Goal: Task Accomplishment & Management: Complete application form

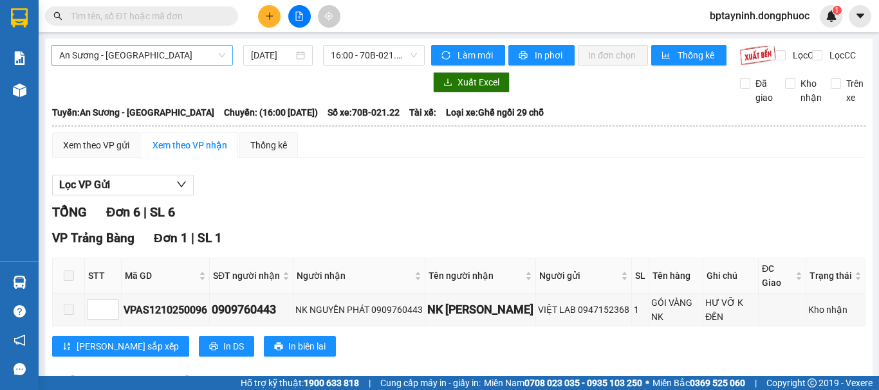
click at [185, 57] on span "An Sương - [GEOGRAPHIC_DATA]" at bounding box center [142, 55] width 166 height 19
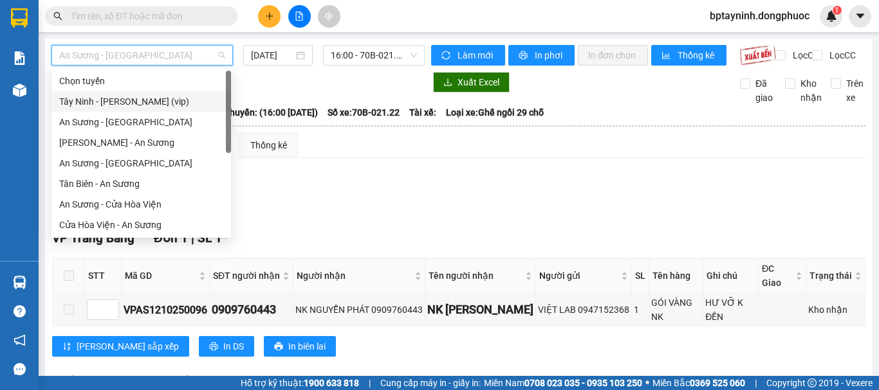
click at [165, 101] on div "Tây Ninh - [PERSON_NAME] (vip)" at bounding box center [141, 102] width 164 height 14
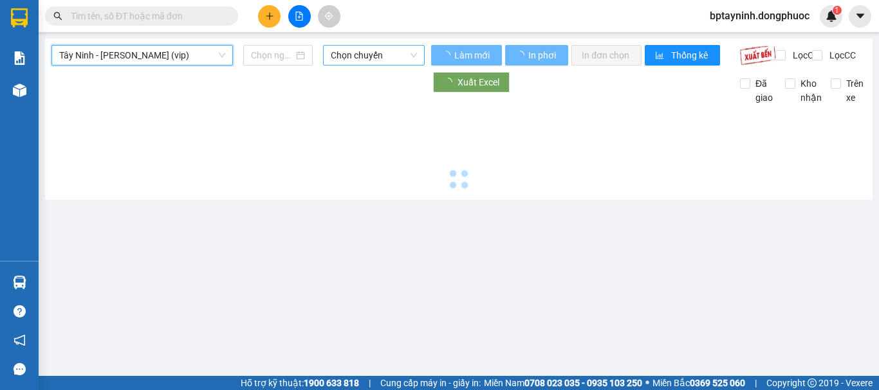
type input "[DATE]"
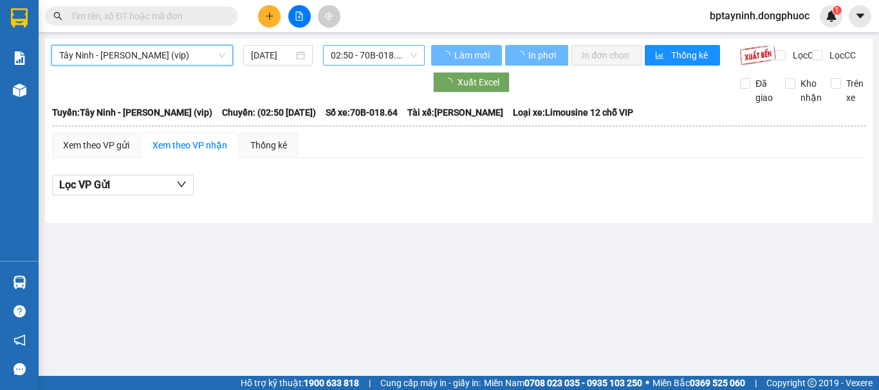
click at [374, 59] on span "02:50 - 70B-018.64" at bounding box center [374, 55] width 86 height 19
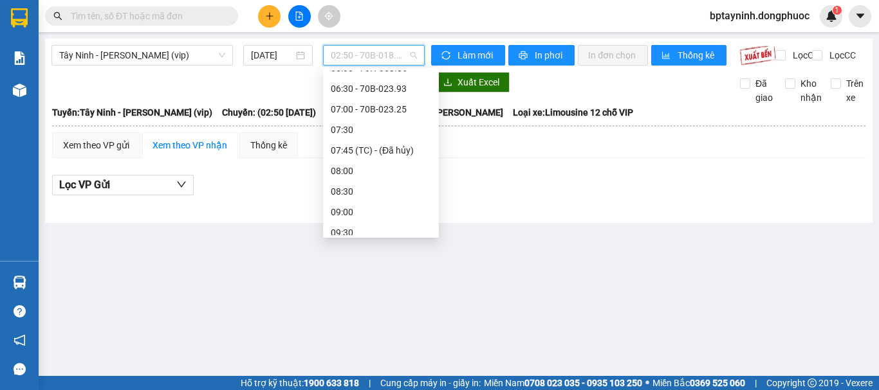
scroll to position [214, 0]
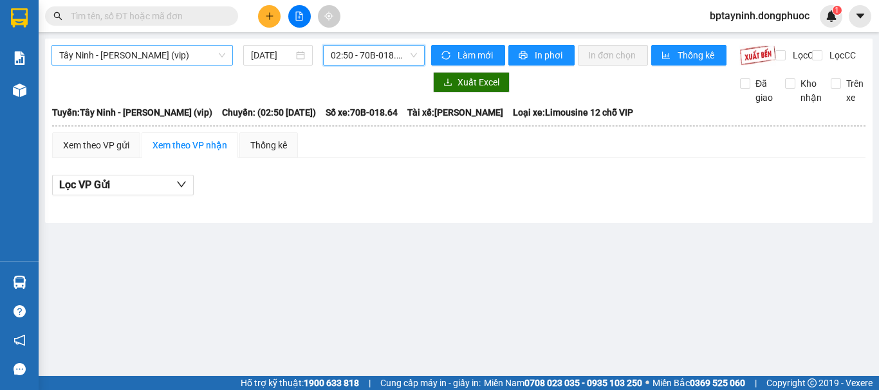
click at [193, 56] on span "Tây Ninh - [PERSON_NAME] (vip)" at bounding box center [142, 55] width 166 height 19
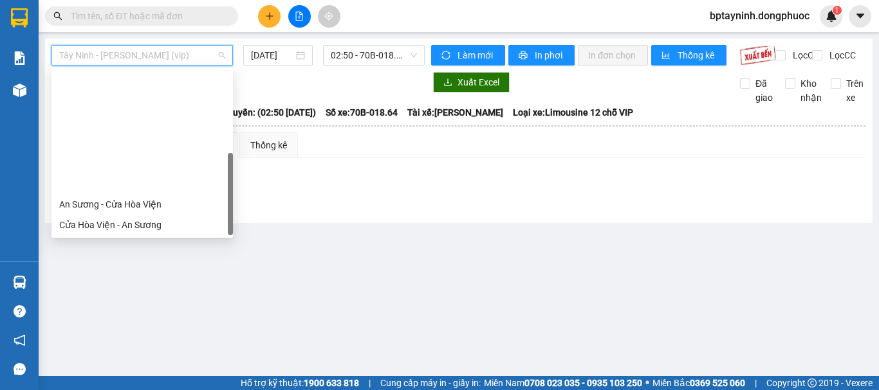
scroll to position [144, 0]
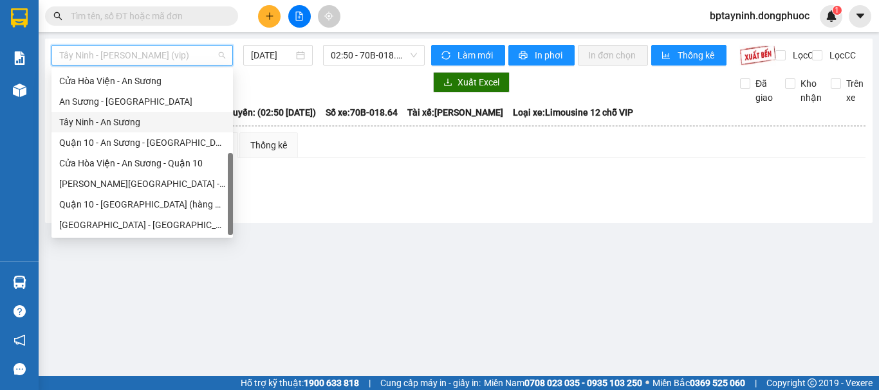
click at [151, 121] on div "Tây Ninh - An Sương" at bounding box center [142, 122] width 166 height 14
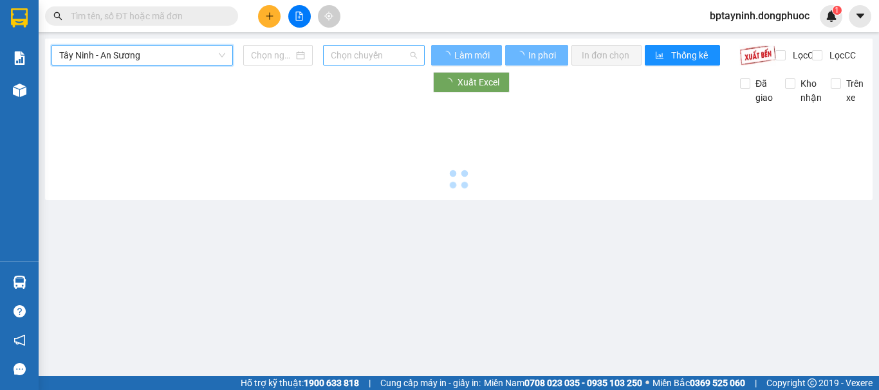
drag, startPoint x: 356, startPoint y: 64, endPoint x: 367, endPoint y: 62, distance: 11.1
click at [358, 61] on div "Chọn chuyến" at bounding box center [374, 55] width 102 height 21
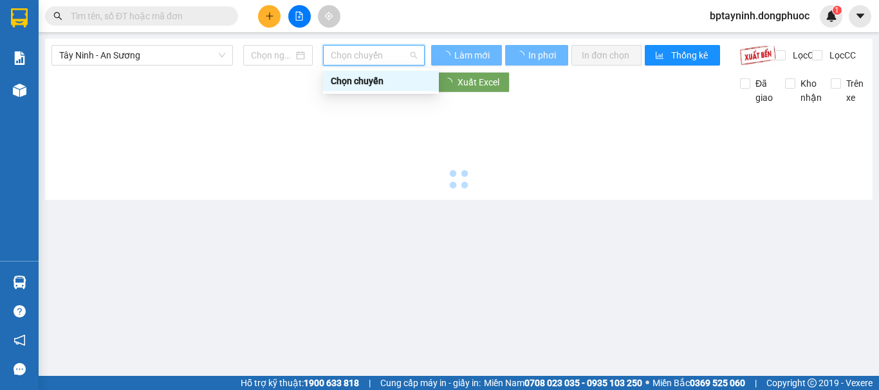
type input "[DATE]"
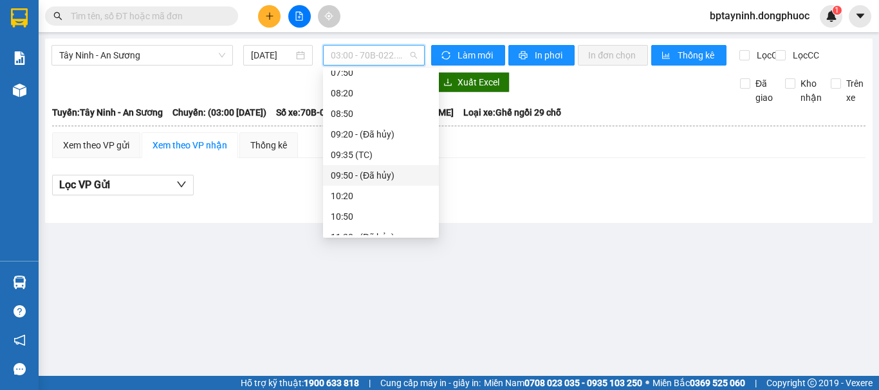
scroll to position [107, 0]
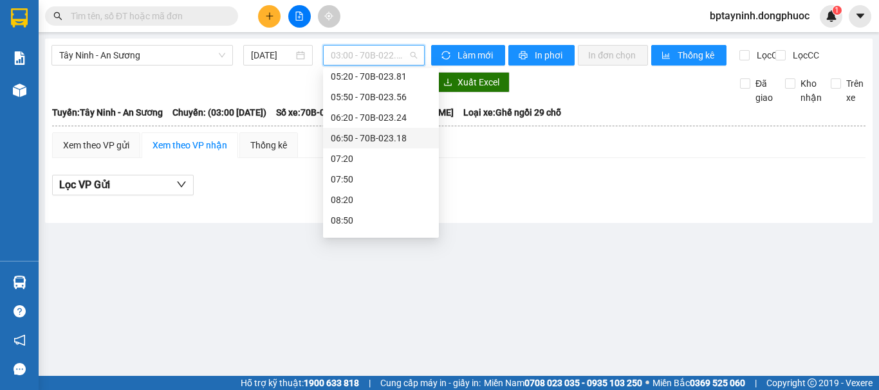
click at [491, 171] on div "Xem theo VP gửi Xem theo VP nhận Thống kê Lọc VP Gửi" at bounding box center [458, 170] width 813 height 77
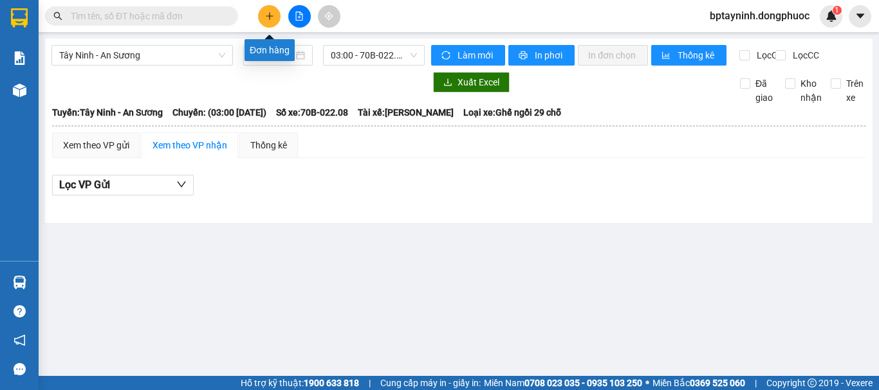
click at [263, 15] on button at bounding box center [269, 16] width 23 height 23
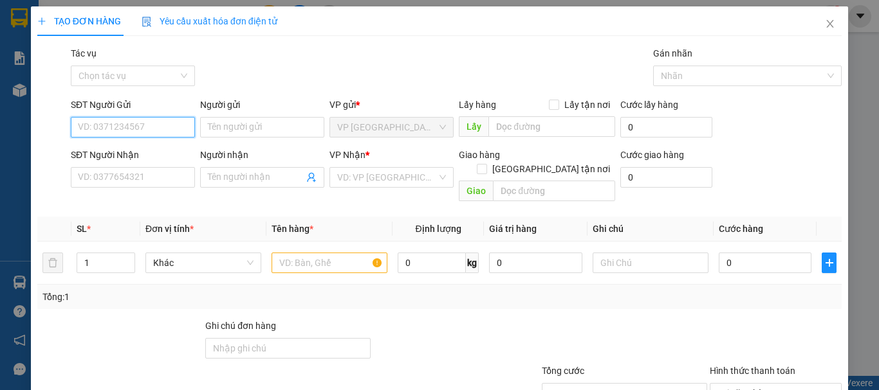
click at [154, 129] on input "SĐT Người Gửi" at bounding box center [133, 127] width 124 height 21
type input "0937722068"
click at [156, 148] on div "0937722068 - TƯỜNG VY" at bounding box center [141, 153] width 127 height 14
type input "TƯỜNG VY"
type input "0933902068"
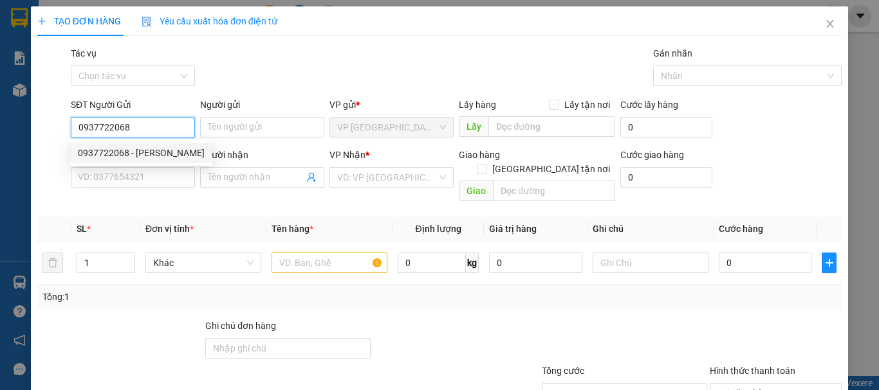
type input "HƯNG"
type input "40.000"
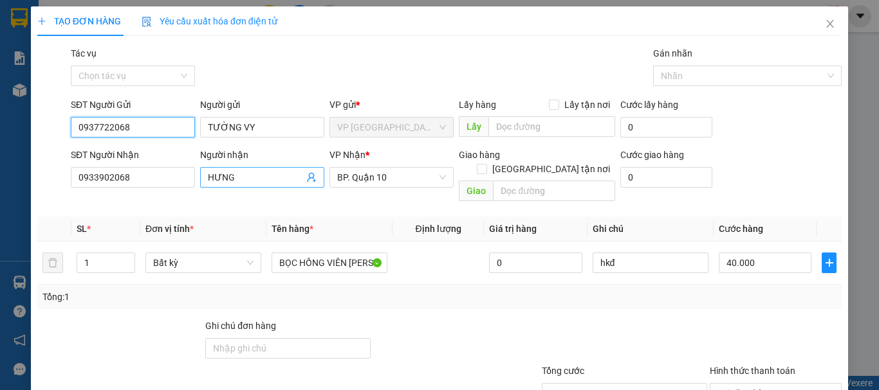
type input "0937722068"
click at [307, 176] on icon "user-add" at bounding box center [311, 177] width 10 height 10
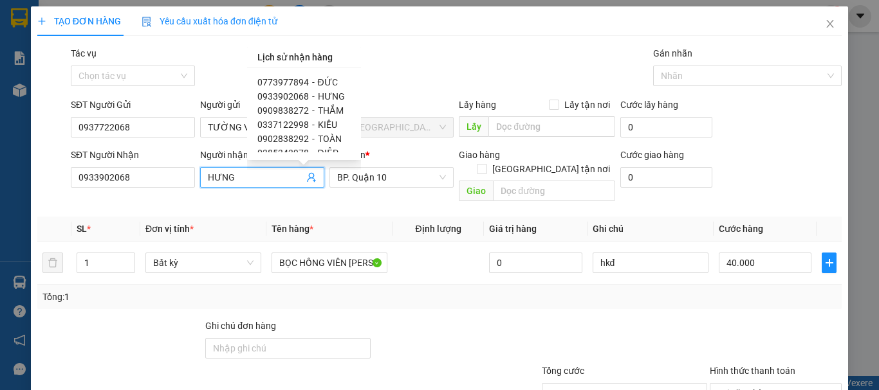
click at [314, 82] on div "0773977894 - ĐỨC" at bounding box center [303, 82] width 93 height 14
type input "0773977894"
type input "ĐỨC"
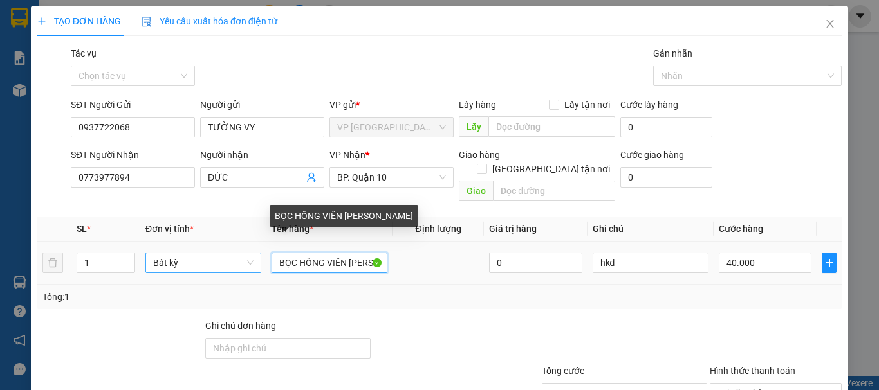
drag, startPoint x: 364, startPoint y: 247, endPoint x: 246, endPoint y: 250, distance: 117.7
click at [246, 250] on tr "1 Bất kỳ BỌC HỒNG VIÊN NÉN BÃ MÌ 0 hkđ 40.000" at bounding box center [439, 263] width 804 height 43
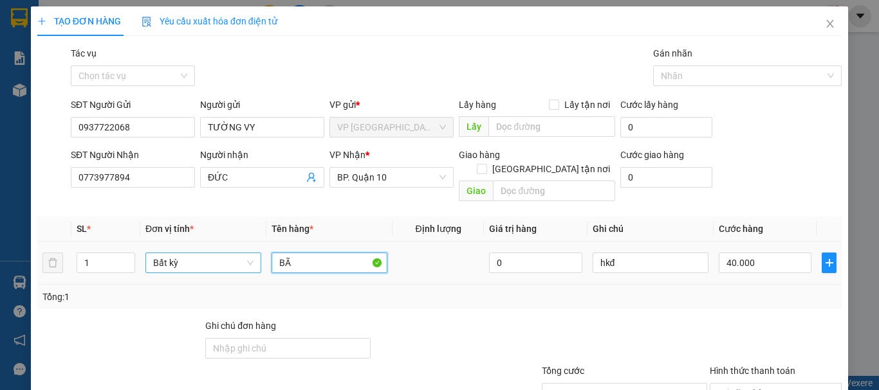
type input "B"
type input "h"
click at [318, 253] on input "text" at bounding box center [329, 263] width 116 height 21
type input "0"
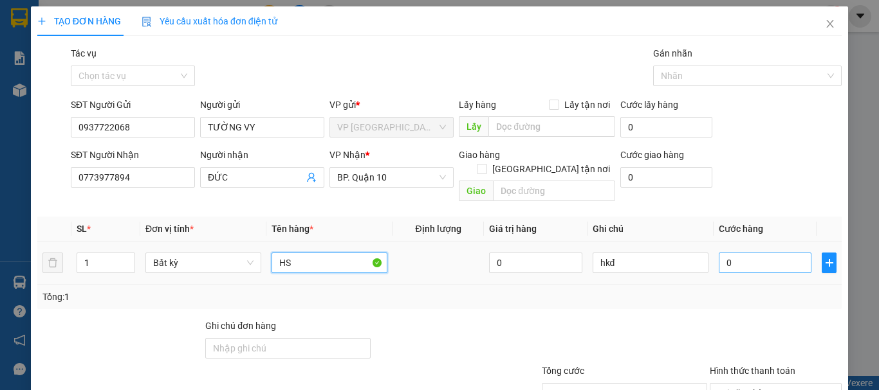
type input "HS"
click at [776, 253] on input "0" at bounding box center [764, 263] width 93 height 21
type input "3"
type input "30"
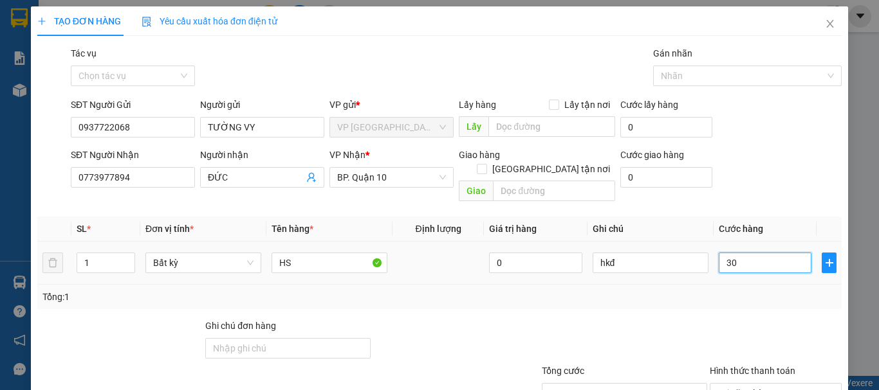
type input "30"
type input "30.000"
click at [740, 297] on div "Transit Pickup Surcharge Ids Transit Deliver Surcharge Ids Transit Deliver Surc…" at bounding box center [439, 255] width 804 height 419
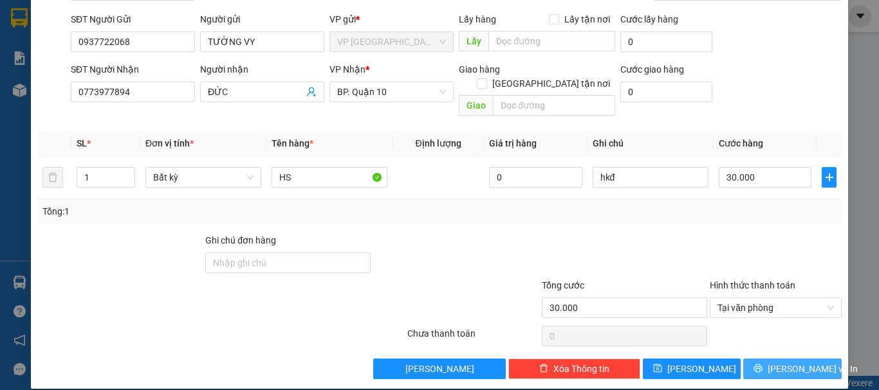
drag, startPoint x: 763, startPoint y: 354, endPoint x: 755, endPoint y: 337, distance: 19.3
click at [762, 364] on icon "printer" at bounding box center [757, 368] width 9 height 9
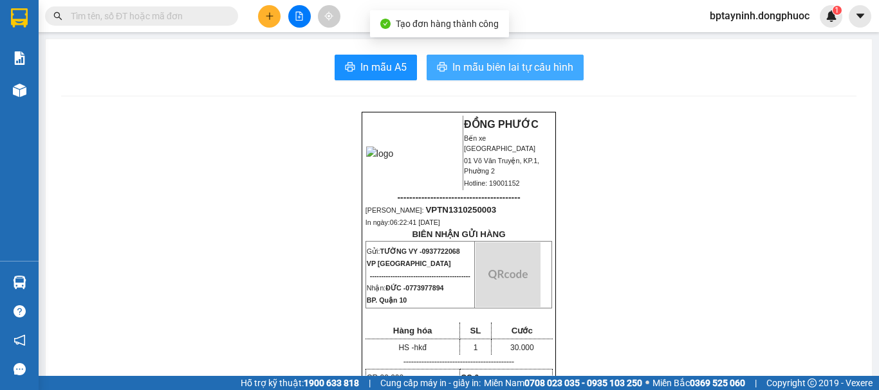
click at [522, 59] on button "In mẫu biên lai tự cấu hình" at bounding box center [504, 68] width 157 height 26
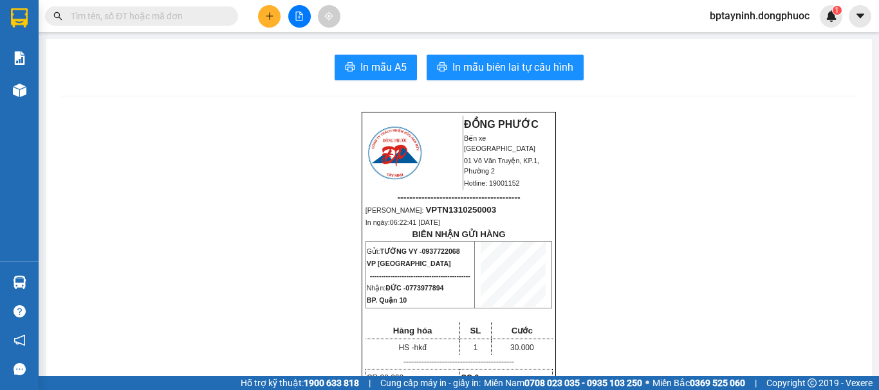
scroll to position [59, 0]
click at [265, 22] on button at bounding box center [269, 16] width 23 height 23
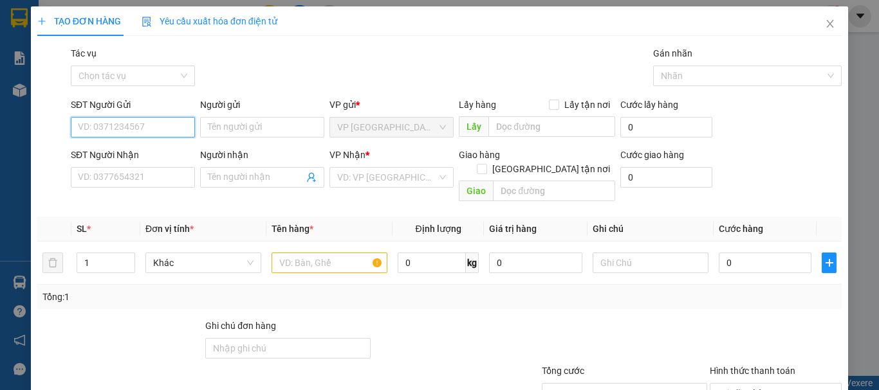
click at [176, 127] on input "SĐT Người Gửi" at bounding box center [133, 127] width 124 height 21
click at [145, 154] on div "0869879749 - THẢO" at bounding box center [131, 153] width 107 height 14
type input "0869879749"
type input "THẢO"
type input "0908736386"
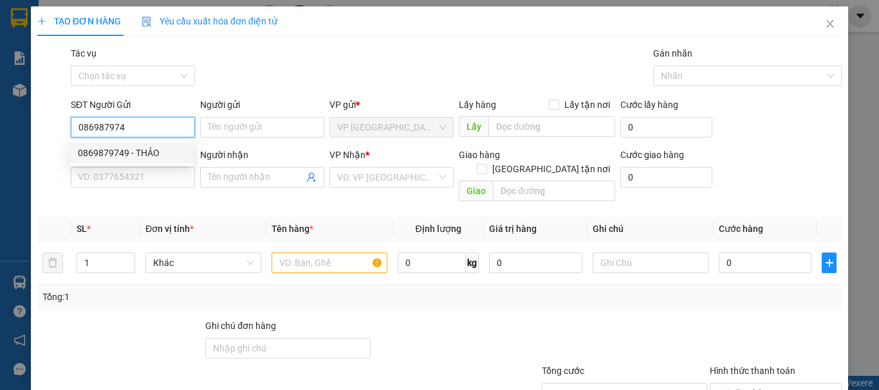
type input "THANH"
type input "20.000"
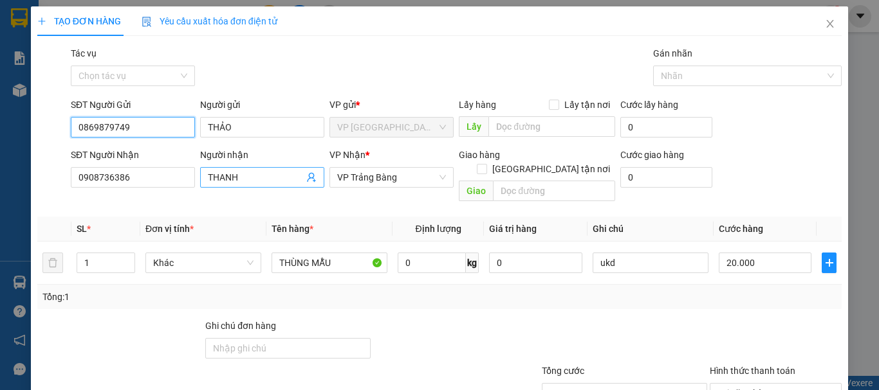
type input "0869879749"
click at [309, 175] on icon "user-add" at bounding box center [311, 177] width 10 height 10
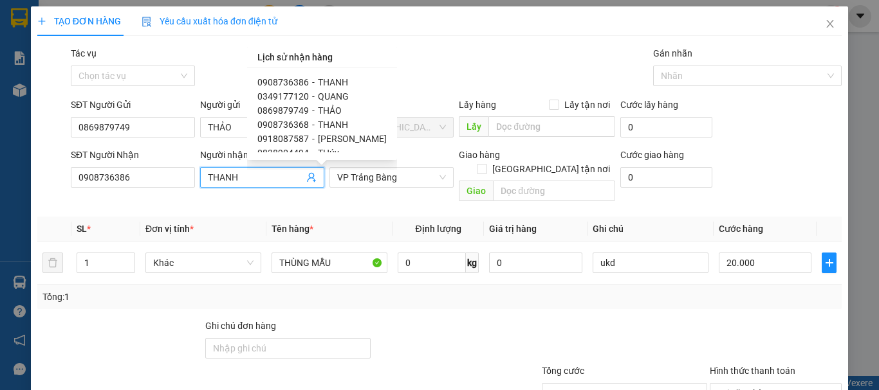
click at [320, 96] on span "QUANG" at bounding box center [333, 96] width 31 height 10
type input "0349177120"
type input "QUANG"
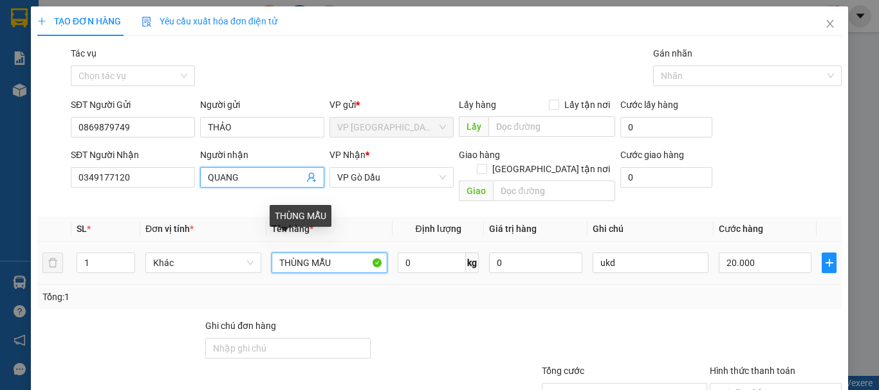
drag, startPoint x: 306, startPoint y: 251, endPoint x: 0, endPoint y: 156, distance: 320.0
click at [41, 196] on div "Transit Pickup Surcharge Ids Transit Deliver Surcharge Ids Transit Deliver Surc…" at bounding box center [439, 255] width 804 height 419
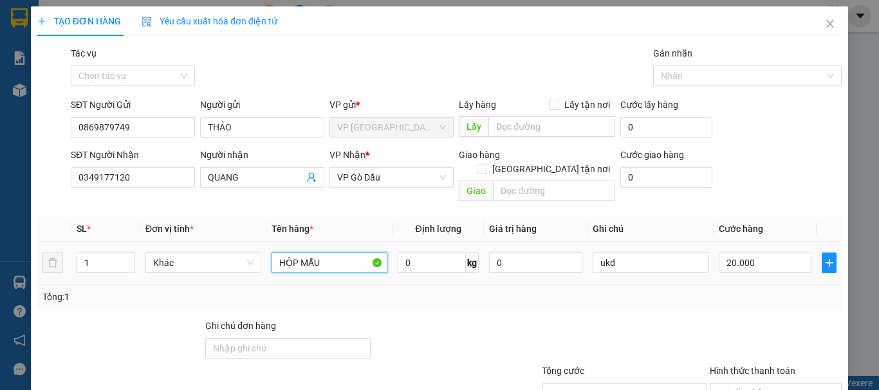
type input "HỘP MẪU"
click at [724, 264] on td "20.000" at bounding box center [764, 263] width 103 height 43
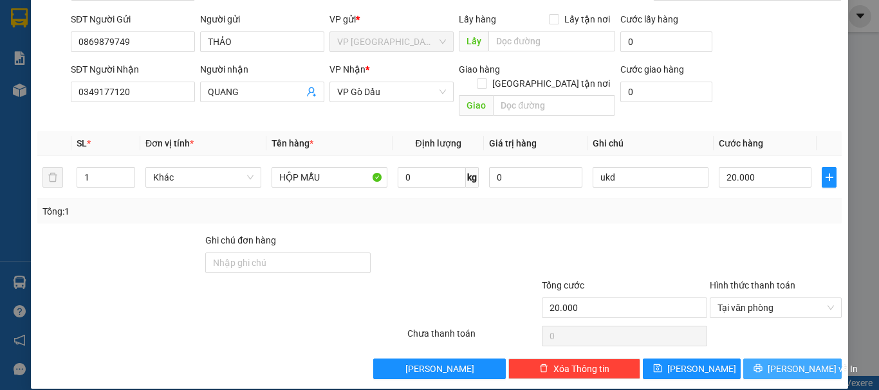
click at [792, 362] on span "[PERSON_NAME] và In" at bounding box center [812, 369] width 90 height 14
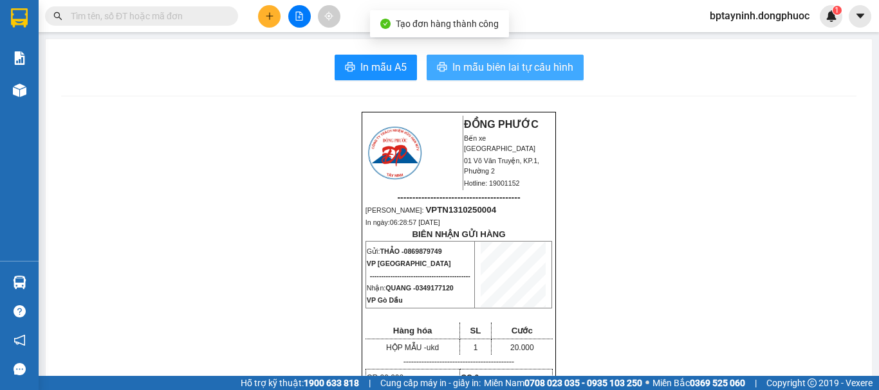
click at [452, 65] on span "In mẫu biên lai tự cấu hình" at bounding box center [512, 67] width 121 height 16
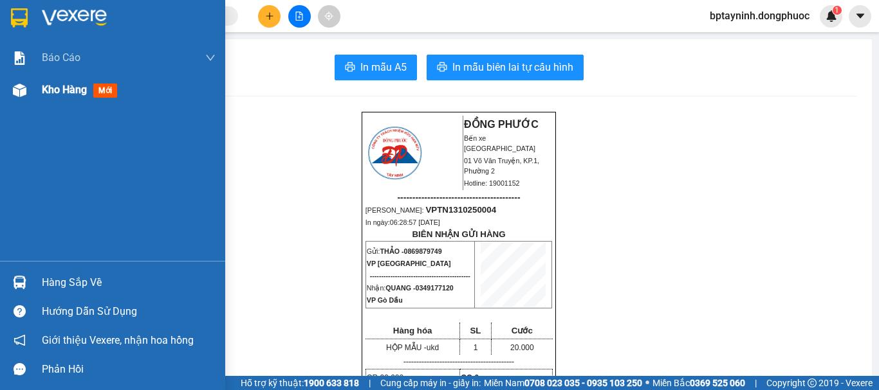
drag, startPoint x: 62, startPoint y: 94, endPoint x: 95, endPoint y: 89, distance: 33.2
click at [64, 93] on span "Kho hàng" at bounding box center [64, 90] width 45 height 12
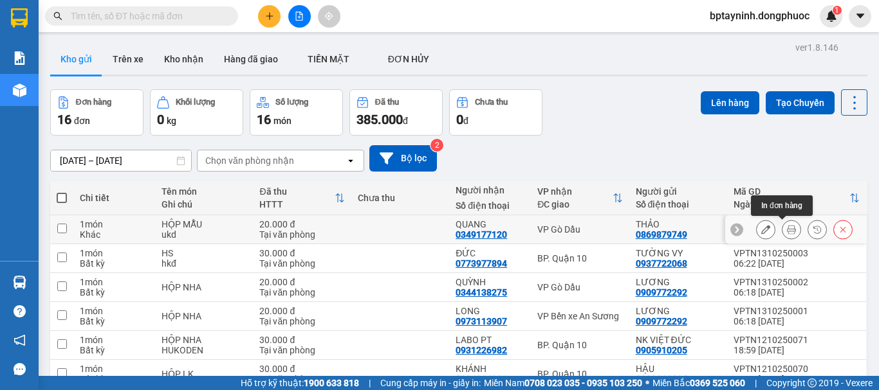
click at [785, 230] on button at bounding box center [791, 230] width 18 height 23
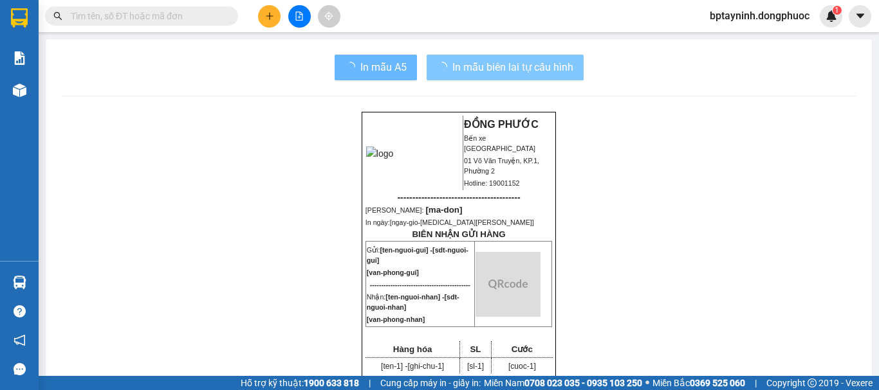
click at [495, 64] on span "In mẫu biên lai tự cấu hình" at bounding box center [512, 67] width 121 height 16
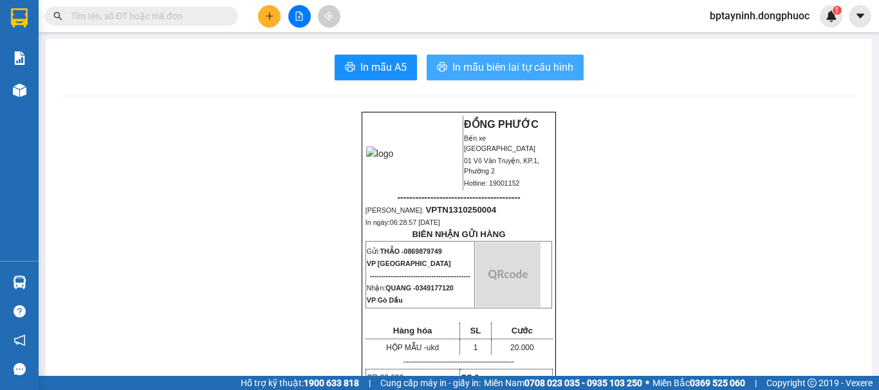
click at [496, 64] on span "In mẫu biên lai tự cấu hình" at bounding box center [512, 67] width 121 height 16
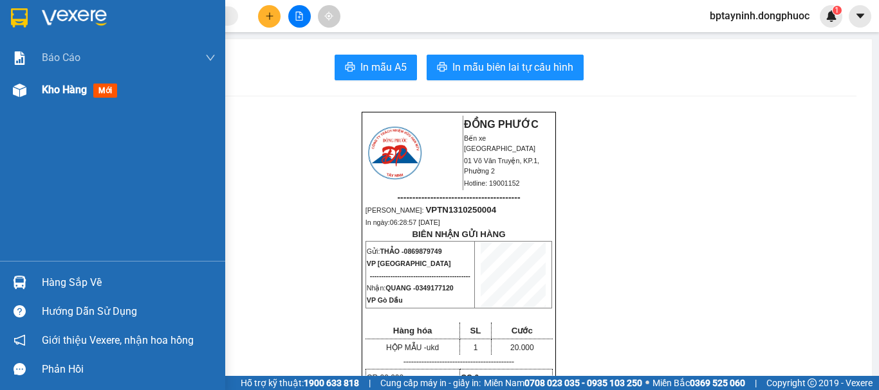
click at [64, 85] on span "Kho hàng" at bounding box center [64, 90] width 45 height 12
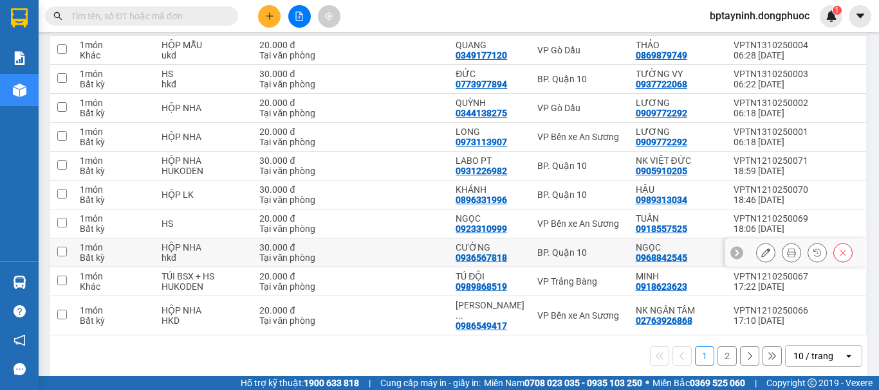
scroll to position [181, 0]
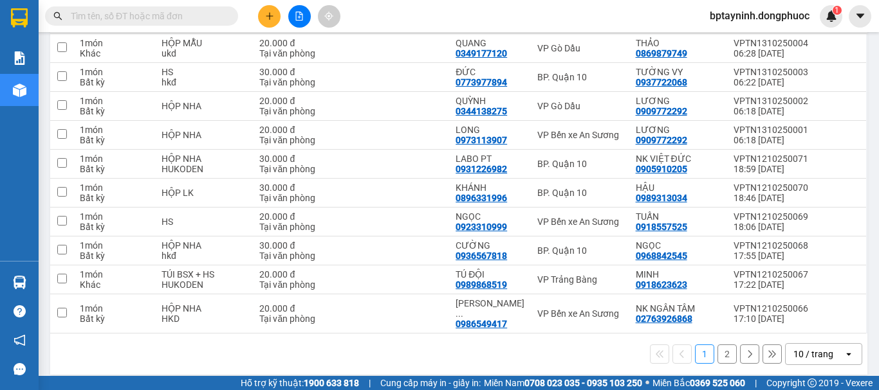
click at [805, 348] on div "10 / trang" at bounding box center [813, 354] width 40 height 13
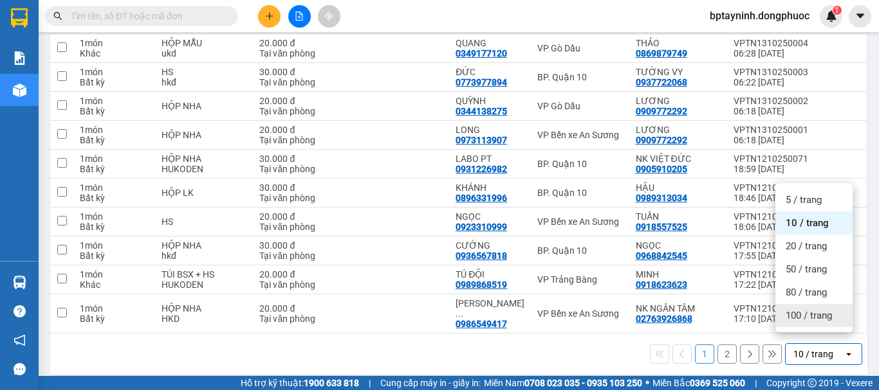
click at [797, 315] on span "100 / trang" at bounding box center [808, 315] width 46 height 13
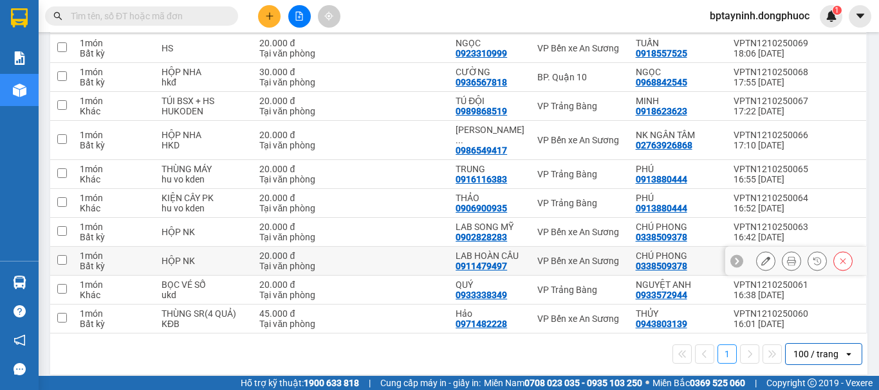
scroll to position [33, 0]
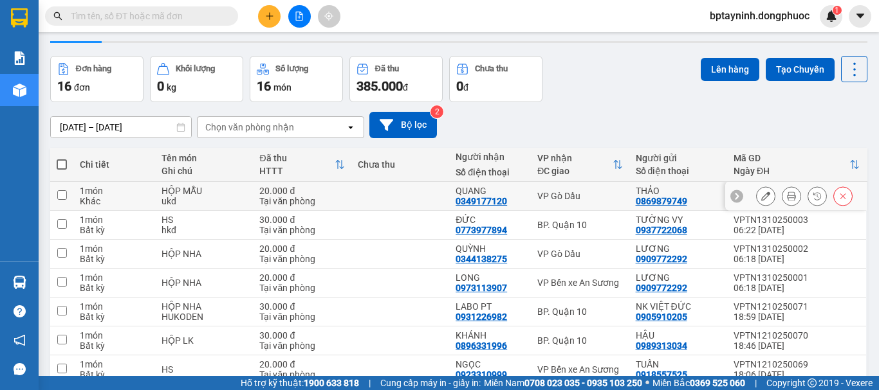
click at [574, 199] on div "VP Gò Dầu" at bounding box center [579, 196] width 85 height 10
checkbox input "true"
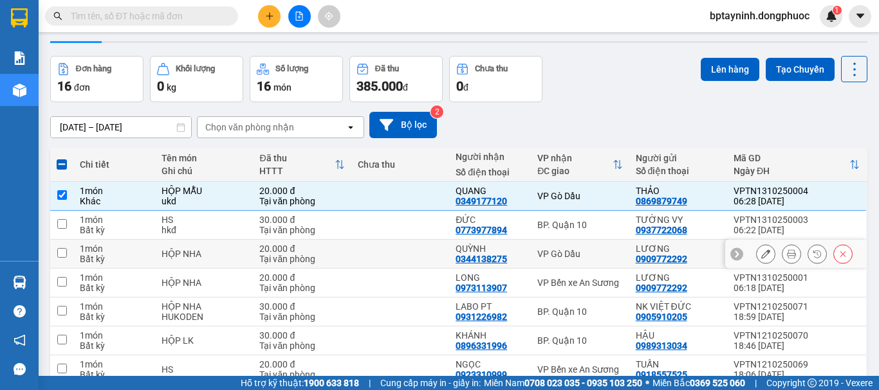
click at [572, 255] on div "VP Gò Dầu" at bounding box center [579, 254] width 85 height 10
checkbox input "true"
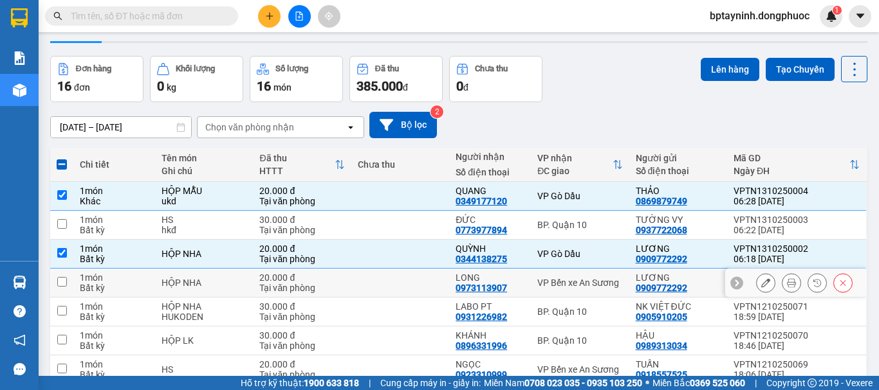
click at [577, 280] on div "VP Bến xe An Sương" at bounding box center [579, 283] width 85 height 10
checkbox input "true"
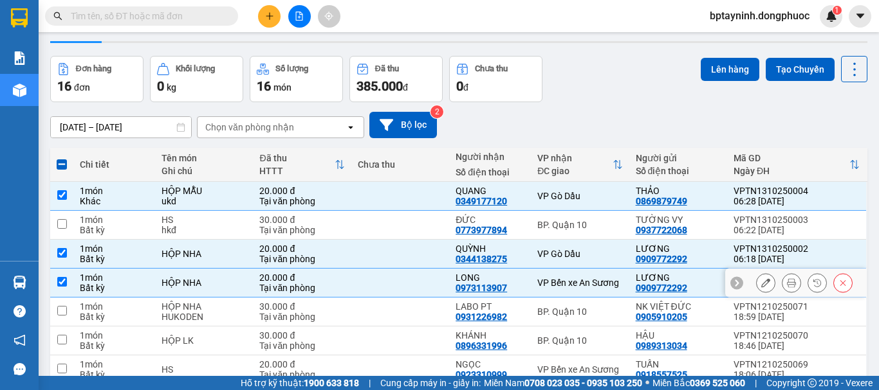
scroll to position [248, 0]
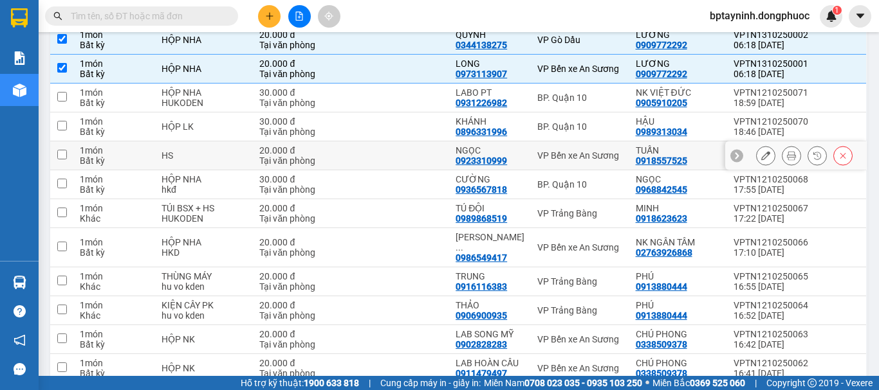
click at [575, 163] on td "VP Bến xe An Sương" at bounding box center [580, 155] width 98 height 29
checkbox input "true"
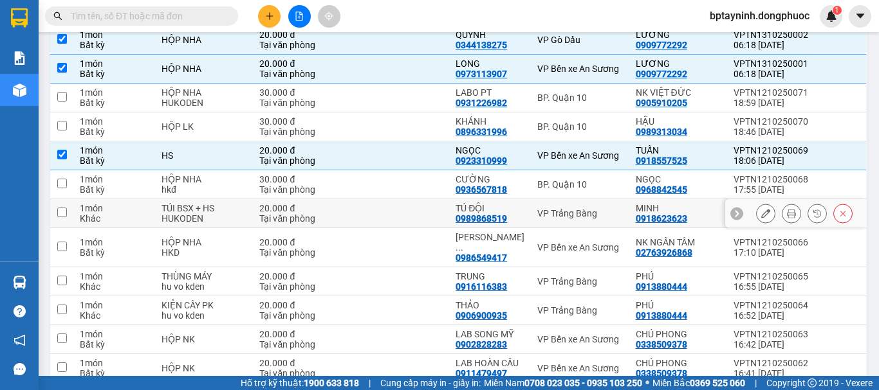
click at [583, 212] on div "VP Trảng Bàng" at bounding box center [579, 213] width 85 height 10
checkbox input "true"
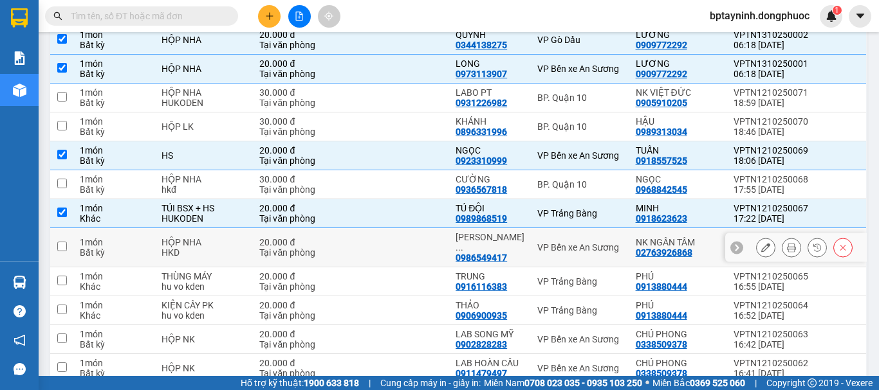
click at [589, 242] on div "VP Bến xe An Sương" at bounding box center [579, 247] width 85 height 10
checkbox input "true"
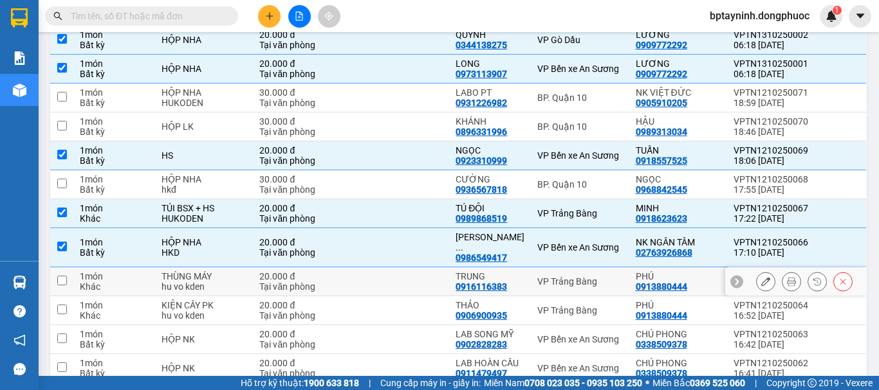
click at [587, 277] on div "VP Trảng Bàng" at bounding box center [579, 282] width 85 height 10
checkbox input "true"
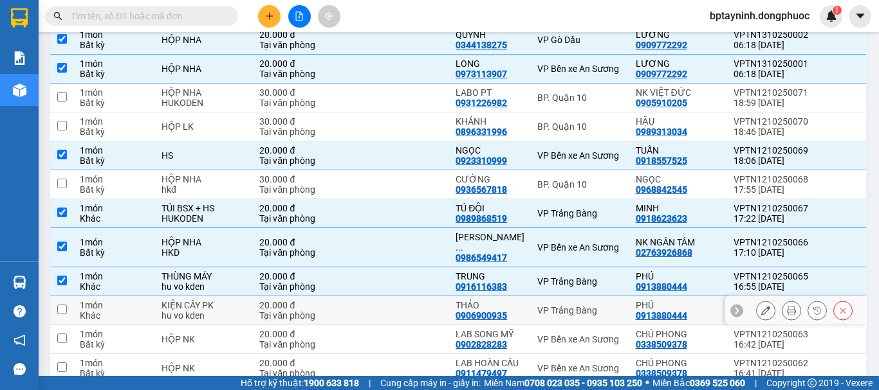
click at [581, 306] on div "VP Trảng Bàng" at bounding box center [579, 311] width 85 height 10
checkbox input "true"
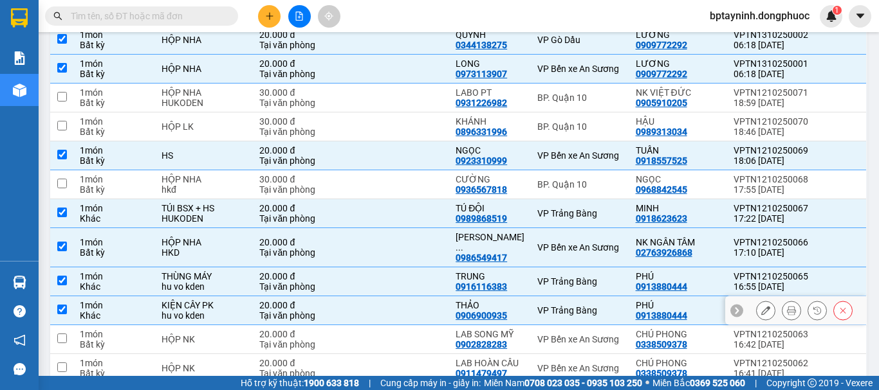
scroll to position [355, 0]
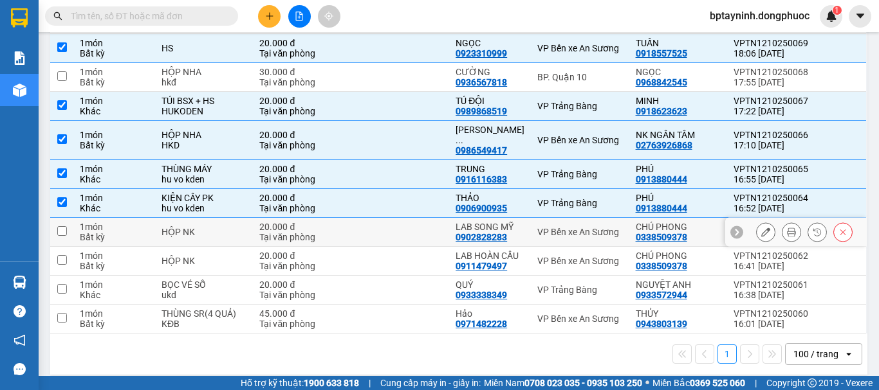
click at [577, 227] on div "VP Bến xe An Sương" at bounding box center [579, 232] width 85 height 10
checkbox input "true"
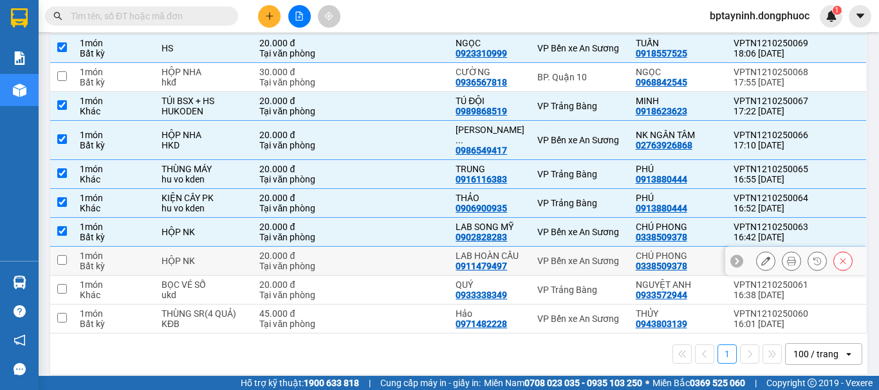
click at [589, 256] on div "VP Bến xe An Sương" at bounding box center [579, 261] width 85 height 10
checkbox input "true"
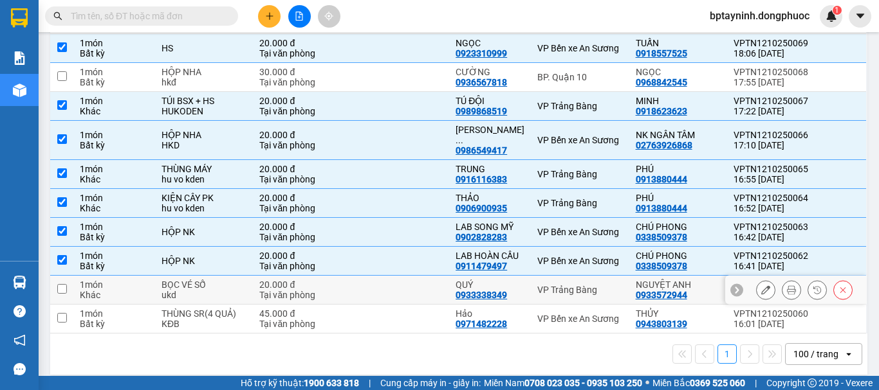
click at [589, 276] on td "VP Trảng Bàng" at bounding box center [580, 290] width 98 height 29
checkbox input "true"
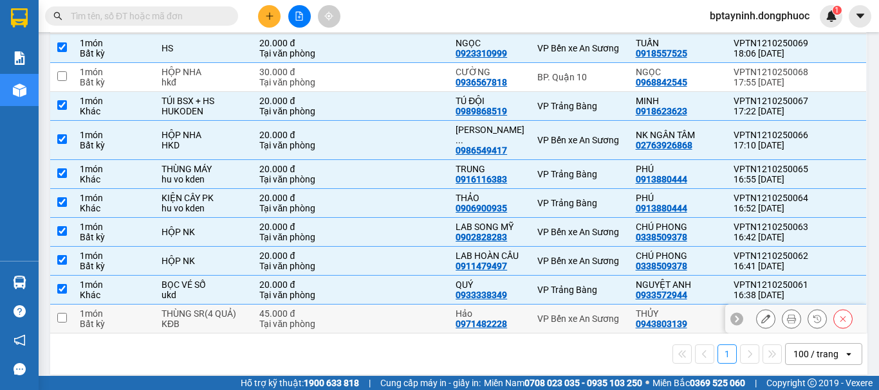
click at [590, 314] on div "VP Bến xe An Sương" at bounding box center [579, 319] width 85 height 10
checkbox input "true"
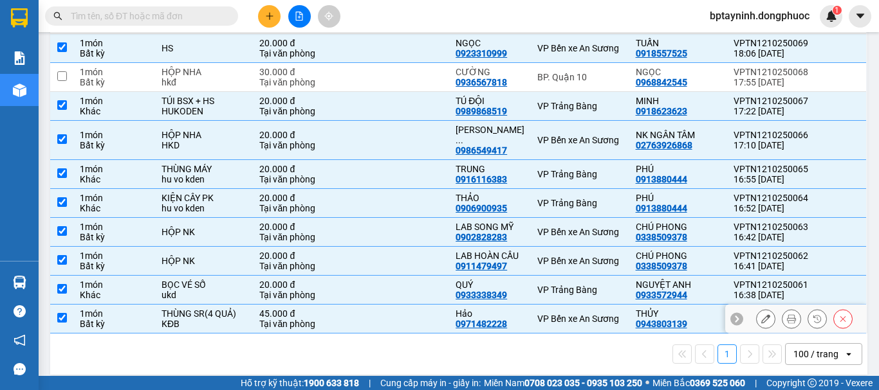
scroll to position [33, 0]
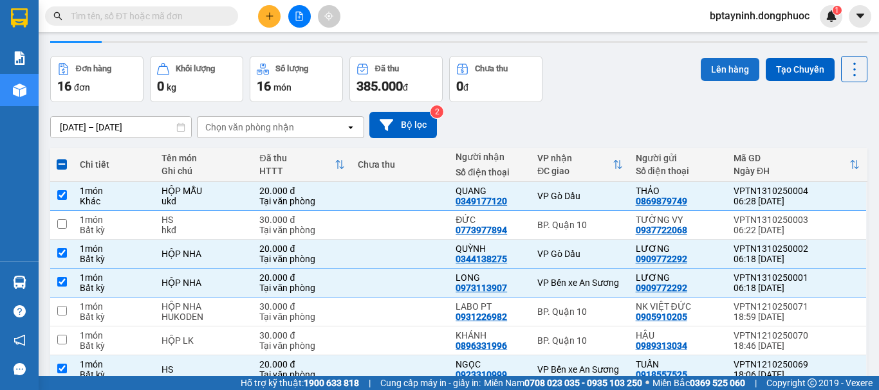
click at [726, 69] on button "Lên hàng" at bounding box center [729, 69] width 59 height 23
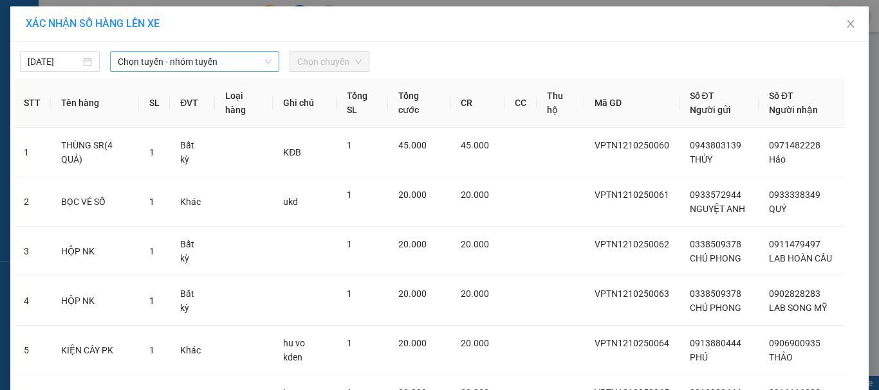
click at [251, 68] on span "Chọn tuyến - nhóm tuyến" at bounding box center [195, 61] width 154 height 19
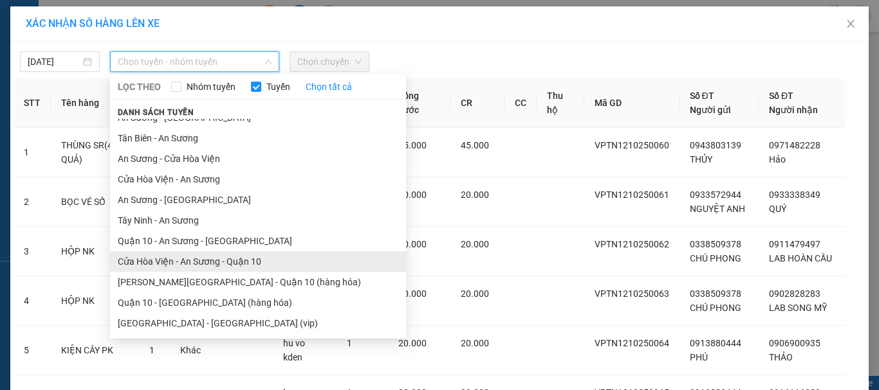
scroll to position [107, 0]
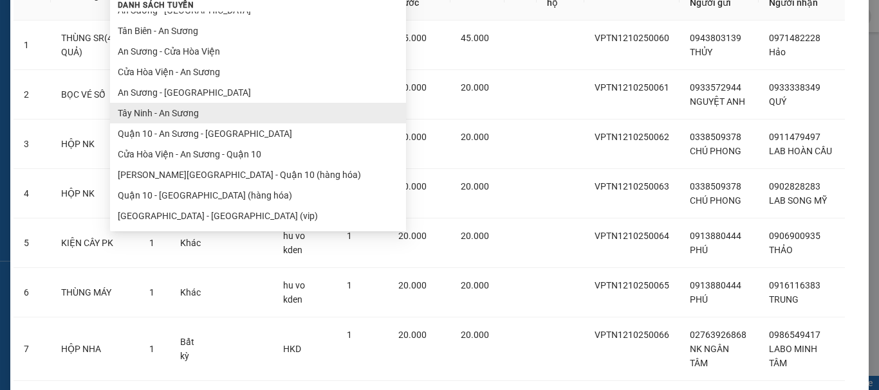
click at [187, 122] on ul "Tây Ninh - Hồ Chí Minh (vip) An Sương - Châu Thành Châu Thành - An Sương An Sươ…" at bounding box center [258, 119] width 296 height 215
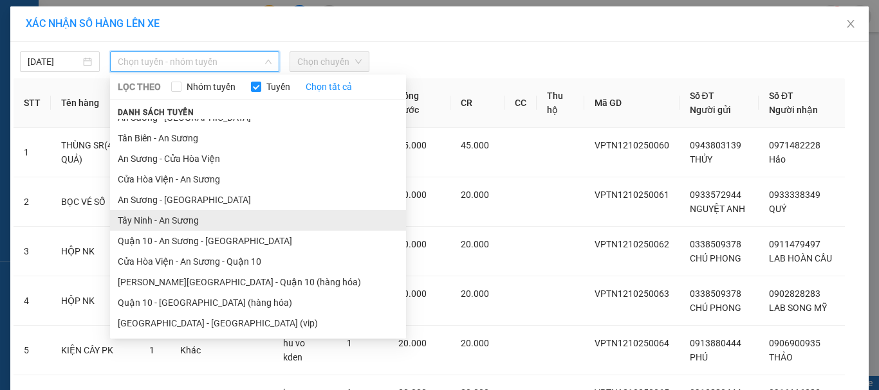
click at [179, 221] on li "Tây Ninh - An Sương" at bounding box center [258, 220] width 296 height 21
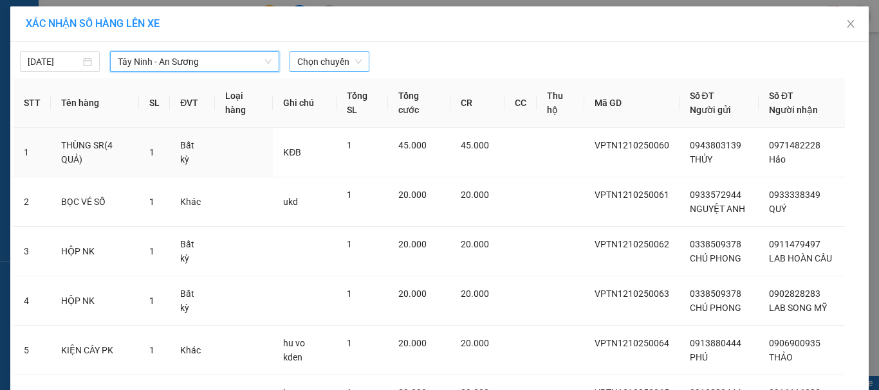
click at [327, 64] on span "Chọn chuyến" at bounding box center [329, 61] width 64 height 19
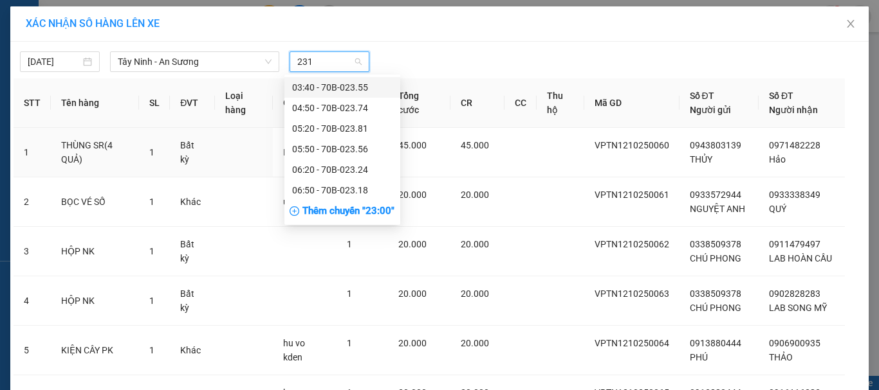
type input "2318"
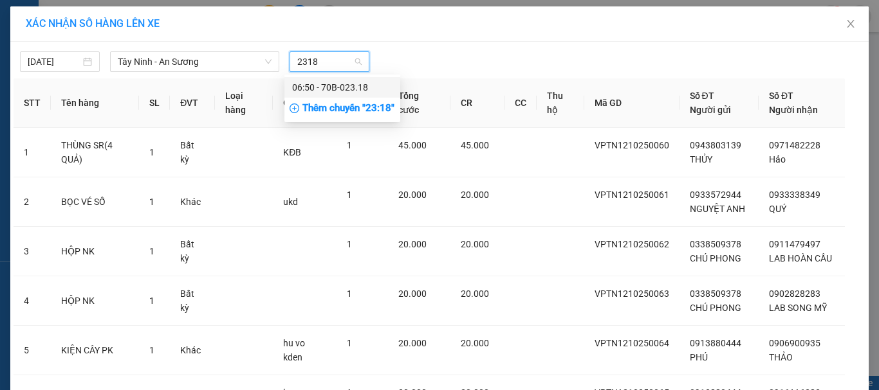
click at [349, 89] on div "06:50 - 70B-023.18" at bounding box center [342, 87] width 100 height 14
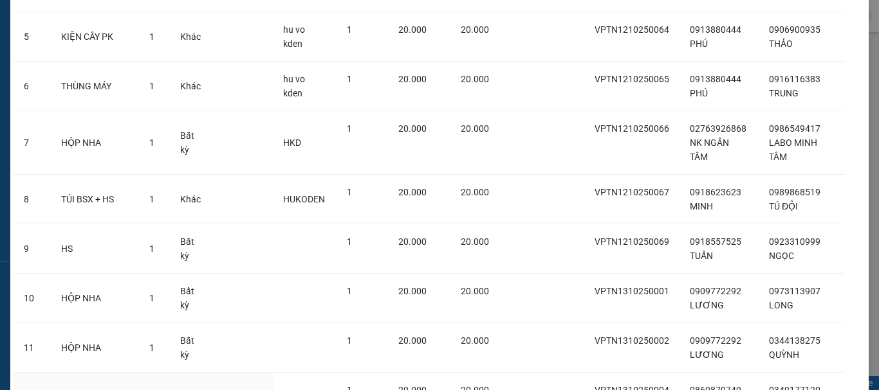
scroll to position [448, 0]
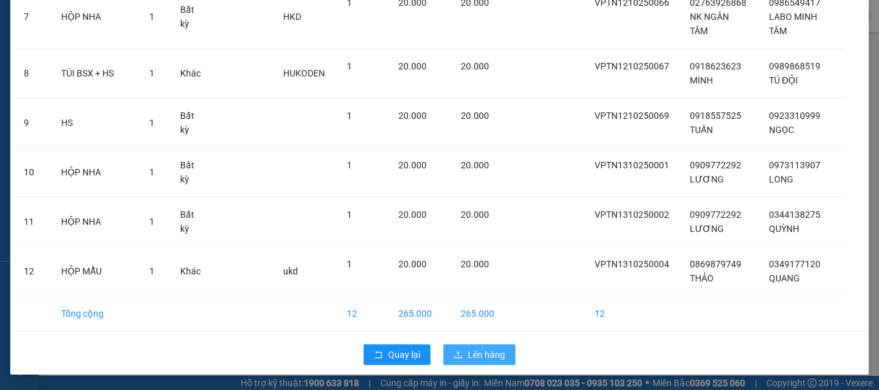
click at [496, 357] on span "Lên hàng" at bounding box center [486, 355] width 37 height 14
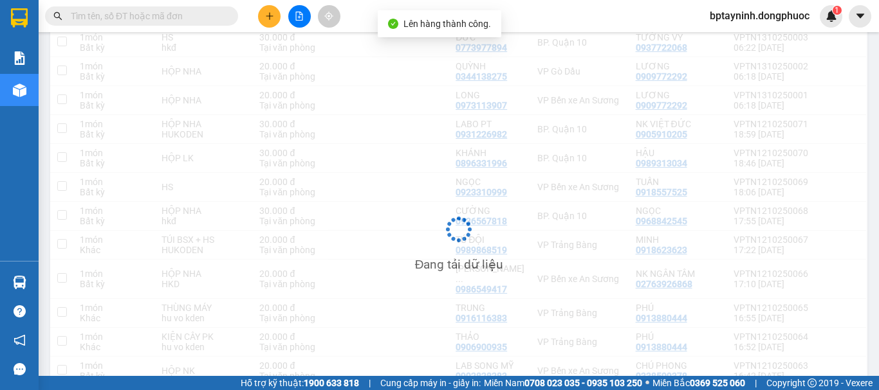
scroll to position [59, 0]
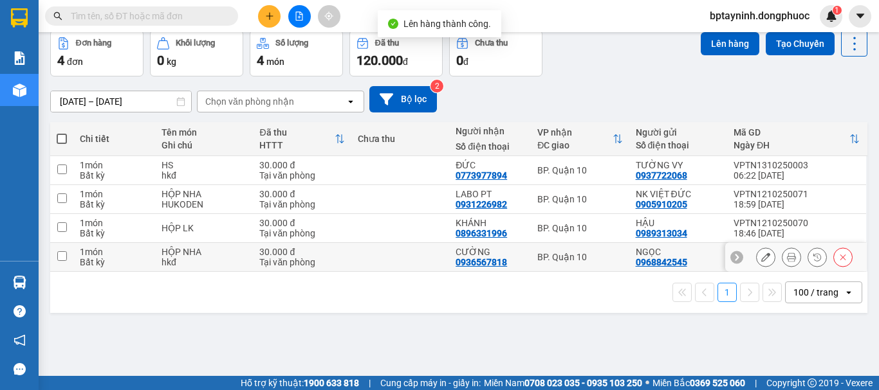
click at [514, 262] on div "CƯỜNG 0936567818" at bounding box center [489, 257] width 69 height 21
checkbox input "true"
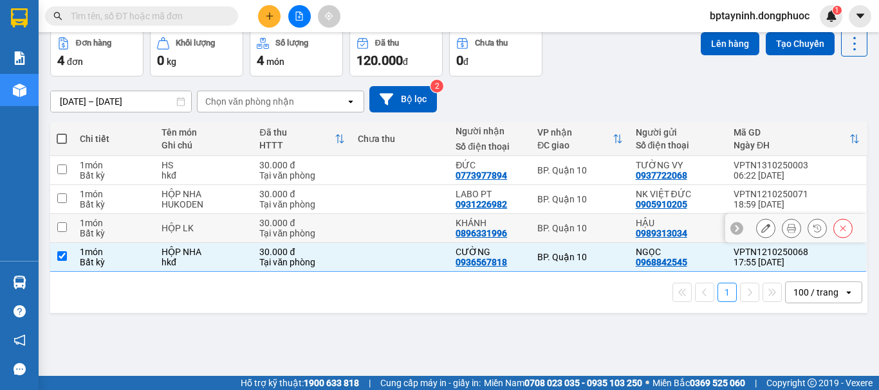
click at [540, 230] on div "BP. Quận 10" at bounding box center [579, 228] width 85 height 10
checkbox input "true"
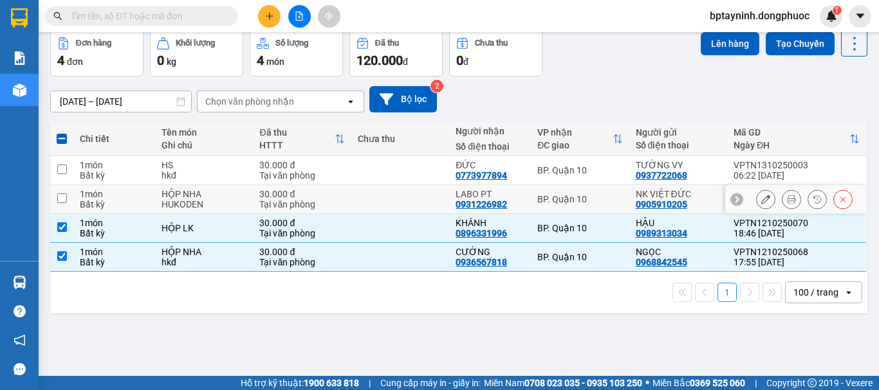
click at [538, 197] on div "BP. Quận 10" at bounding box center [579, 199] width 85 height 10
checkbox input "true"
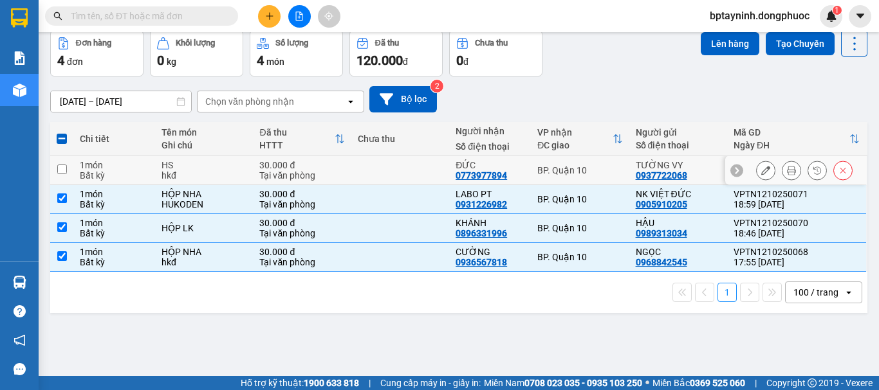
click at [548, 178] on td "BP. Quận 10" at bounding box center [580, 170] width 98 height 29
checkbox input "true"
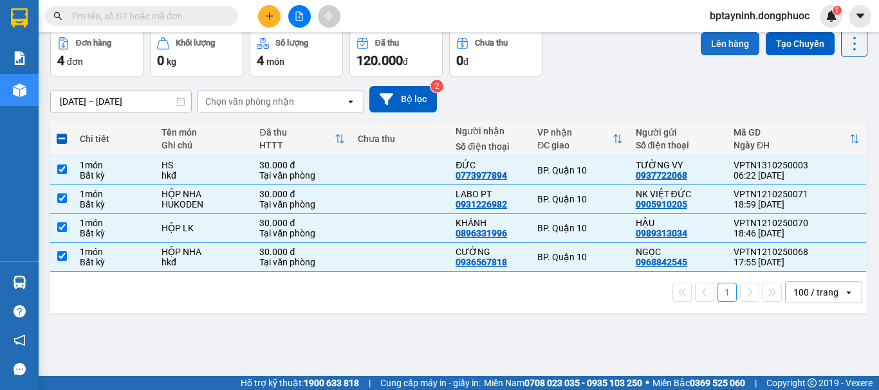
click at [733, 48] on button "Lên hàng" at bounding box center [729, 43] width 59 height 23
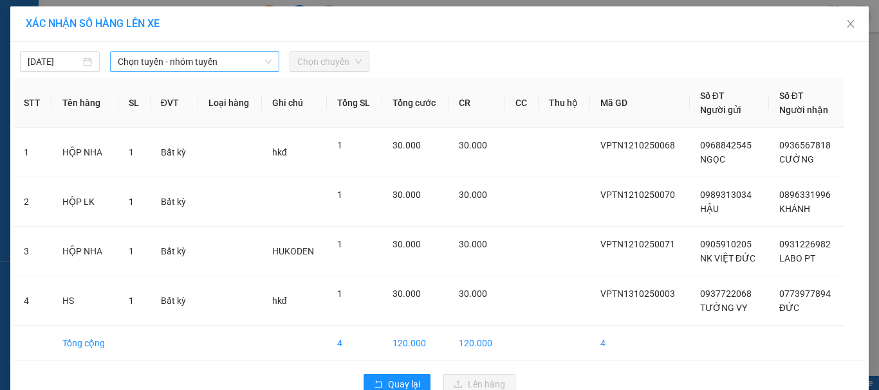
click at [203, 64] on span "Chọn tuyến - nhóm tuyến" at bounding box center [195, 61] width 154 height 19
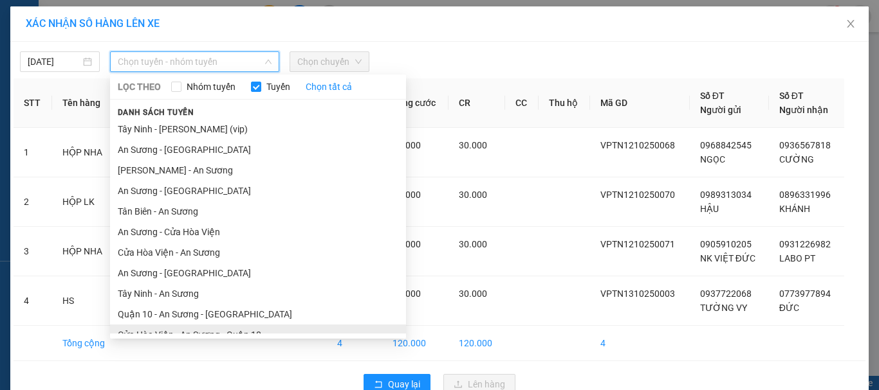
scroll to position [73, 0]
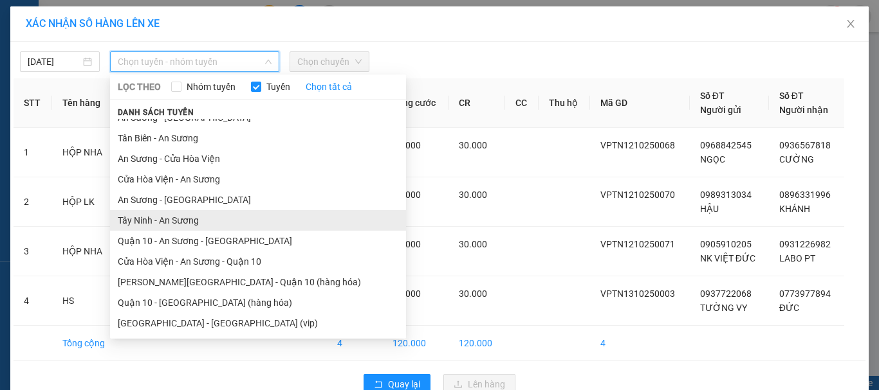
click at [173, 224] on li "Tây Ninh - An Sương" at bounding box center [258, 220] width 296 height 21
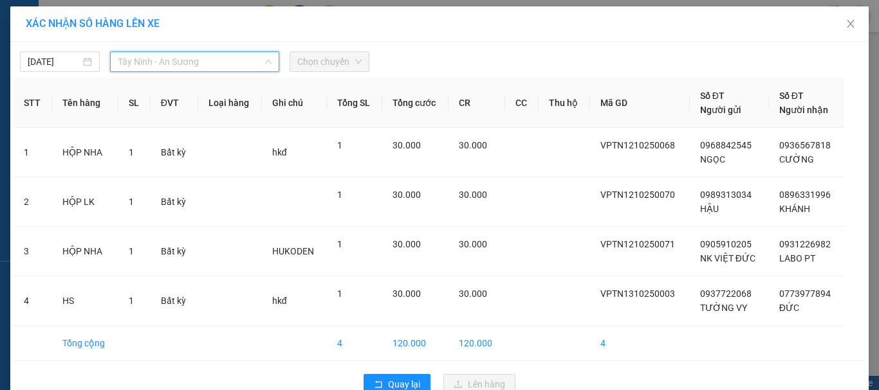
click at [187, 53] on span "Tây Ninh - An Sương" at bounding box center [195, 61] width 154 height 19
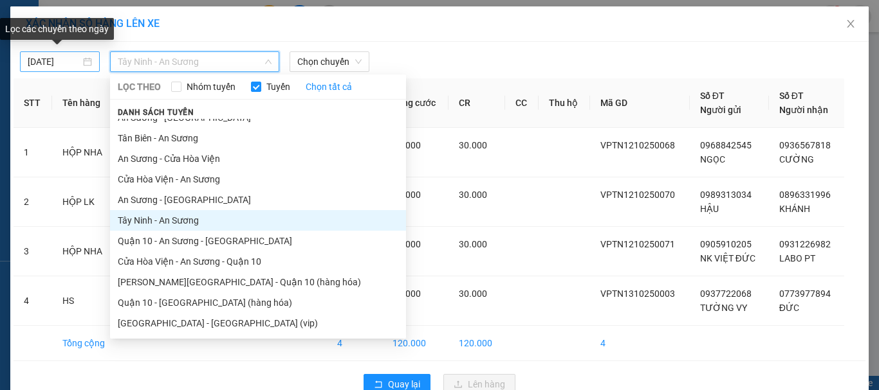
click at [77, 59] on div "12/10/2025" at bounding box center [60, 62] width 64 height 14
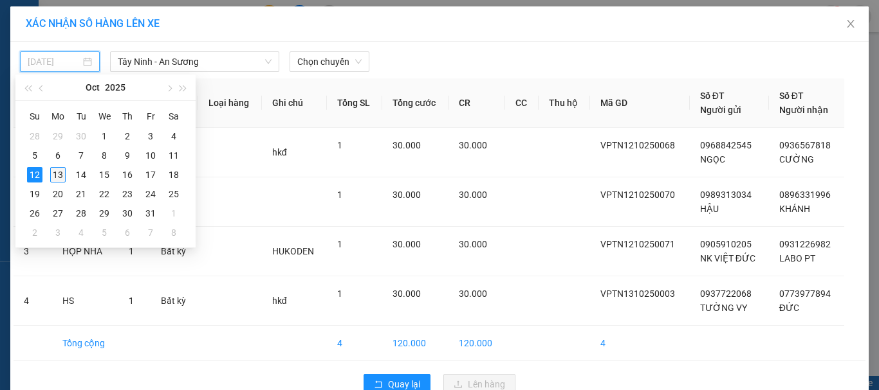
click at [54, 169] on div "13" at bounding box center [57, 174] width 15 height 15
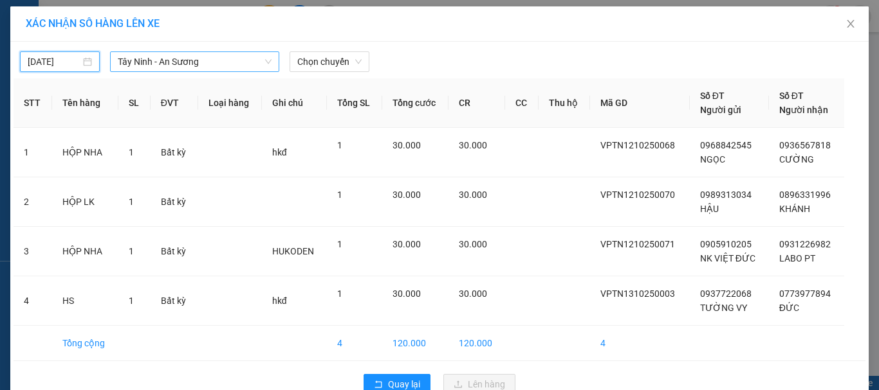
click at [210, 66] on span "Tây Ninh - An Sương" at bounding box center [195, 61] width 154 height 19
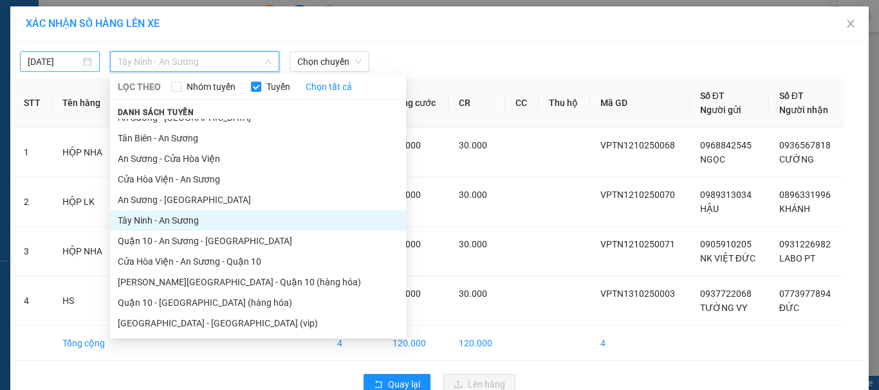
type input "[DATE]"
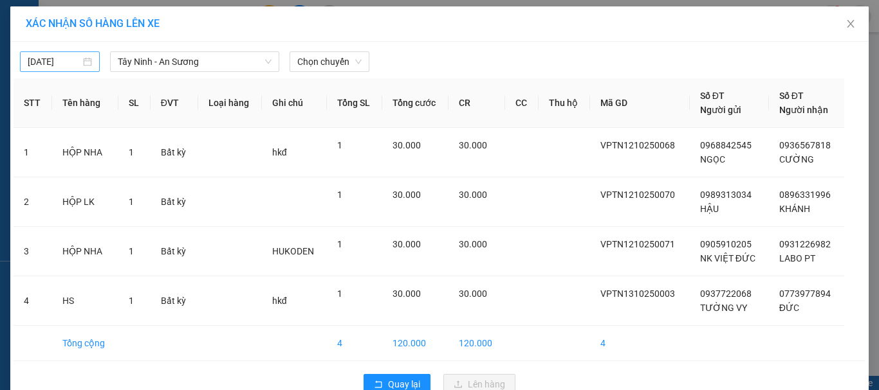
click at [87, 64] on div "[DATE]" at bounding box center [60, 61] width 80 height 21
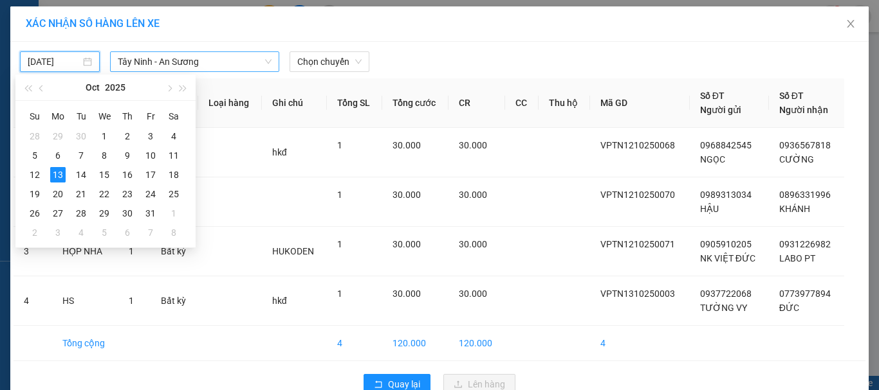
click at [224, 64] on span "Tây Ninh - An Sương" at bounding box center [195, 61] width 154 height 19
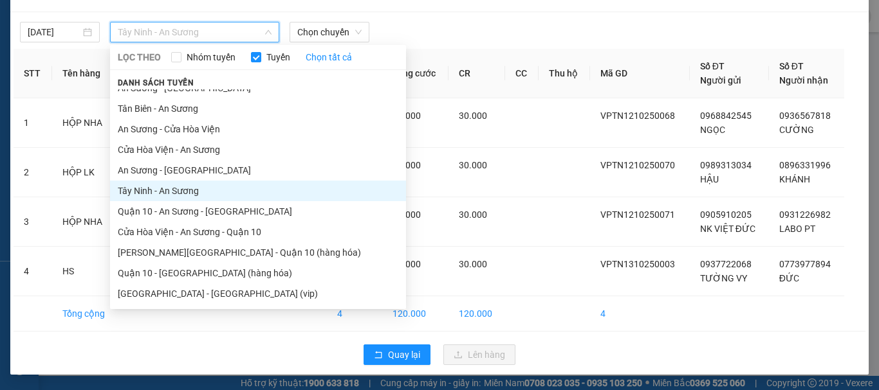
scroll to position [0, 0]
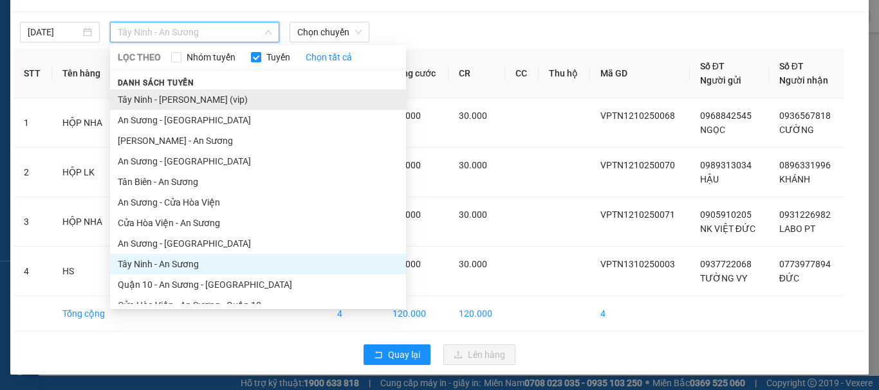
click at [185, 103] on li "Tây Ninh - Hồ Chí Minh (vip)" at bounding box center [258, 99] width 296 height 21
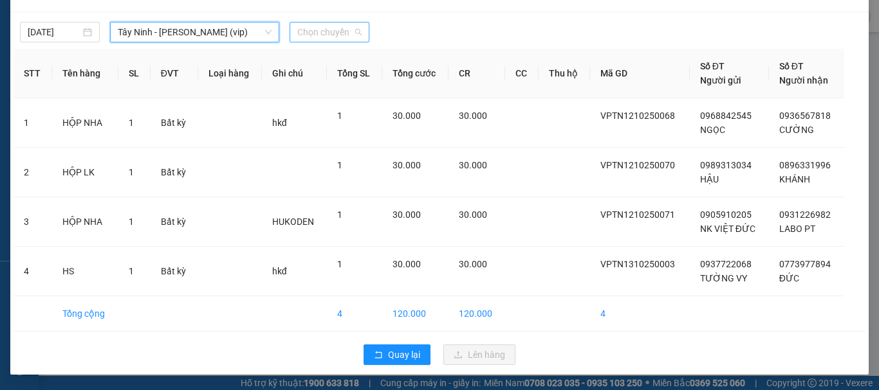
click at [324, 29] on span "Chọn chuyến" at bounding box center [329, 32] width 64 height 19
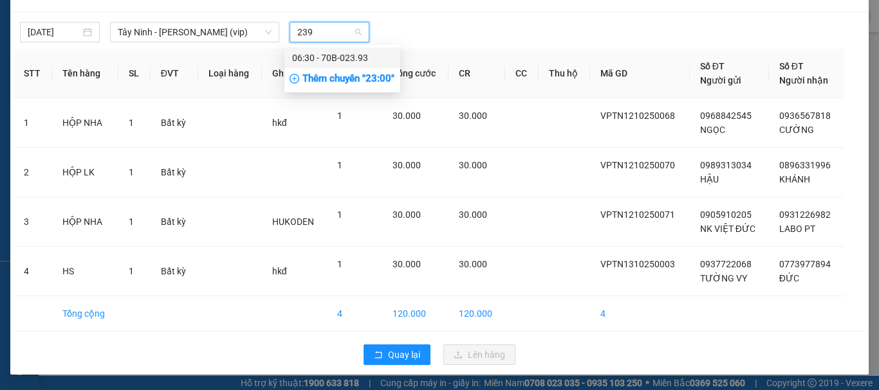
type input "2393"
click at [352, 57] on div "06:30 - 70B-023.93" at bounding box center [342, 58] width 100 height 14
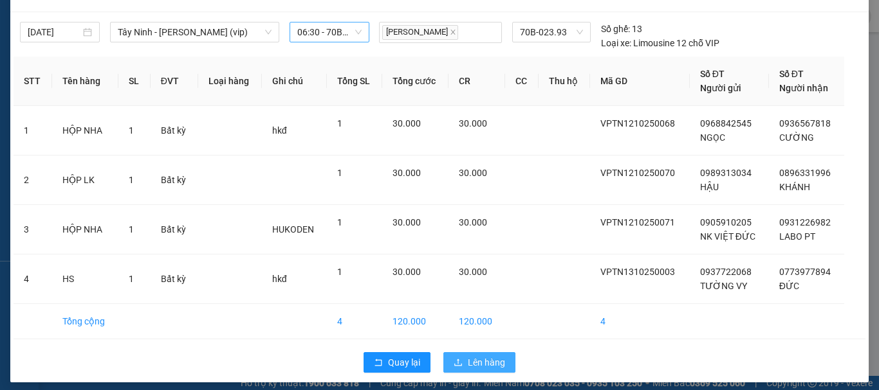
click at [484, 370] on button "Lên hàng" at bounding box center [479, 362] width 72 height 21
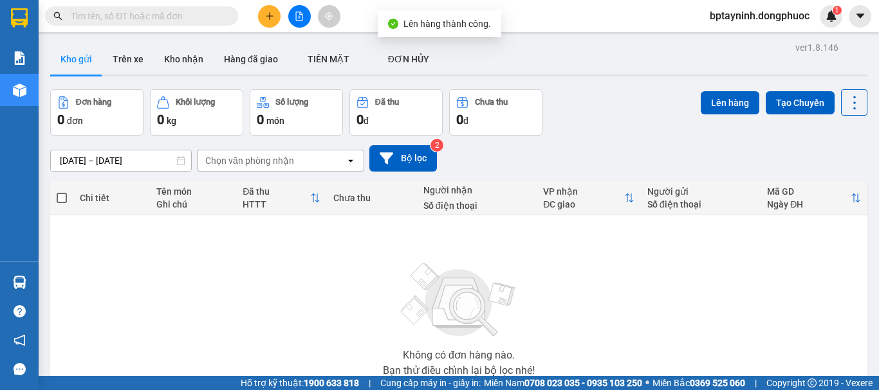
click at [301, 17] on icon "file-add" at bounding box center [299, 16] width 9 height 9
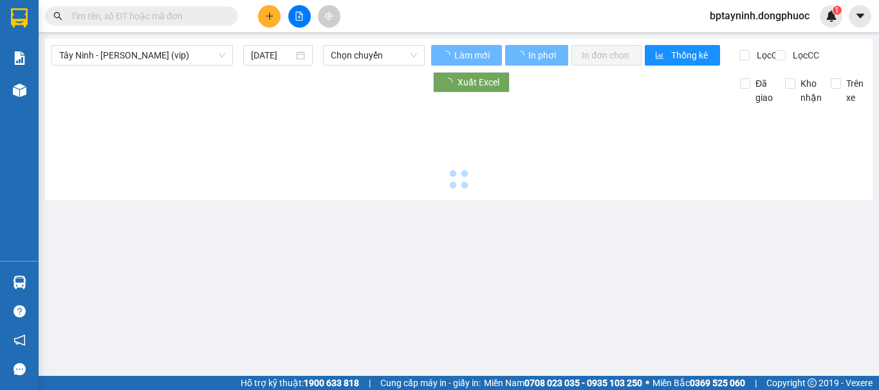
type input "[DATE]"
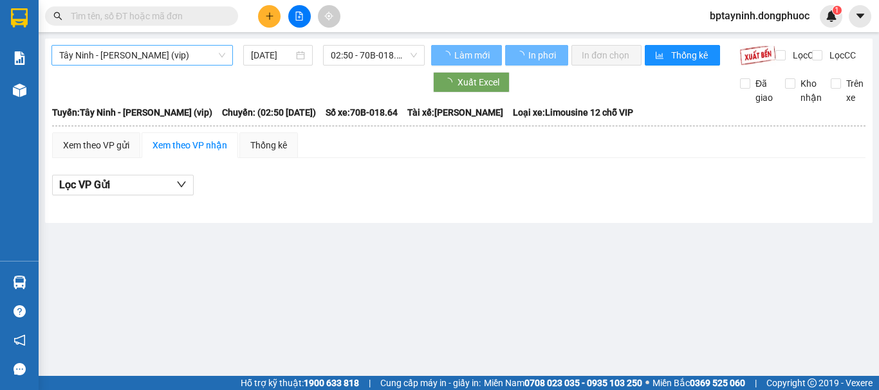
click at [177, 53] on span "Tây Ninh - Hồ Chí Minh (vip)" at bounding box center [142, 55] width 166 height 19
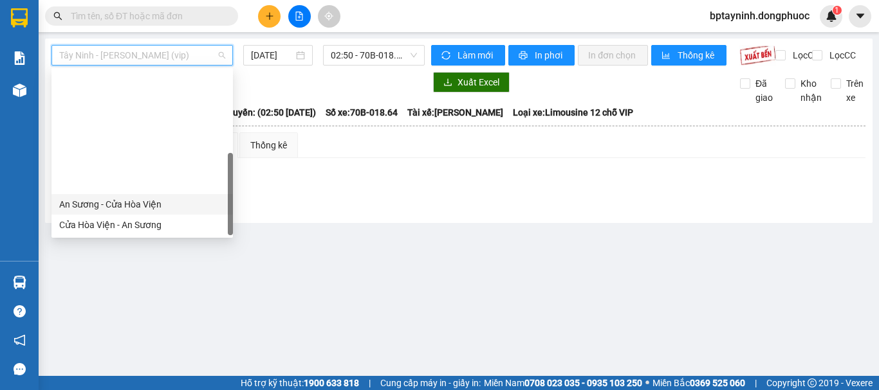
scroll to position [144, 0]
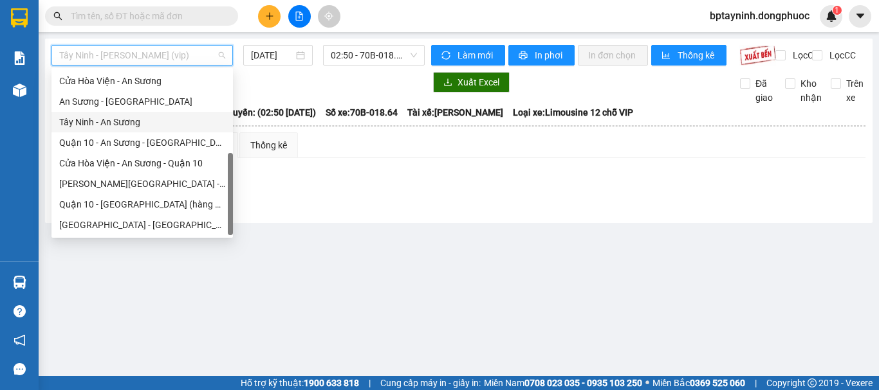
click at [123, 125] on div "Tây Ninh - An Sương" at bounding box center [142, 122] width 166 height 14
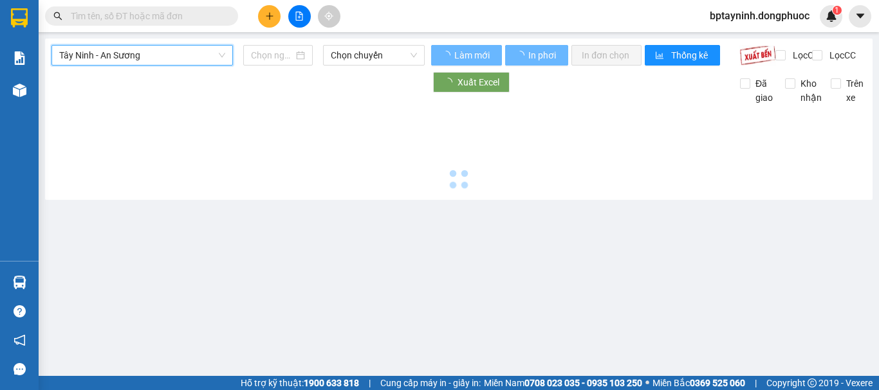
type input "[DATE]"
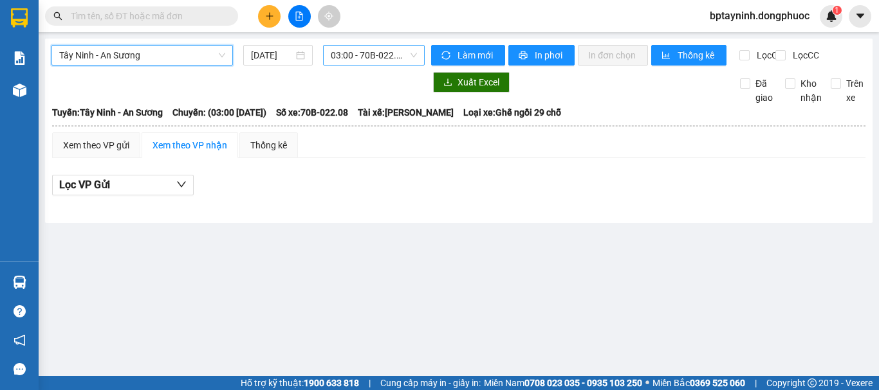
click at [374, 57] on span "03:00 - 70B-022.08" at bounding box center [374, 55] width 86 height 19
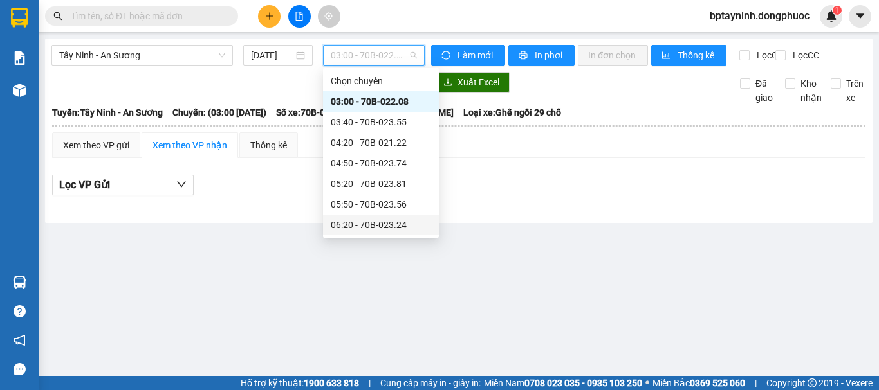
scroll to position [107, 0]
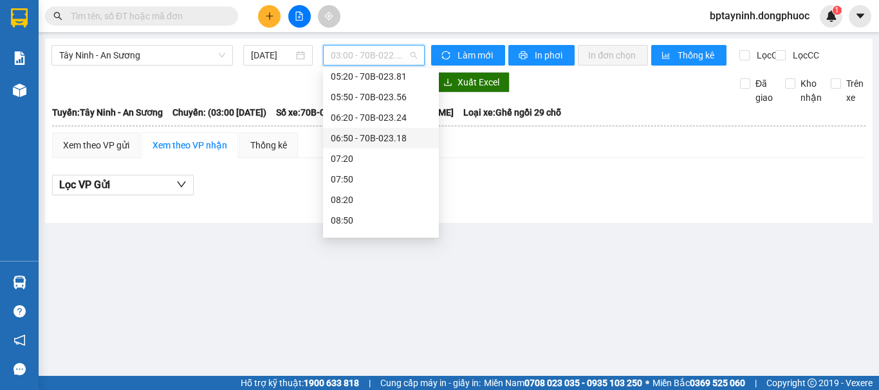
click at [399, 140] on div "06:50 - 70B-023.18" at bounding box center [381, 138] width 100 height 14
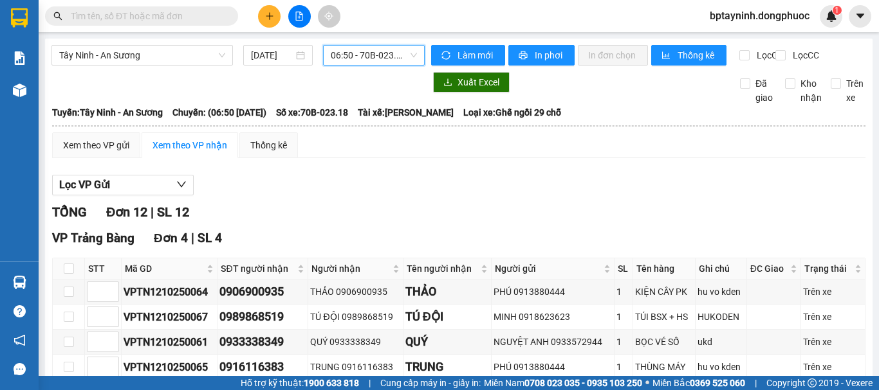
click at [208, 18] on input "text" at bounding box center [147, 16] width 152 height 14
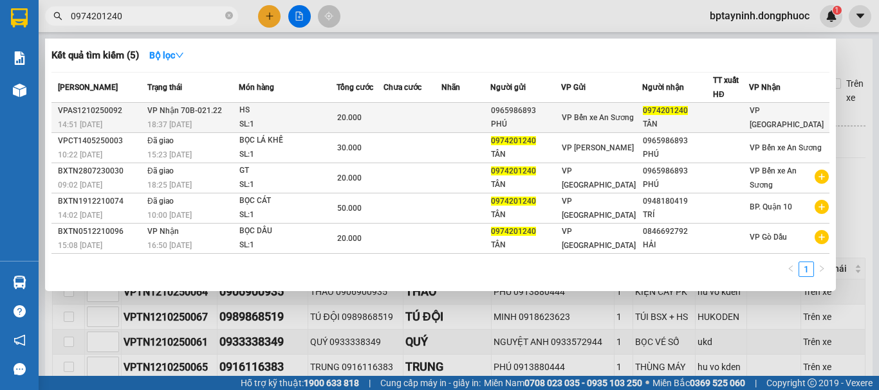
type input "0974201240"
click at [238, 118] on div "18:37 - 12/10" at bounding box center [192, 125] width 91 height 14
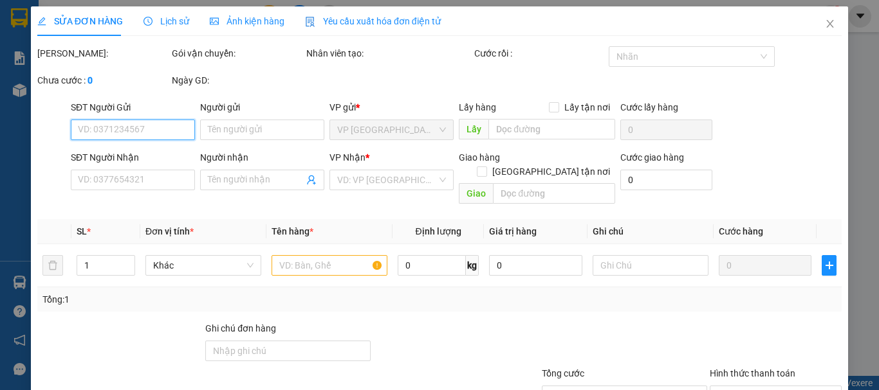
scroll to position [87, 0]
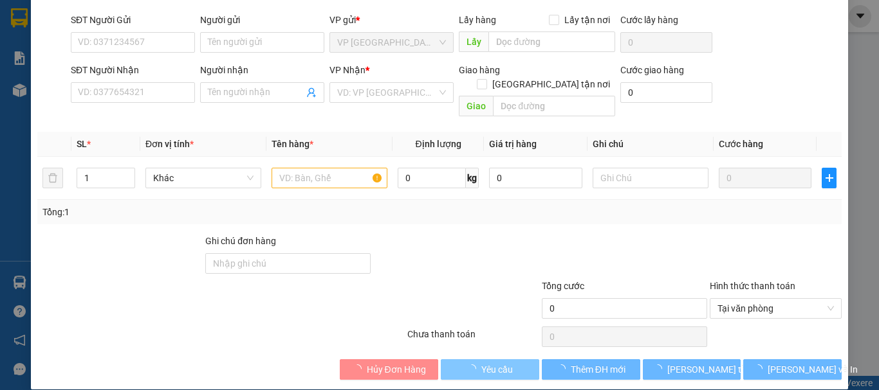
click at [489, 363] on span "Yêu cầu" at bounding box center [497, 370] width 32 height 14
type input "0965986893"
type input "PHÚ"
type input "0974201240"
type input "TÂN"
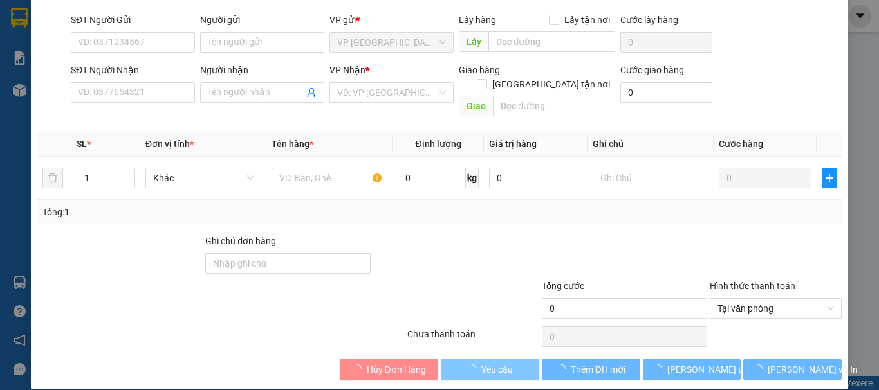
type input "20.000"
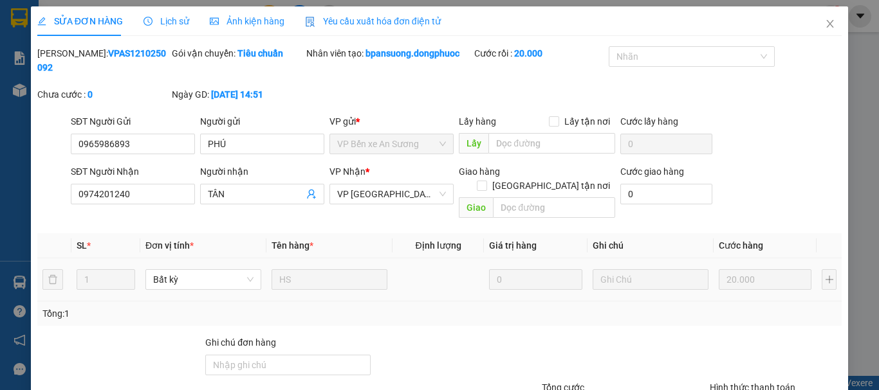
scroll to position [88, 0]
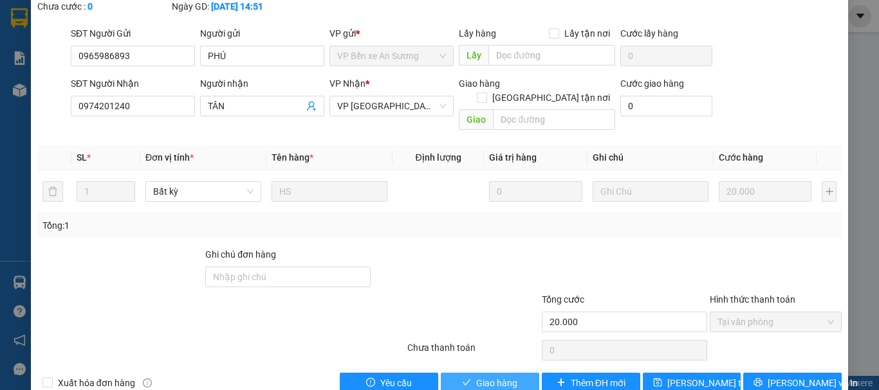
click at [479, 376] on span "Giao hàng" at bounding box center [496, 383] width 41 height 14
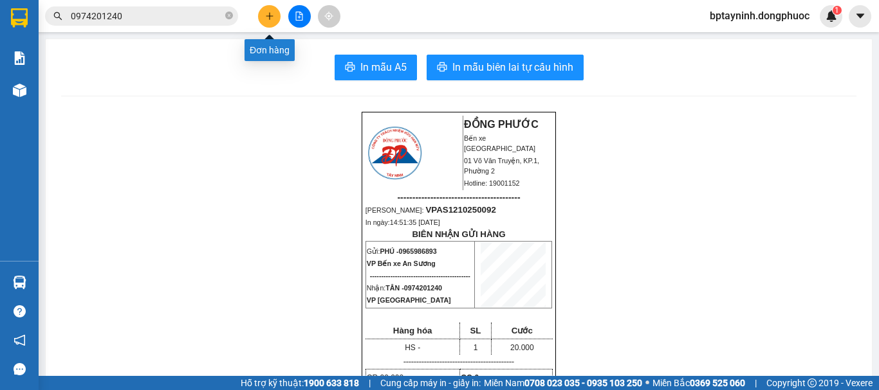
click at [260, 17] on button at bounding box center [269, 16] width 23 height 23
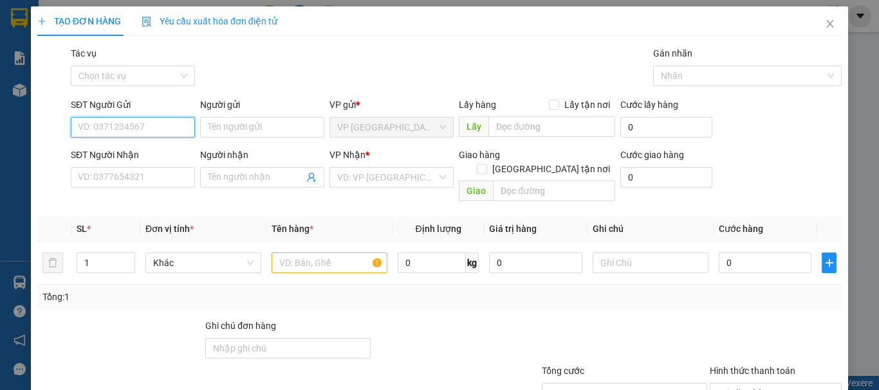
click at [167, 129] on input "SĐT Người Gửi" at bounding box center [133, 127] width 124 height 21
type input "0359329768"
click at [147, 159] on div "0359329768 - LOAN" at bounding box center [131, 153] width 107 height 14
type input "LOAN"
type input "0903361665"
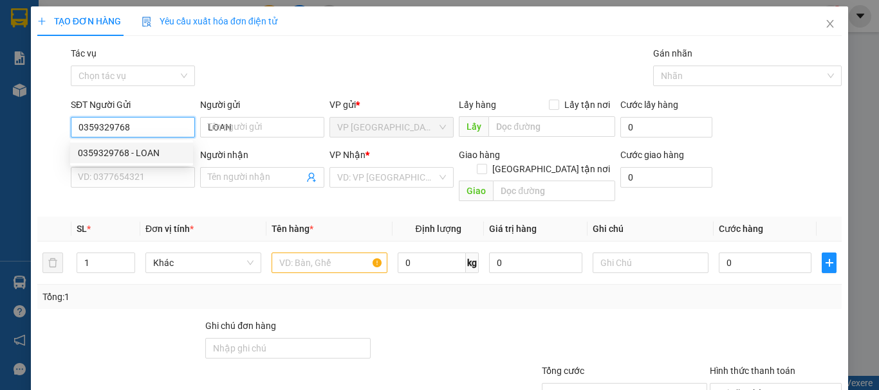
type input "HÒA"
type input "190.000"
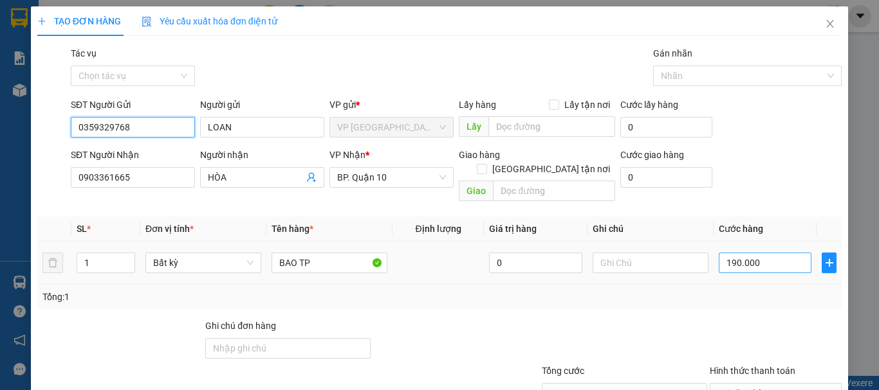
type input "0359329768"
click at [756, 253] on input "190.000" at bounding box center [764, 263] width 93 height 21
type input "1"
type input "17"
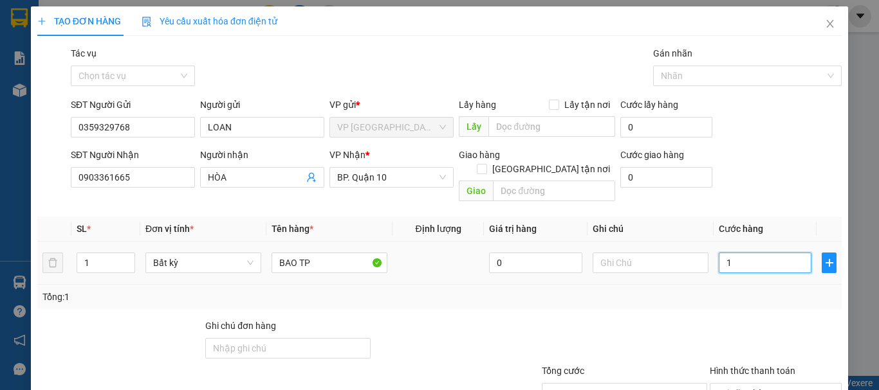
type input "17"
type input "170"
type input "170.000"
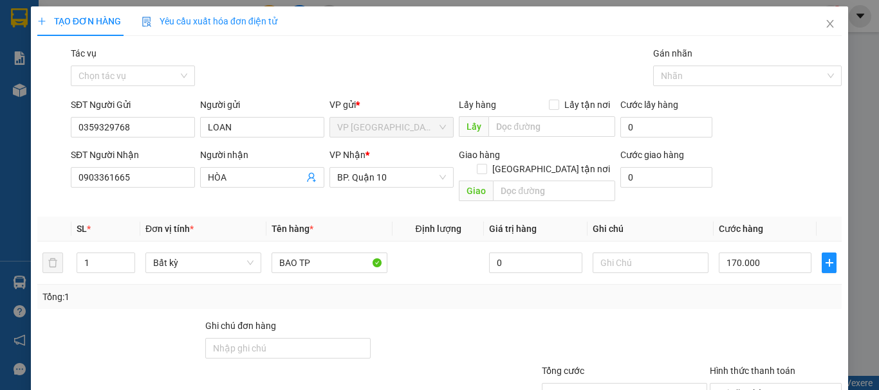
click at [759, 290] on div "Tổng: 1" at bounding box center [439, 297] width 794 height 14
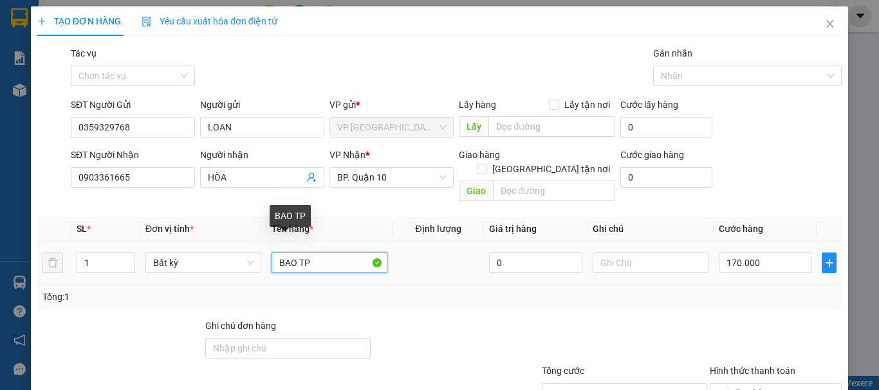
drag, startPoint x: 314, startPoint y: 248, endPoint x: 298, endPoint y: 251, distance: 15.9
click at [298, 253] on input "BAO TP" at bounding box center [329, 263] width 116 height 21
type input "BAO MUỐI"
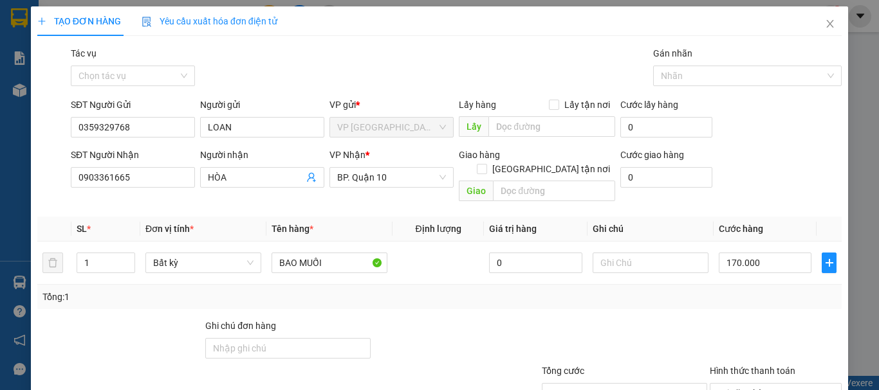
click at [791, 290] on div "Tổng: 1" at bounding box center [439, 297] width 794 height 14
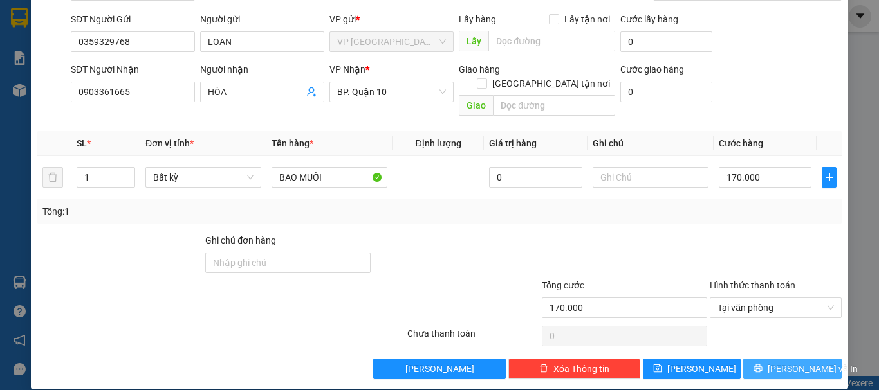
click at [792, 362] on span "[PERSON_NAME] và In" at bounding box center [812, 369] width 90 height 14
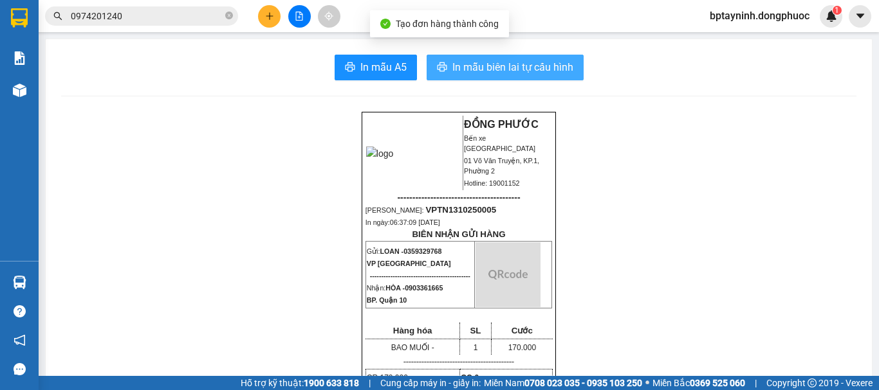
click at [502, 66] on span "In mẫu biên lai tự cấu hình" at bounding box center [512, 67] width 121 height 16
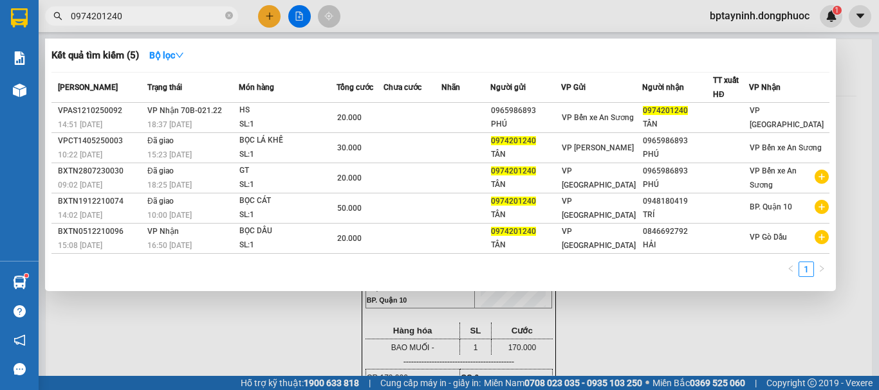
drag, startPoint x: 138, startPoint y: 15, endPoint x: 228, endPoint y: 57, distance: 99.3
click at [54, 24] on span "0974201240" at bounding box center [141, 15] width 193 height 19
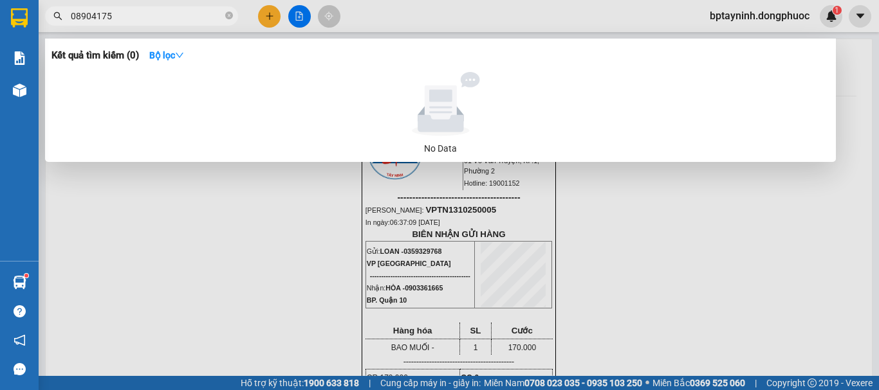
drag, startPoint x: 135, startPoint y: 14, endPoint x: 46, endPoint y: 14, distance: 89.4
click at [46, 14] on span "08904175" at bounding box center [141, 15] width 193 height 19
type input "0908940175"
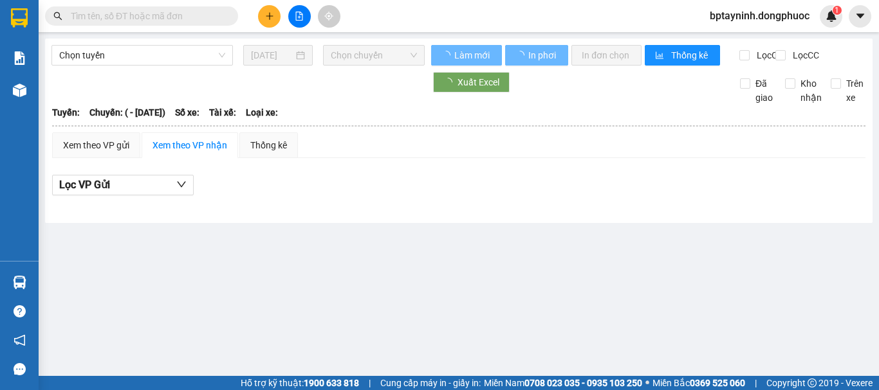
click at [133, 15] on input "text" at bounding box center [147, 16] width 152 height 14
type input "[DATE]"
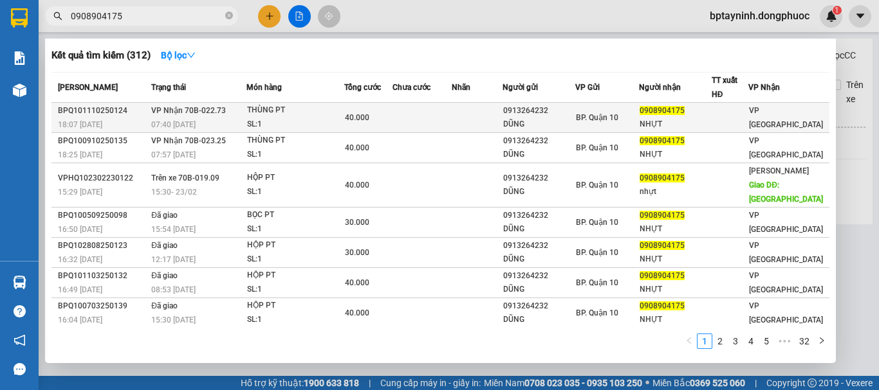
type input "0908904175"
click at [230, 120] on div "07:40 - 12/10" at bounding box center [198, 125] width 95 height 14
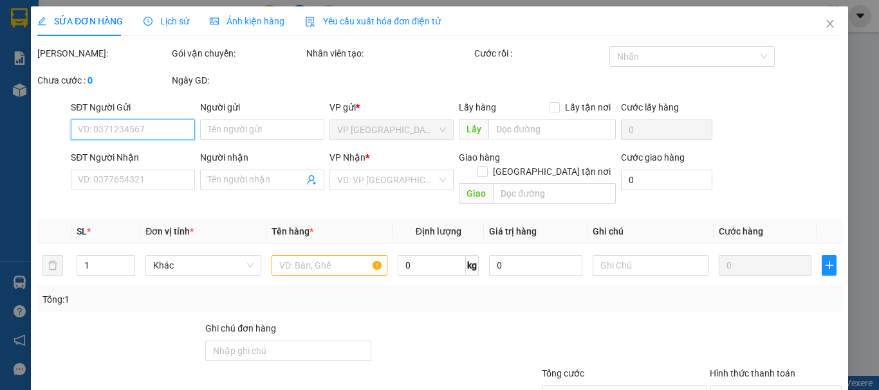
type input "0913264232"
type input "DŨNG"
type input "0908904175"
type input "NHỰT"
type input "40.000"
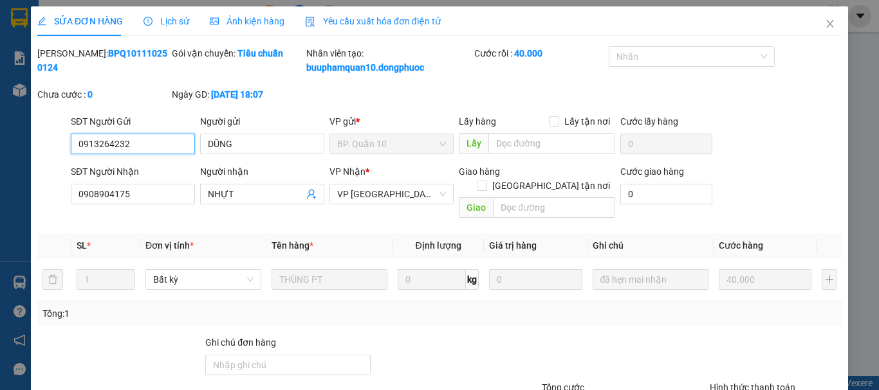
scroll to position [102, 0]
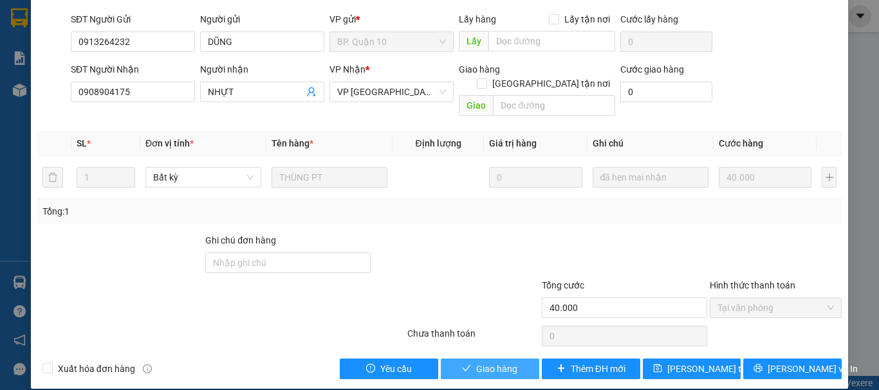
click at [475, 362] on button "Giao hàng" at bounding box center [490, 369] width 98 height 21
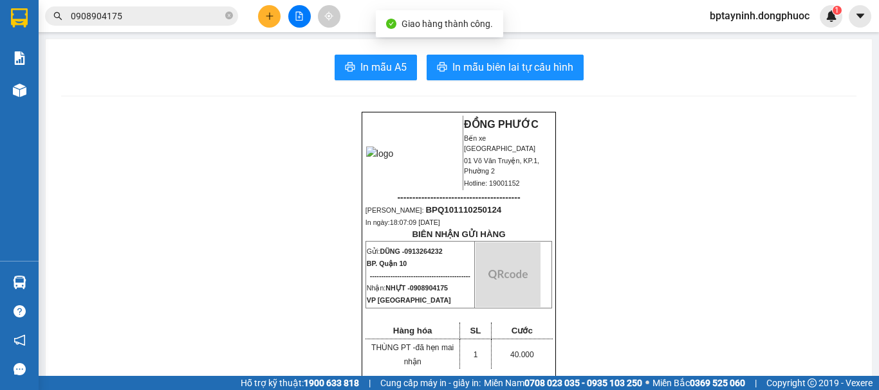
drag, startPoint x: 130, startPoint y: 18, endPoint x: 140, endPoint y: 34, distance: 19.1
click at [132, 18] on input "0908904175" at bounding box center [147, 16] width 152 height 14
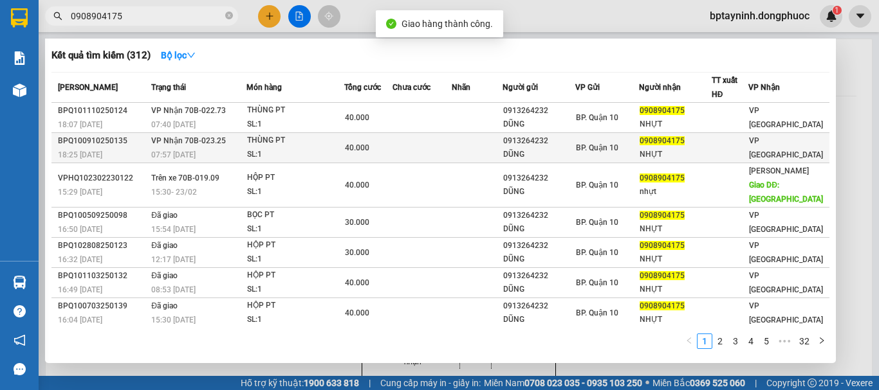
click at [203, 149] on div "07:57 - 10/10" at bounding box center [198, 155] width 95 height 14
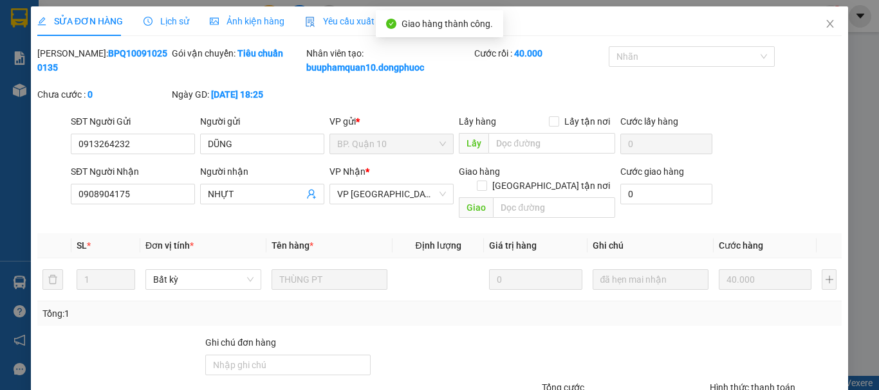
type input "0913264232"
type input "DŨNG"
type input "0908904175"
type input "NHỰT"
type input "40.000"
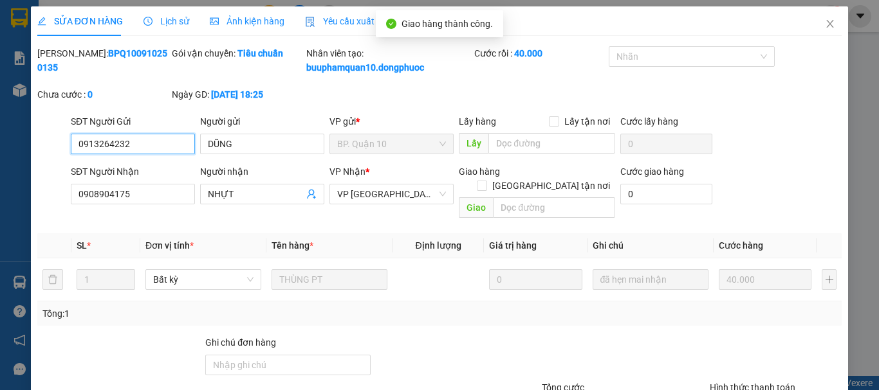
scroll to position [102, 0]
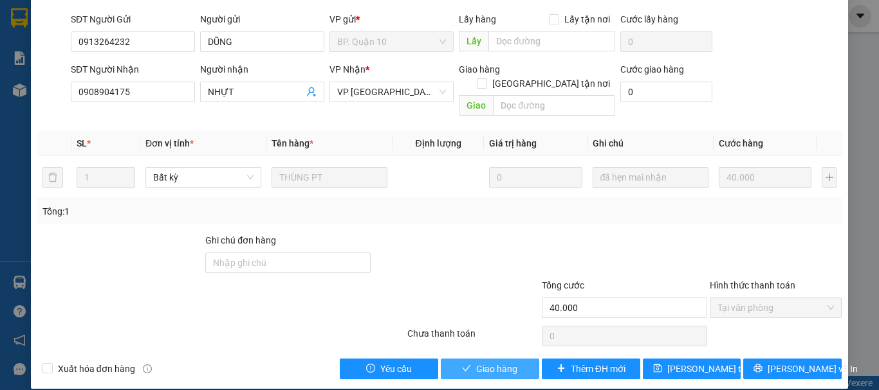
click at [480, 362] on span "Giao hàng" at bounding box center [496, 369] width 41 height 14
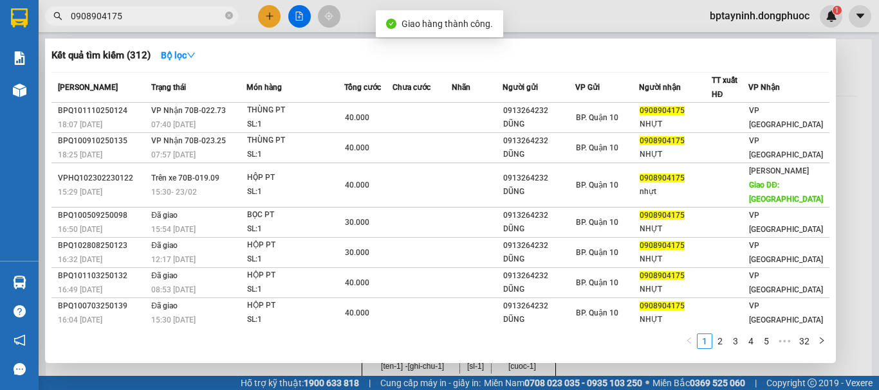
drag, startPoint x: 125, startPoint y: 20, endPoint x: 21, endPoint y: 56, distance: 110.9
click at [0, 54] on section "Kết quả tìm kiếm ( 312 ) Bộ lọc Mã ĐH Trạng thái Món hàng Tổng cước Chưa cước N…" at bounding box center [439, 195] width 879 height 390
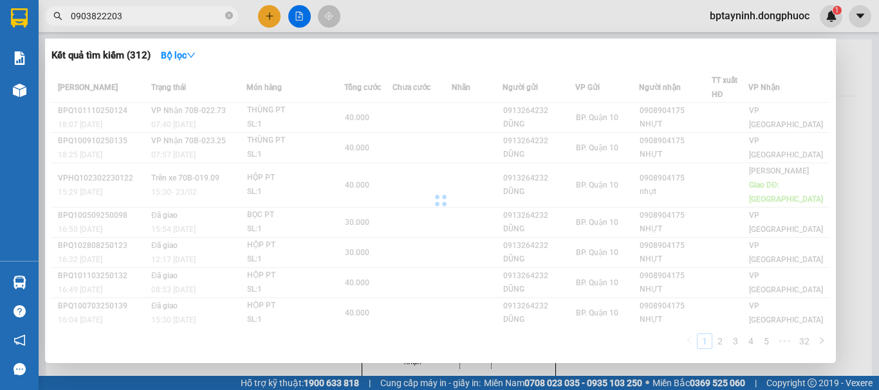
type input "0903822203"
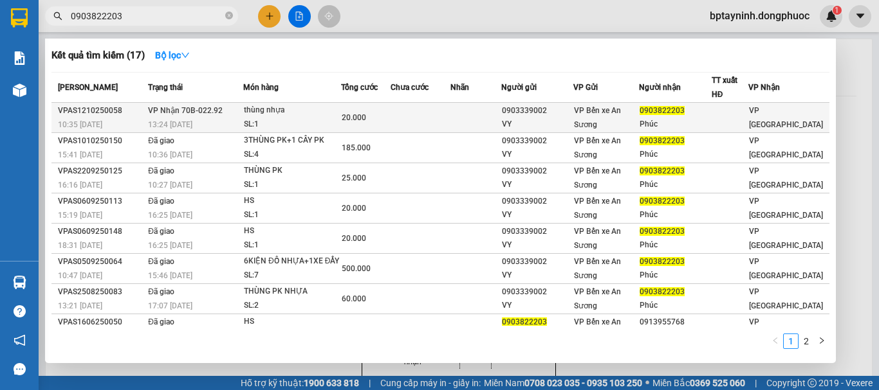
click at [233, 120] on div "13:24 [DATE]" at bounding box center [195, 125] width 95 height 14
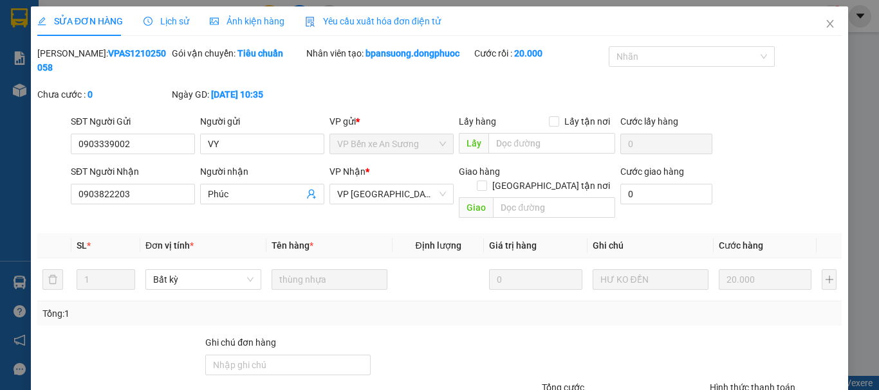
type input "0903339002"
type input "VY"
type input "0903822203"
type input "Phúc"
type input "20.000"
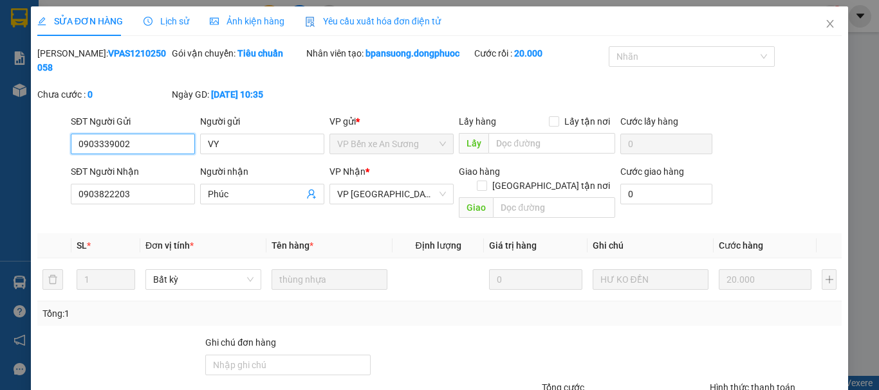
scroll to position [88, 0]
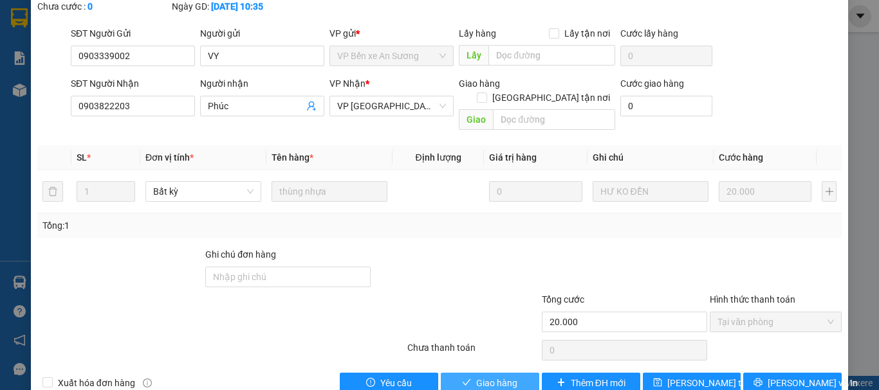
click at [480, 376] on span "Giao hàng" at bounding box center [496, 383] width 41 height 14
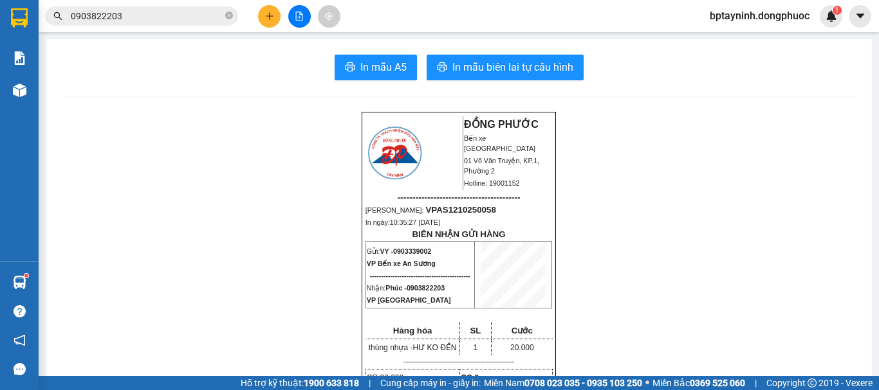
click at [300, 18] on icon "file-add" at bounding box center [299, 16] width 9 height 9
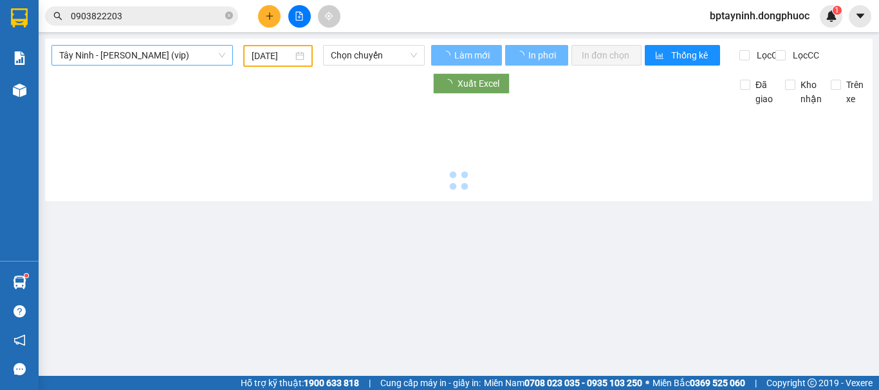
click at [197, 52] on span "Tây Ninh - Hồ Chí Minh (vip)" at bounding box center [142, 55] width 166 height 19
type input "[DATE]"
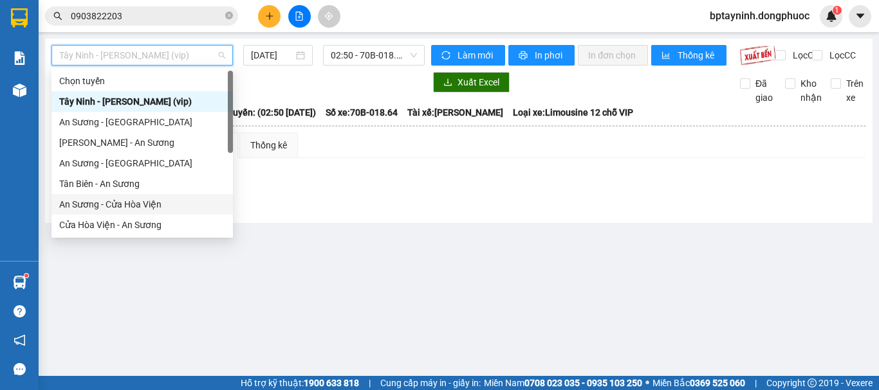
scroll to position [144, 0]
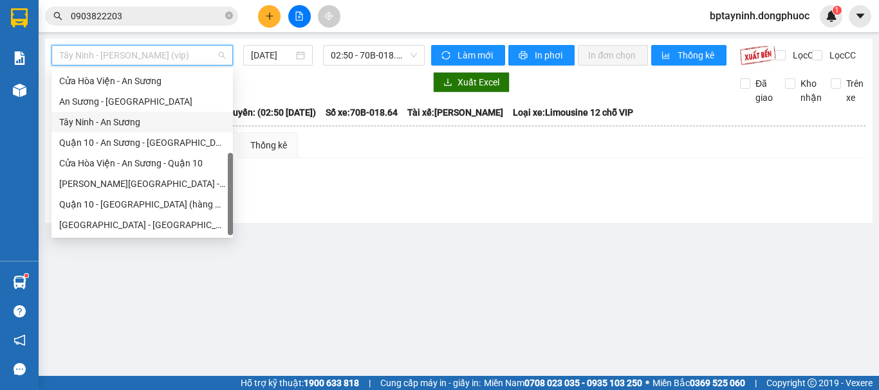
click at [118, 123] on div "Tây Ninh - An Sương" at bounding box center [142, 122] width 166 height 14
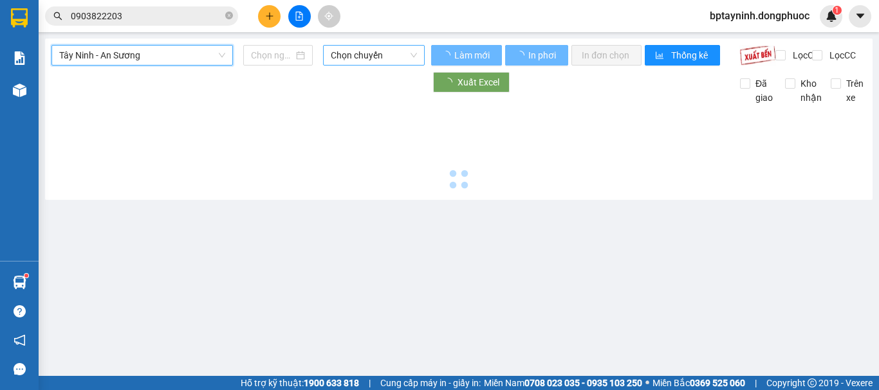
type input "[DATE]"
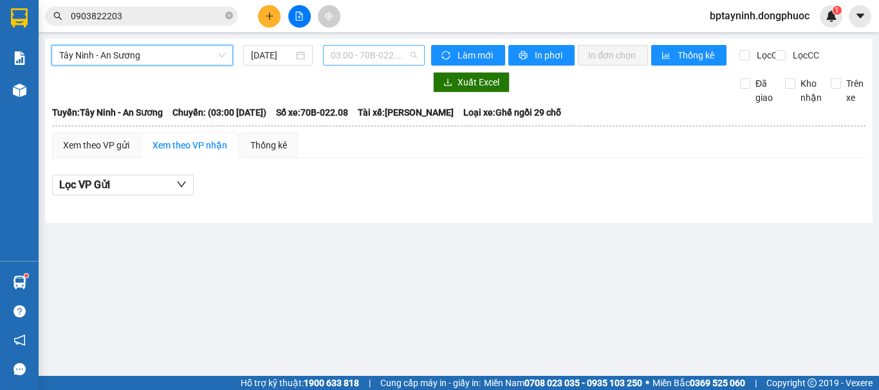
click at [356, 53] on span "03:00 - 70B-022.08" at bounding box center [374, 55] width 86 height 19
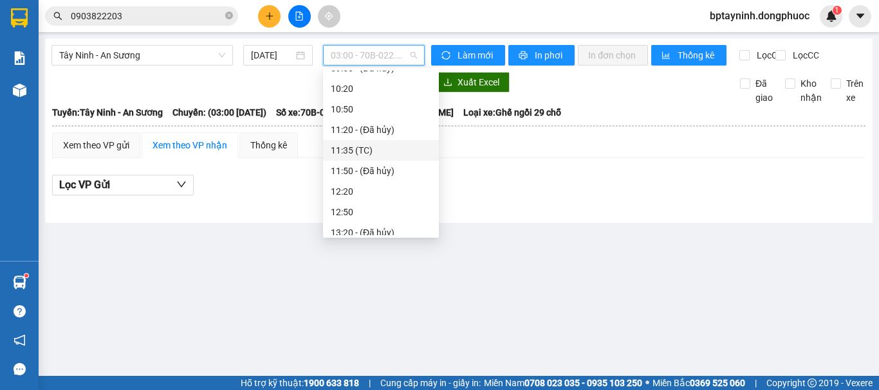
scroll to position [107, 0]
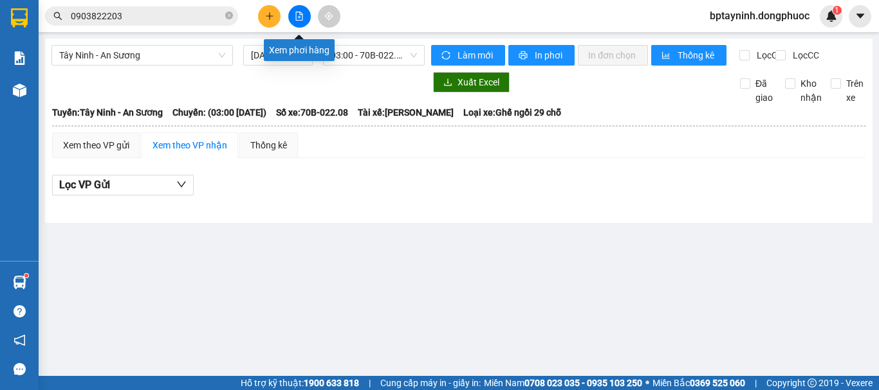
click at [299, 24] on button at bounding box center [299, 16] width 23 height 23
click at [214, 66] on div "Tây Ninh - An Sương 13/10/2025 03:00 - 70B-022.08" at bounding box center [237, 55] width 373 height 21
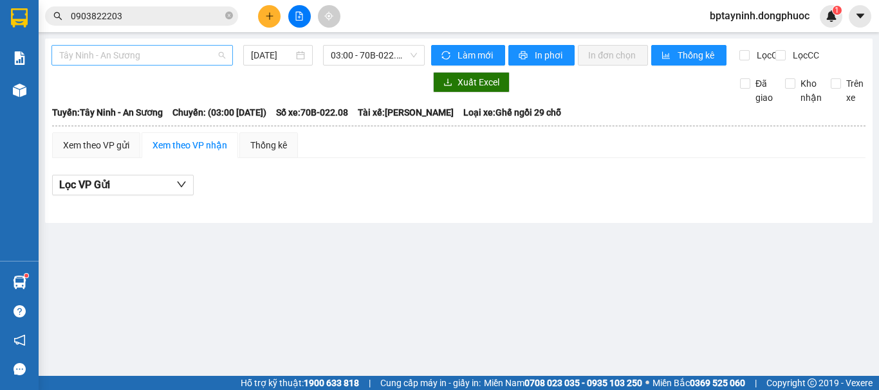
click at [183, 51] on span "Tây Ninh - An Sương" at bounding box center [142, 55] width 166 height 19
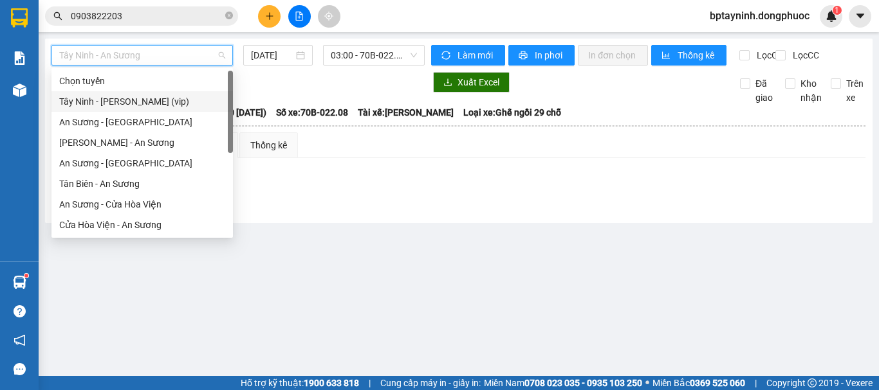
click at [131, 102] on div "Tây Ninh - Hồ Chí Minh (vip)" at bounding box center [142, 102] width 166 height 14
type input "[DATE]"
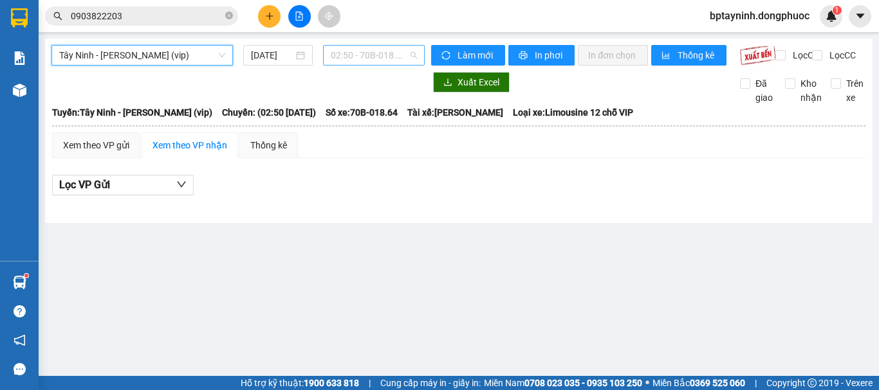
click at [363, 48] on span "02:50 - 70B-018.64" at bounding box center [374, 55] width 86 height 19
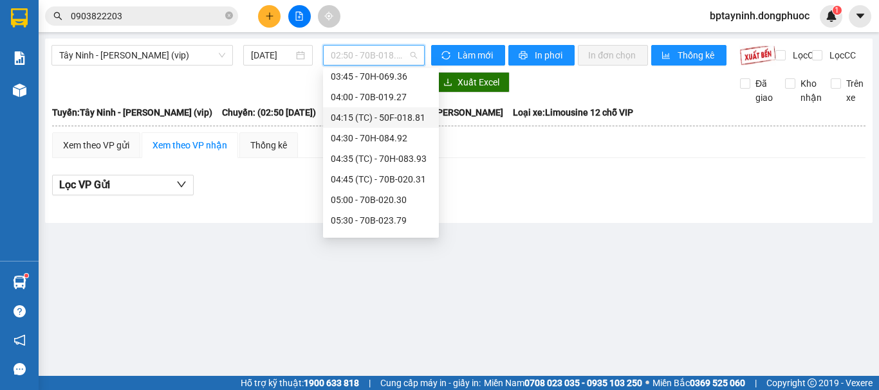
scroll to position [342, 0]
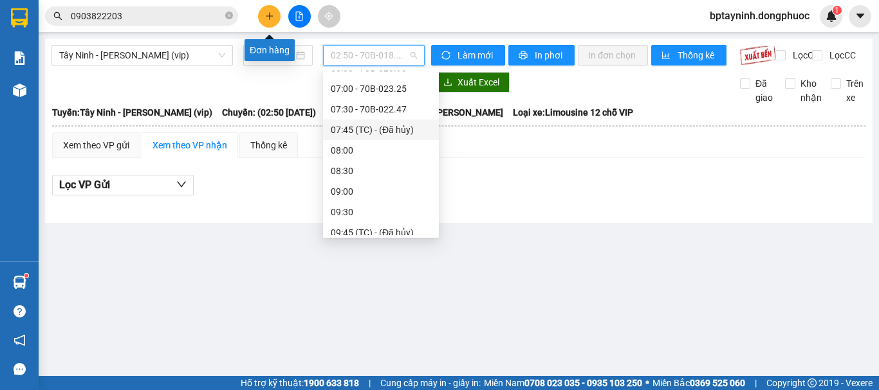
click at [271, 17] on icon "plus" at bounding box center [269, 16] width 9 height 9
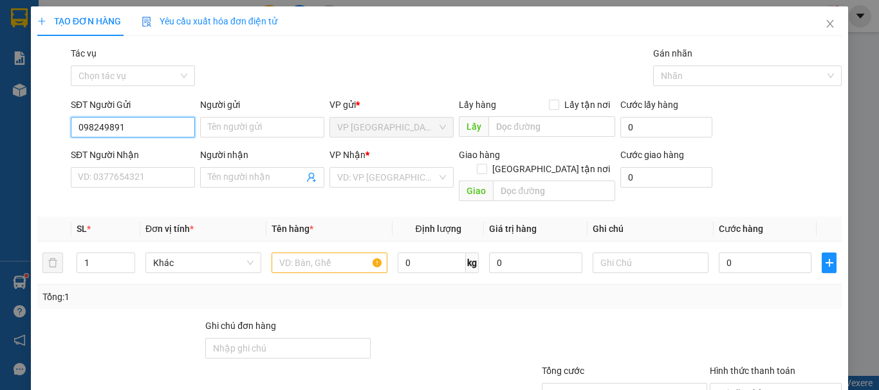
type input "0982498914"
click at [165, 148] on div "0982498914 - LỢI" at bounding box center [131, 153] width 107 height 14
type input "LỢI"
type input "0913884607"
type input "LINH"
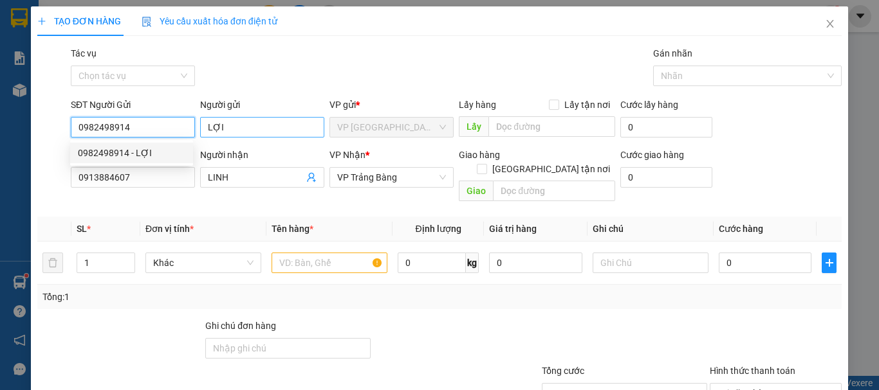
type input "20.000"
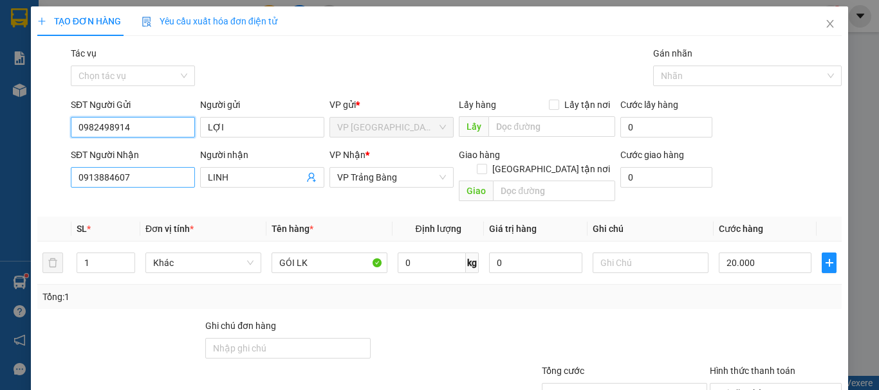
type input "0982498914"
drag, startPoint x: 152, startPoint y: 179, endPoint x: 0, endPoint y: 217, distance: 157.1
click at [0, 217] on div "TẠO ĐƠN HÀNG Yêu cầu xuất hóa đơn điện tử Transit Pickup Surcharge Ids Transit …" at bounding box center [439, 195] width 879 height 390
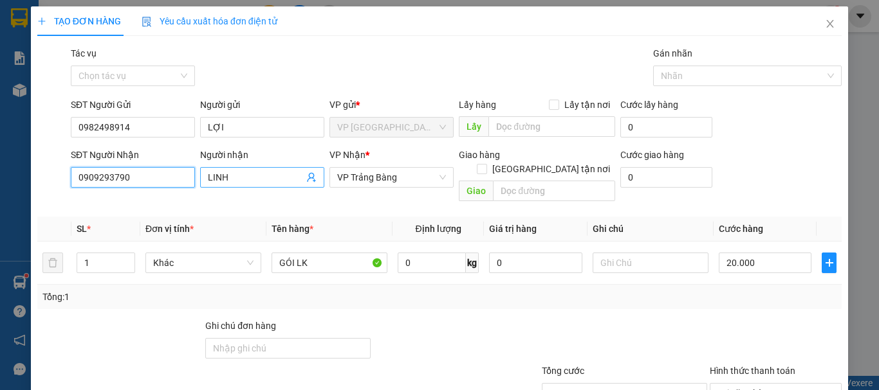
type input "0909293790"
drag, startPoint x: 257, startPoint y: 175, endPoint x: 203, endPoint y: 188, distance: 56.3
click at [203, 188] on div "Người nhận LINH LINH" at bounding box center [262, 170] width 124 height 45
type input "D"
type input "Đ"
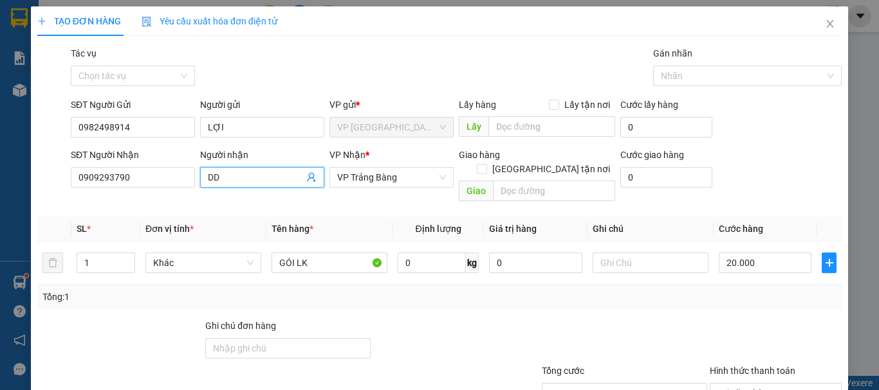
type input "D"
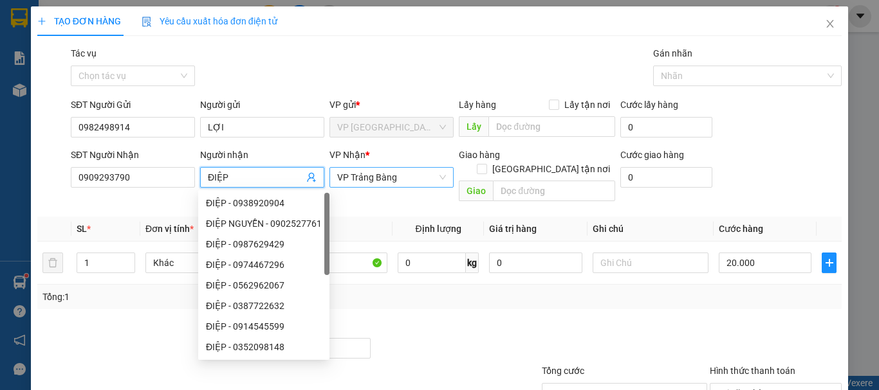
drag, startPoint x: 388, startPoint y: 183, endPoint x: 433, endPoint y: 170, distance: 46.8
click at [401, 181] on span "VP Trảng Bàng" at bounding box center [391, 177] width 109 height 19
type input "ĐIỆP"
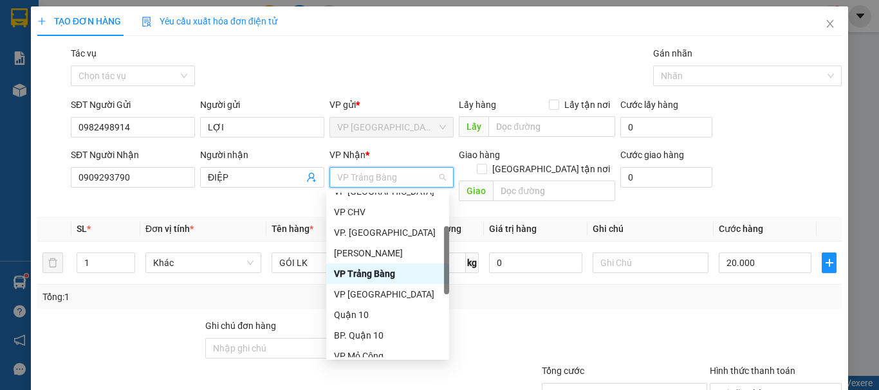
scroll to position [7, 0]
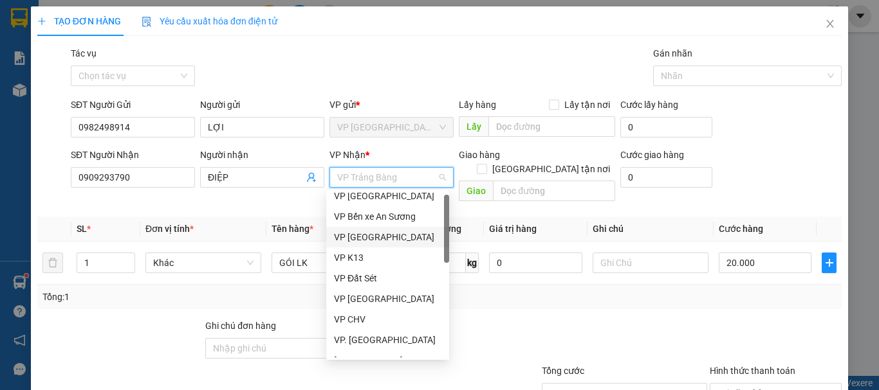
click at [410, 217] on div "VP Bến xe An Sương" at bounding box center [387, 217] width 107 height 14
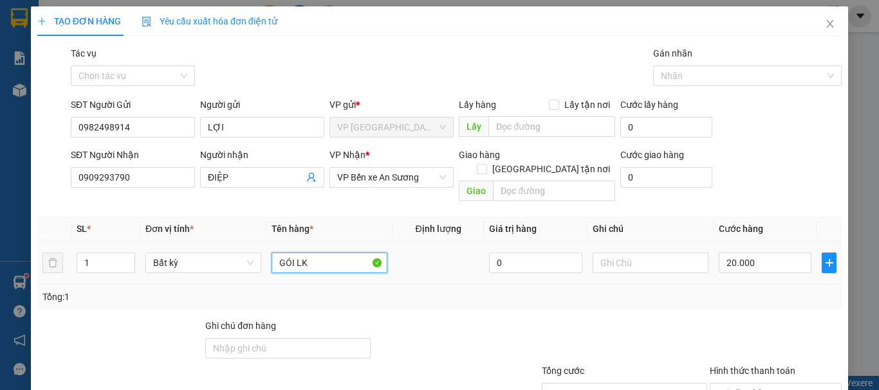
drag, startPoint x: 318, startPoint y: 253, endPoint x: 248, endPoint y: 269, distance: 71.3
click at [250, 269] on tr "1 Bất kỳ GÓI LK 0 20.000" at bounding box center [439, 263] width 804 height 43
type input "THÙNG NHỎ KHÔ"
click at [758, 253] on input "20.000" at bounding box center [764, 263] width 93 height 21
type input "2"
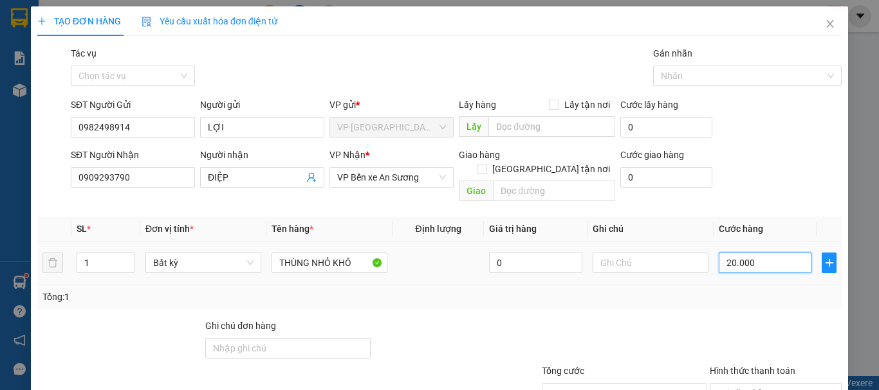
type input "2"
type input "25"
type input "25.000"
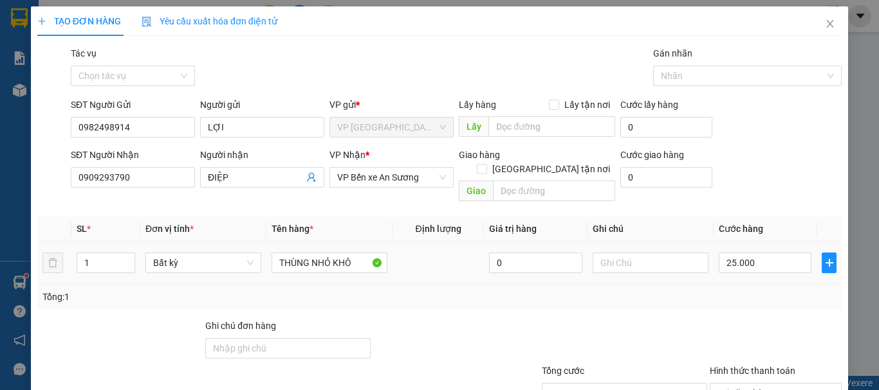
click at [748, 290] on div "Tổng: 1" at bounding box center [439, 297] width 794 height 14
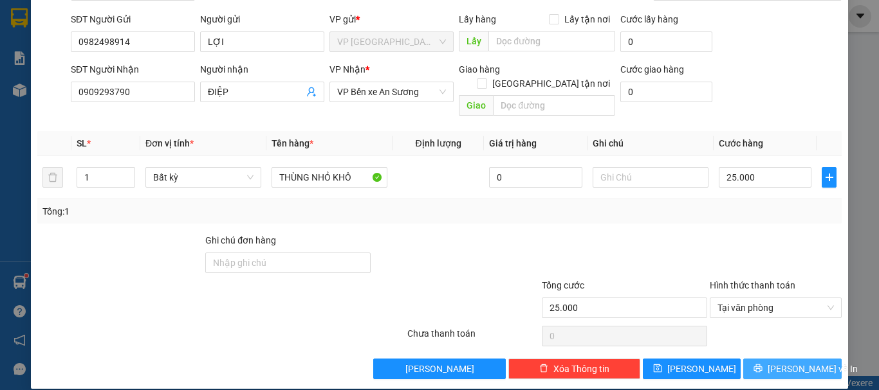
click at [787, 364] on button "[PERSON_NAME] và In" at bounding box center [792, 369] width 98 height 21
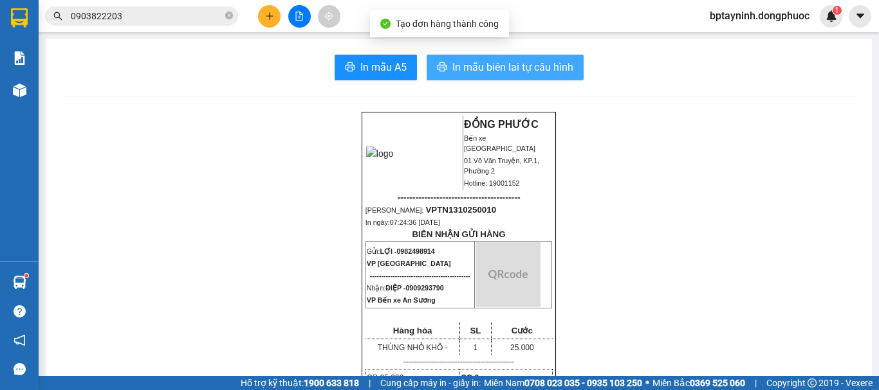
click at [452, 64] on span "In mẫu biên lai tự cấu hình" at bounding box center [512, 67] width 121 height 16
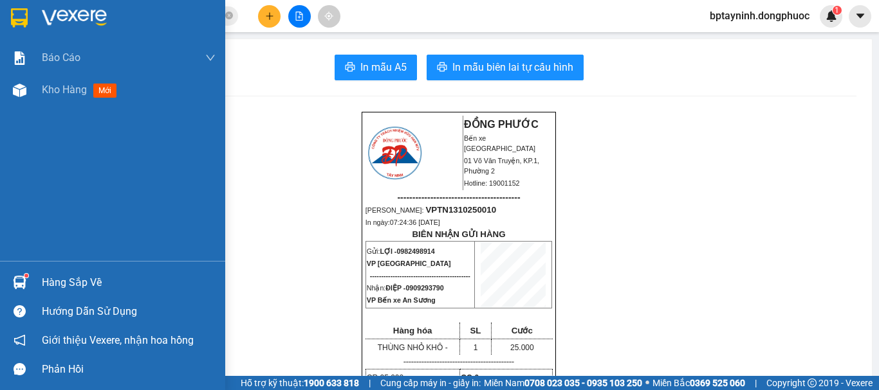
click at [42, 289] on div "Hàng sắp về" at bounding box center [129, 282] width 174 height 19
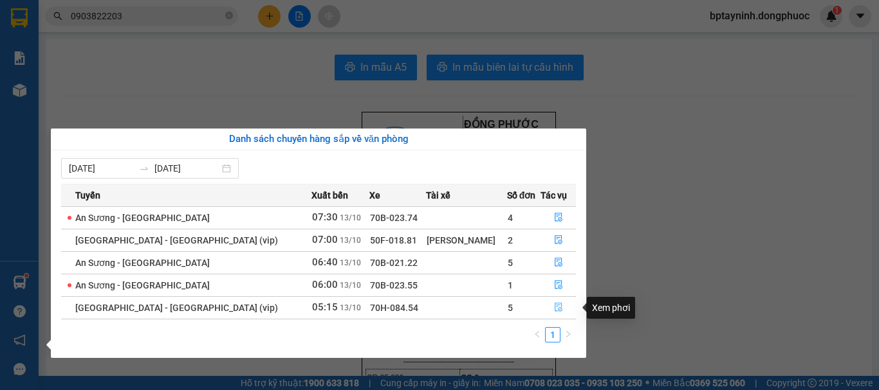
click at [554, 306] on icon "file-done" at bounding box center [558, 308] width 8 height 9
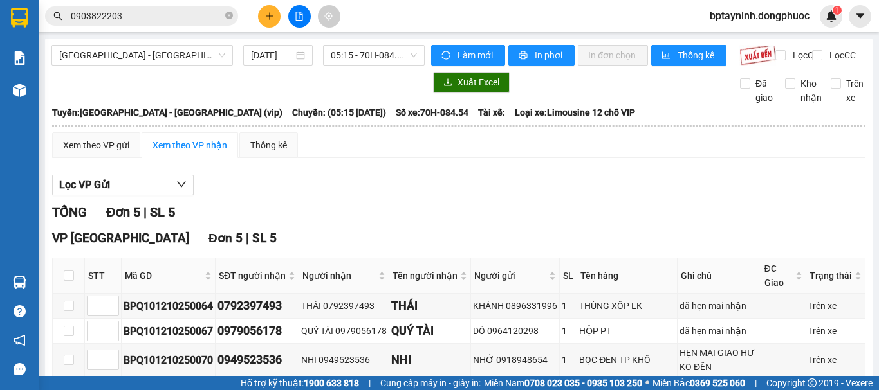
scroll to position [107, 0]
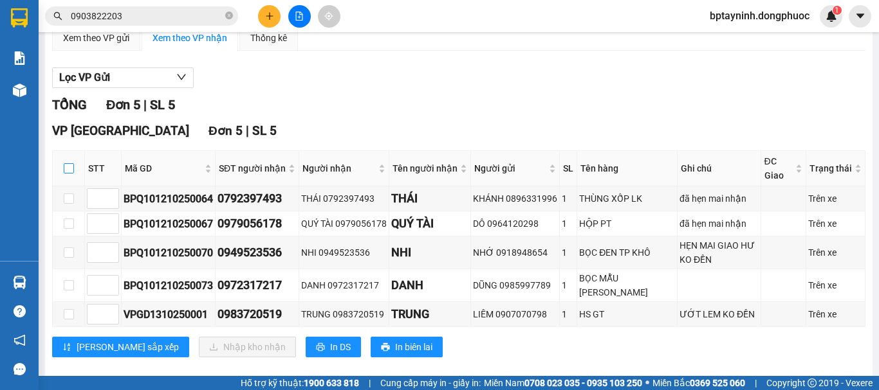
click at [68, 174] on input "checkbox" at bounding box center [69, 168] width 10 height 10
checkbox input "true"
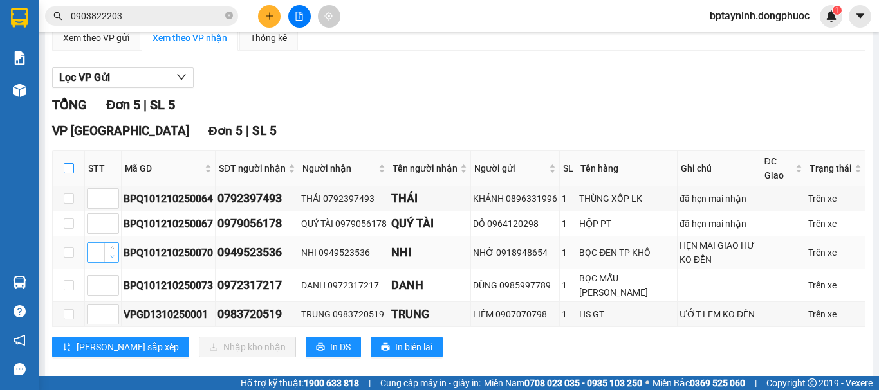
checkbox input "true"
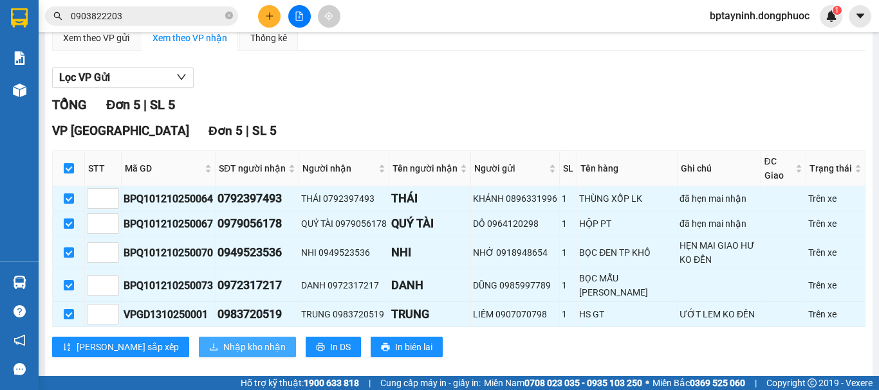
click at [223, 354] on span "Nhập kho nhận" at bounding box center [254, 347] width 62 height 14
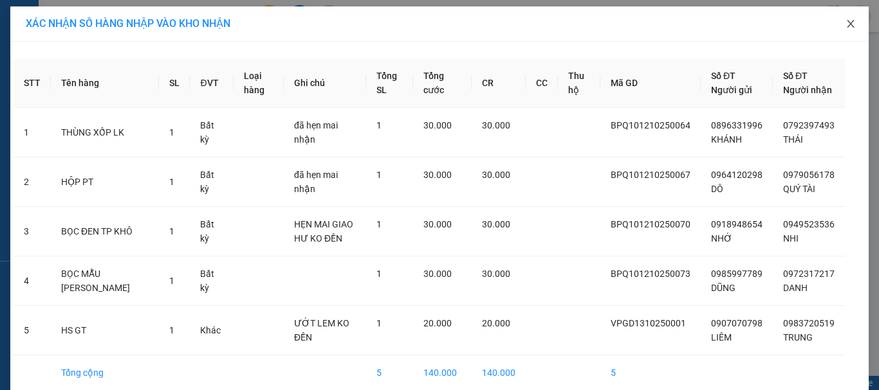
click at [846, 24] on icon "close" at bounding box center [850, 24] width 10 height 10
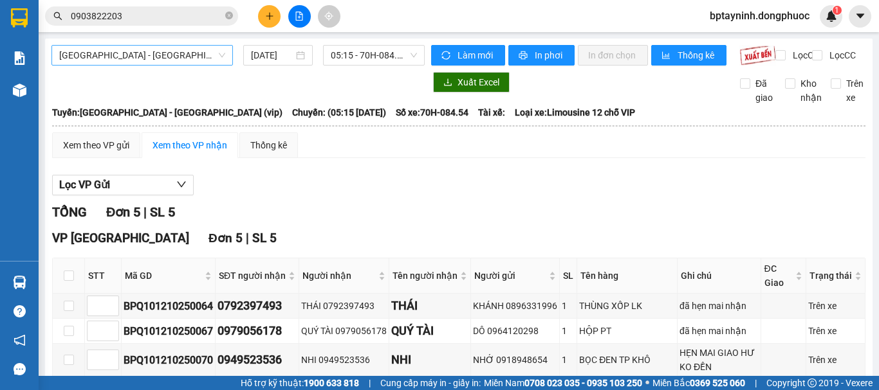
click at [193, 49] on span "[GEOGRAPHIC_DATA] - [GEOGRAPHIC_DATA] (vip)" at bounding box center [142, 55] width 166 height 19
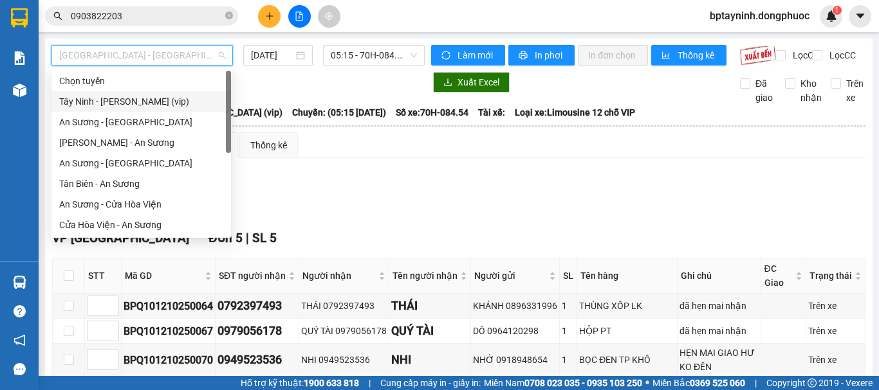
click at [177, 104] on div "Tây Ninh - Hồ Chí Minh (vip)" at bounding box center [141, 102] width 164 height 14
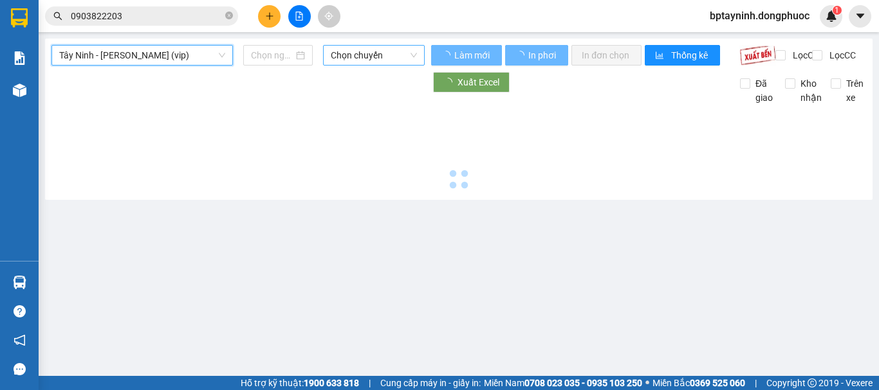
click at [356, 50] on span "Chọn chuyến" at bounding box center [374, 55] width 86 height 19
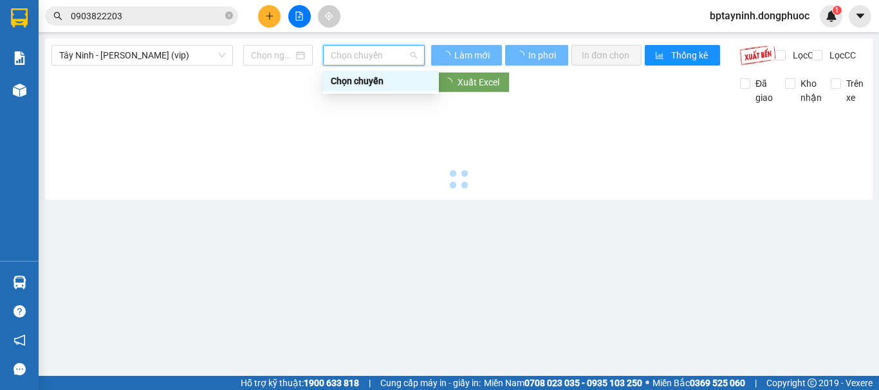
type input "[DATE]"
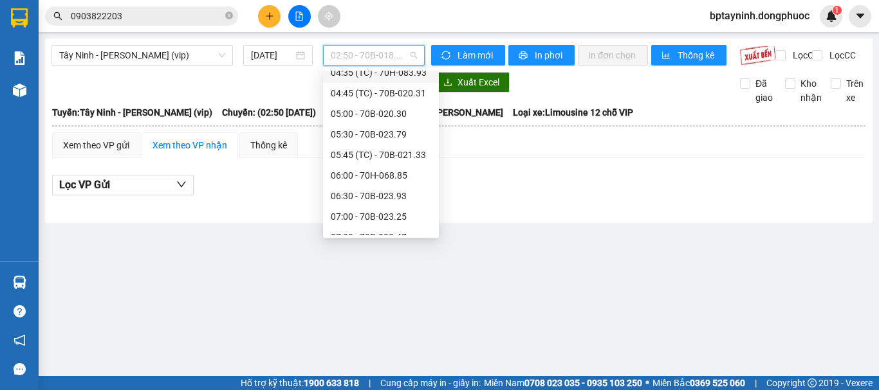
scroll to position [322, 0]
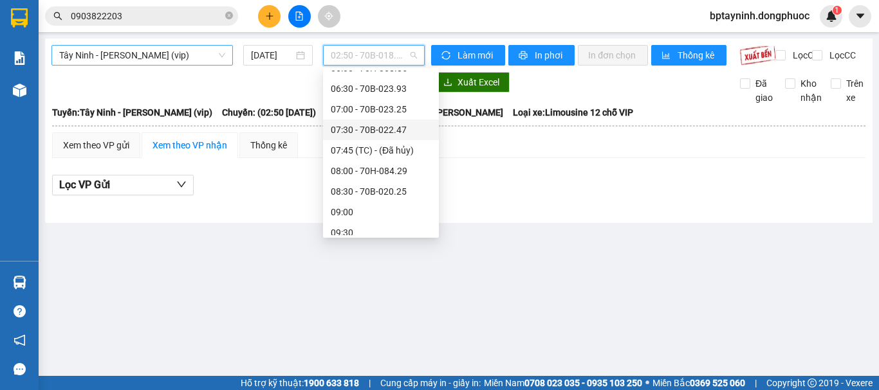
click at [198, 53] on span "Tây Ninh - Hồ Chí Minh (vip)" at bounding box center [142, 55] width 166 height 19
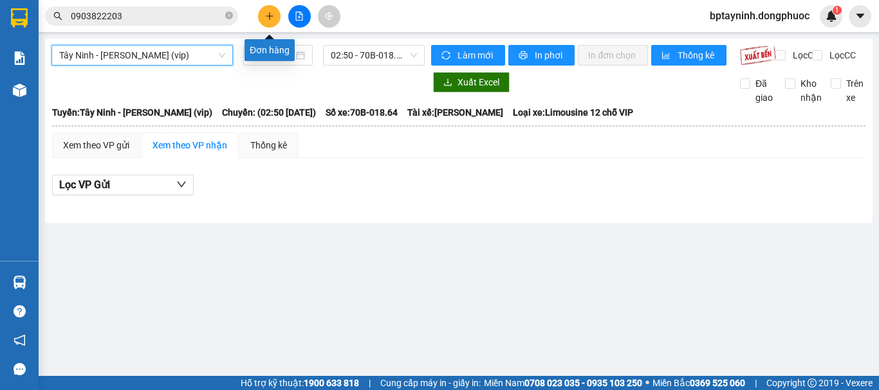
click at [266, 17] on icon "plus" at bounding box center [269, 16] width 9 height 9
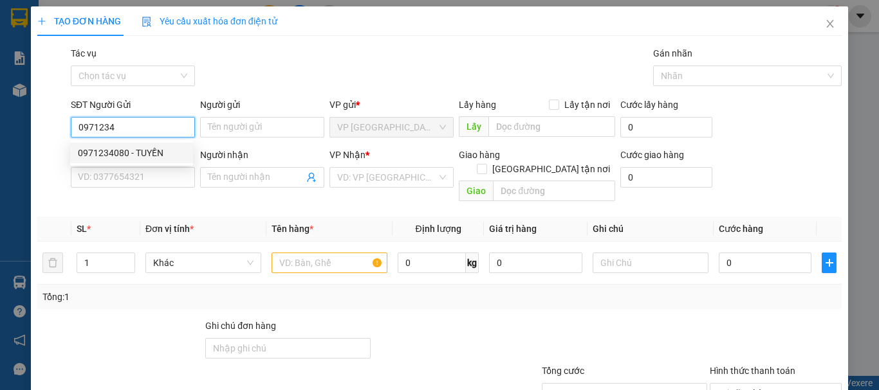
click at [149, 151] on div "0971234080 - TUYỀN" at bounding box center [131, 153] width 107 height 14
type input "0971234080"
type input "TUYỀN"
type input "0962607944"
type input "TRANG"
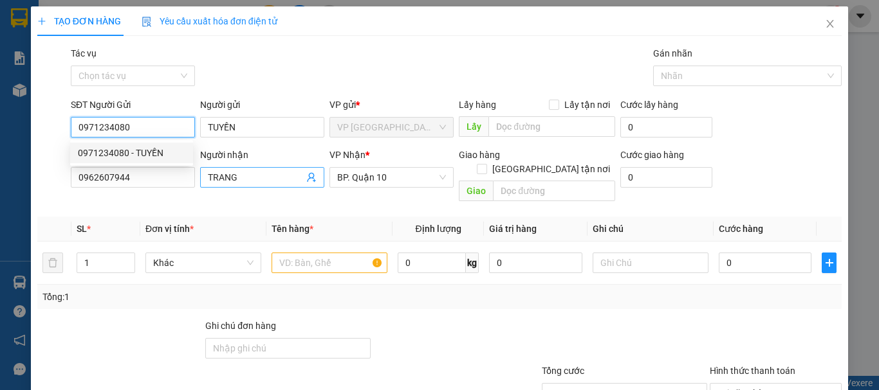
type input "30.000"
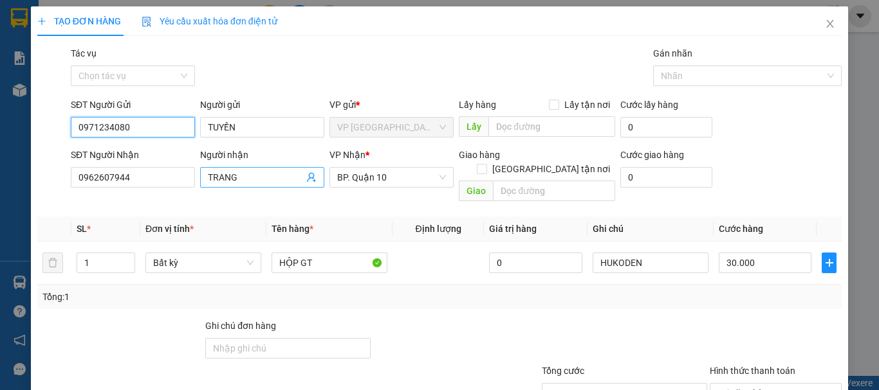
type input "0971234080"
click at [307, 174] on icon "user-add" at bounding box center [311, 177] width 10 height 10
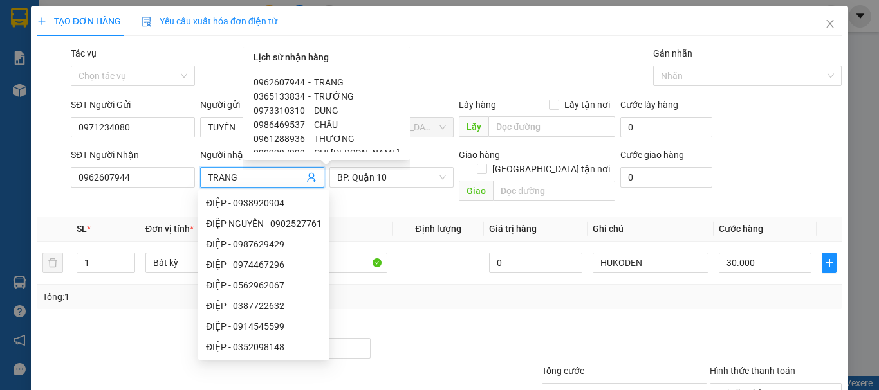
click at [316, 113] on span "DUNG" at bounding box center [326, 110] width 24 height 10
type input "0973310310"
type input "DUNG"
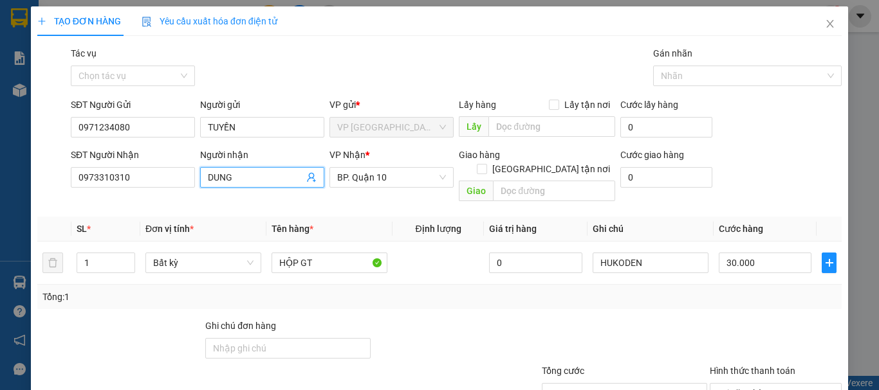
scroll to position [86, 0]
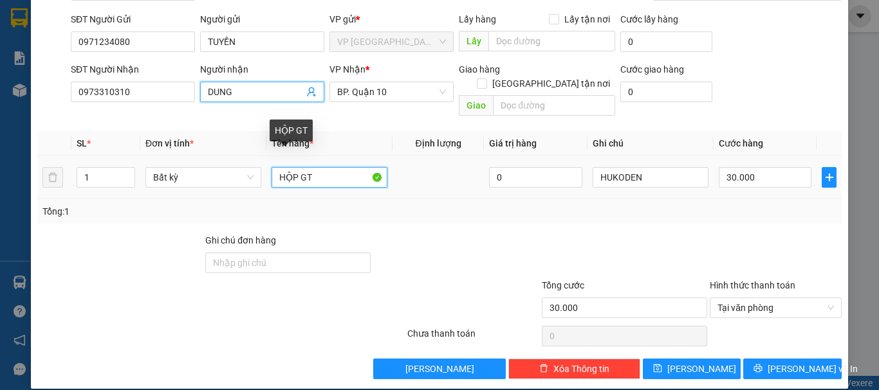
drag, startPoint x: 295, startPoint y: 159, endPoint x: 0, endPoint y: 171, distance: 295.5
click at [0, 171] on div "TẠO ĐƠN HÀNG Yêu cầu xuất hóa đơn điện tử Transit Pickup Surcharge Ids Transit …" at bounding box center [439, 195] width 879 height 390
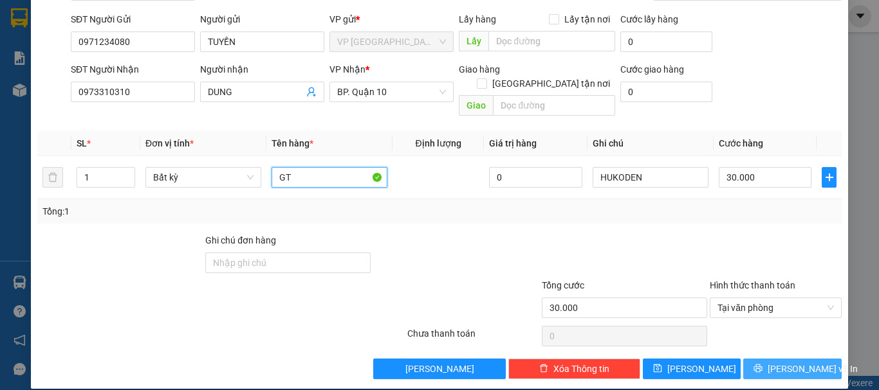
type input "GT"
click at [802, 362] on span "[PERSON_NAME] và In" at bounding box center [812, 369] width 90 height 14
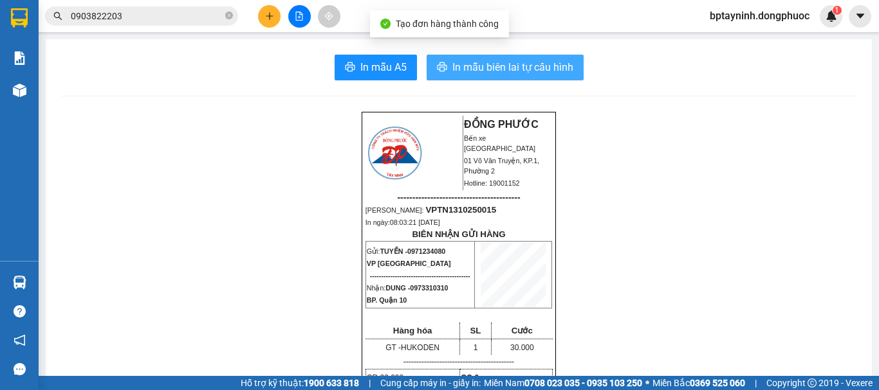
click at [546, 77] on button "In mẫu biên lai tự cấu hình" at bounding box center [504, 68] width 157 height 26
click at [544, 72] on span "In mẫu biên lai tự cấu hình" at bounding box center [512, 67] width 121 height 16
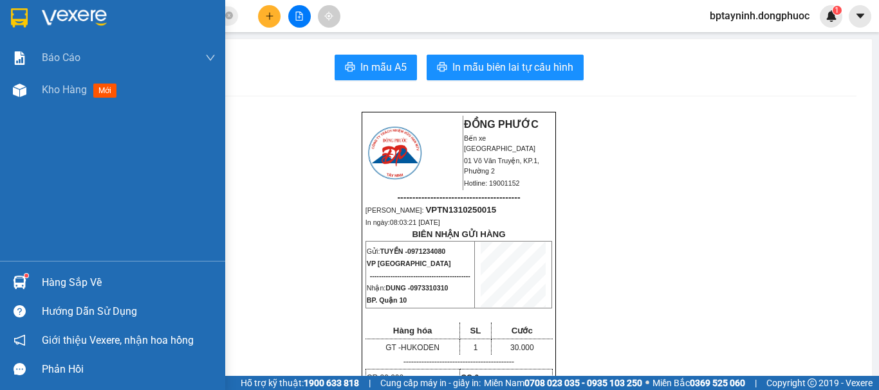
drag, startPoint x: 44, startPoint y: 277, endPoint x: 66, endPoint y: 273, distance: 22.3
click at [46, 277] on div "Hàng sắp về" at bounding box center [129, 282] width 174 height 19
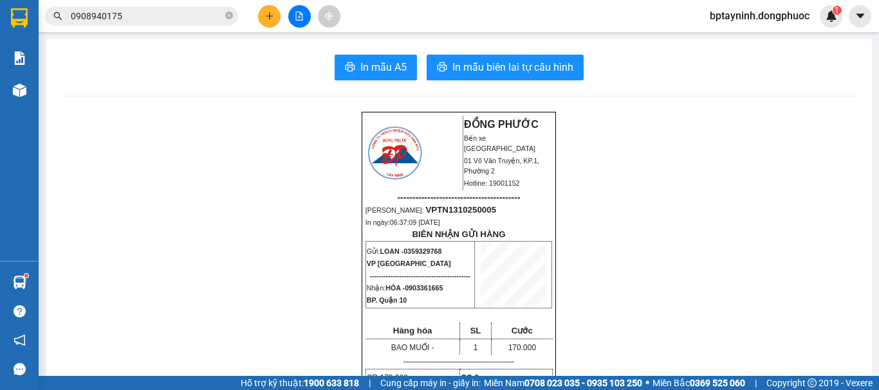
click at [300, 15] on icon "file-add" at bounding box center [299, 16] width 7 height 9
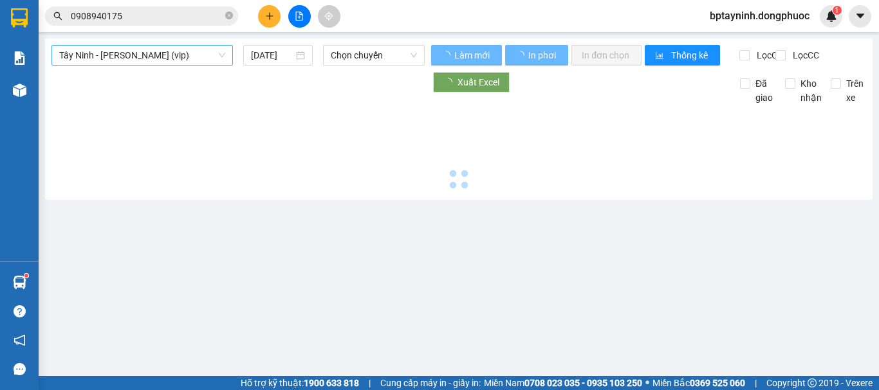
click at [223, 53] on span "Tây Ninh - [PERSON_NAME] (vip)" at bounding box center [142, 55] width 166 height 19
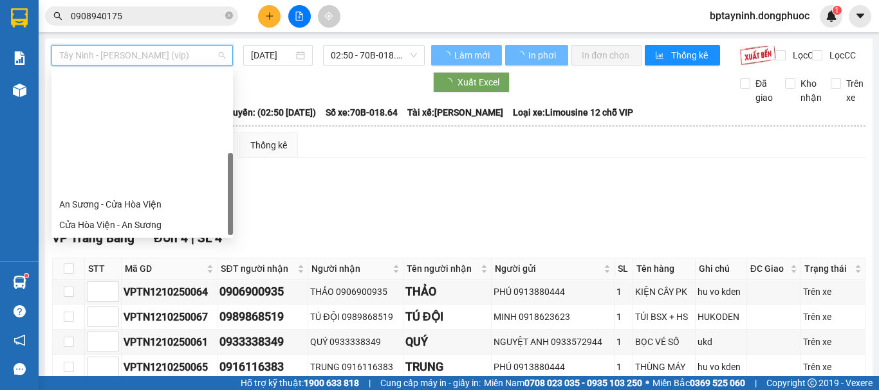
scroll to position [144, 0]
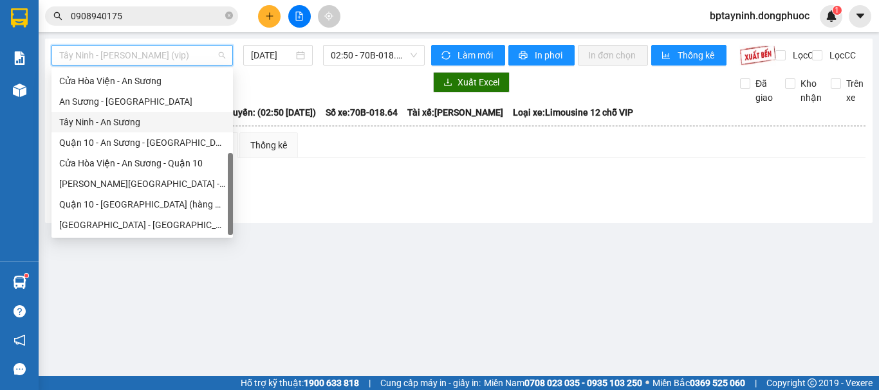
drag, startPoint x: 161, startPoint y: 125, endPoint x: 278, endPoint y: 77, distance: 127.2
click at [160, 126] on div "Tây Ninh - An Sương" at bounding box center [142, 122] width 166 height 14
type input "[DATE]"
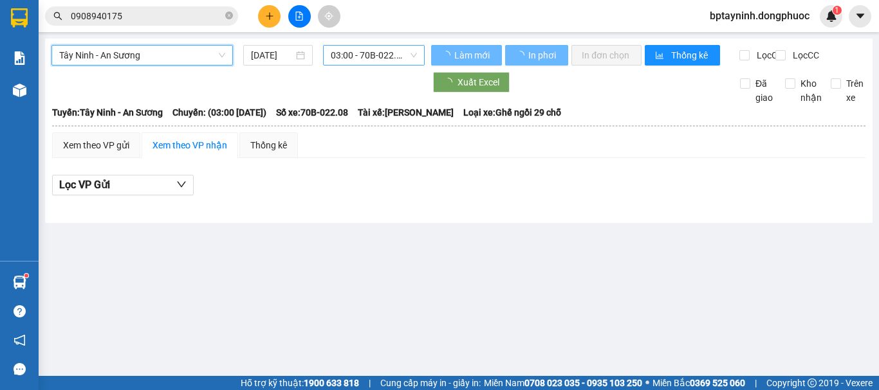
drag, startPoint x: 360, startPoint y: 48, endPoint x: 365, endPoint y: 60, distance: 13.0
click at [361, 48] on span "03:00 - 70B-022.08" at bounding box center [374, 55] width 86 height 19
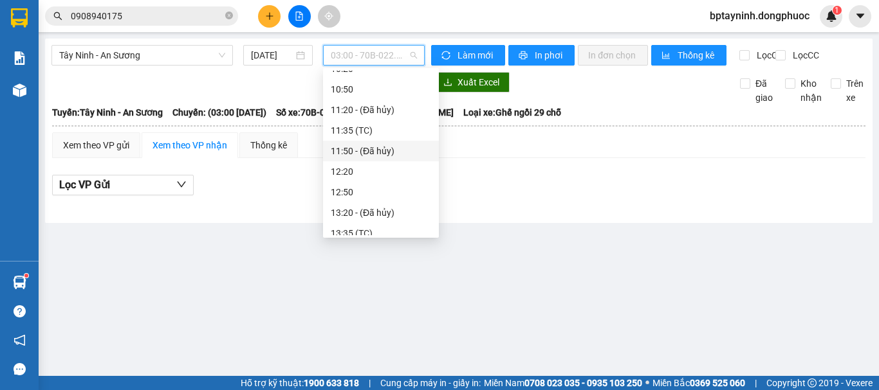
scroll to position [127, 0]
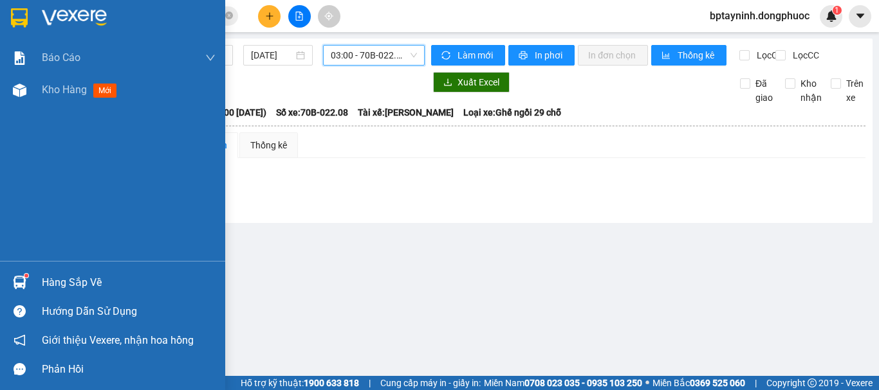
click at [20, 284] on img at bounding box center [20, 283] width 14 height 14
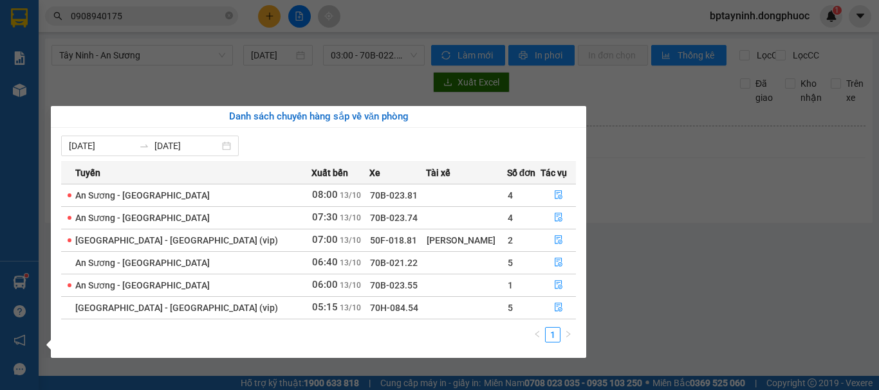
click at [251, 84] on section "Kết quả tìm kiếm ( 0 ) Bộ lọc No Data 0908940175 bptayninh.dongphuoc 1 Báo cáo …" at bounding box center [439, 195] width 879 height 390
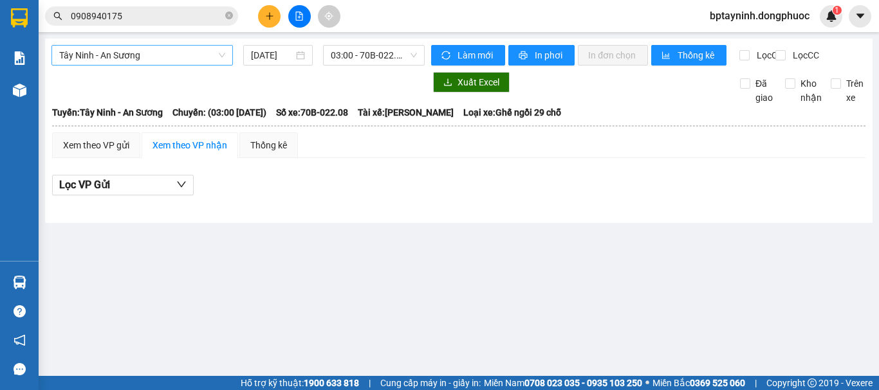
click at [208, 51] on span "Tây Ninh - An Sương" at bounding box center [142, 55] width 166 height 19
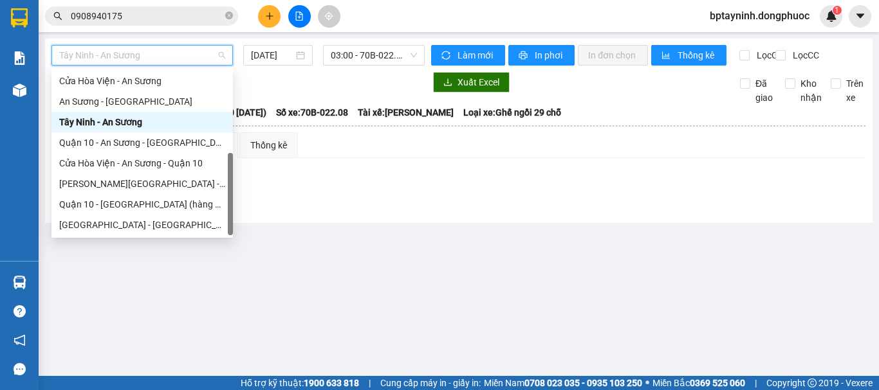
click at [184, 120] on div "Tây Ninh - An Sương" at bounding box center [142, 122] width 166 height 14
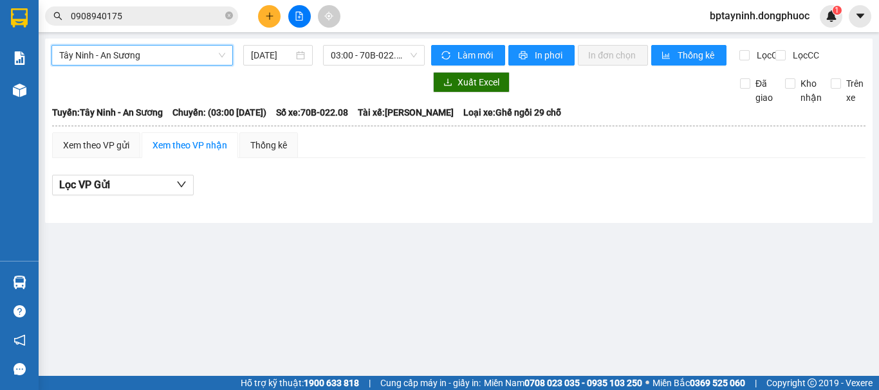
drag, startPoint x: 384, startPoint y: 56, endPoint x: 393, endPoint y: 109, distance: 53.5
click at [385, 56] on span "03:00 - 70B-022.08" at bounding box center [374, 55] width 86 height 19
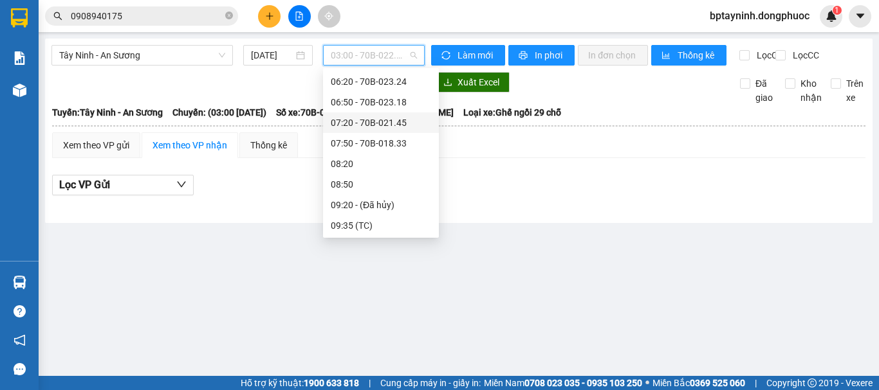
scroll to position [0, 0]
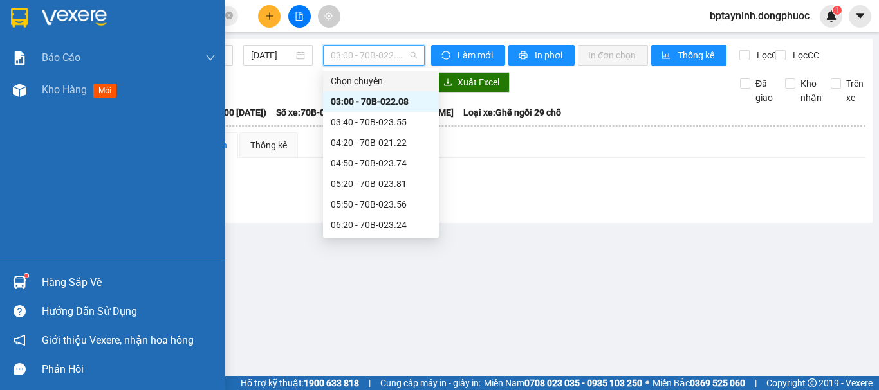
click at [69, 289] on div "Hàng sắp về" at bounding box center [129, 282] width 174 height 19
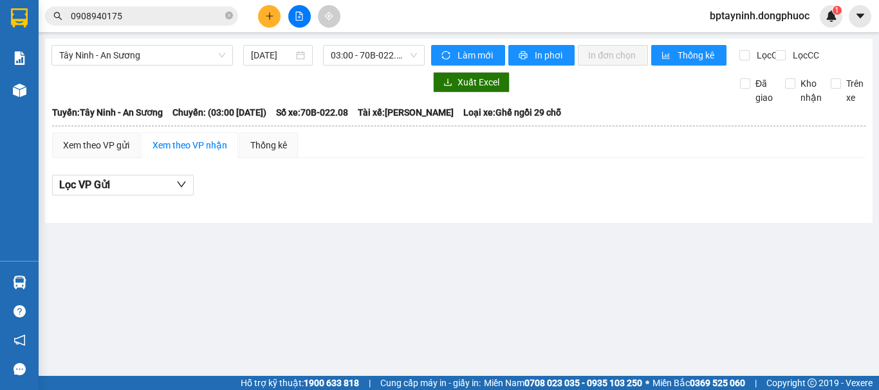
drag, startPoint x: 718, startPoint y: 229, endPoint x: 250, endPoint y: 125, distance: 480.2
click at [716, 223] on section "Kết quả tìm kiếm ( 0 ) Bộ lọc No Data 0908940175 bptayninh.dongphuoc 1 Báo cáo …" at bounding box center [439, 195] width 879 height 390
click at [369, 53] on span "03:00 - 70B-022.08" at bounding box center [374, 55] width 86 height 19
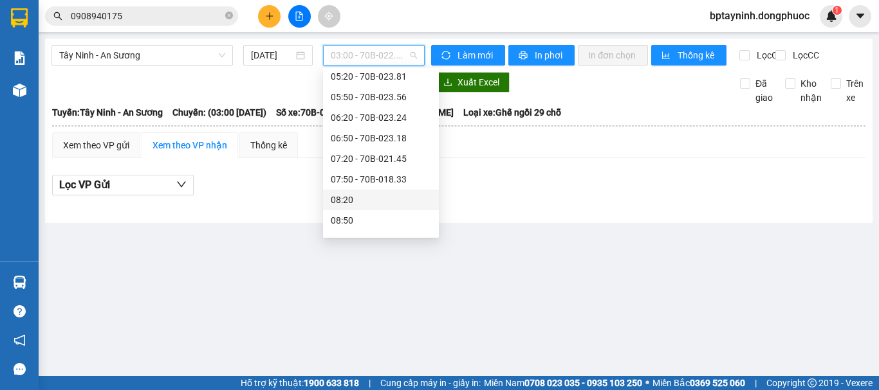
scroll to position [214, 0]
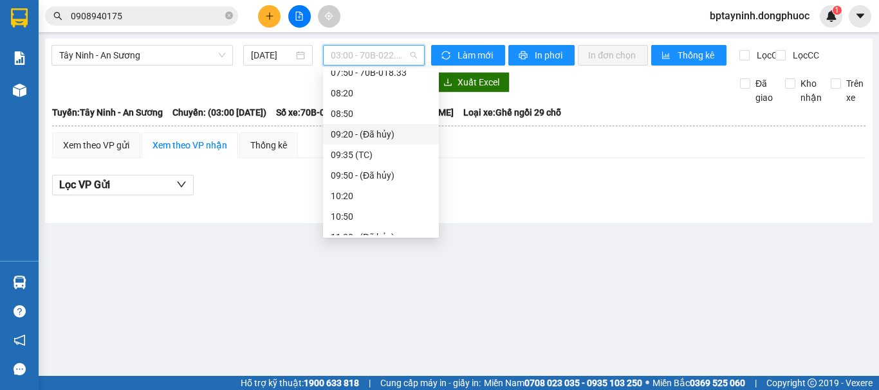
click at [260, 235] on main "Tây Ninh - An Sương 13/10/2025 03:00 - 70B-022.08 Làm mới In phơi In đơn chọn T…" at bounding box center [439, 188] width 879 height 376
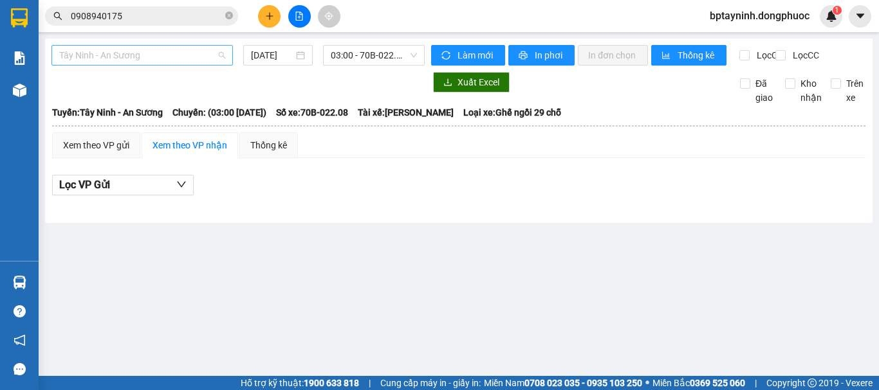
click at [160, 57] on span "Tây Ninh - An Sương" at bounding box center [142, 55] width 166 height 19
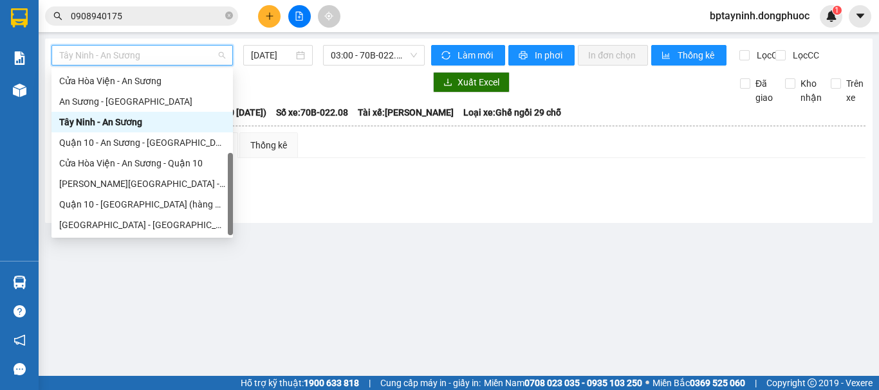
scroll to position [0, 0]
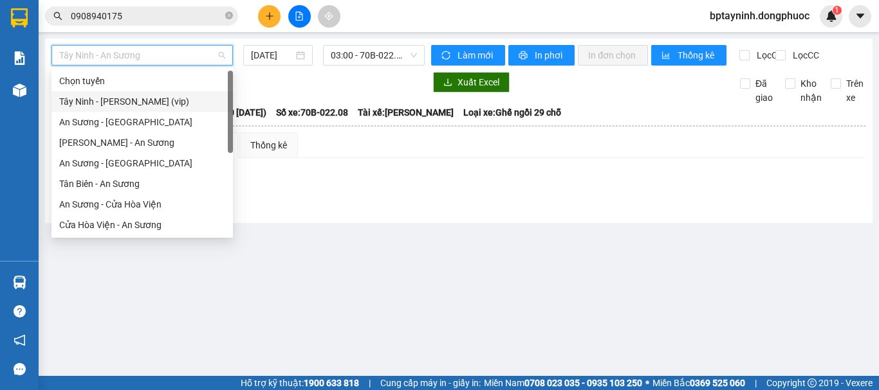
click at [174, 104] on div "Tây Ninh - [PERSON_NAME] (vip)" at bounding box center [142, 102] width 166 height 14
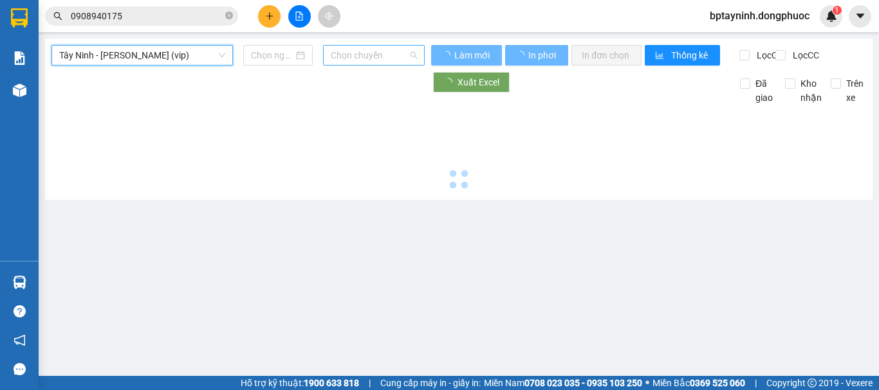
click at [370, 53] on span "Chọn chuyến" at bounding box center [374, 55] width 86 height 19
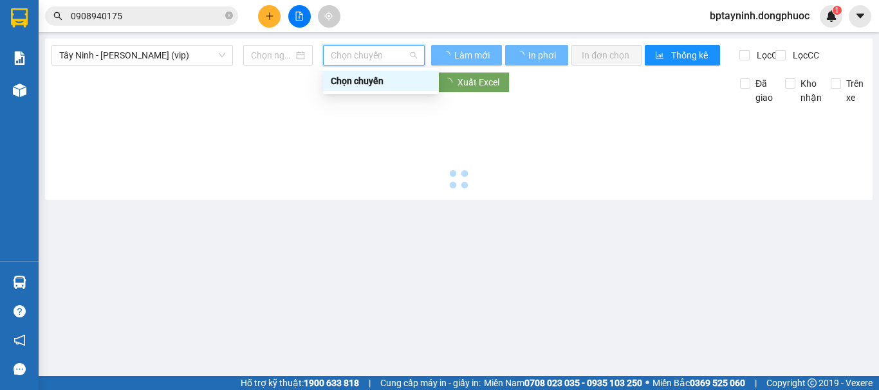
type input "[DATE]"
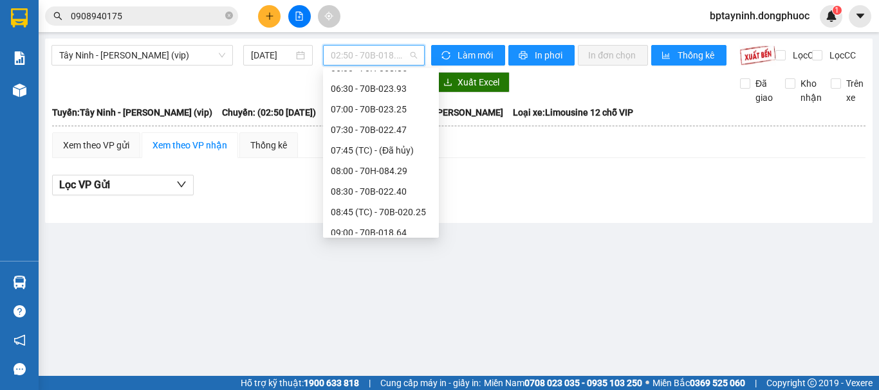
scroll to position [429, 0]
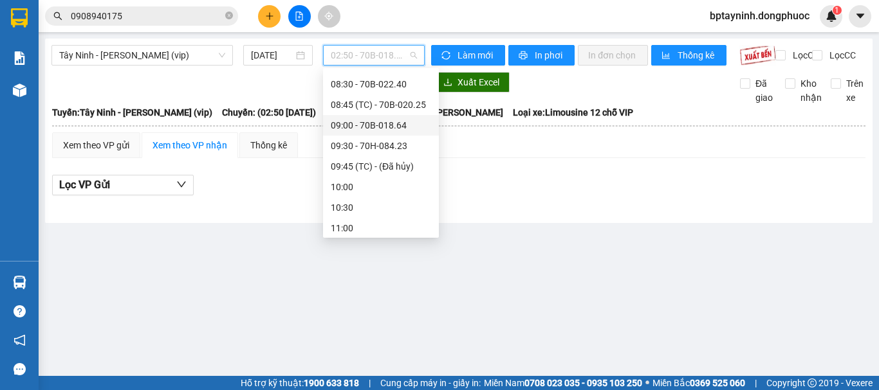
click at [639, 241] on main "Tây Ninh - Hồ Chí Minh (vip) 13/10/2025 02:50 - 70B-018.64 Làm mới In phơi In đ…" at bounding box center [439, 188] width 879 height 376
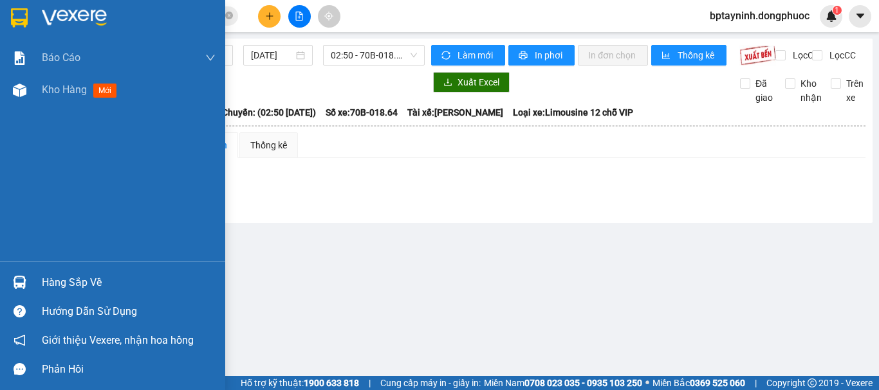
click at [33, 282] on div "Hàng sắp về" at bounding box center [112, 282] width 225 height 29
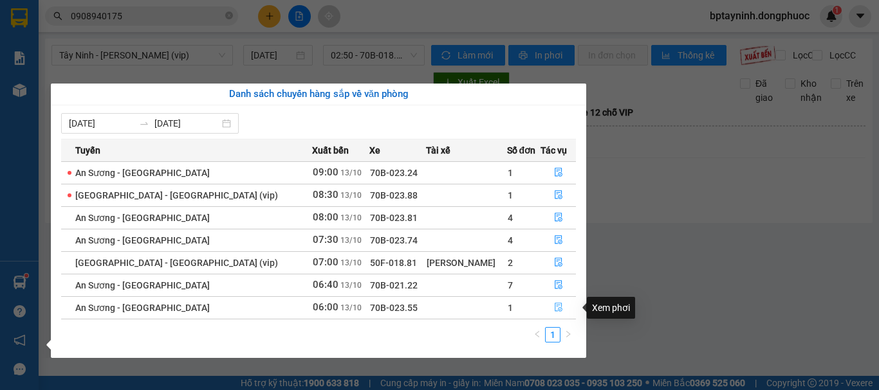
click at [554, 307] on icon "file-done" at bounding box center [558, 307] width 9 height 9
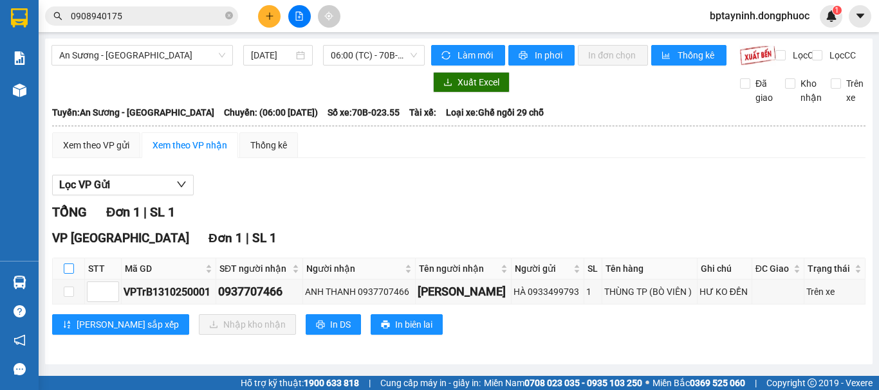
click at [69, 273] on label at bounding box center [69, 269] width 10 height 14
click at [69, 273] on input "checkbox" at bounding box center [69, 269] width 10 height 10
checkbox input "true"
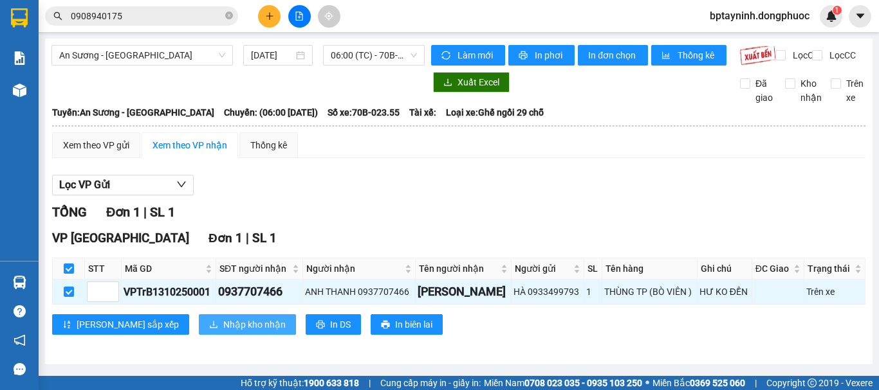
click at [223, 330] on span "Nhập kho nhận" at bounding box center [254, 325] width 62 height 14
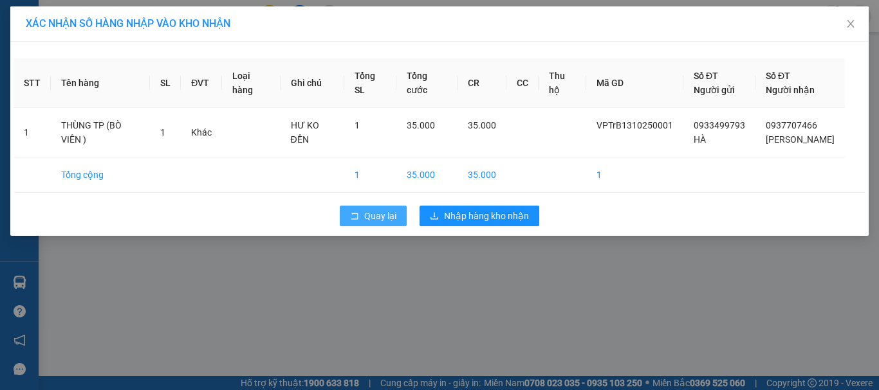
click at [363, 206] on button "Quay lại" at bounding box center [373, 216] width 67 height 21
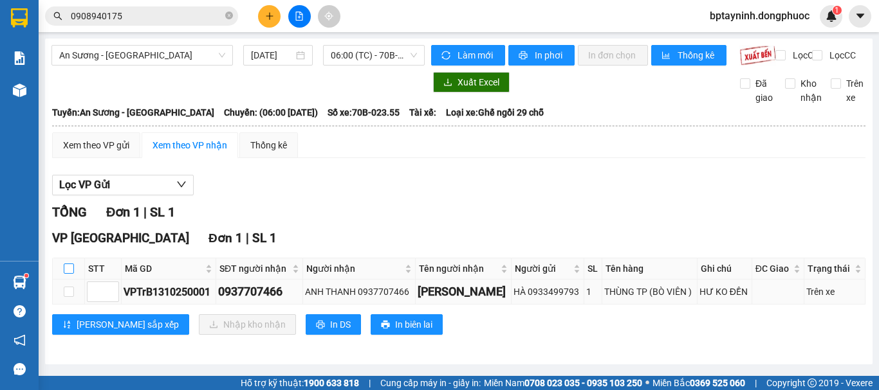
drag, startPoint x: 73, startPoint y: 281, endPoint x: 85, endPoint y: 291, distance: 15.6
click at [73, 274] on input "checkbox" at bounding box center [69, 269] width 10 height 10
checkbox input "true"
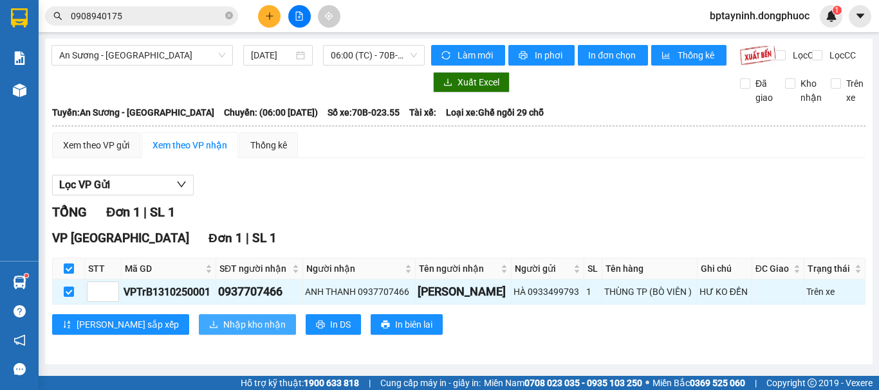
click at [223, 329] on span "Nhập kho nhận" at bounding box center [254, 325] width 62 height 14
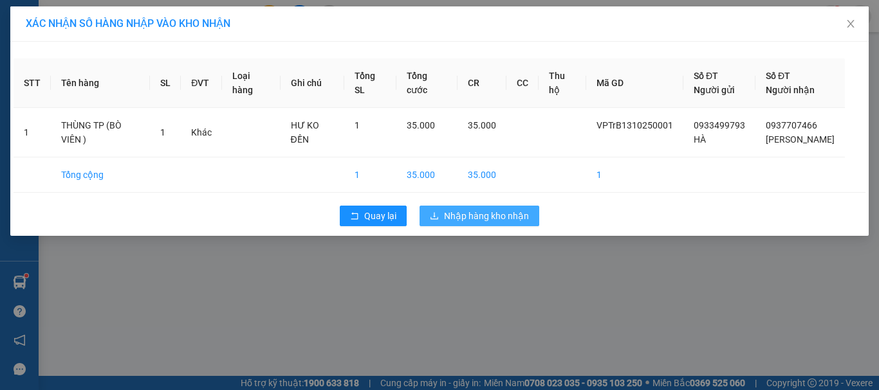
click at [501, 206] on button "Nhập hàng kho nhận" at bounding box center [479, 216] width 120 height 21
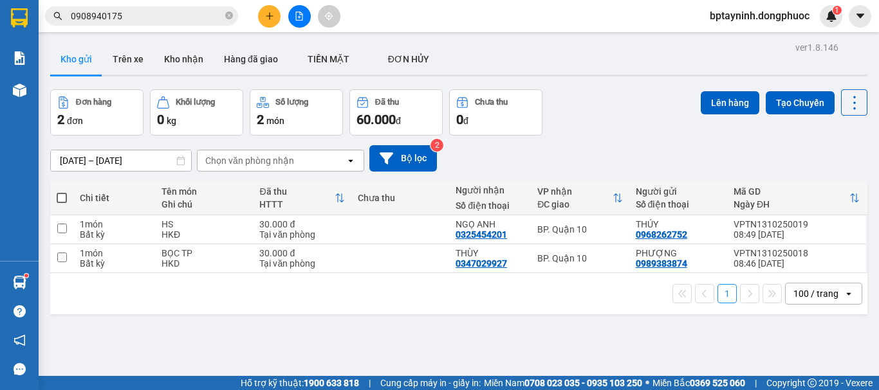
click at [592, 119] on div "Đơn hàng 2 đơn Khối lượng 0 kg Số lượng 2 món Đã thu 60.000 đ Chưa thu 0 đ Lên …" at bounding box center [458, 112] width 817 height 46
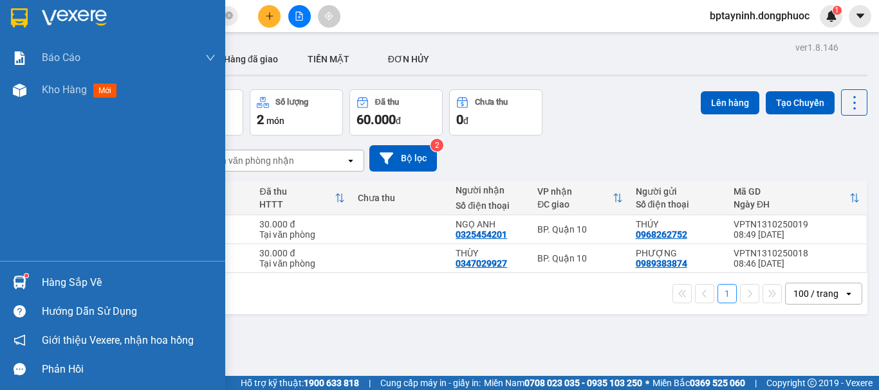
click at [35, 279] on div "Hàng sắp về" at bounding box center [112, 282] width 225 height 29
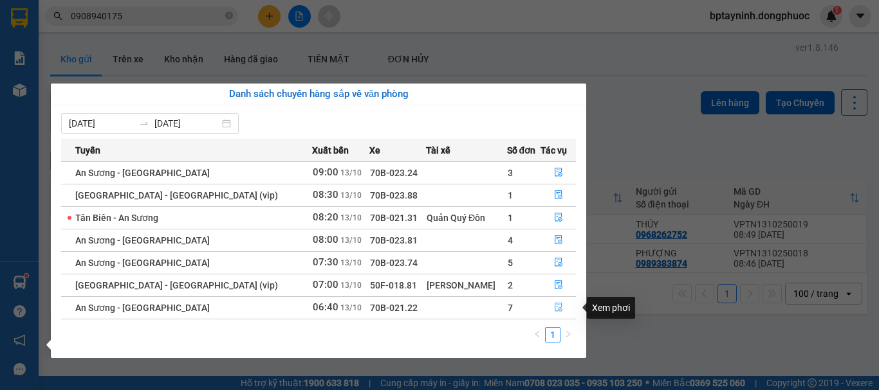
click at [554, 308] on icon "file-done" at bounding box center [558, 308] width 8 height 9
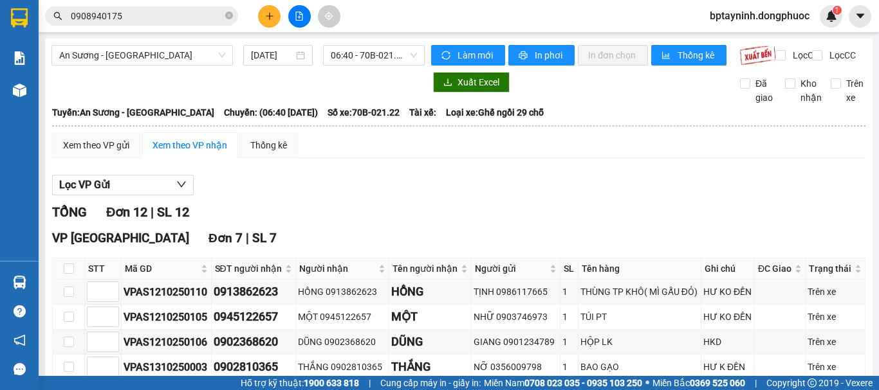
scroll to position [107, 0]
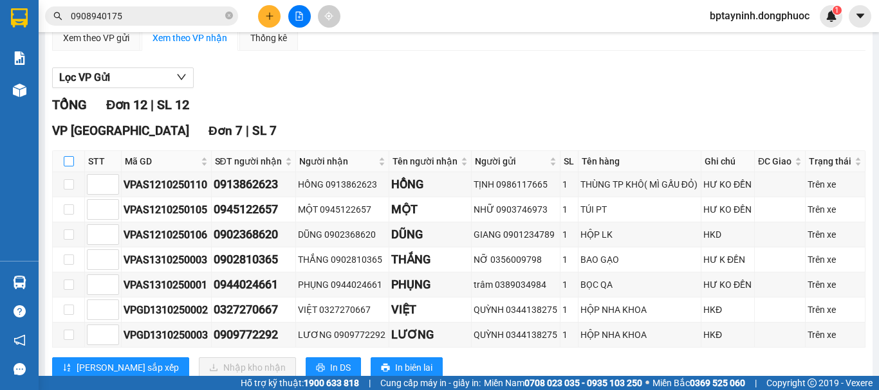
click at [70, 167] on input "checkbox" at bounding box center [69, 161] width 10 height 10
checkbox input "true"
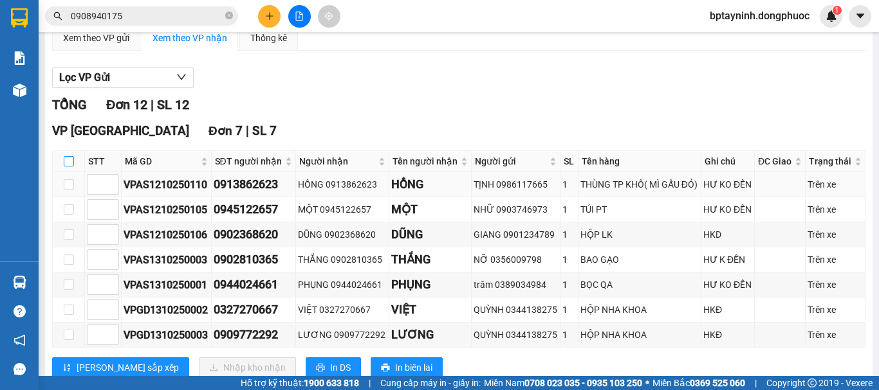
checkbox input "true"
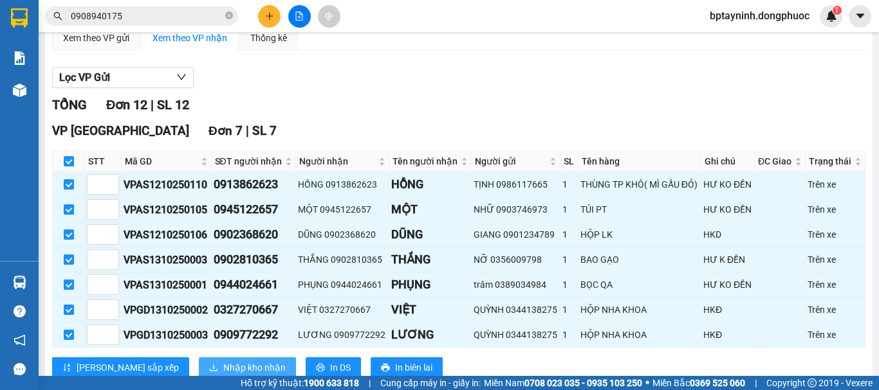
click at [208, 370] on button "Nhập kho nhận" at bounding box center [247, 368] width 97 height 21
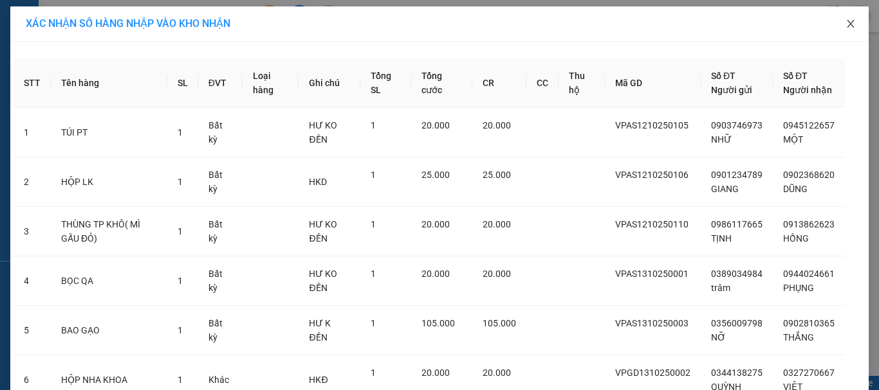
click at [849, 25] on icon "close" at bounding box center [850, 24] width 10 height 10
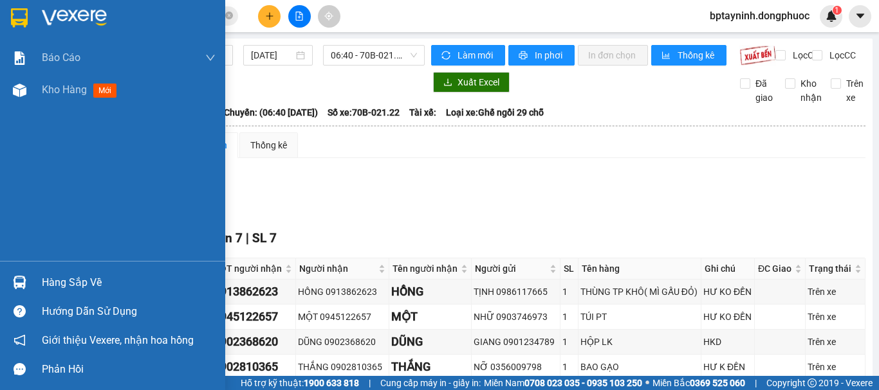
drag, startPoint x: 35, startPoint y: 280, endPoint x: 53, endPoint y: 281, distance: 18.0
click at [35, 281] on div "Hàng sắp về" at bounding box center [112, 282] width 225 height 29
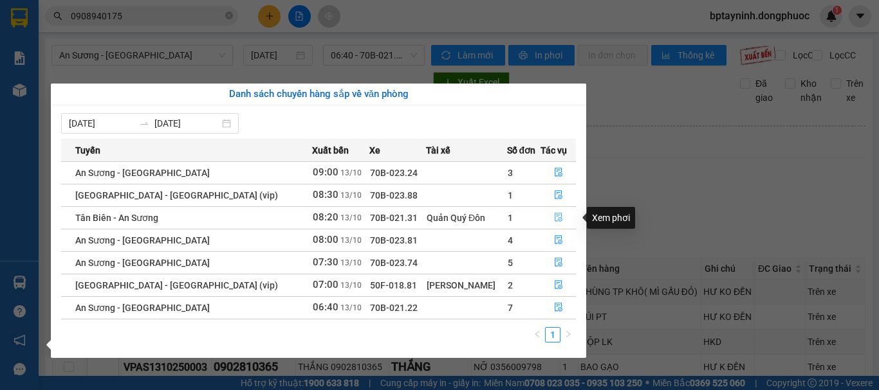
click at [554, 216] on icon "file-done" at bounding box center [558, 217] width 9 height 9
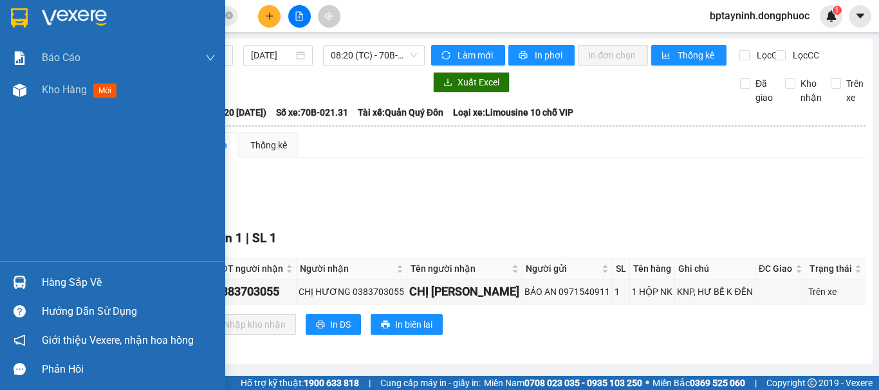
click at [14, 278] on img at bounding box center [20, 283] width 14 height 14
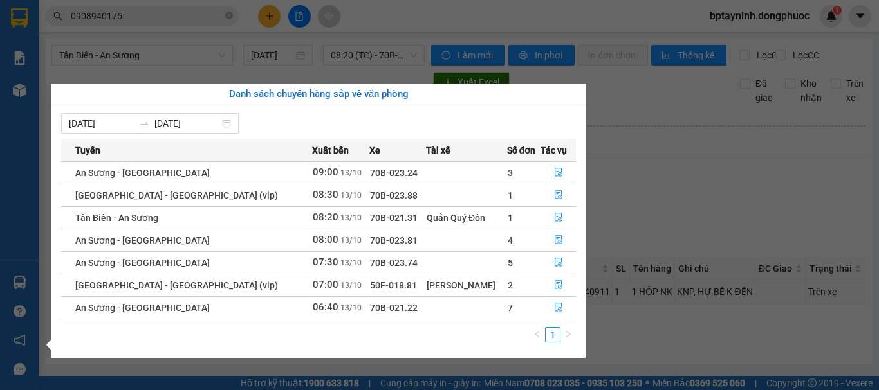
click at [261, 17] on section "Kết quả tìm kiếm ( 0 ) Bộ lọc No Data 0908940175 bptayninh.dongphuoc 1 Báo cáo …" at bounding box center [439, 195] width 879 height 390
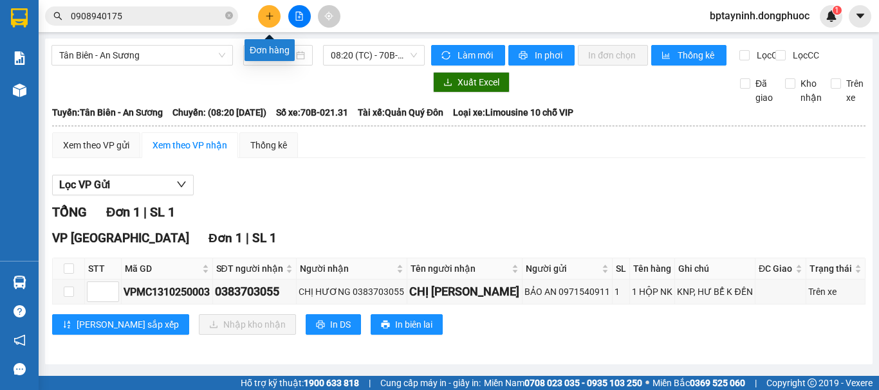
click at [262, 16] on button at bounding box center [269, 16] width 23 height 23
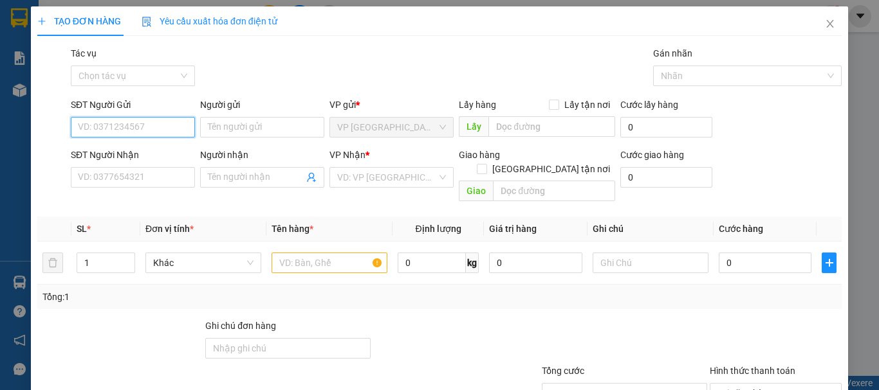
click at [169, 132] on input "SĐT Người Gửi" at bounding box center [133, 127] width 124 height 21
type input "0383734329"
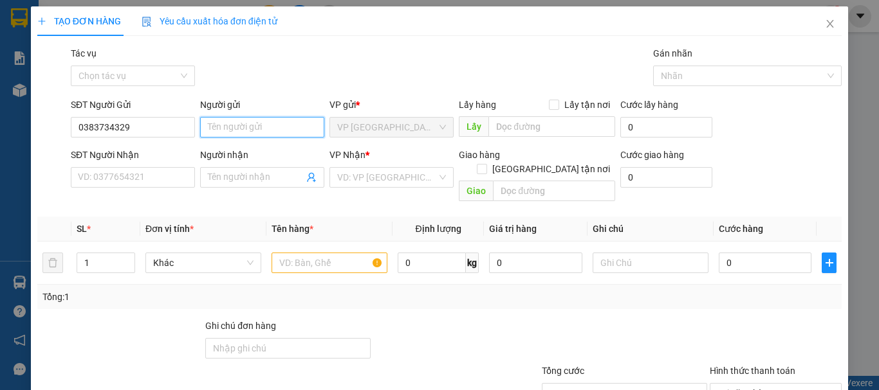
click at [239, 129] on input "Người gửi" at bounding box center [262, 127] width 124 height 21
type input "TÍNH"
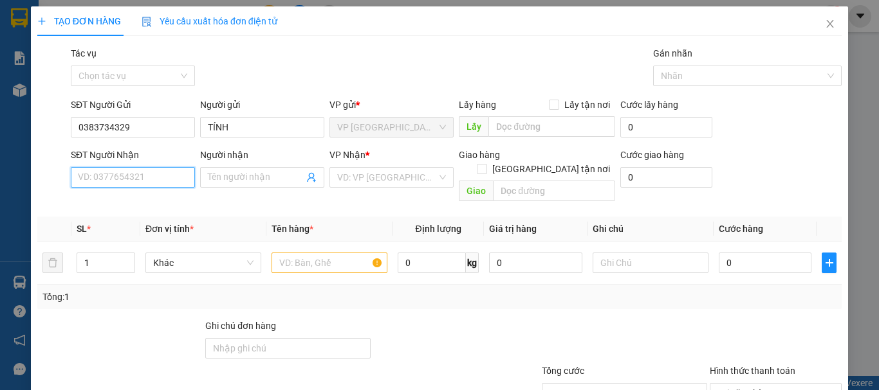
click at [150, 181] on input "SĐT Người Nhận" at bounding box center [133, 177] width 124 height 21
type input "0906032468"
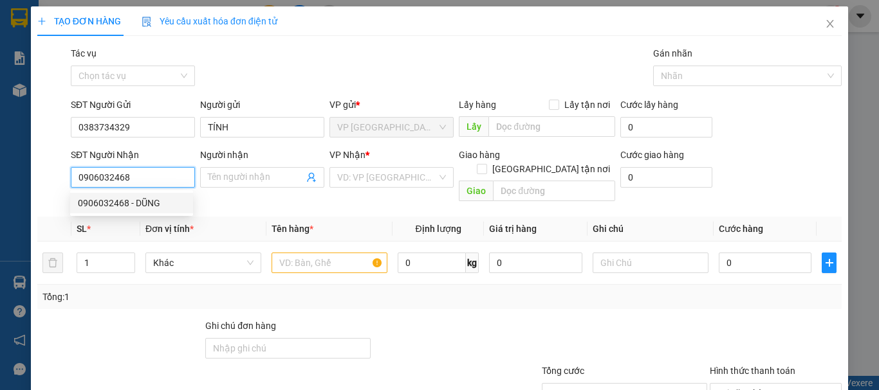
click at [165, 199] on div "0906032468 - DŨNG" at bounding box center [131, 203] width 107 height 14
type input "DŨNG"
type input "40.000"
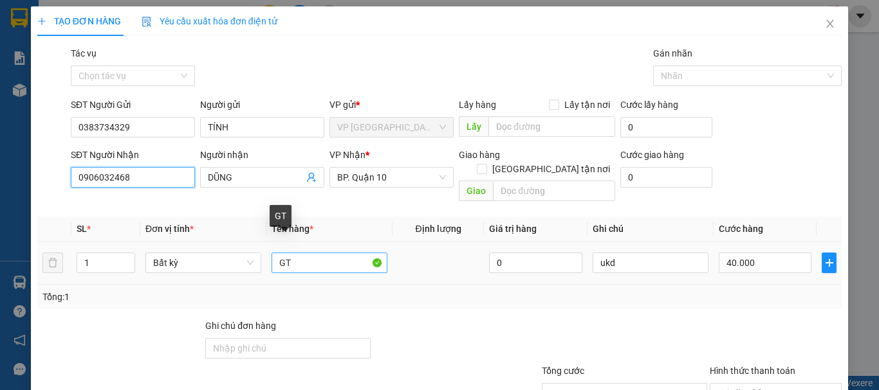
type input "0906032468"
drag, startPoint x: 312, startPoint y: 255, endPoint x: 201, endPoint y: 277, distance: 113.4
click at [226, 280] on div "SL * Đơn vị tính * Tên hàng * Định lượng Giá trị hàng Ghi chú Cước hàng 1 Bất k…" at bounding box center [439, 263] width 804 height 93
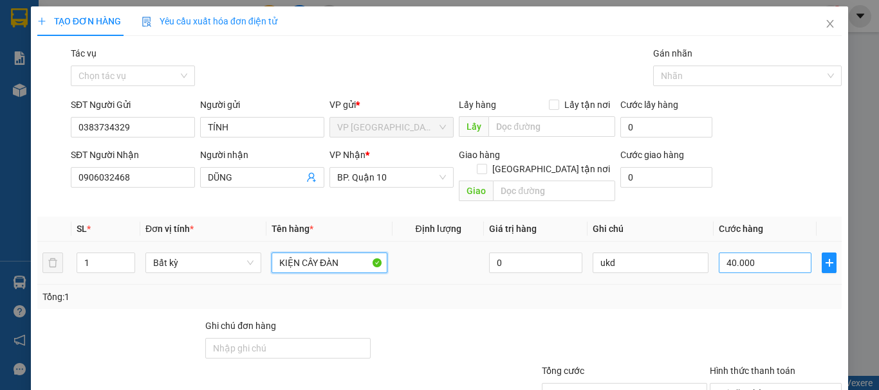
type input "KIỆN CÂY ĐÀN"
click at [758, 253] on input "40.000" at bounding box center [764, 263] width 93 height 21
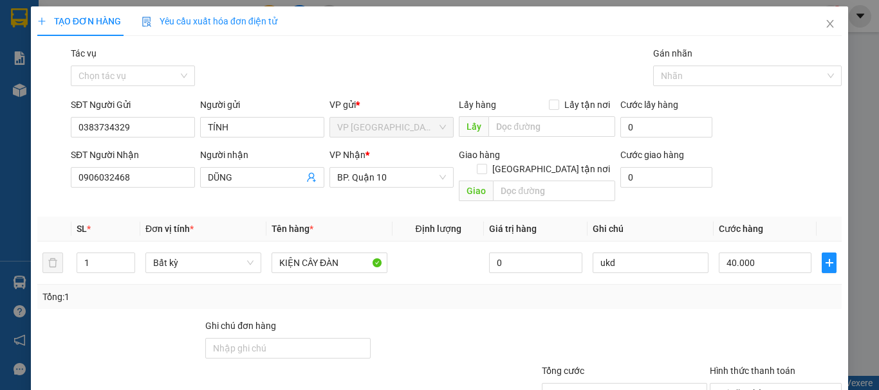
click at [763, 293] on div "Tổng: 1" at bounding box center [439, 297] width 804 height 24
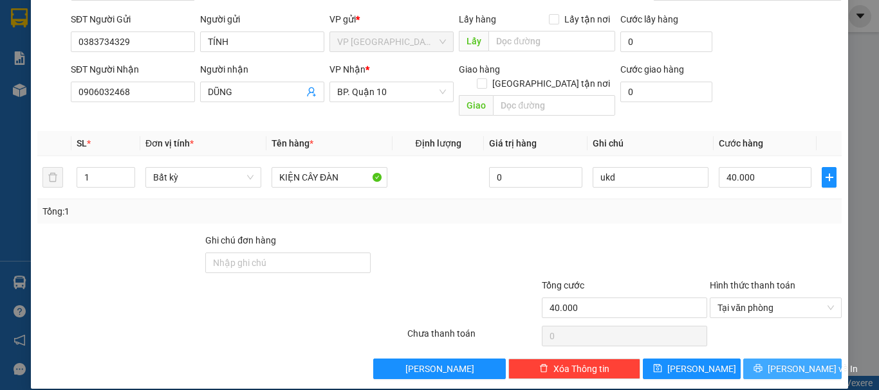
click at [787, 362] on span "Lưu và In" at bounding box center [812, 369] width 90 height 14
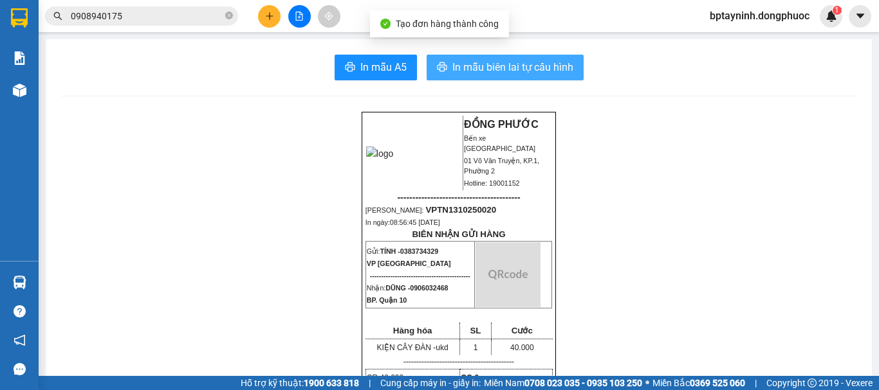
click at [495, 67] on span "In mẫu biên lai tự cấu hình" at bounding box center [512, 67] width 121 height 16
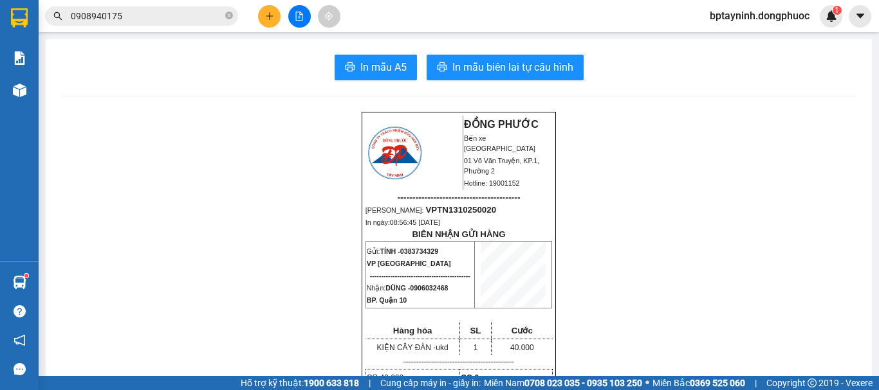
click at [278, 23] on button at bounding box center [269, 16] width 23 height 23
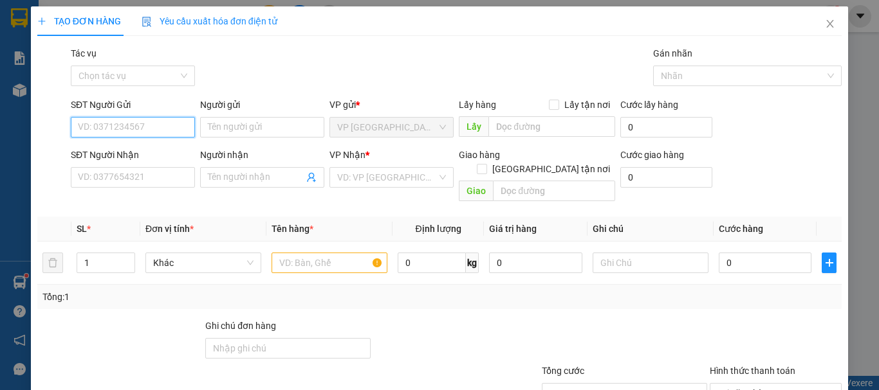
click at [146, 127] on input "SĐT Người Gửi" at bounding box center [133, 127] width 124 height 21
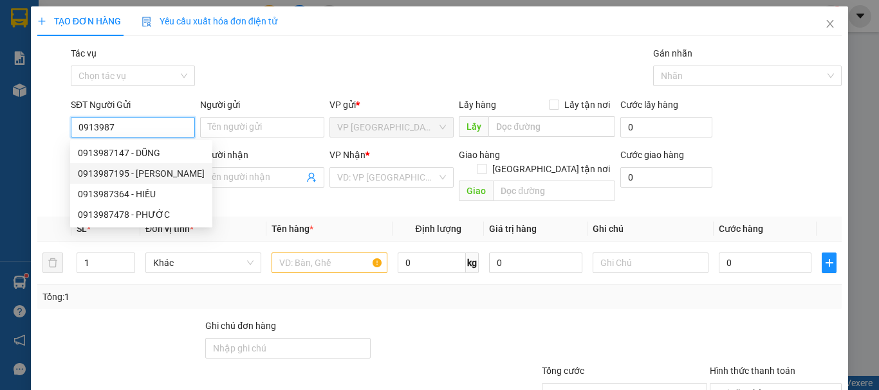
click at [152, 176] on div "0913987195 - KHÁNH" at bounding box center [141, 174] width 127 height 14
type input "0913987195"
type input "KHÁNH"
type input "0328393501"
type input "THẦY"
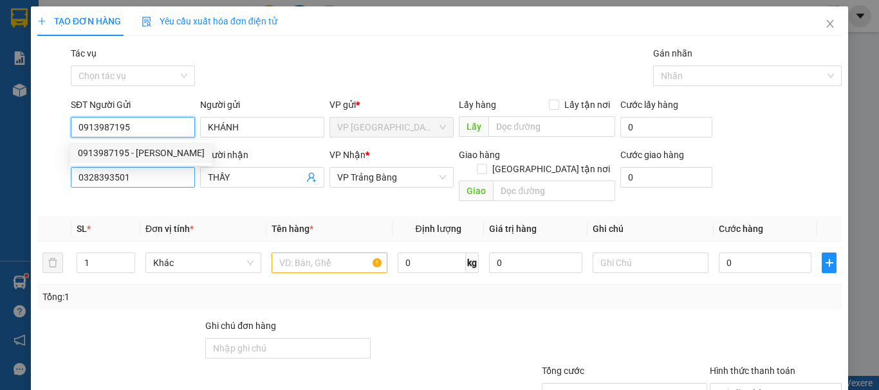
type input "30.000"
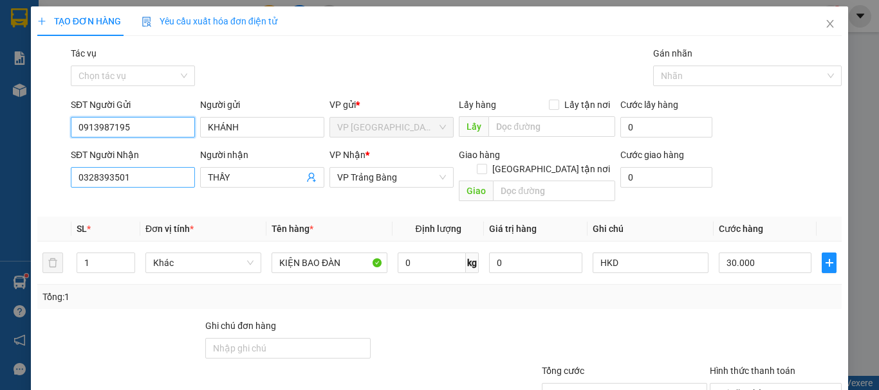
type input "0913987195"
drag, startPoint x: 104, startPoint y: 176, endPoint x: 26, endPoint y: 198, distance: 81.0
click at [0, 201] on div "TẠO ĐƠN HÀNG Yêu cầu xuất hóa đơn điện tử Transit Pickup Surcharge Ids Transit …" at bounding box center [439, 195] width 879 height 390
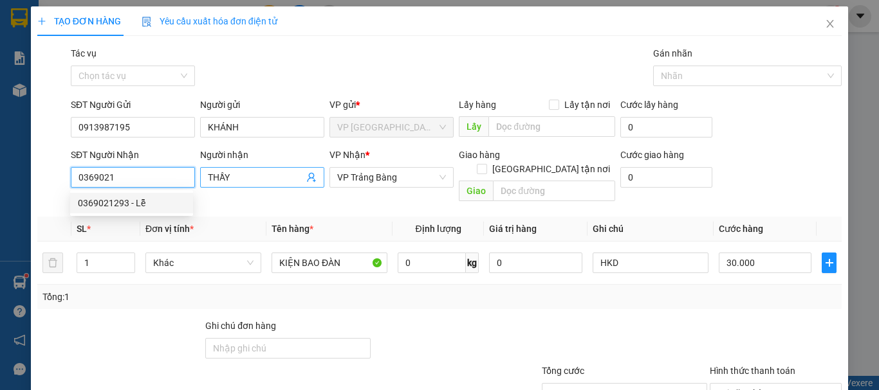
drag, startPoint x: 157, startPoint y: 205, endPoint x: 218, endPoint y: 185, distance: 64.1
click at [156, 205] on div "0369021293 - Lễ" at bounding box center [131, 203] width 107 height 14
type input "0369021293"
type input "Lễ"
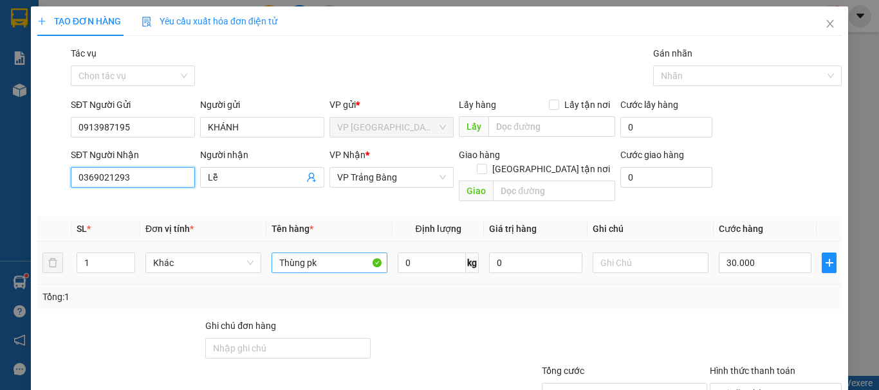
type input "0369021293"
drag, startPoint x: 334, startPoint y: 256, endPoint x: 176, endPoint y: 271, distance: 159.0
click at [172, 271] on div "SL * Đơn vị tính * Tên hàng * Định lượng Giá trị hàng Ghi chú Cước hàng 1 Khác …" at bounding box center [439, 263] width 804 height 93
type input "GÓI HS"
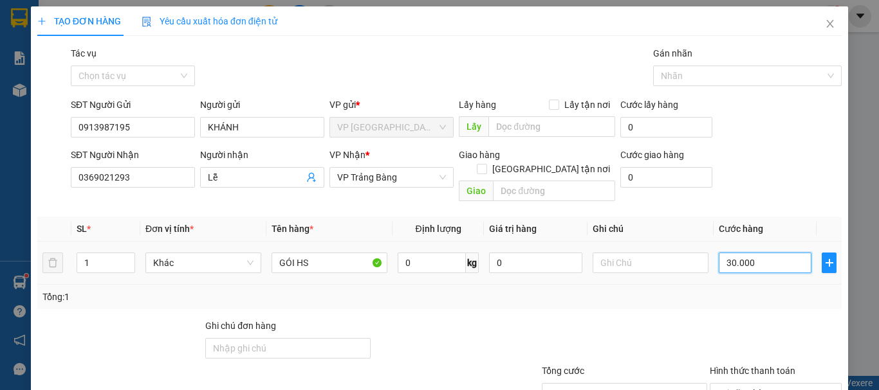
click at [762, 254] on input "30.000" at bounding box center [764, 263] width 93 height 21
type input "2"
type input "20"
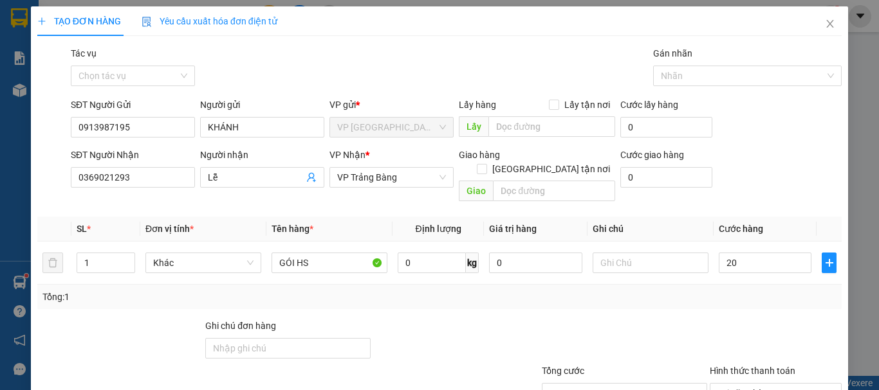
type input "20.000"
click at [756, 319] on div at bounding box center [775, 341] width 134 height 45
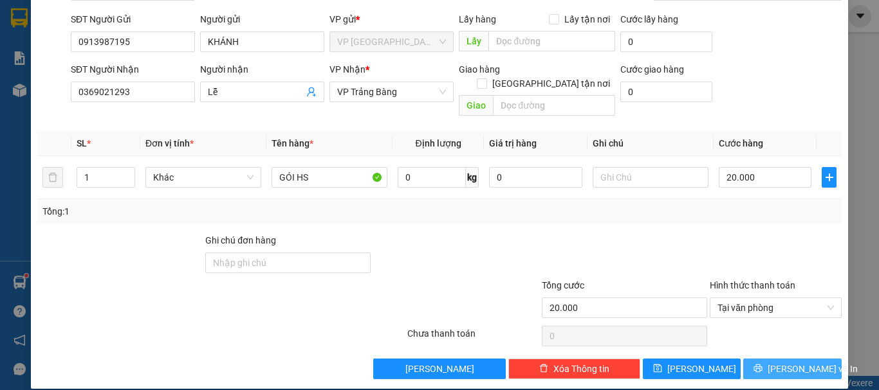
click at [782, 362] on span "[PERSON_NAME] và In" at bounding box center [812, 369] width 90 height 14
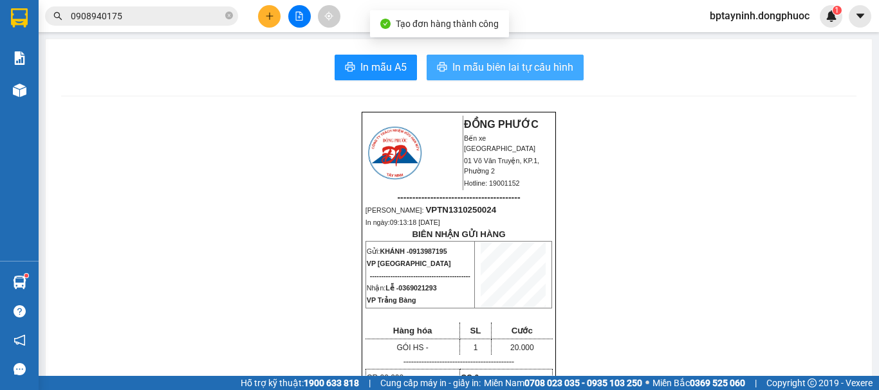
click at [545, 73] on span "In mẫu biên lai tự cấu hình" at bounding box center [512, 67] width 121 height 16
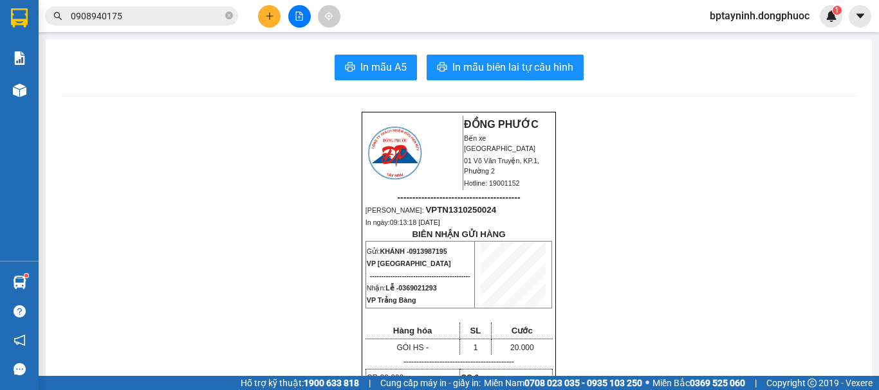
click at [299, 15] on icon "file-add" at bounding box center [299, 16] width 9 height 9
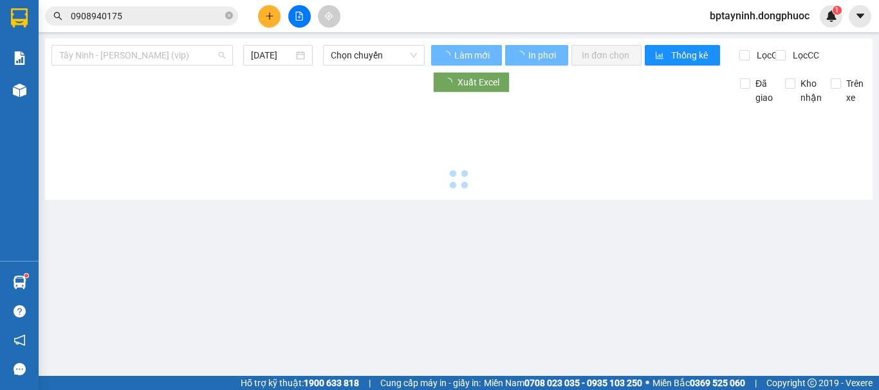
drag, startPoint x: 193, startPoint y: 55, endPoint x: 173, endPoint y: 131, distance: 79.1
click at [193, 54] on span "Tây Ninh - Hồ Chí Minh (vip)" at bounding box center [142, 55] width 166 height 19
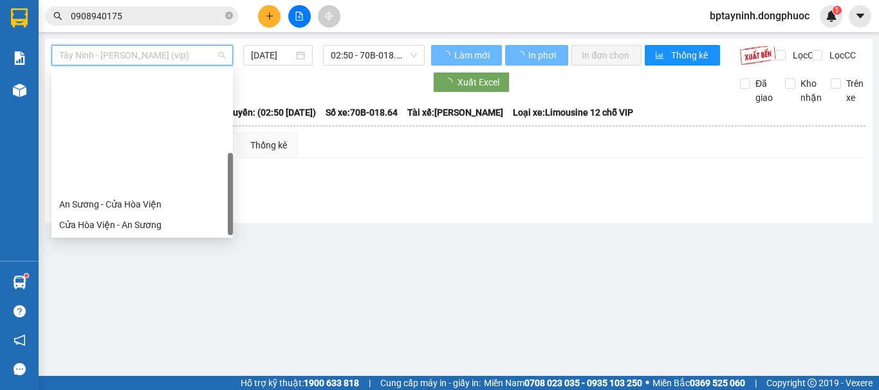
scroll to position [144, 0]
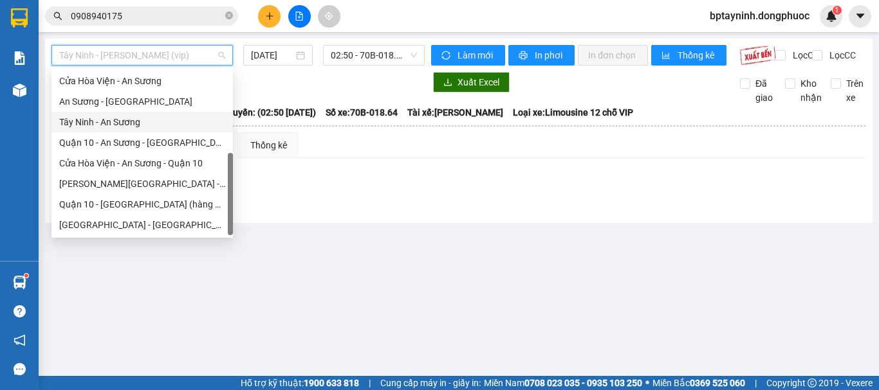
click at [154, 127] on div "Tây Ninh - An Sương" at bounding box center [142, 122] width 166 height 14
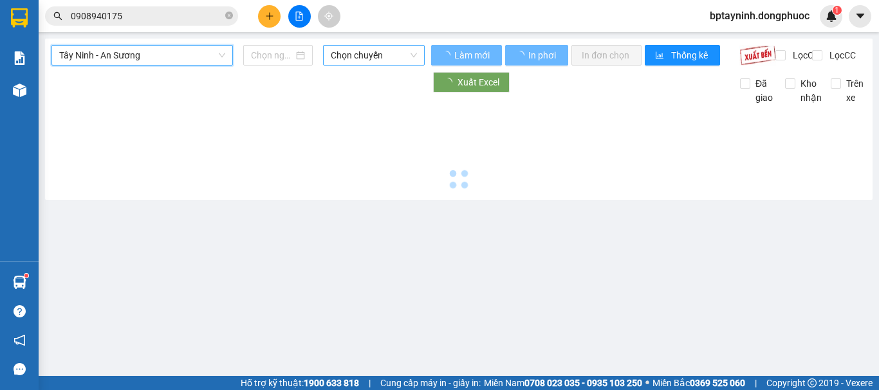
type input "[DATE]"
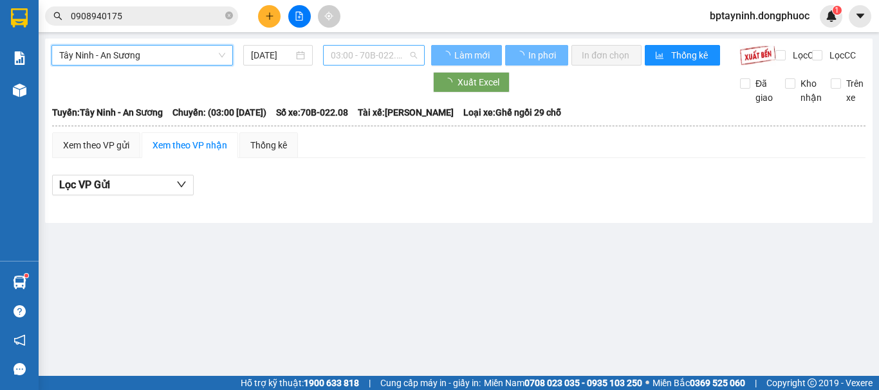
click at [387, 48] on span "03:00 - 70B-022.08" at bounding box center [374, 55] width 86 height 19
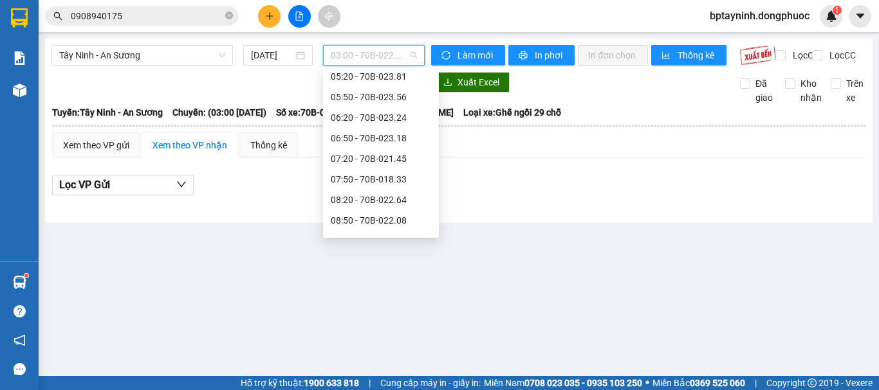
scroll to position [214, 0]
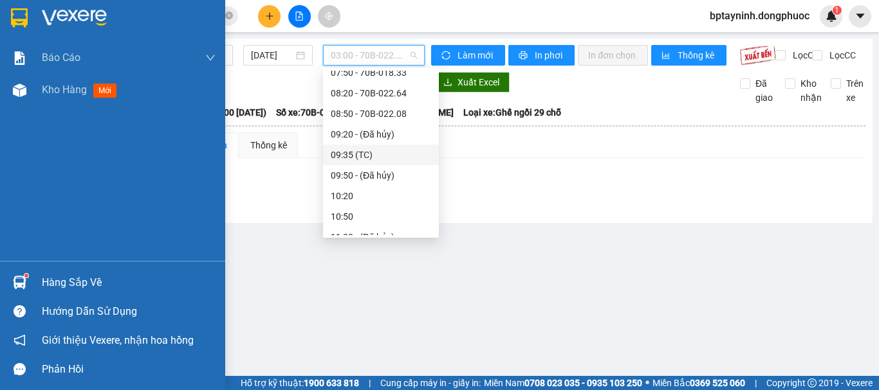
click at [39, 278] on div "Hàng sắp về" at bounding box center [112, 282] width 225 height 29
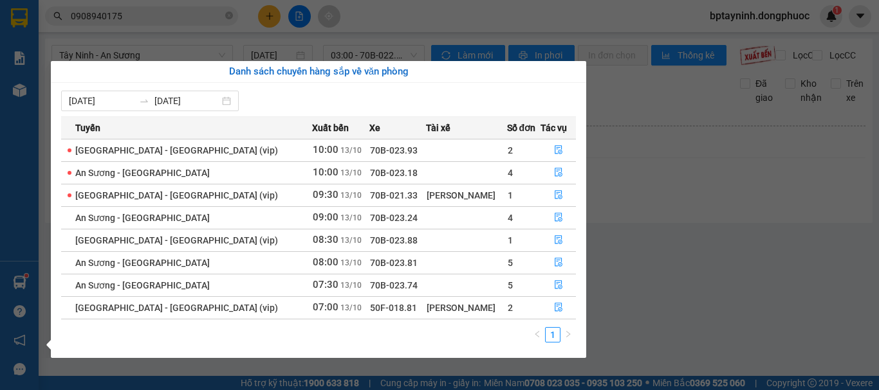
click at [693, 229] on section "Kết quả tìm kiếm ( 0 ) Bộ lọc No Data 0908940175 bptayninh.dongphuoc 1 Báo cáo …" at bounding box center [439, 195] width 879 height 390
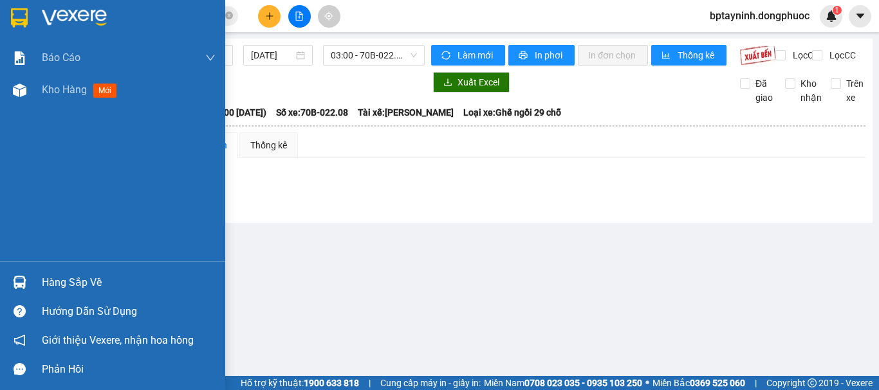
drag, startPoint x: 32, startPoint y: 275, endPoint x: 41, endPoint y: 275, distance: 9.0
click at [33, 276] on div "Hàng sắp về" at bounding box center [112, 282] width 225 height 29
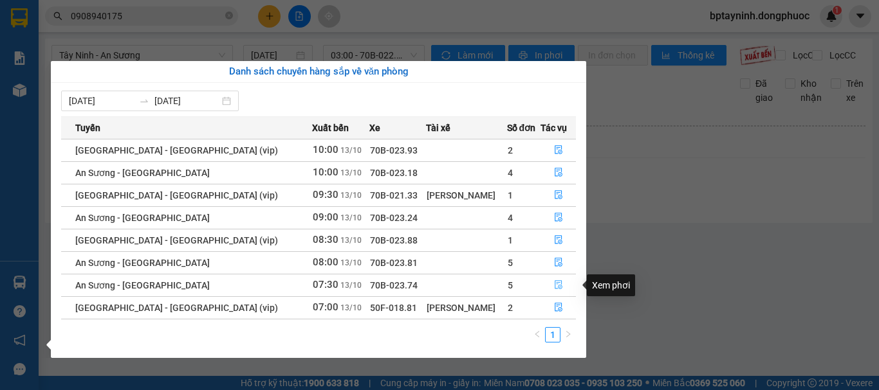
click at [559, 284] on button "button" at bounding box center [558, 285] width 34 height 21
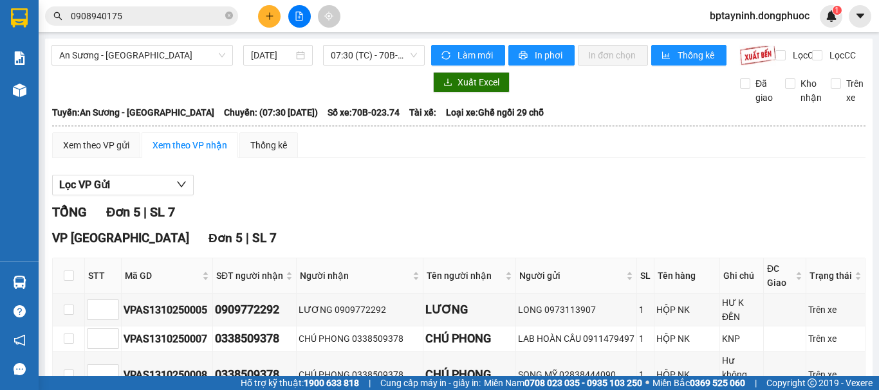
scroll to position [107, 0]
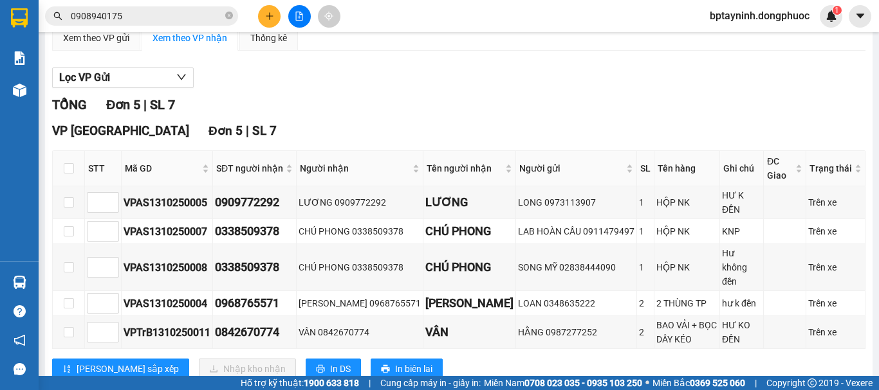
click at [475, 112] on div "TỔNG Đơn 5 | SL 7" at bounding box center [458, 105] width 813 height 20
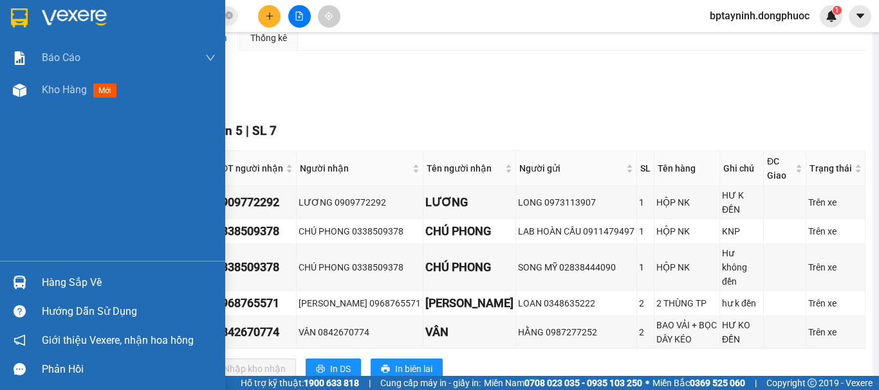
click at [60, 275] on div "Hàng sắp về" at bounding box center [129, 282] width 174 height 19
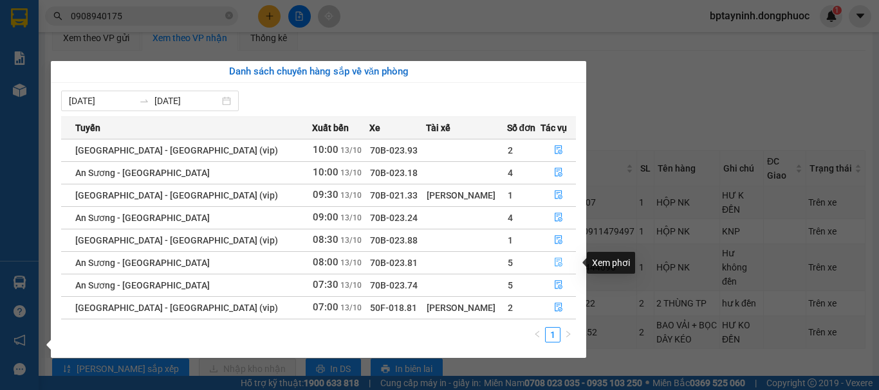
click at [554, 262] on icon "file-done" at bounding box center [558, 262] width 9 height 9
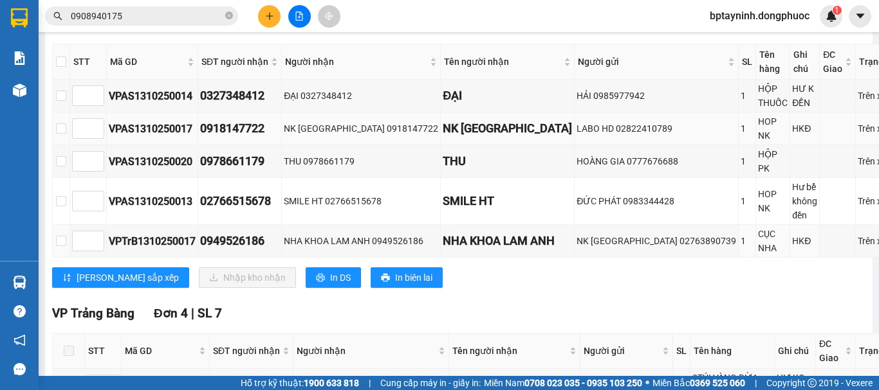
scroll to position [107, 0]
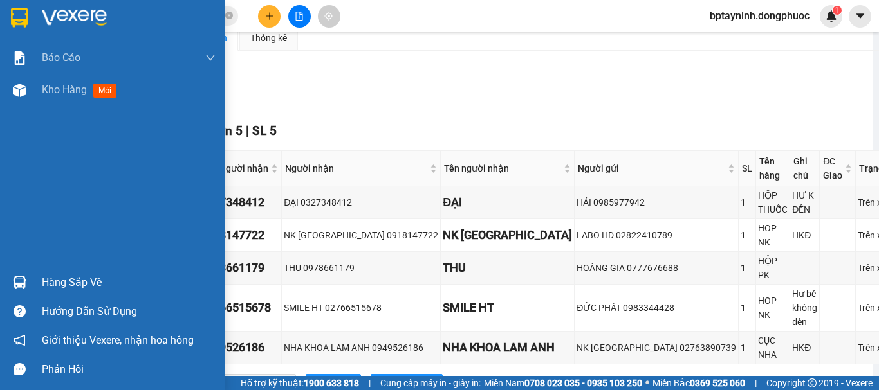
click at [57, 282] on div "Hàng sắp về" at bounding box center [129, 282] width 174 height 19
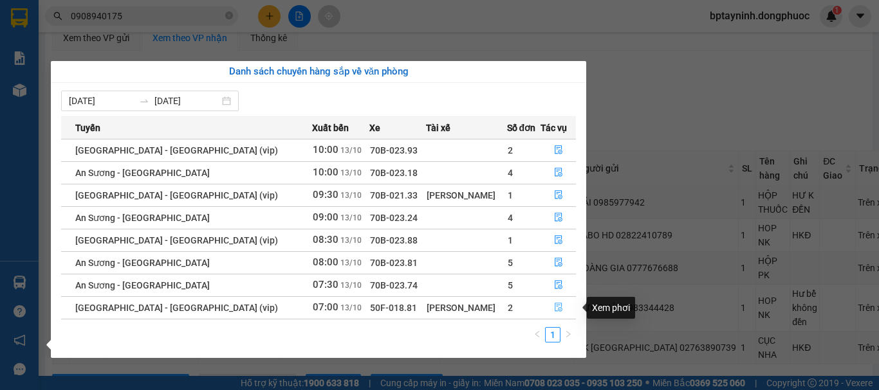
click at [556, 305] on icon "file-done" at bounding box center [558, 307] width 9 height 9
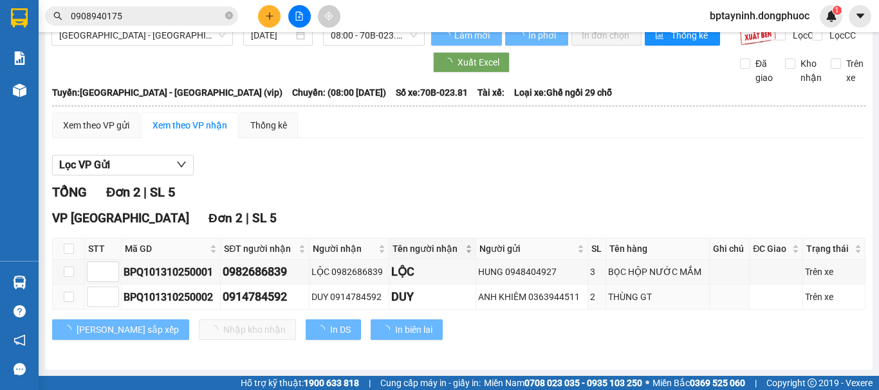
scroll to position [31, 0]
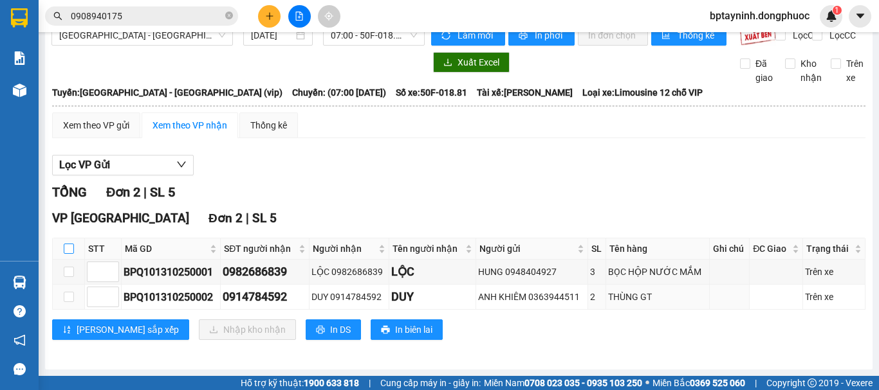
click at [71, 249] on input "checkbox" at bounding box center [69, 249] width 10 height 10
checkbox input "true"
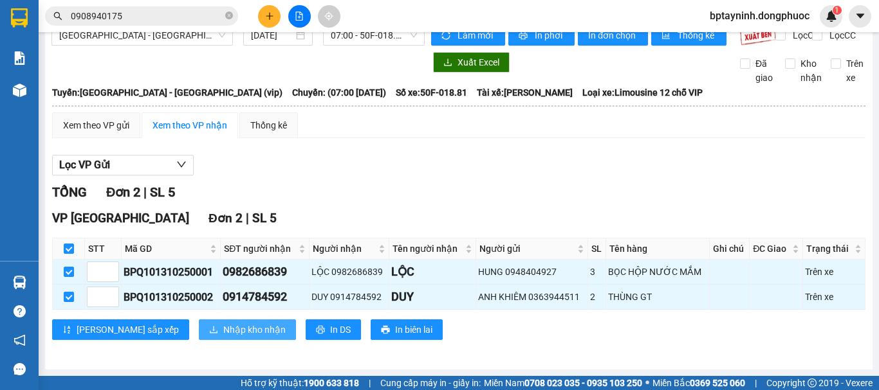
click at [223, 333] on span "Nhập kho nhận" at bounding box center [254, 330] width 62 height 14
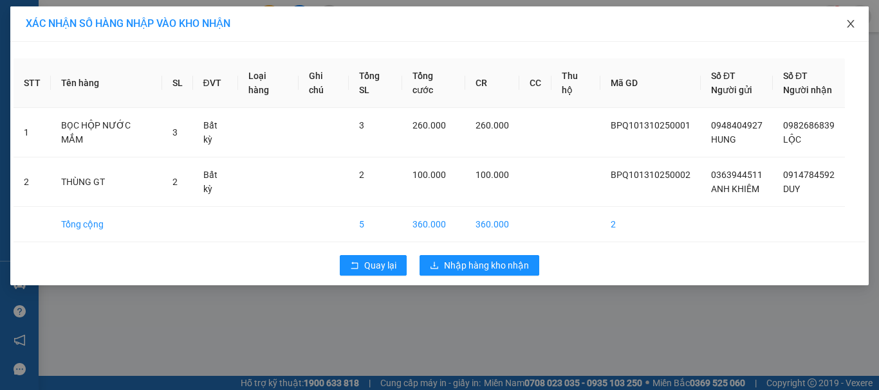
click at [846, 28] on icon "close" at bounding box center [850, 24] width 10 height 10
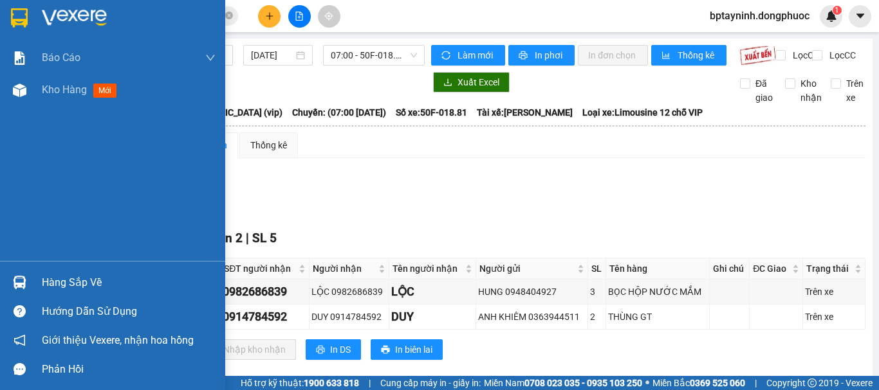
click at [30, 282] on div at bounding box center [19, 282] width 23 height 23
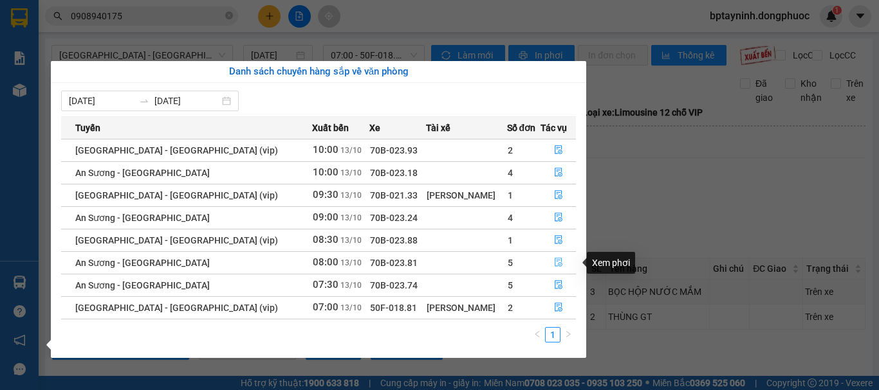
click at [556, 263] on icon "file-done" at bounding box center [558, 263] width 8 height 9
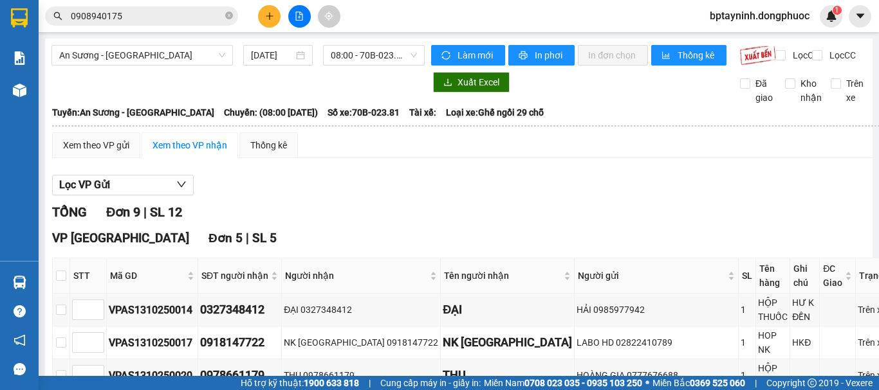
click at [160, 24] on span "0908940175" at bounding box center [141, 15] width 193 height 19
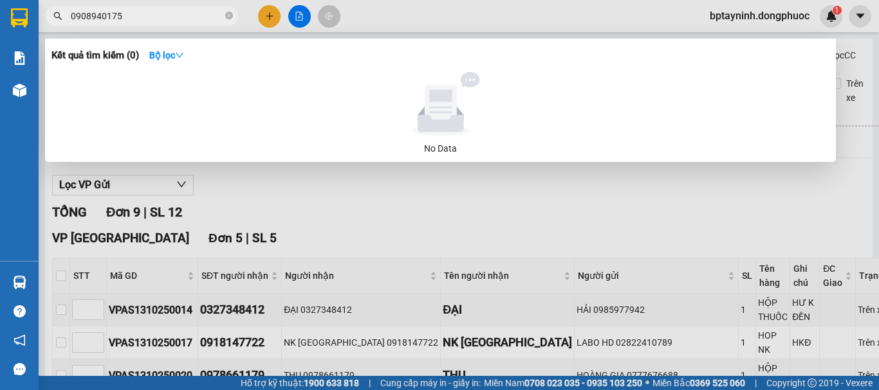
click at [0, 14] on section "Kết quả tìm kiếm ( 0 ) Bộ lọc No Data 0908940175 bptayninh.dongphuoc 1 Báo cáo …" at bounding box center [439, 195] width 879 height 390
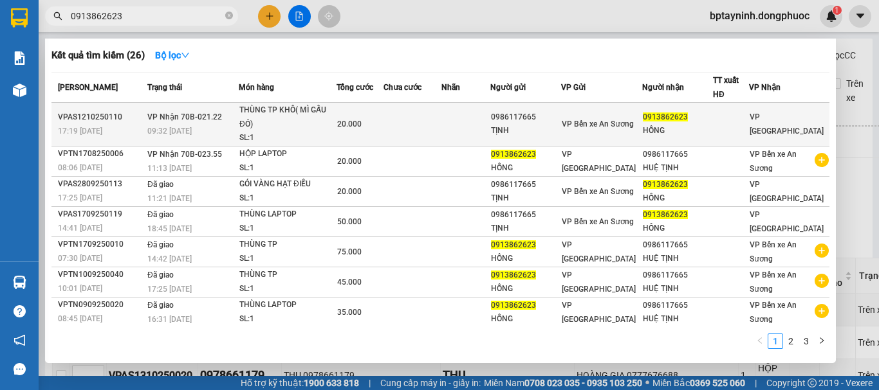
type input "0913862623"
click at [307, 125] on div "THÙNG TP KHÔ( MÌ GẤU ĐỎ)" at bounding box center [287, 118] width 96 height 28
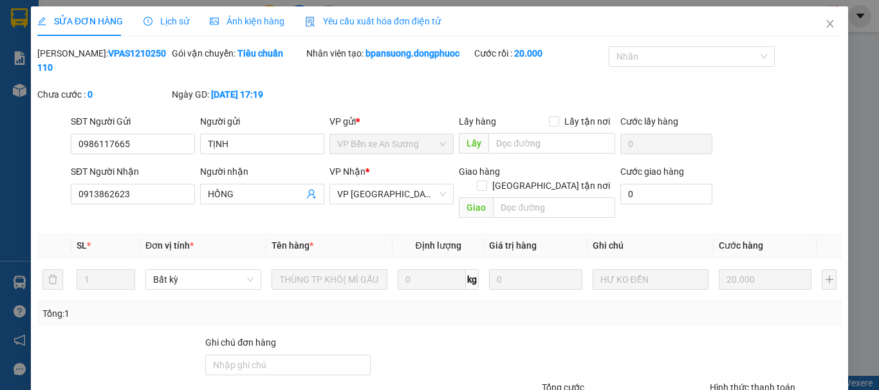
type input "0986117665"
type input "TỊNH"
type input "0913862623"
type input "HỒNG"
type input "20.000"
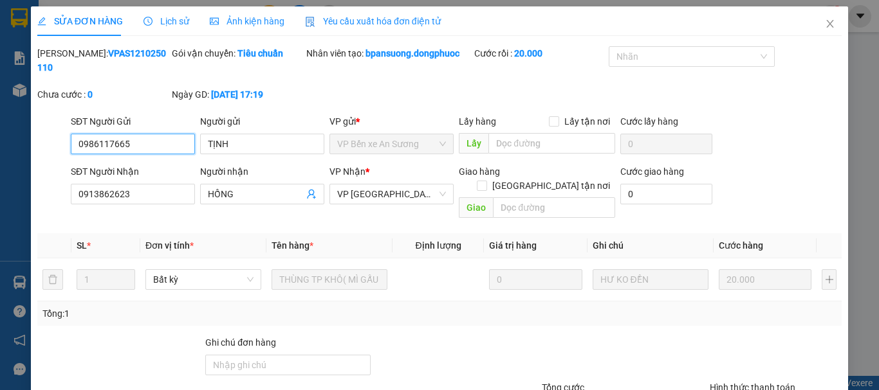
scroll to position [88, 0]
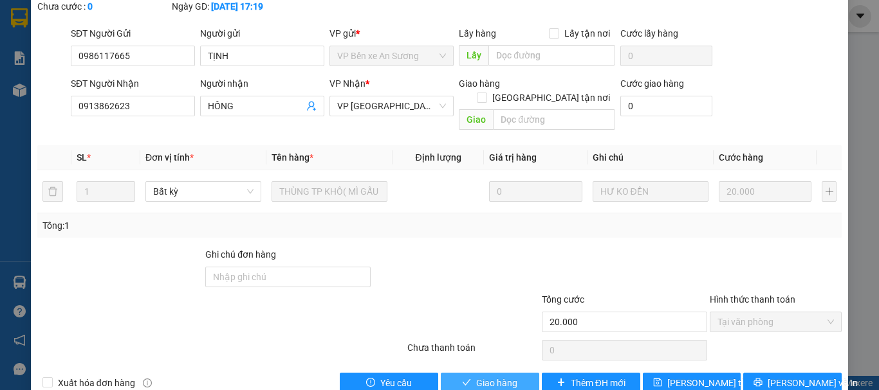
click at [482, 376] on span "Giao hàng" at bounding box center [496, 383] width 41 height 14
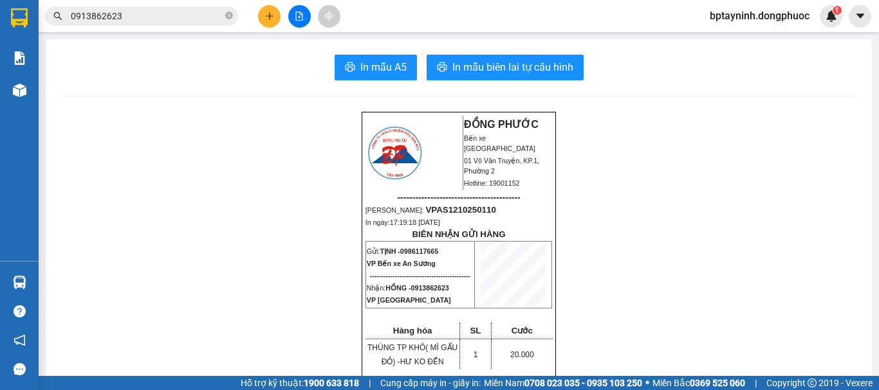
click at [277, 15] on button at bounding box center [269, 16] width 23 height 23
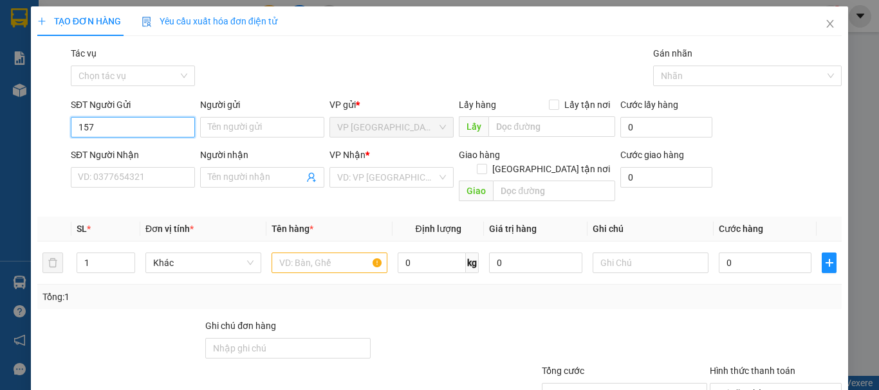
drag, startPoint x: 111, startPoint y: 122, endPoint x: 59, endPoint y: 134, distance: 52.9
click at [59, 134] on div "SĐT Người Gửi 157 157 Người gửi Tên người gửi VP gửi * VP Tây Ninh Lấy hàng Lấy…" at bounding box center [439, 120] width 807 height 45
click at [141, 156] on div "0929686157 - NAM" at bounding box center [131, 153] width 107 height 14
type input "0929686157"
type input "NAM"
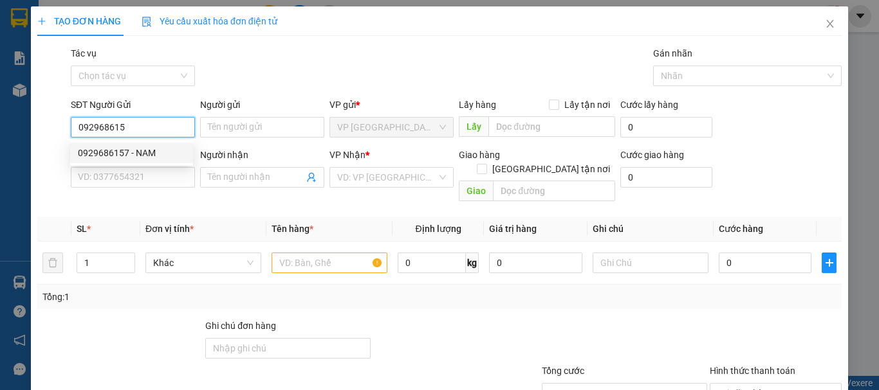
type input "0973415579"
type input "HÙNG"
type input "50.000"
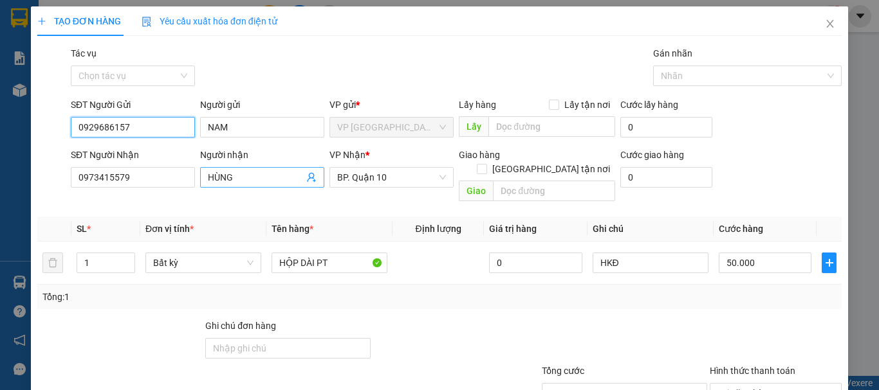
type input "0929686157"
click at [311, 176] on icon "user-add" at bounding box center [311, 177] width 10 height 10
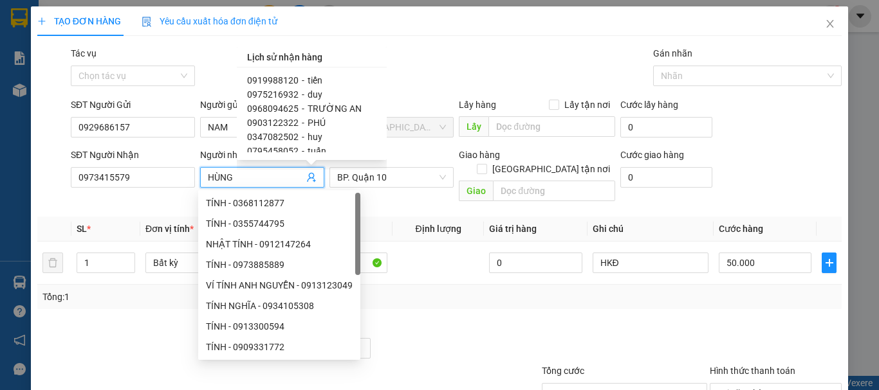
scroll to position [277, 0]
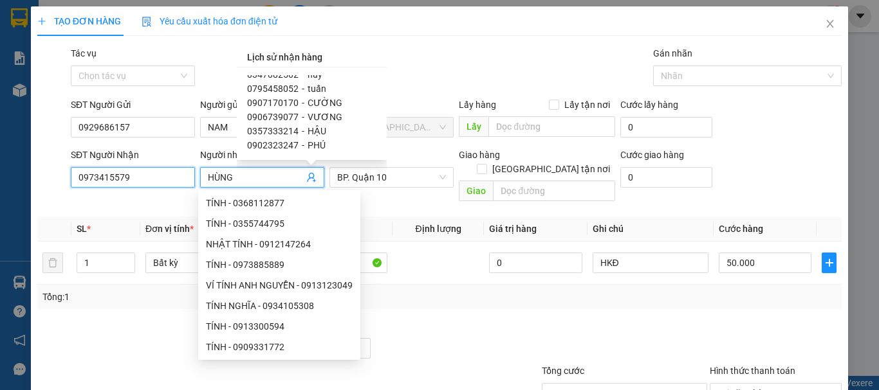
drag, startPoint x: 158, startPoint y: 178, endPoint x: 31, endPoint y: 196, distance: 128.0
click at [41, 194] on div "Transit Pickup Surcharge Ids Transit Deliver Surcharge Ids Transit Deliver Surc…" at bounding box center [439, 255] width 804 height 419
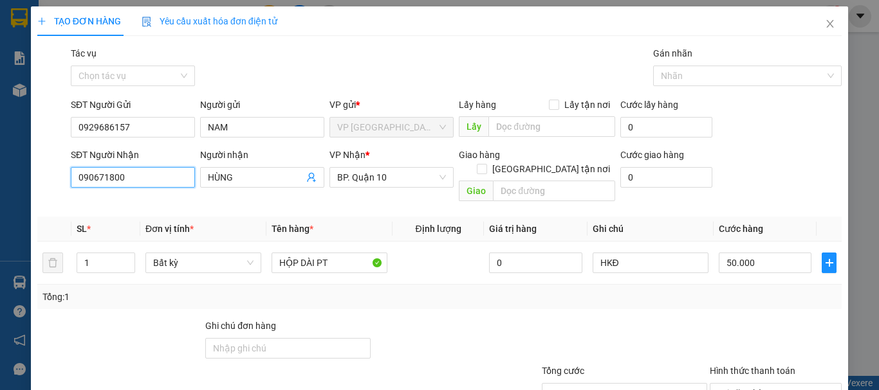
type input "0906718005"
click at [153, 200] on div "0906718005 - CƯƠNG" at bounding box center [131, 203] width 107 height 14
type input "CƯƠNG"
type input "40.000"
type input "0906718005"
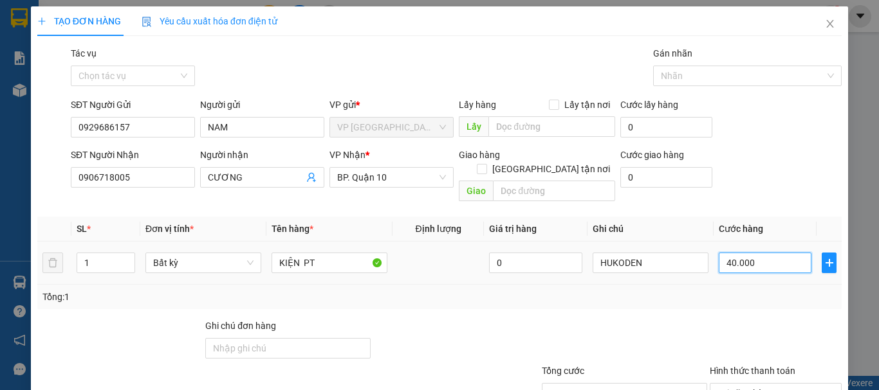
click at [771, 253] on input "40.000" at bounding box center [764, 263] width 93 height 21
type input "3"
type input "30"
click at [762, 298] on div "Transit Pickup Surcharge Ids Transit Deliver Surcharge Ids Transit Deliver Surc…" at bounding box center [439, 255] width 804 height 419
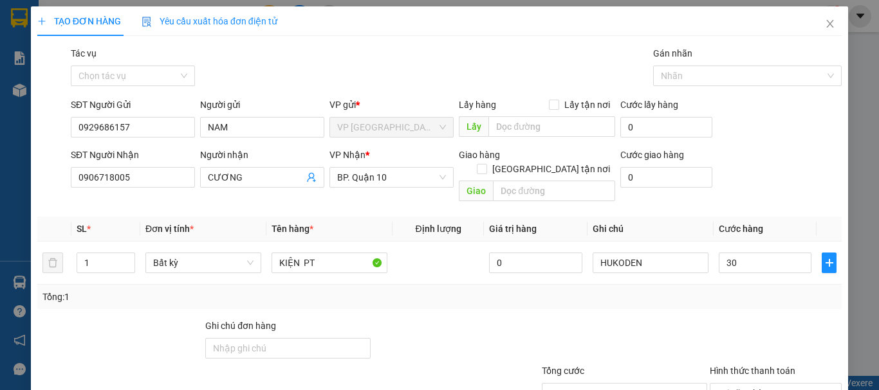
type input "30.000"
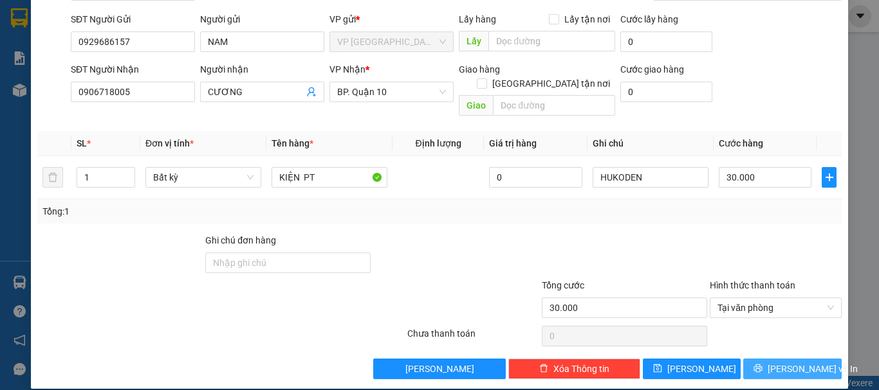
click at [787, 362] on span "[PERSON_NAME] và In" at bounding box center [812, 369] width 90 height 14
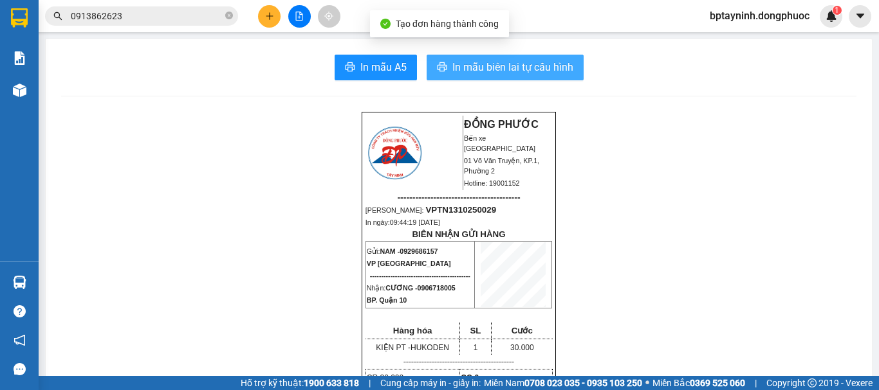
click at [551, 72] on span "In mẫu biên lai tự cấu hình" at bounding box center [512, 67] width 121 height 16
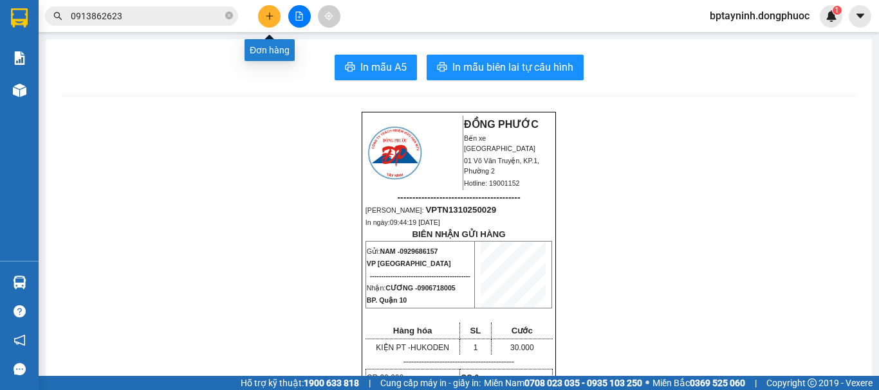
click at [262, 10] on button at bounding box center [269, 16] width 23 height 23
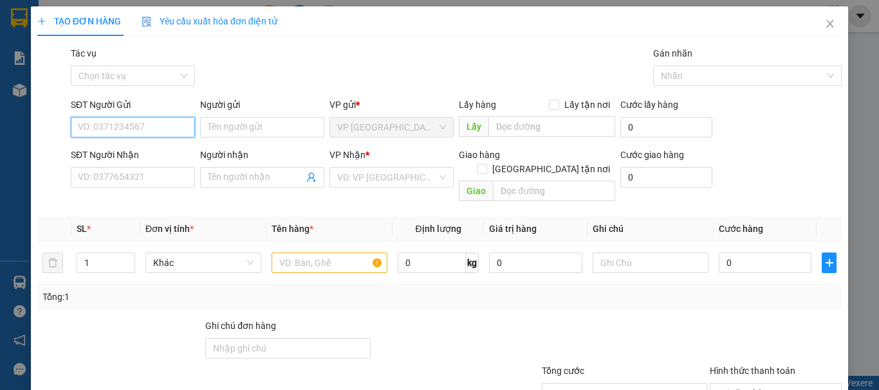
click at [139, 119] on input "SĐT Người Gửi" at bounding box center [133, 127] width 124 height 21
click at [142, 129] on input "SĐT Người Gửi" at bounding box center [133, 127] width 124 height 21
type input "0941648304"
click at [147, 154] on div "0941648304 - THOA" at bounding box center [131, 153] width 107 height 14
type input "THOA"
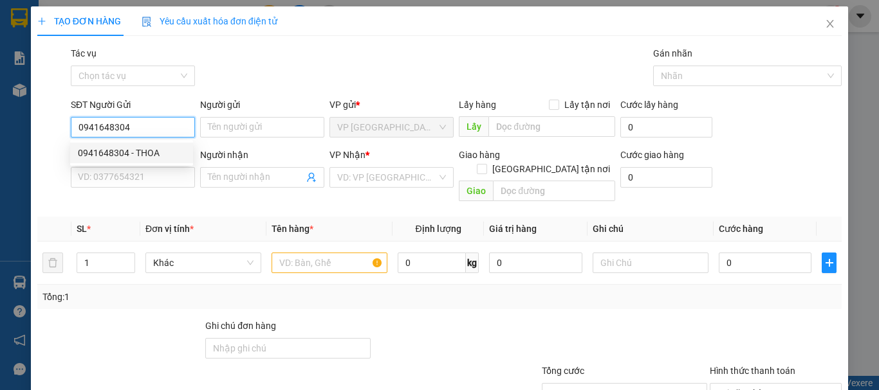
type input "0859417937"
type input "HẠNH"
type input "45.000"
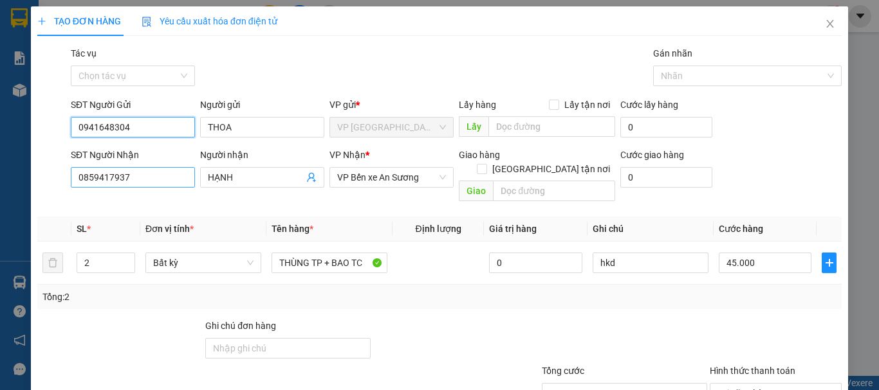
type input "0941648304"
click at [161, 184] on input "0859417937" at bounding box center [133, 177] width 124 height 21
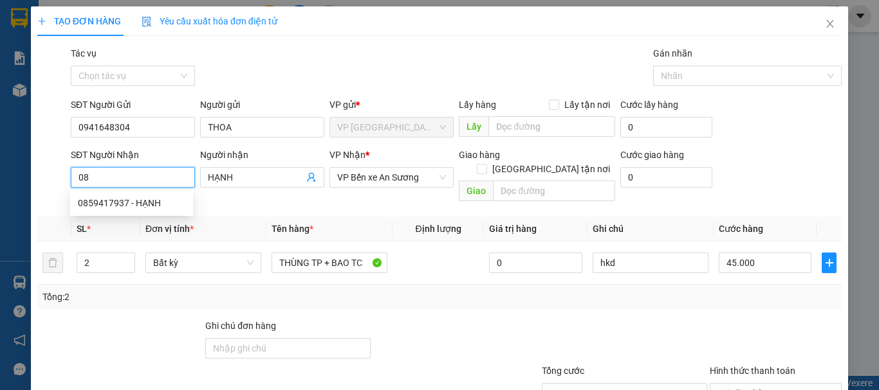
type input "0"
type input "0973619076"
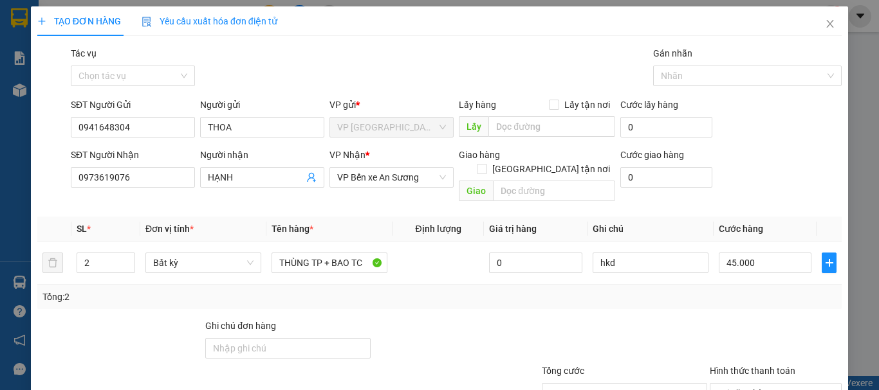
drag, startPoint x: 254, startPoint y: 179, endPoint x: 152, endPoint y: 200, distance: 103.8
click at [152, 200] on div "Transit Pickup Surcharge Ids Transit Deliver Surcharge Ids Transit Deliver Surc…" at bounding box center [439, 255] width 804 height 419
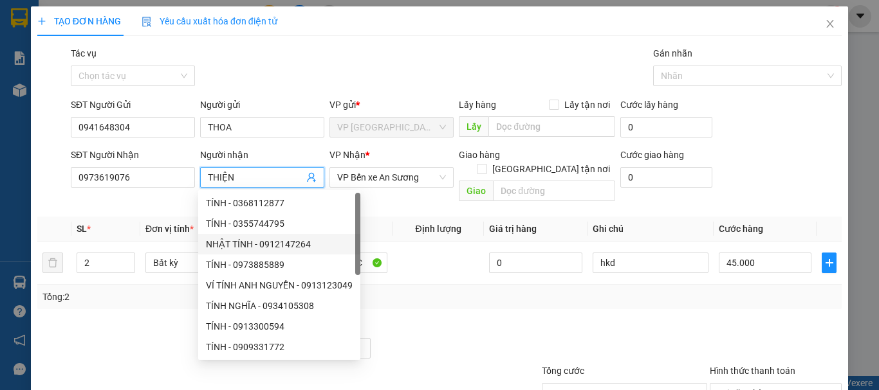
type input "THIỆN"
click at [424, 292] on div "Tổng: 2" at bounding box center [439, 297] width 804 height 24
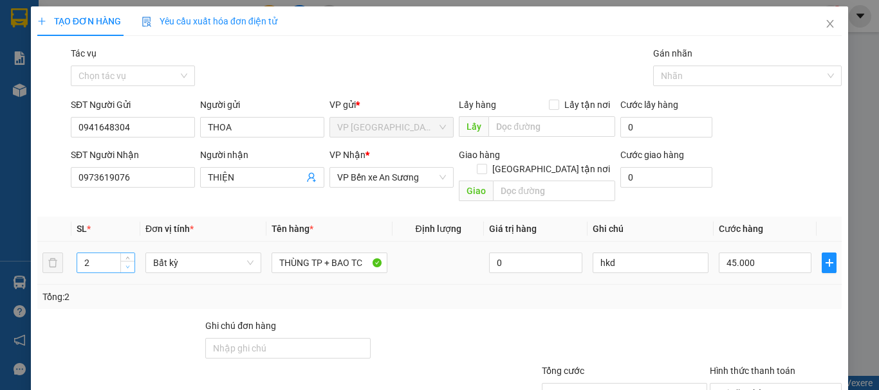
click at [129, 265] on icon "down" at bounding box center [127, 267] width 5 height 5
type input "1"
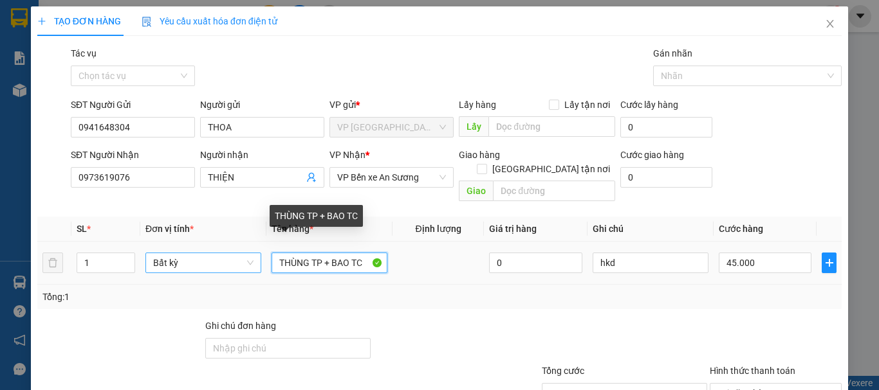
drag, startPoint x: 376, startPoint y: 247, endPoint x: 170, endPoint y: 247, distance: 205.8
click at [170, 247] on tr "1 Bất kỳ THÙNG TP + BAO TC 0 hkd 45.000" at bounding box center [439, 263] width 804 height 43
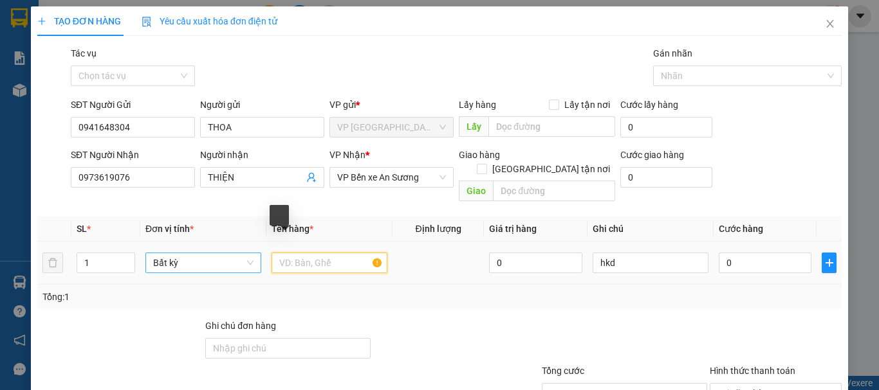
type input "0"
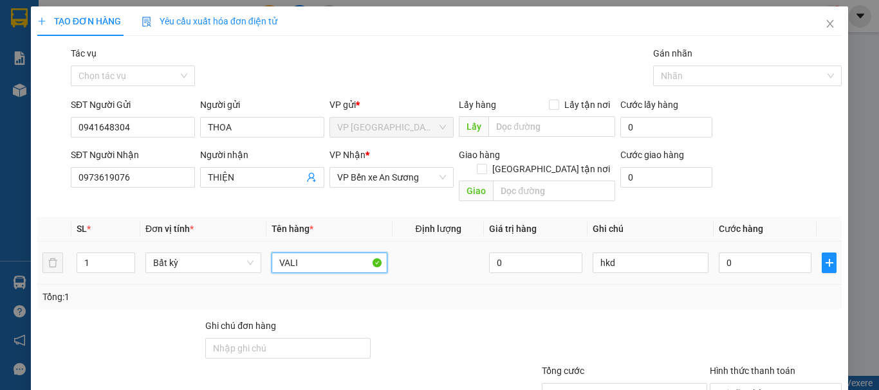
type input "VALI"
click at [771, 290] on div "Tổng: 1" at bounding box center [439, 297] width 794 height 14
click at [771, 253] on input "0" at bounding box center [764, 263] width 93 height 21
type input "3"
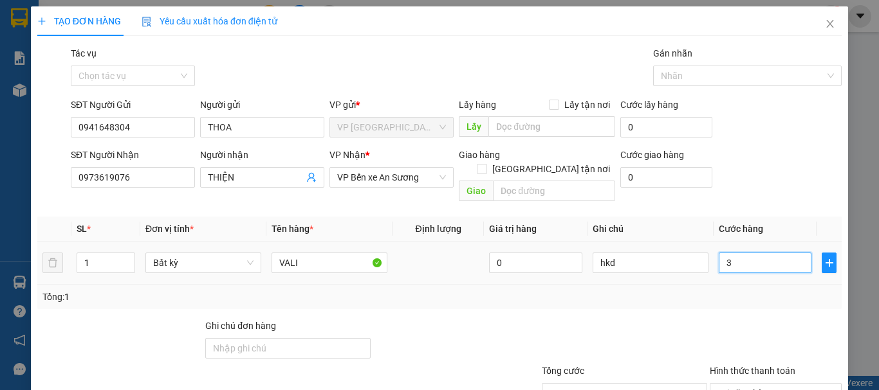
type input "35"
type input "35.000"
click at [747, 319] on div at bounding box center [775, 341] width 134 height 45
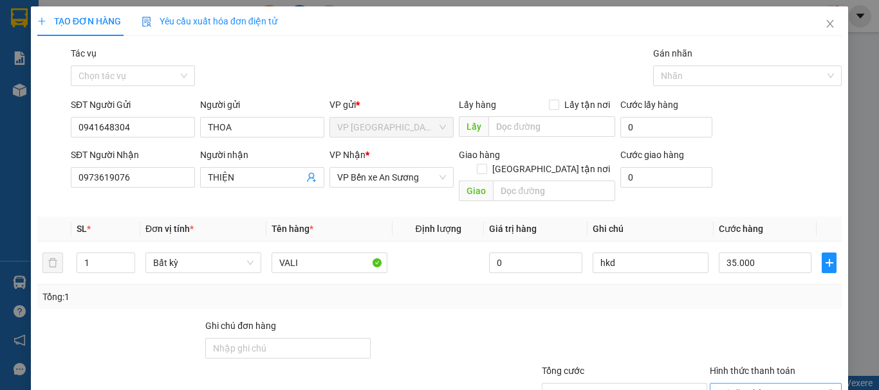
scroll to position [86, 0]
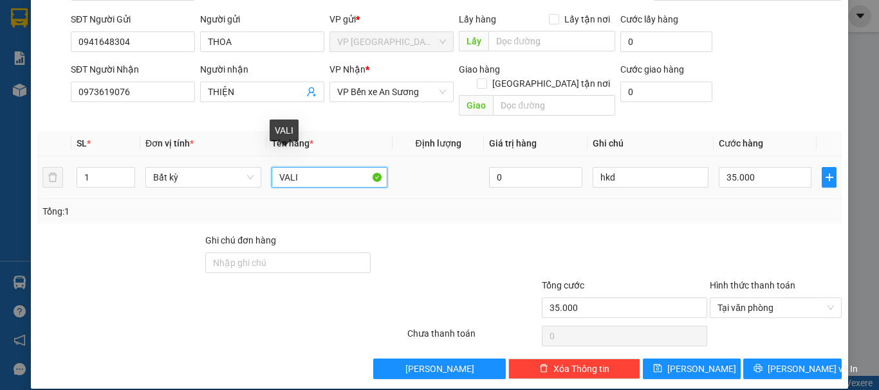
drag, startPoint x: 275, startPoint y: 163, endPoint x: 490, endPoint y: 241, distance: 229.1
click at [276, 167] on input "VALI" at bounding box center [329, 177] width 116 height 21
type input "KIỆN VALI"
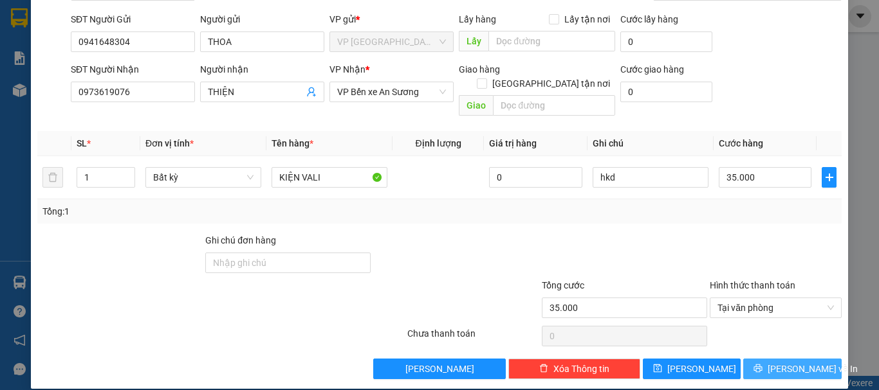
click at [779, 362] on span "[PERSON_NAME] và In" at bounding box center [812, 369] width 90 height 14
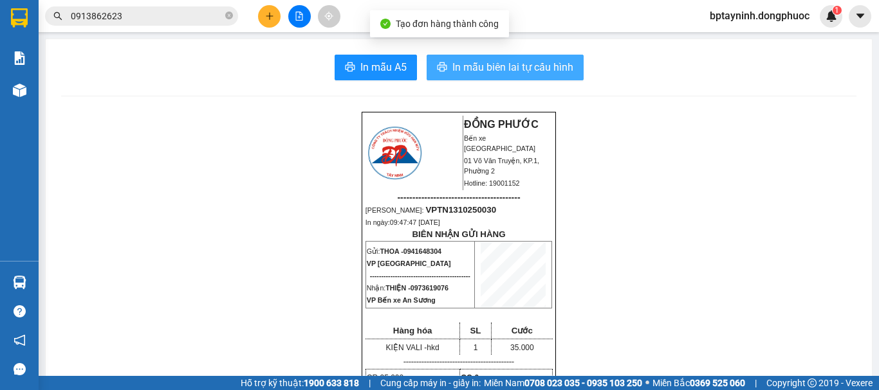
click at [481, 66] on span "In mẫu biên lai tự cấu hình" at bounding box center [512, 67] width 121 height 16
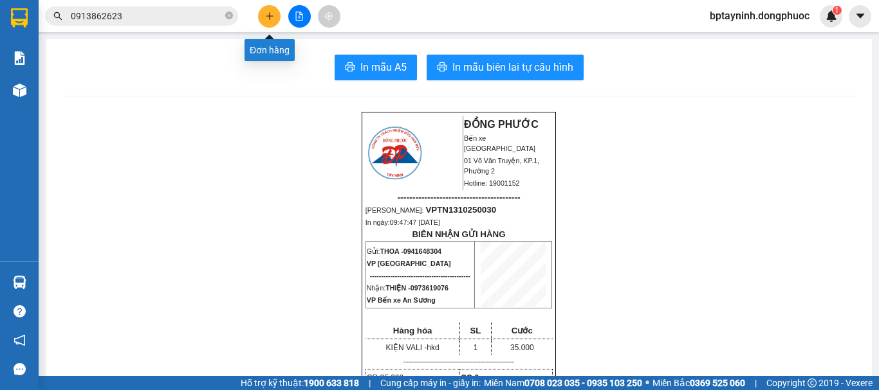
click at [269, 17] on icon "plus" at bounding box center [269, 16] width 9 height 9
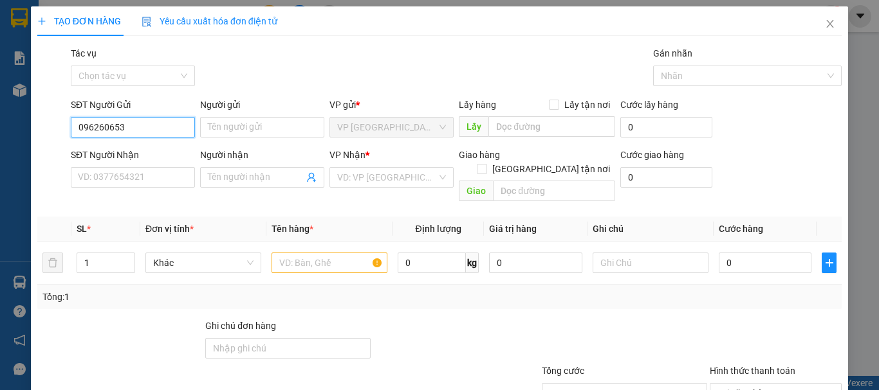
type input "0962606536"
click at [154, 152] on div "0962606536 - HIẾU" at bounding box center [131, 153] width 107 height 14
type input "HIẾU"
type input "0903854957"
type input "DŨNG"
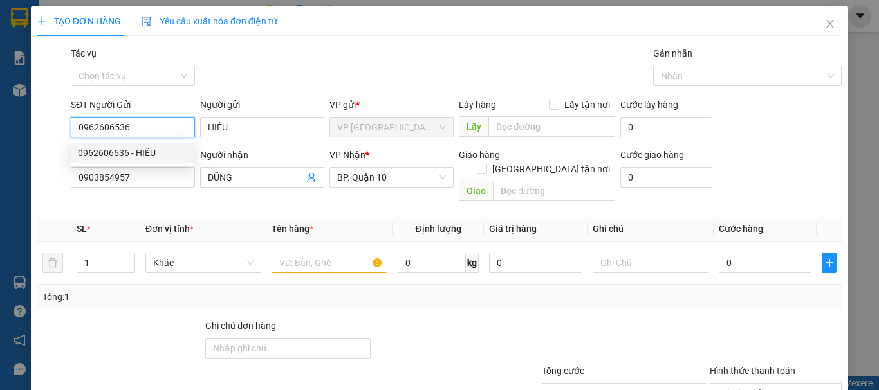
type input "30.000"
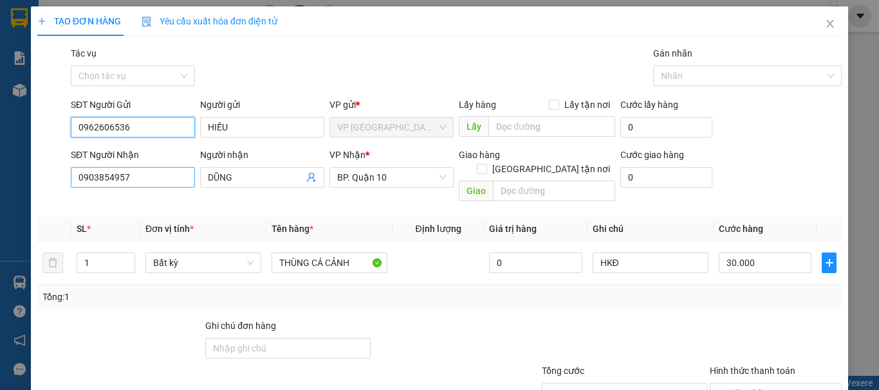
type input "0962606536"
click at [177, 172] on input "0903854957" at bounding box center [133, 177] width 124 height 21
drag, startPoint x: 174, startPoint y: 176, endPoint x: 6, endPoint y: 215, distance: 172.2
click at [0, 218] on div "TẠO ĐƠN HÀNG Yêu cầu xuất hóa đơn điện tử Transit Pickup Surcharge Ids Transit …" at bounding box center [439, 195] width 879 height 390
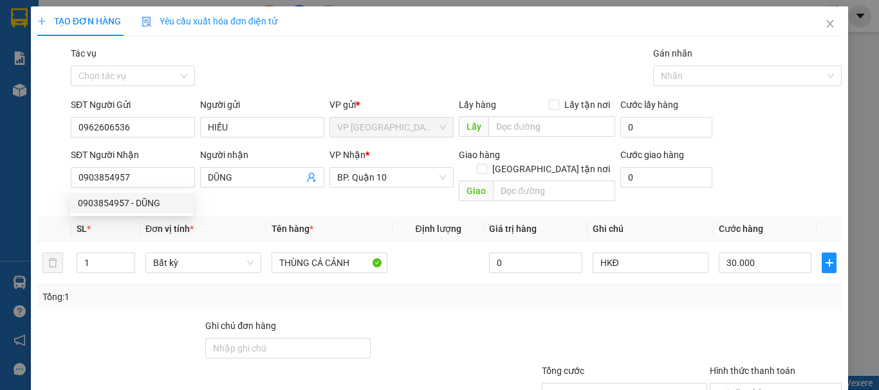
click at [251, 217] on th "Đơn vị tính *" at bounding box center [203, 229] width 126 height 25
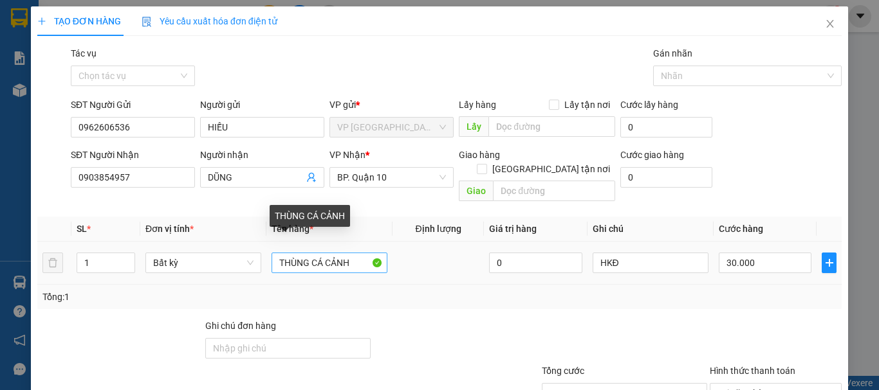
drag, startPoint x: 373, startPoint y: 231, endPoint x: 327, endPoint y: 250, distance: 49.3
click at [372, 242] on td "THÙNG CÁ CẢNH" at bounding box center [329, 263] width 126 height 43
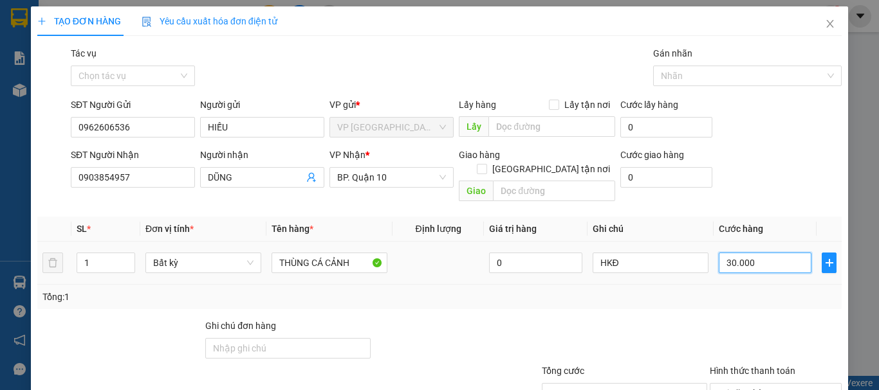
click at [779, 257] on input "30.000" at bounding box center [764, 263] width 93 height 21
click at [701, 297] on div "Transit Pickup Surcharge Ids Transit Deliver Surcharge Ids Transit Deliver Surc…" at bounding box center [439, 255] width 804 height 419
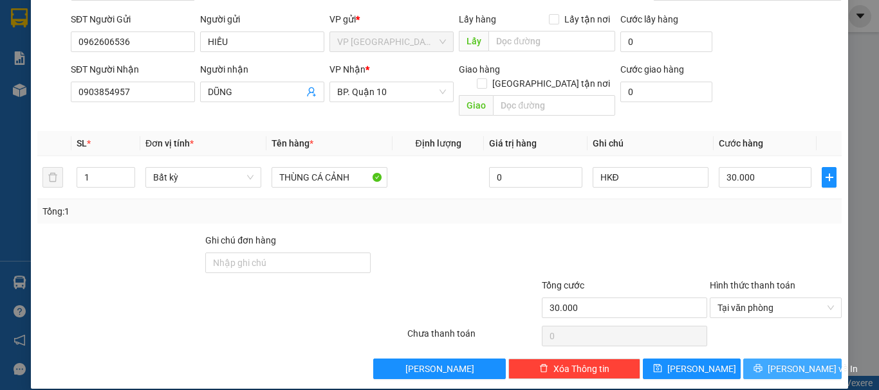
drag, startPoint x: 780, startPoint y: 354, endPoint x: 707, endPoint y: 347, distance: 72.4
click at [780, 362] on span "[PERSON_NAME] và In" at bounding box center [812, 369] width 90 height 14
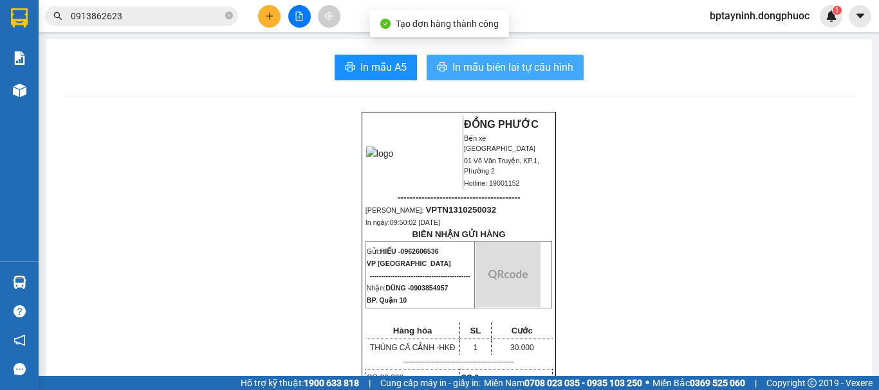
click at [492, 59] on button "In mẫu biên lai tự cấu hình" at bounding box center [504, 68] width 157 height 26
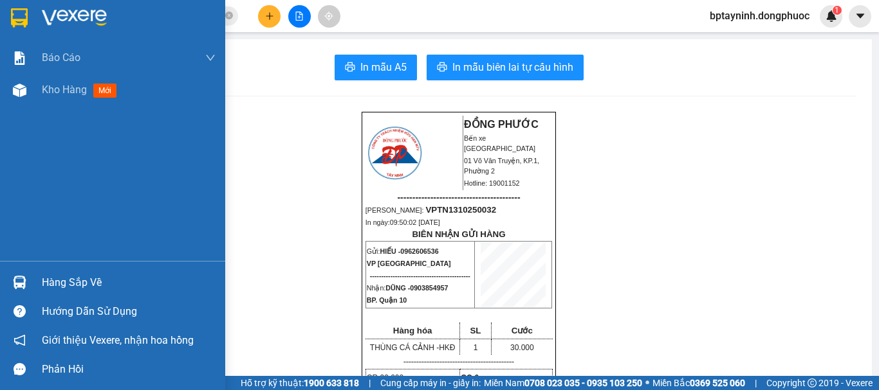
click at [50, 273] on div "Hàng sắp về" at bounding box center [129, 282] width 174 height 19
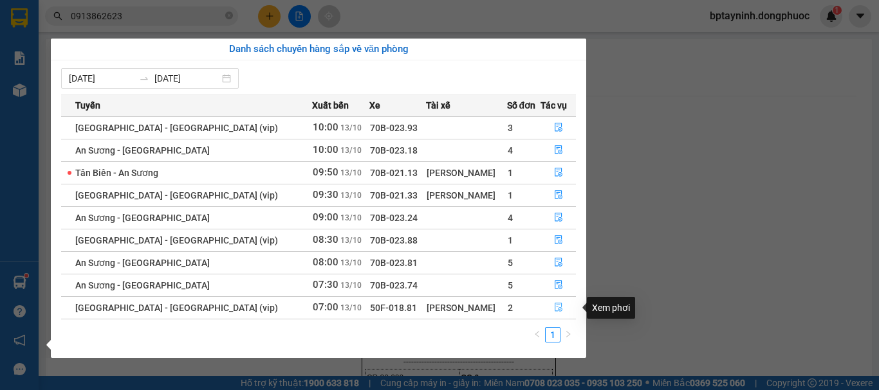
click at [554, 304] on icon "file-done" at bounding box center [558, 308] width 8 height 9
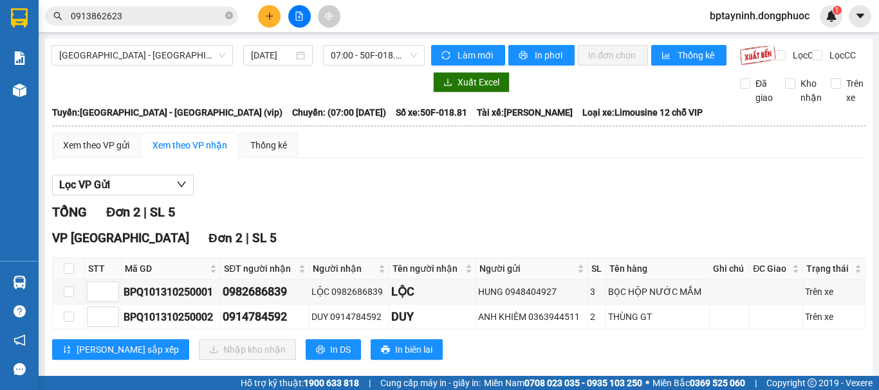
scroll to position [31, 0]
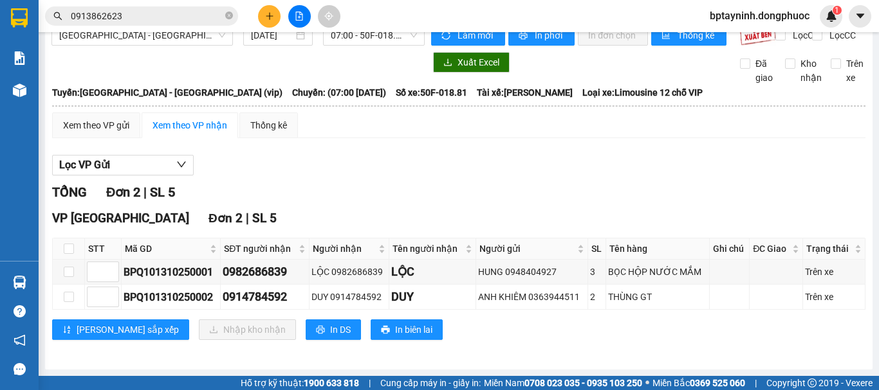
click at [75, 248] on th at bounding box center [69, 249] width 32 height 21
click at [69, 248] on input "checkbox" at bounding box center [69, 249] width 10 height 10
checkbox input "true"
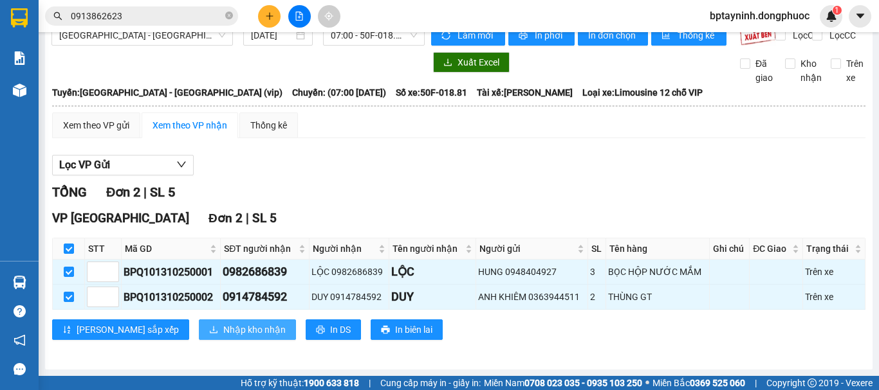
click at [223, 325] on span "Nhập kho nhận" at bounding box center [254, 330] width 62 height 14
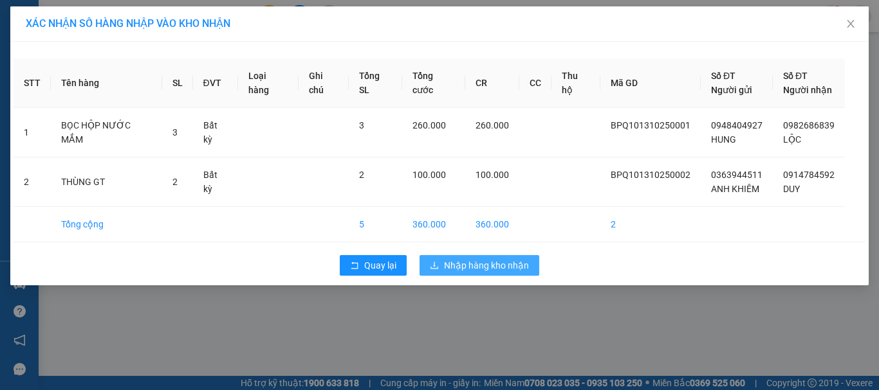
click at [473, 259] on span "Nhập hàng kho nhận" at bounding box center [486, 266] width 85 height 14
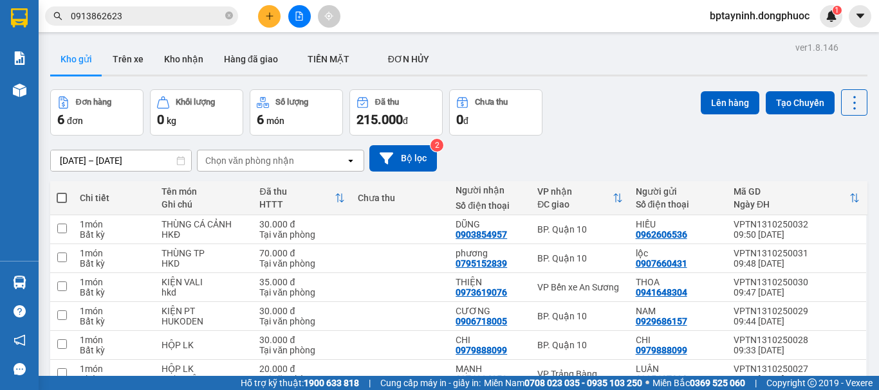
click at [585, 122] on div "Đơn hàng 6 đơn Khối lượng 0 kg Số lượng 6 món Đã thu 215.000 đ Chưa thu 0 đ Lên…" at bounding box center [458, 112] width 817 height 46
click at [301, 19] on icon "file-add" at bounding box center [299, 16] width 9 height 9
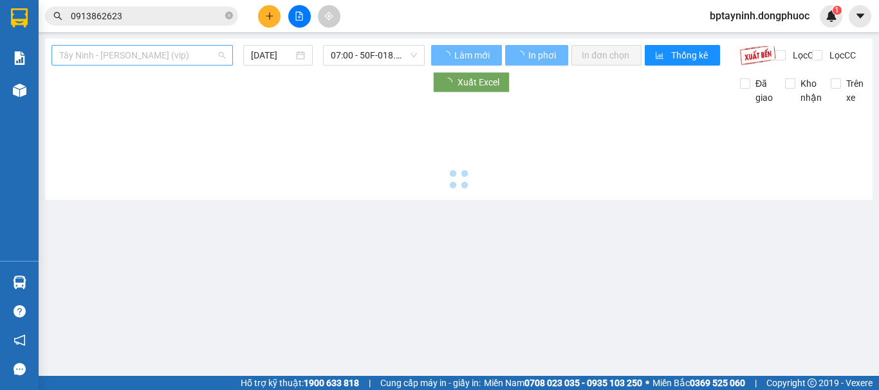
click at [180, 52] on span "Tây Ninh - Hồ Chí Minh (vip)" at bounding box center [142, 55] width 166 height 19
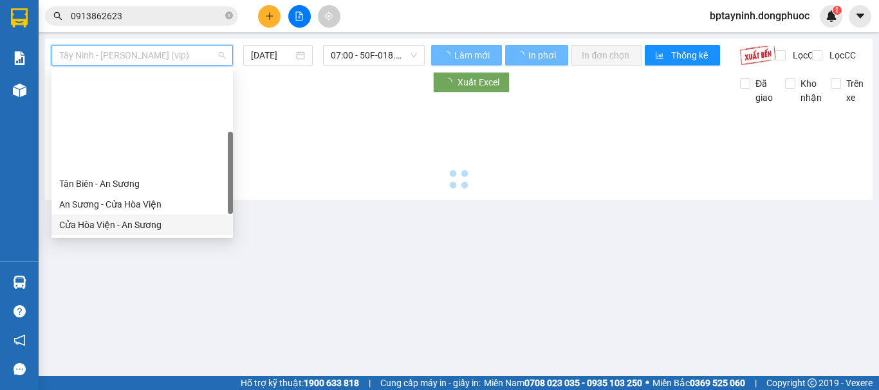
scroll to position [144, 0]
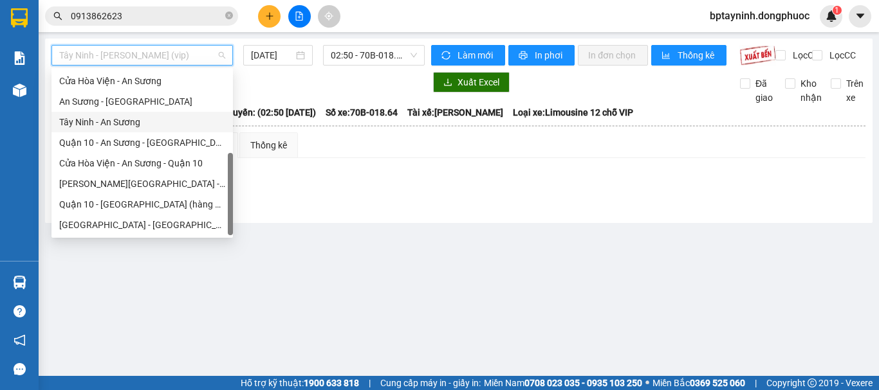
click at [149, 123] on div "Tây Ninh - An Sương" at bounding box center [142, 122] width 166 height 14
type input "[DATE]"
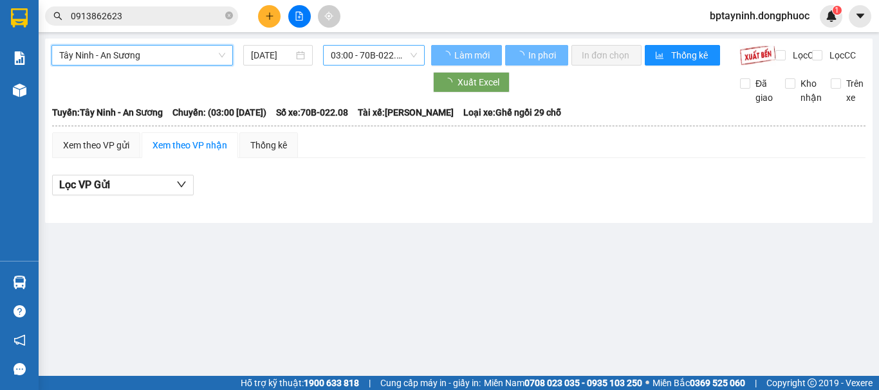
click at [349, 59] on span "03:00 - 70B-022.08" at bounding box center [374, 55] width 86 height 19
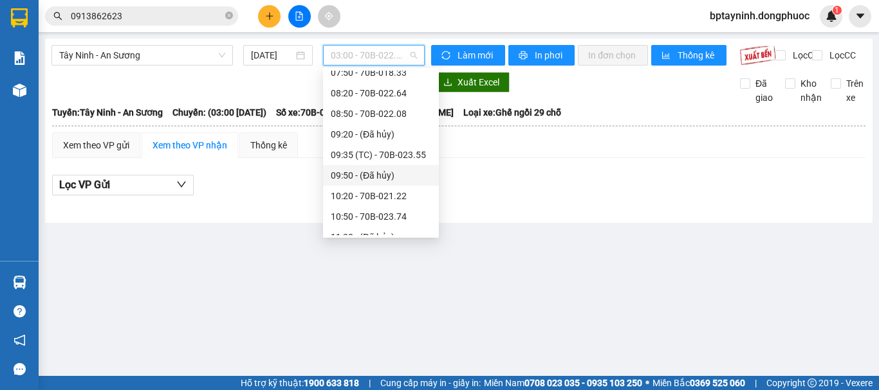
scroll to position [322, 0]
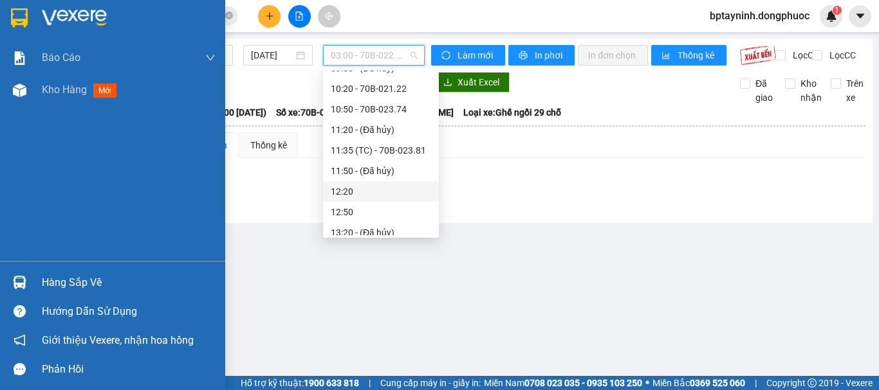
drag, startPoint x: 63, startPoint y: 278, endPoint x: 71, endPoint y: 277, distance: 8.4
click at [64, 278] on div "Hàng sắp về" at bounding box center [129, 282] width 174 height 19
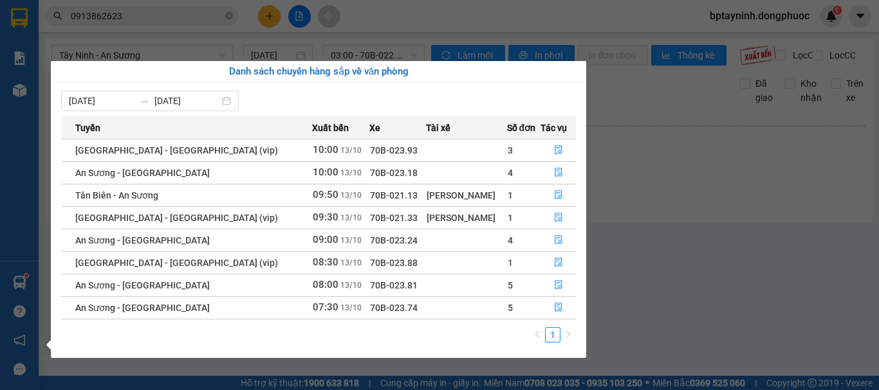
click at [740, 197] on section "Kết quả tìm kiếm ( 26 ) Bộ lọc Mã ĐH Trạng thái Món hàng Tổng cước Chưa cước Nh…" at bounding box center [439, 195] width 879 height 390
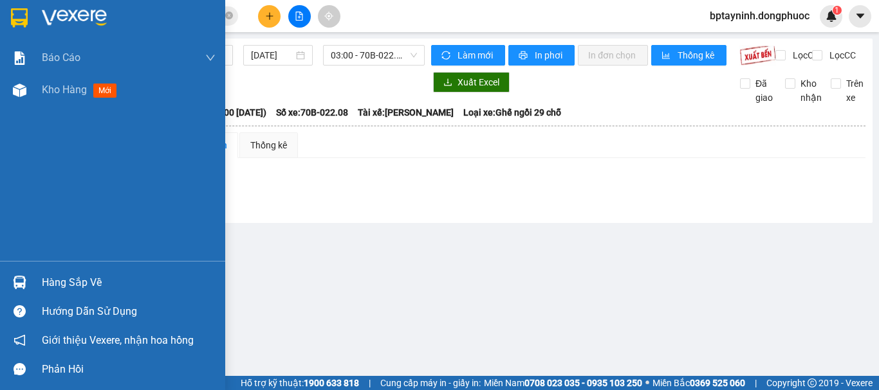
click at [71, 285] on div "Hàng sắp về" at bounding box center [129, 282] width 174 height 19
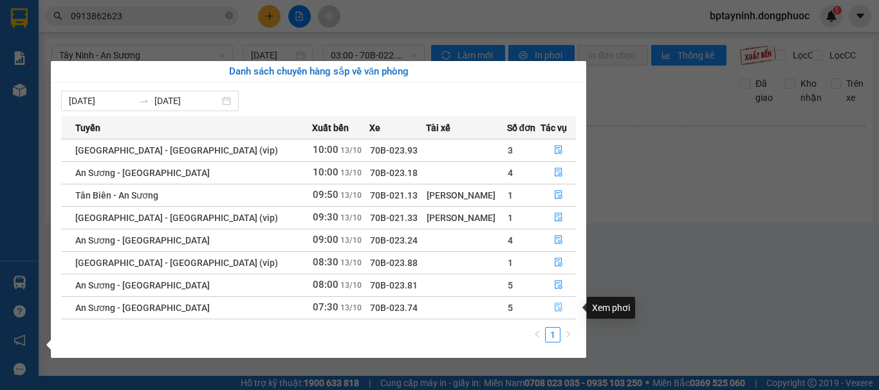
drag, startPoint x: 557, startPoint y: 308, endPoint x: 641, endPoint y: 281, distance: 87.9
click at [556, 309] on icon "file-done" at bounding box center [558, 307] width 9 height 9
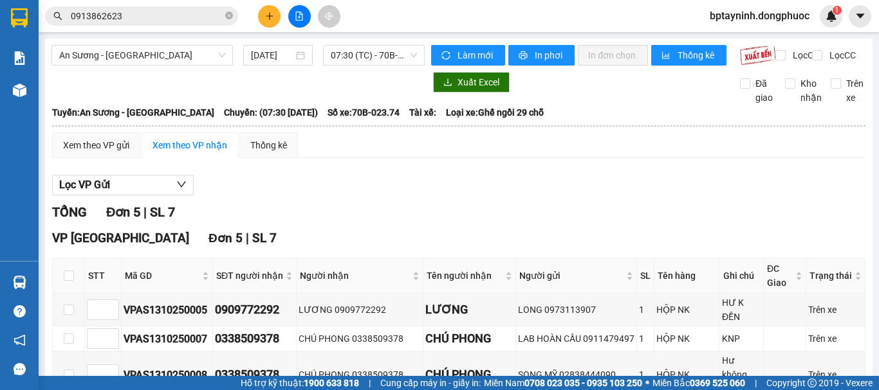
scroll to position [107, 0]
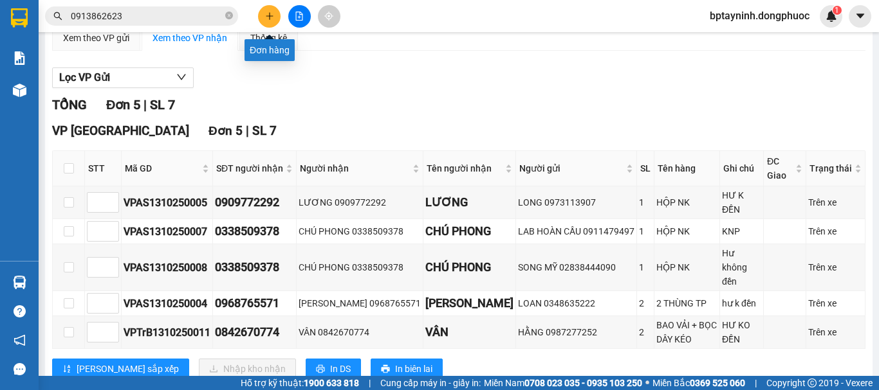
click at [263, 15] on button at bounding box center [269, 16] width 23 height 23
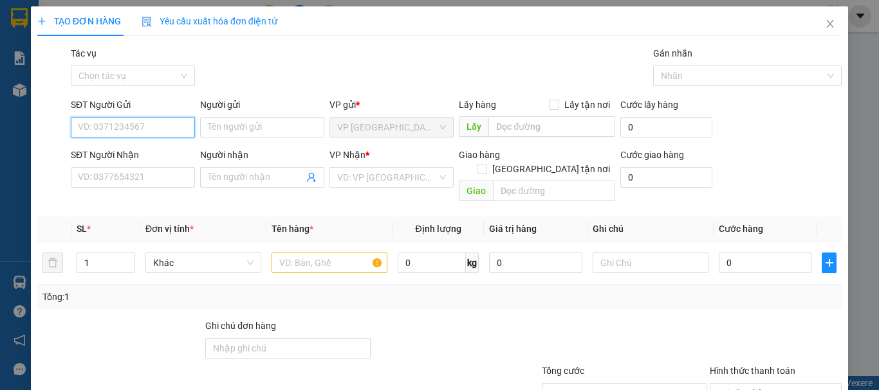
click at [152, 120] on input "SĐT Người Gửi" at bounding box center [133, 127] width 124 height 21
click at [160, 149] on div "0856231288 - ANH THƯ" at bounding box center [131, 153] width 107 height 14
type input "0856231288"
type input "ANH THƯ"
type input "0978572219"
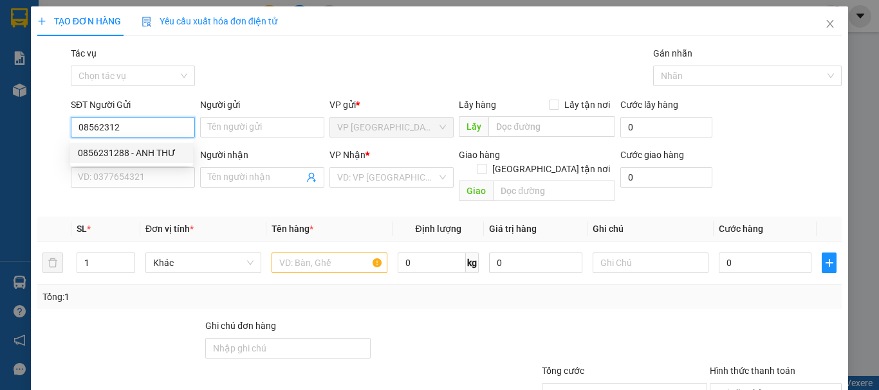
type input "QUYÊN"
type input "20.000"
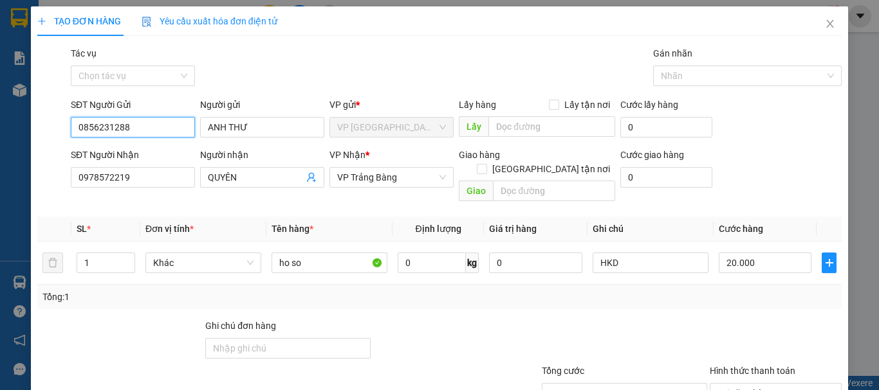
type input "0856231288"
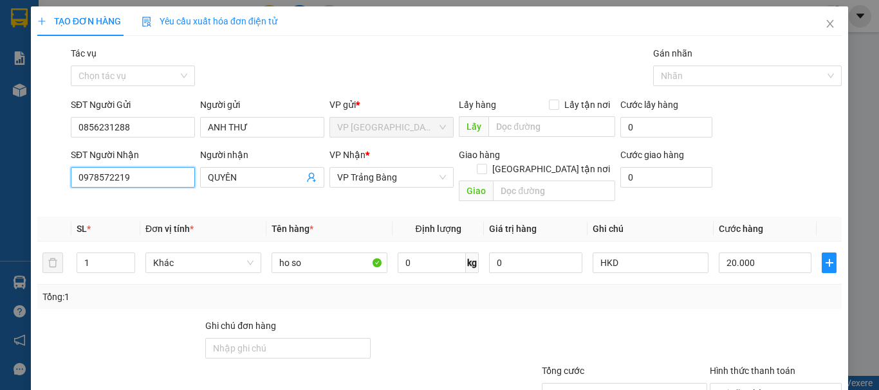
drag, startPoint x: 8, startPoint y: 196, endPoint x: 0, endPoint y: 201, distance: 9.3
click at [0, 200] on div "TẠO ĐƠN HÀNG Yêu cầu xuất hóa đơn điện tử Transit Pickup Surcharge Ids Transit …" at bounding box center [439, 195] width 879 height 390
click at [156, 179] on input "0776279939" at bounding box center [133, 177] width 124 height 21
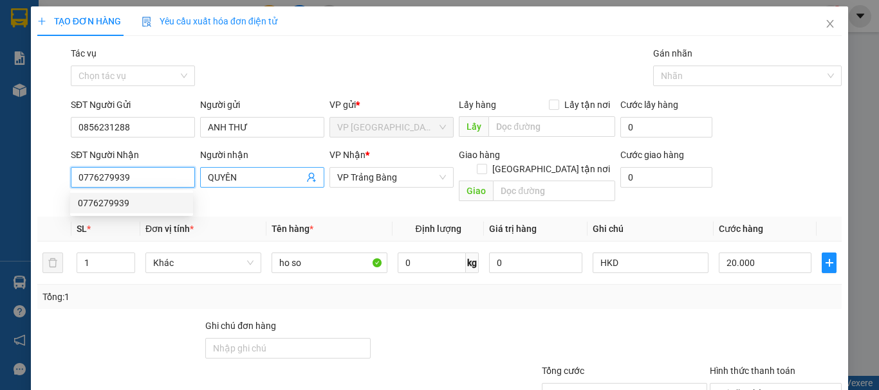
type input "0776279939"
drag, startPoint x: 244, startPoint y: 176, endPoint x: 193, endPoint y: 176, distance: 50.8
click at [193, 176] on div "SĐT Người Nhận 0776279939 Người nhận QUYÊN VP Nhận * VP Trảng Bàng Giao hàng Gi…" at bounding box center [456, 177] width 776 height 59
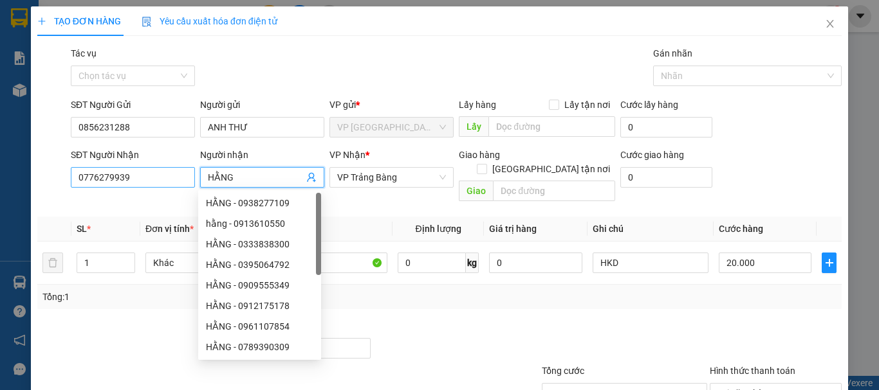
type input "HẰNG"
click at [175, 178] on input "0776279939" at bounding box center [133, 177] width 124 height 21
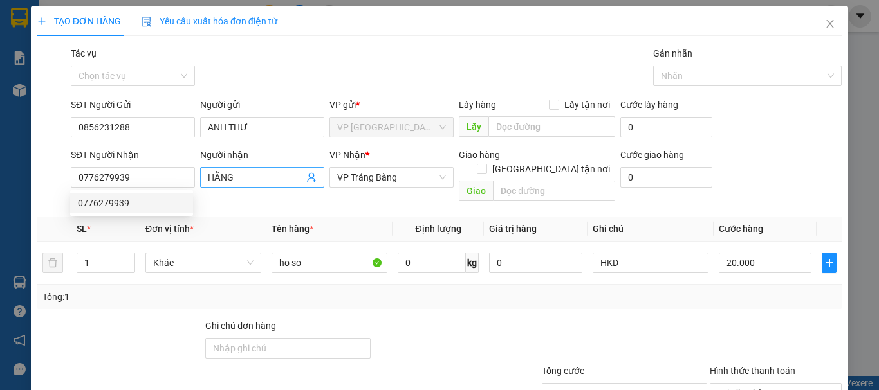
click at [237, 178] on input "HẰNG" at bounding box center [256, 177] width 96 height 14
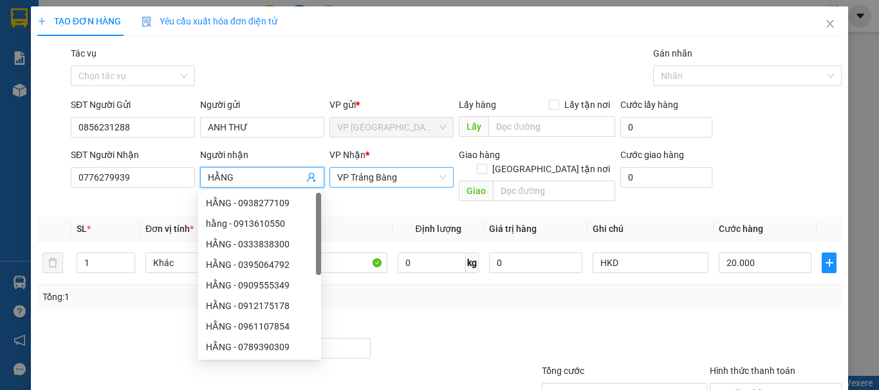
click at [410, 178] on span "VP Trảng Bàng" at bounding box center [391, 177] width 109 height 19
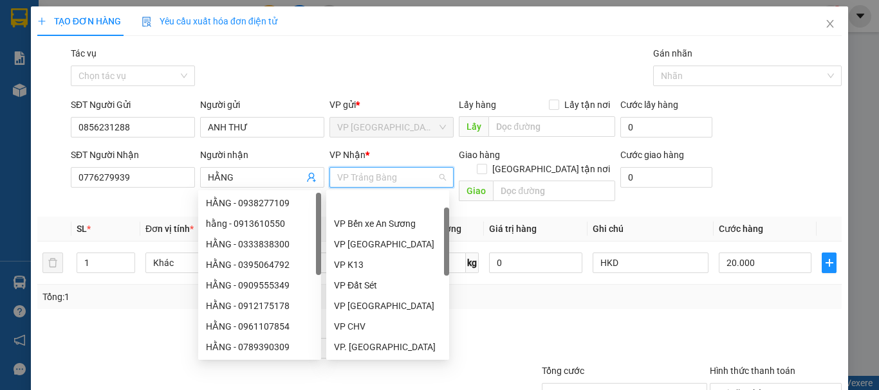
scroll to position [41, 0]
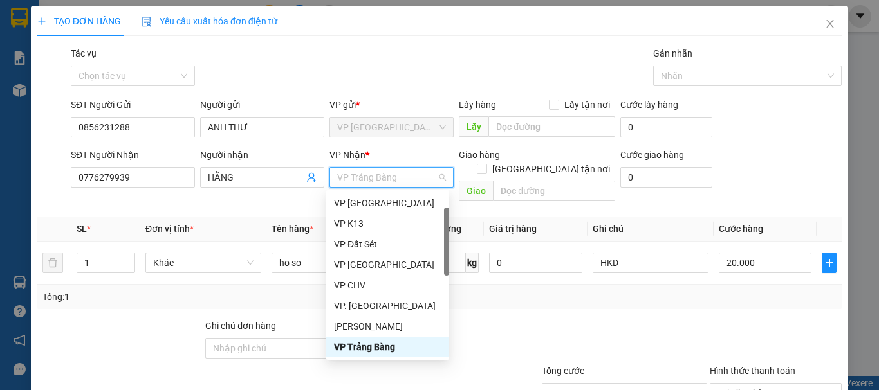
click at [389, 347] on div "VP Trảng Bàng" at bounding box center [387, 347] width 107 height 14
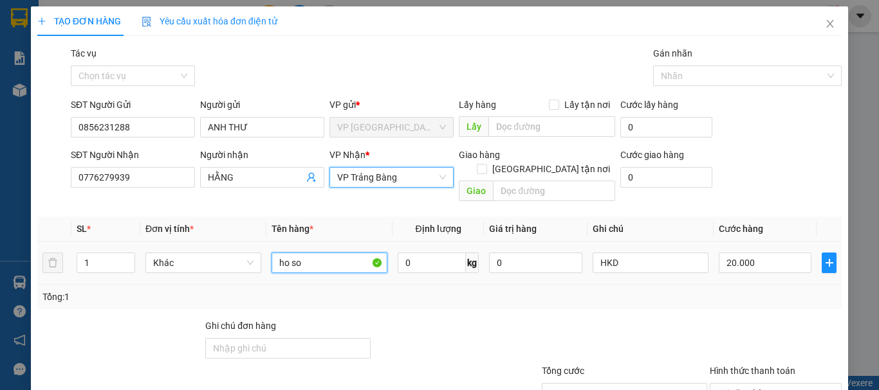
drag, startPoint x: 315, startPoint y: 251, endPoint x: 206, endPoint y: 262, distance: 108.7
click at [206, 262] on tr "1 Khác ho so 0 kg 0 HKD 20.000" at bounding box center [439, 263] width 804 height 43
type input "HS"
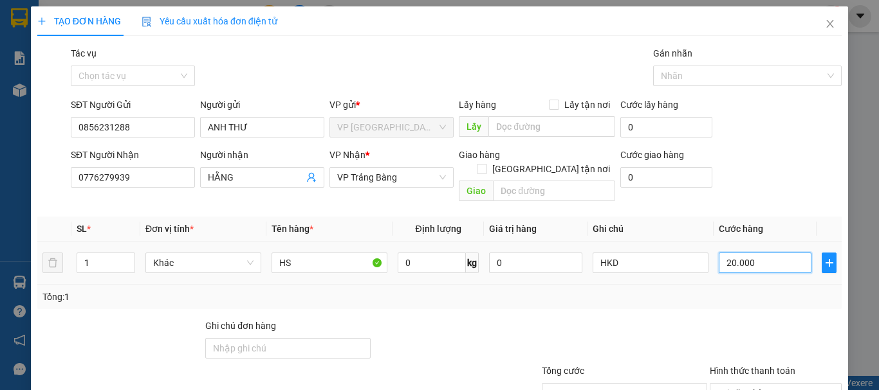
click at [756, 253] on input "20.000" at bounding box center [764, 263] width 93 height 21
click at [758, 304] on div "Transit Pickup Surcharge Ids Transit Deliver Surcharge Ids Transit Deliver Surc…" at bounding box center [439, 255] width 804 height 419
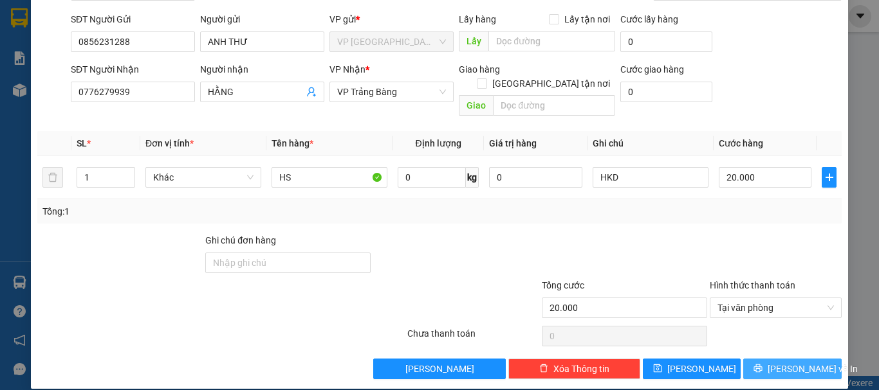
click at [794, 362] on span "[PERSON_NAME] và In" at bounding box center [812, 369] width 90 height 14
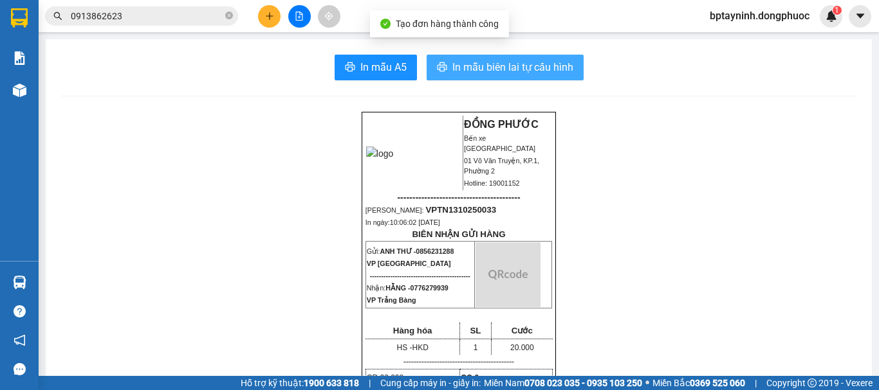
click at [511, 60] on span "In mẫu biên lai tự cấu hình" at bounding box center [512, 67] width 121 height 16
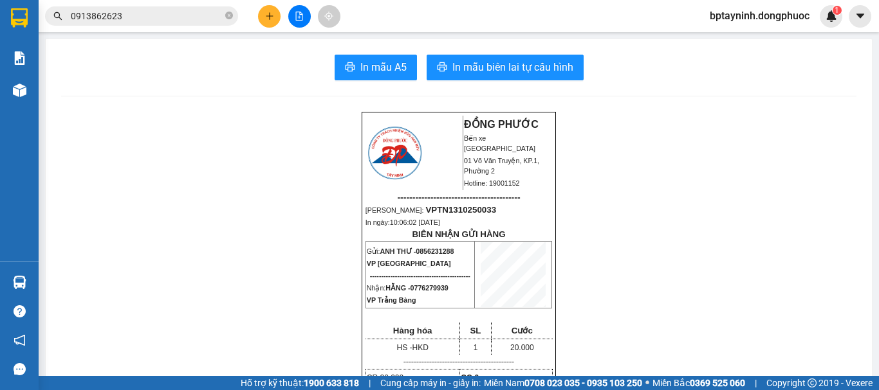
click at [269, 18] on icon "plus" at bounding box center [269, 16] width 9 height 9
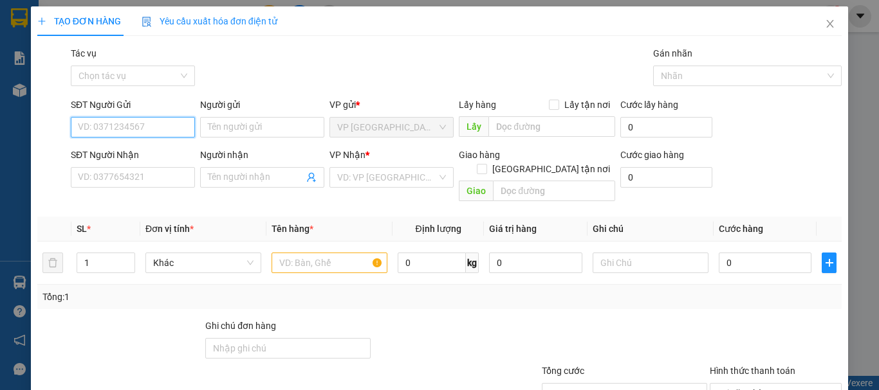
click at [102, 125] on input "SĐT Người Gửi" at bounding box center [133, 127] width 124 height 21
type input "0"
click at [149, 155] on div "0814277959 - trang" at bounding box center [131, 153] width 107 height 14
type input "0814277959"
type input "trang"
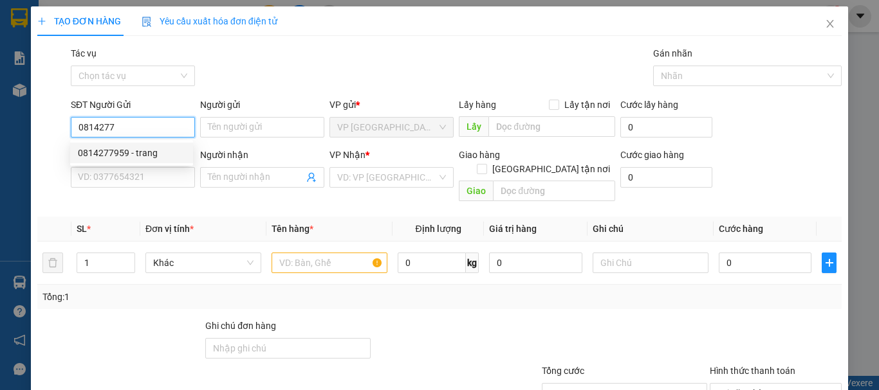
type input "0789966574"
type input "mỹ hải"
type input "0814277959"
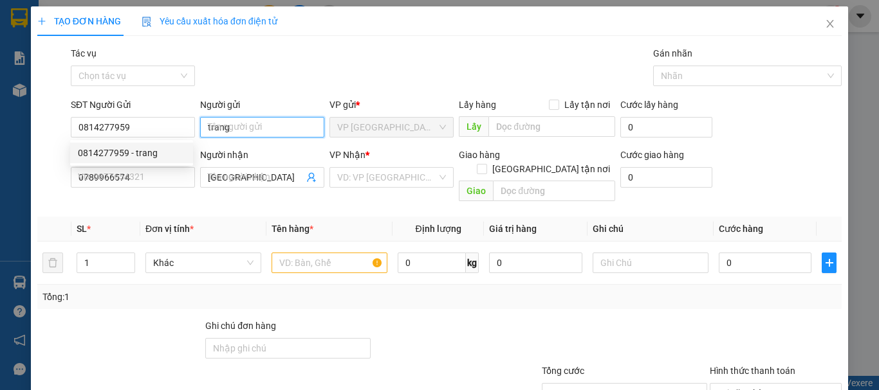
type input "80.000"
drag, startPoint x: 254, startPoint y: 129, endPoint x: 187, endPoint y: 134, distance: 67.7
click at [187, 134] on div "SĐT Người Gửi 0814277959 Người gửi trang VP gửi * VP Tây Ninh Lấy hàng Lấy tận …" at bounding box center [456, 120] width 776 height 45
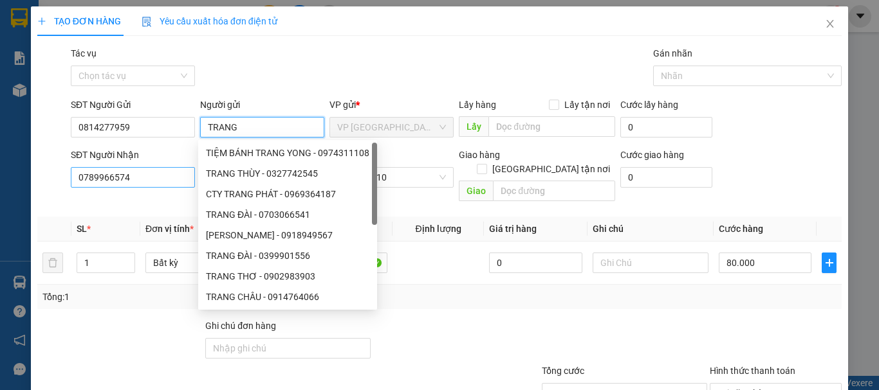
type input "TRANG"
click at [159, 185] on input "0789966574" at bounding box center [133, 177] width 124 height 21
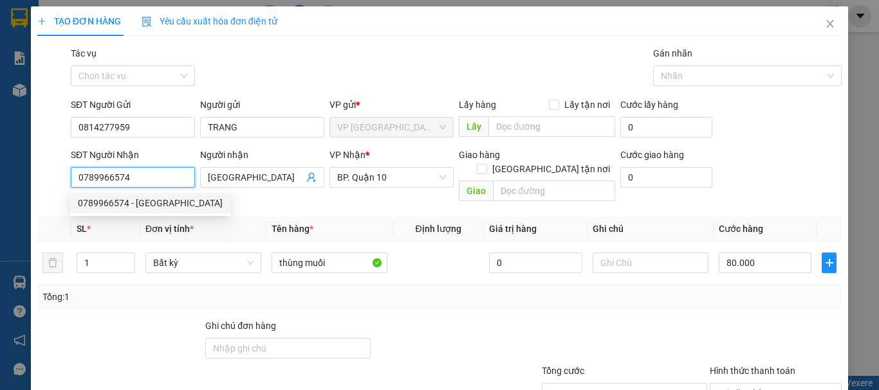
drag, startPoint x: 146, startPoint y: 175, endPoint x: 12, endPoint y: 191, distance: 135.4
click at [0, 191] on div "TẠO ĐƠN HÀNG Yêu cầu xuất hóa đơn điện tử Transit Pickup Surcharge Ids Transit …" at bounding box center [439, 195] width 879 height 390
click at [138, 197] on div "0789966574 - mỹ hải" at bounding box center [150, 203] width 145 height 14
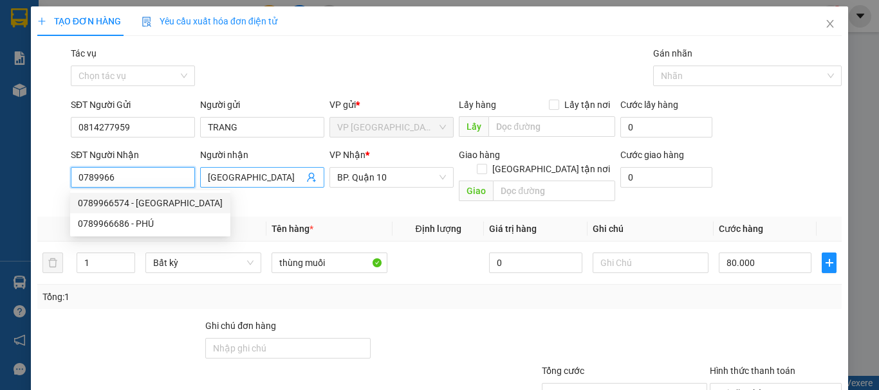
type input "0789966574"
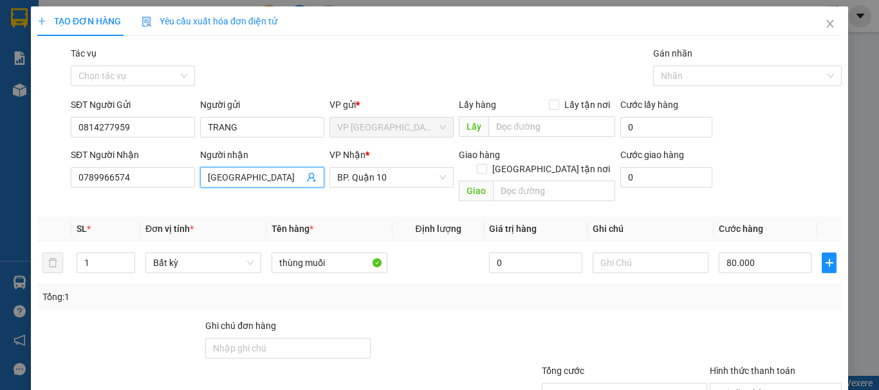
drag, startPoint x: 212, startPoint y: 185, endPoint x: 197, endPoint y: 189, distance: 15.3
click at [197, 189] on div "Người nhận mỹ hải" at bounding box center [261, 177] width 129 height 59
type input "MỸ HẢI"
click at [380, 299] on div "Transit Pickup Surcharge Ids Transit Deliver Surcharge Ids Transit Deliver Surc…" at bounding box center [439, 255] width 804 height 419
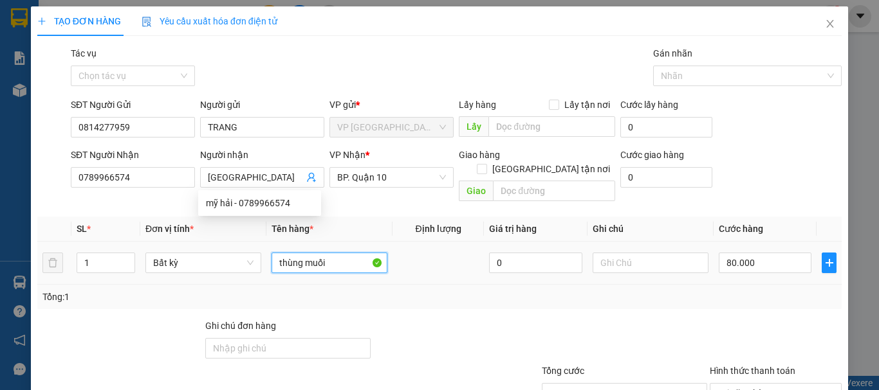
drag, startPoint x: 342, startPoint y: 242, endPoint x: 129, endPoint y: 279, distance: 215.4
click at [131, 279] on div "SL * Đơn vị tính * Tên hàng * Định lượng Giá trị hàng Ghi chú Cước hàng 1 Bất k…" at bounding box center [439, 263] width 804 height 93
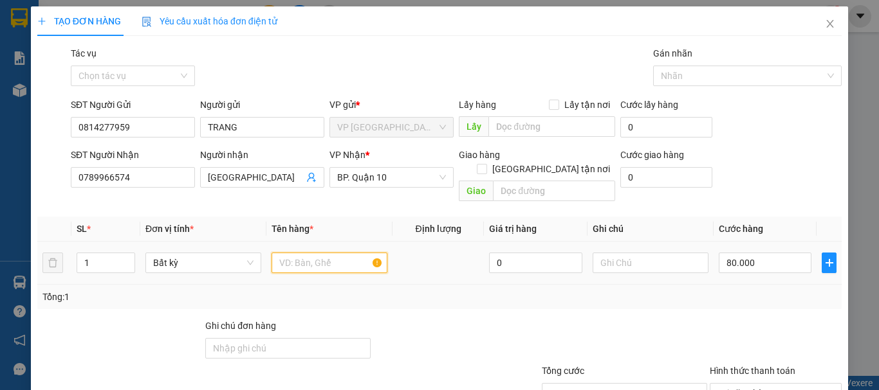
click at [332, 253] on input "text" at bounding box center [329, 263] width 116 height 21
type input "BỌC ĐEN MUỐI"
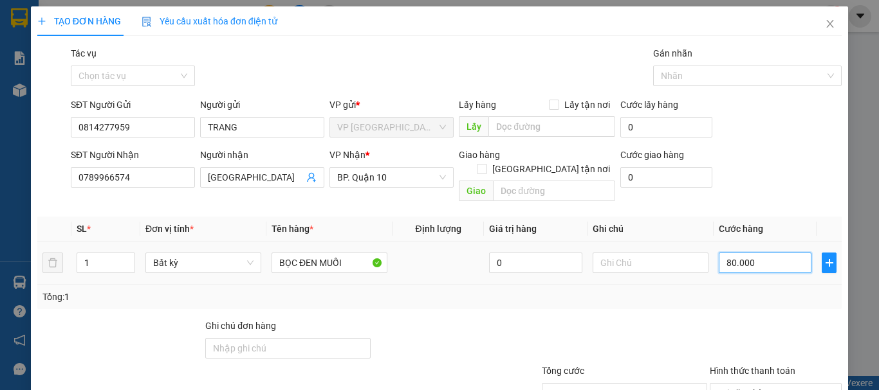
click at [779, 254] on input "80.000" at bounding box center [764, 263] width 93 height 21
type input "7"
type input "70"
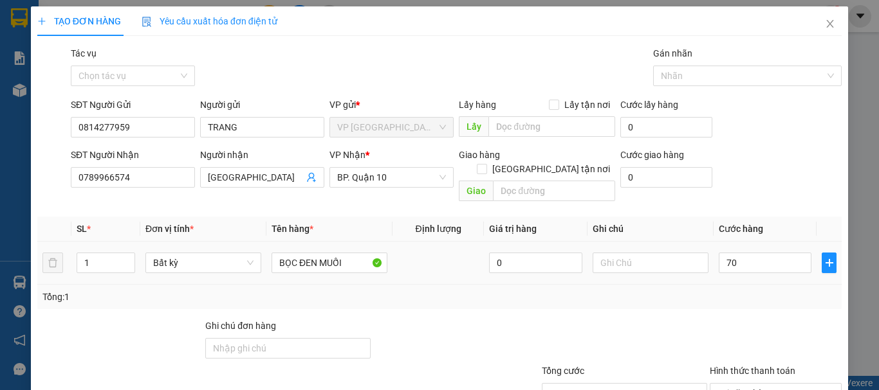
type input "70.000"
click at [759, 290] on div "Tổng: 1" at bounding box center [439, 297] width 794 height 14
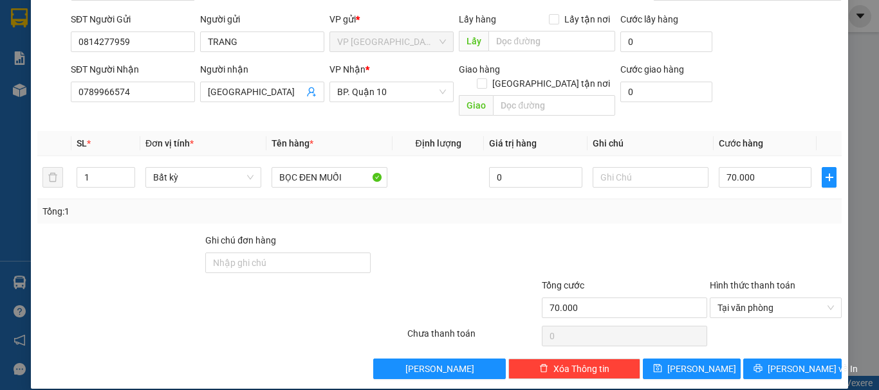
scroll to position [86, 0]
click at [781, 362] on span "[PERSON_NAME] và In" at bounding box center [812, 369] width 90 height 14
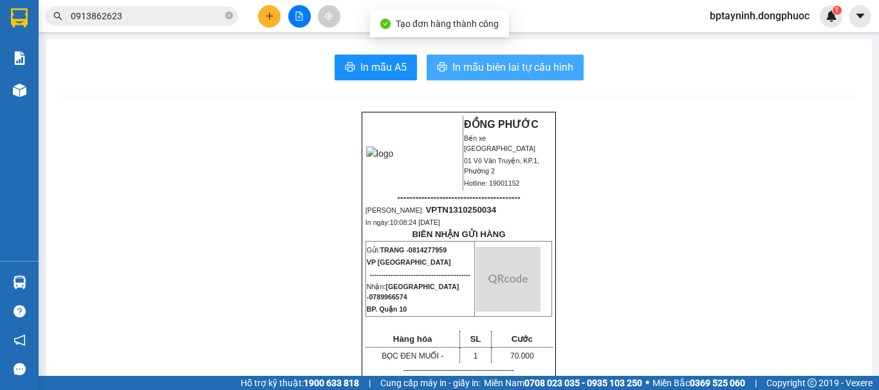
click at [522, 76] on button "In mẫu biên lai tự cấu hình" at bounding box center [504, 68] width 157 height 26
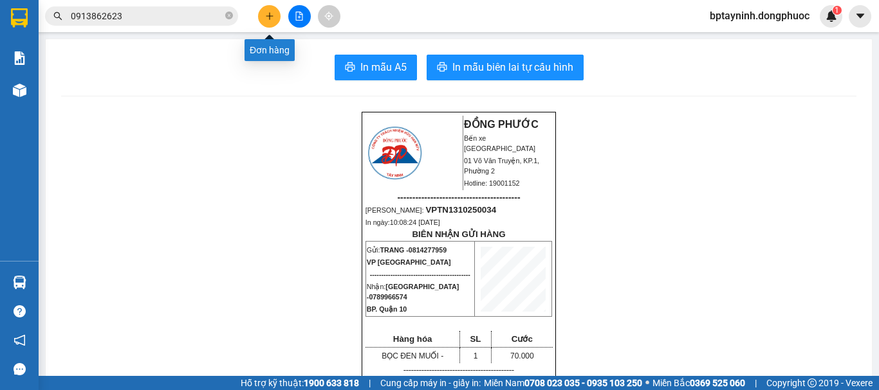
click at [272, 14] on icon "plus" at bounding box center [269, 16] width 9 height 9
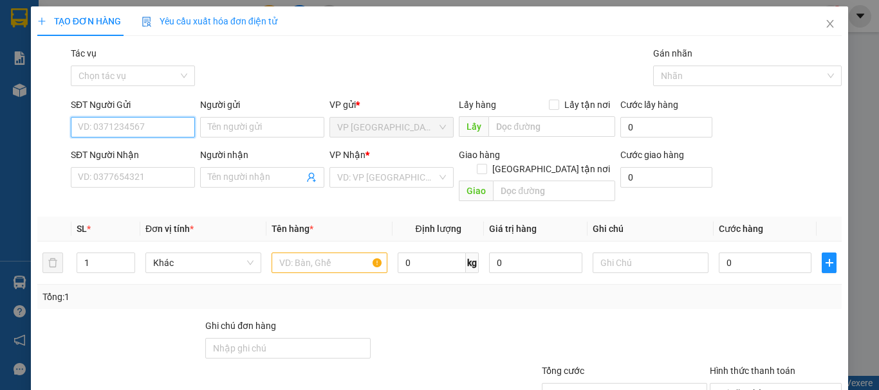
click at [154, 136] on input "SĐT Người Gửi" at bounding box center [133, 127] width 124 height 21
type input "0914797638"
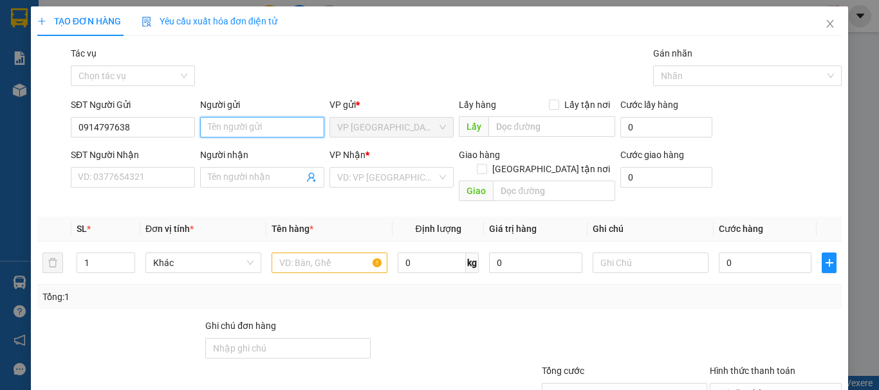
click at [230, 136] on input "Người gửi" at bounding box center [262, 127] width 124 height 21
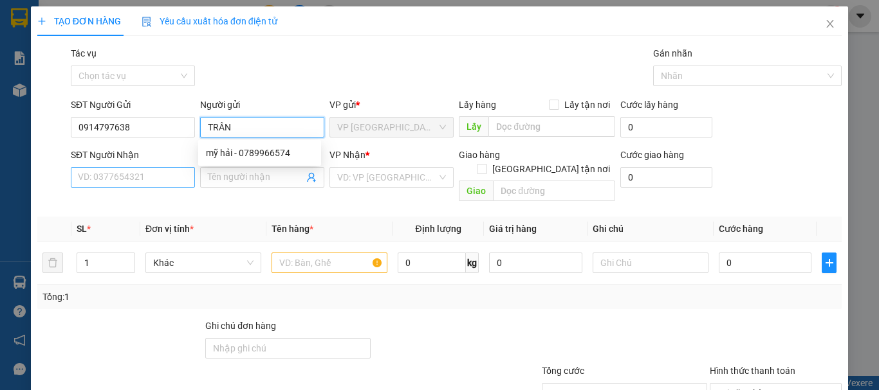
type input "TRÂN"
click at [116, 185] on input "SĐT Người Nhận" at bounding box center [133, 177] width 124 height 21
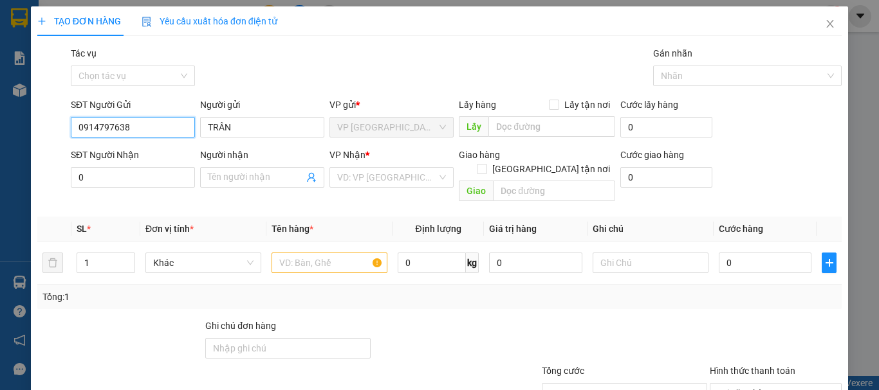
drag, startPoint x: 145, startPoint y: 125, endPoint x: 0, endPoint y: 118, distance: 144.9
click at [0, 127] on div "TẠO ĐƠN HÀNG Yêu cầu xuất hóa đơn điện tử Transit Pickup Surcharge Ids Transit …" at bounding box center [439, 195] width 879 height 390
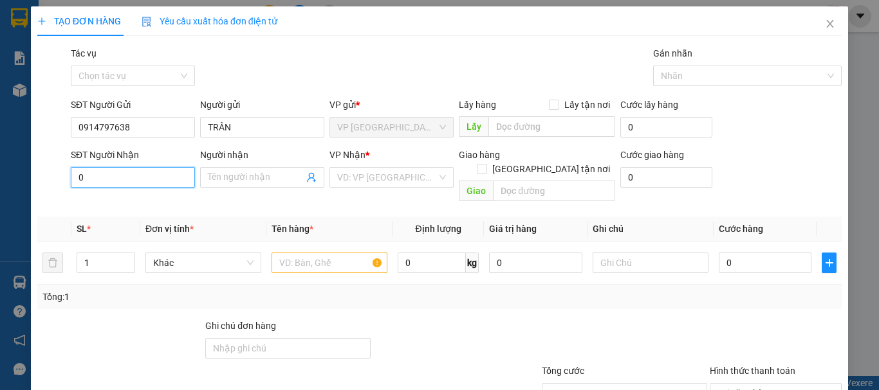
drag, startPoint x: 147, startPoint y: 176, endPoint x: 0, endPoint y: 120, distance: 157.0
click at [0, 146] on div "TẠO ĐƠN HÀNG Yêu cầu xuất hóa đơn điện tử Transit Pickup Surcharge Ids Transit …" at bounding box center [439, 195] width 879 height 390
paste input "914797638"
type input "0914797638"
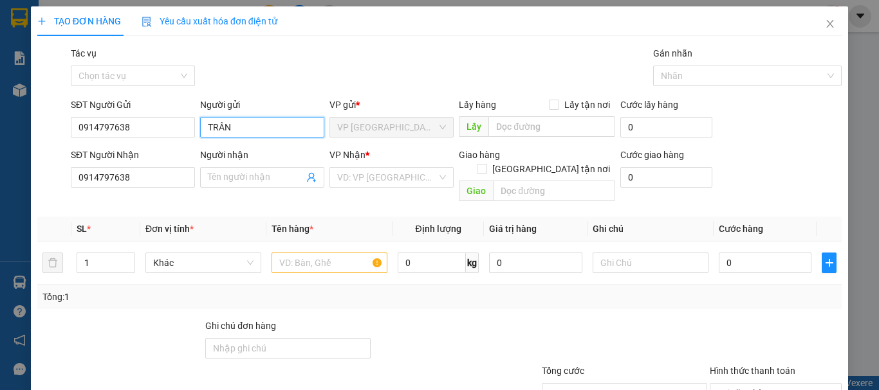
drag, startPoint x: 234, startPoint y: 124, endPoint x: 0, endPoint y: 80, distance: 238.2
click at [34, 113] on div "TẠO ĐƠN HÀNG Yêu cầu xuất hóa đơn điện tử Transit Pickup Surcharge Ids Transit …" at bounding box center [439, 240] width 817 height 468
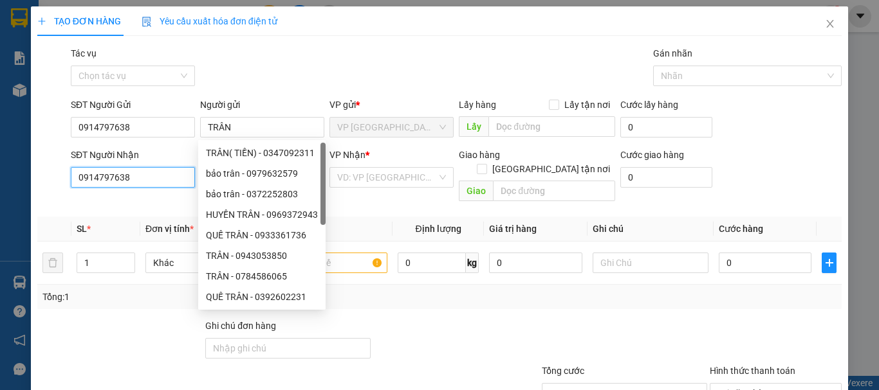
click at [147, 175] on input "0914797638" at bounding box center [133, 177] width 124 height 21
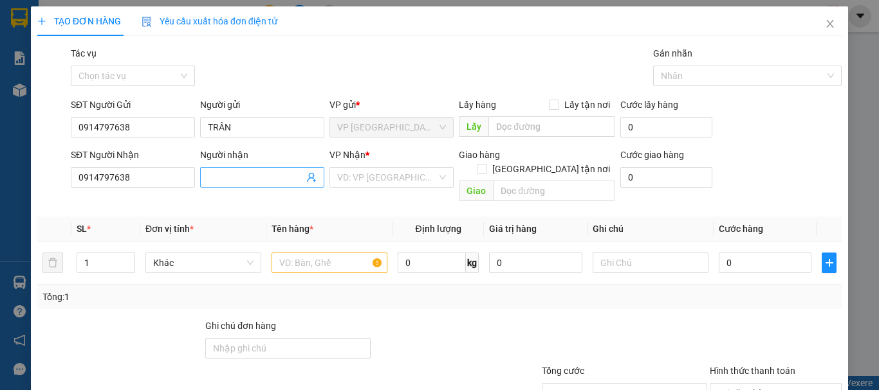
click at [237, 179] on input "Người nhận" at bounding box center [256, 177] width 96 height 14
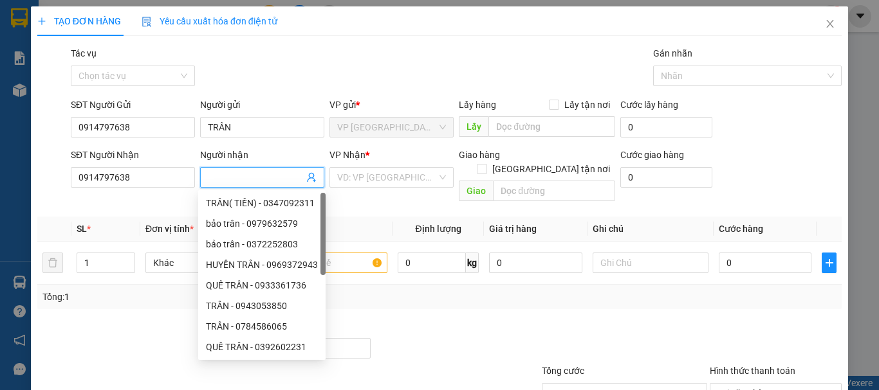
paste input "TRÂN"
drag, startPoint x: 253, startPoint y: 180, endPoint x: 0, endPoint y: 155, distance: 254.0
click at [34, 158] on div "TẠO ĐƠN HÀNG Yêu cầu xuất hóa đơn điện tử Transit Pickup Surcharge Ids Transit …" at bounding box center [439, 240] width 817 height 468
type input "R"
type input "TRÂM"
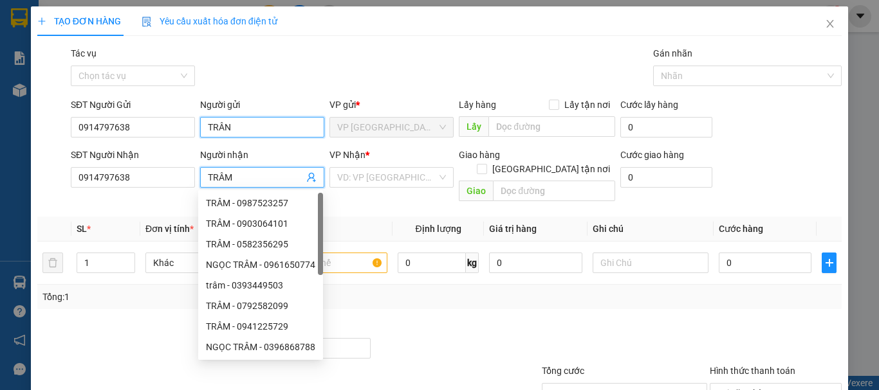
click at [242, 131] on input "TRÂN" at bounding box center [262, 127] width 124 height 21
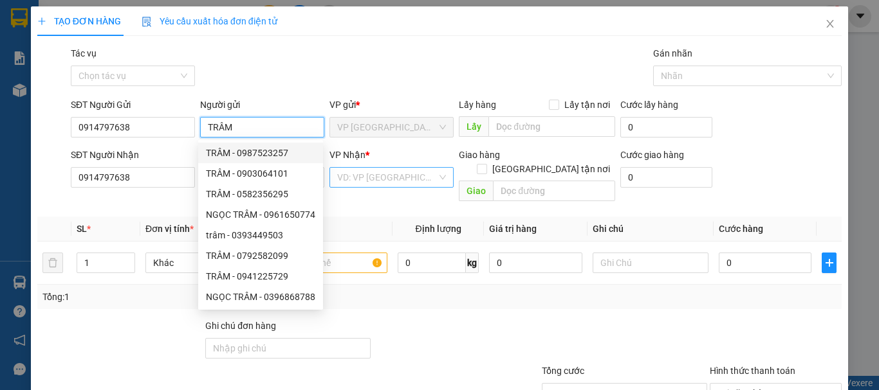
click at [354, 167] on div "VD: VP [GEOGRAPHIC_DATA]" at bounding box center [391, 177] width 124 height 21
type input "TRÂM"
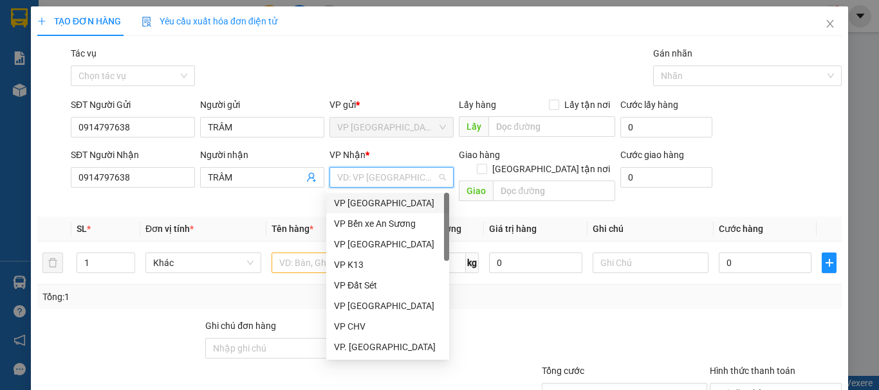
type input "Q"
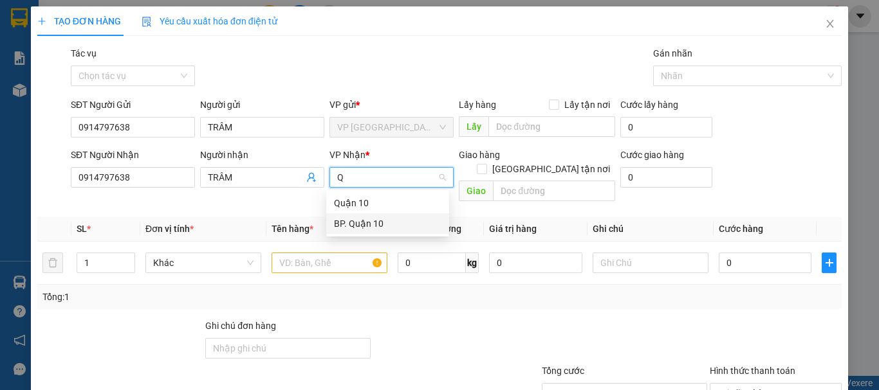
click at [372, 225] on div "BP. Quận 10" at bounding box center [387, 224] width 107 height 14
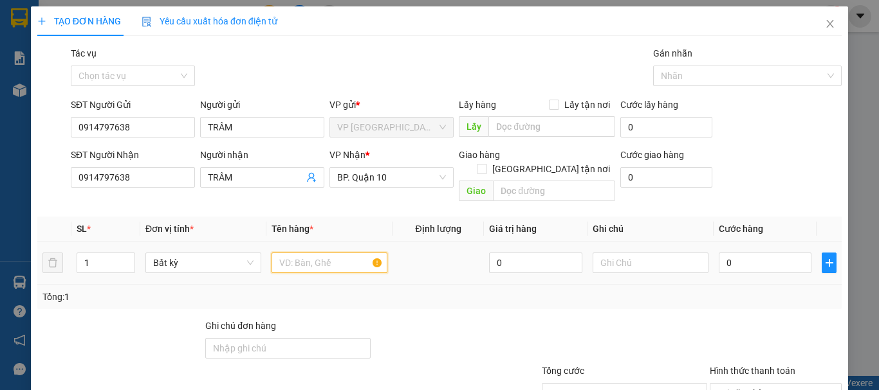
drag, startPoint x: 350, startPoint y: 241, endPoint x: 333, endPoint y: 244, distance: 17.7
click at [349, 253] on input "text" at bounding box center [329, 263] width 116 height 21
type input "G"
type input "HS"
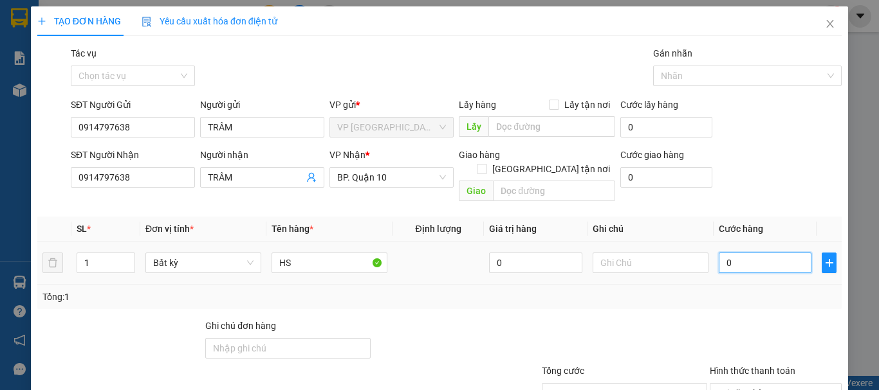
click at [723, 253] on input "0" at bounding box center [764, 263] width 93 height 21
type input "3"
type input "30"
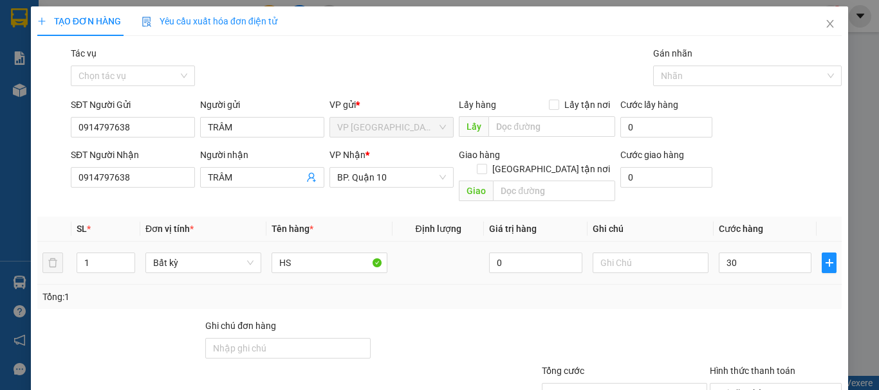
type input "30.000"
click at [759, 263] on td "30.000" at bounding box center [764, 263] width 103 height 43
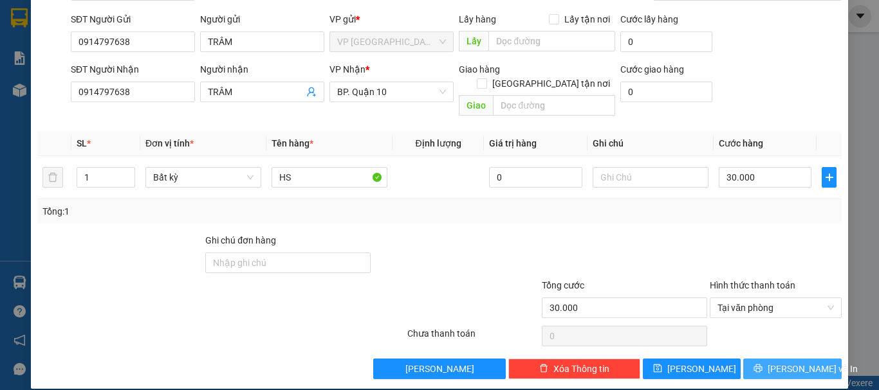
click at [780, 362] on span "[PERSON_NAME] và In" at bounding box center [812, 369] width 90 height 14
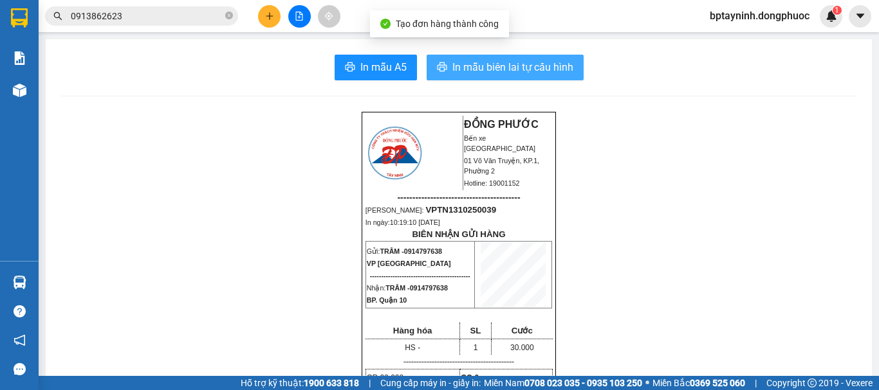
click at [516, 65] on span "In mẫu biên lai tự cấu hình" at bounding box center [512, 67] width 121 height 16
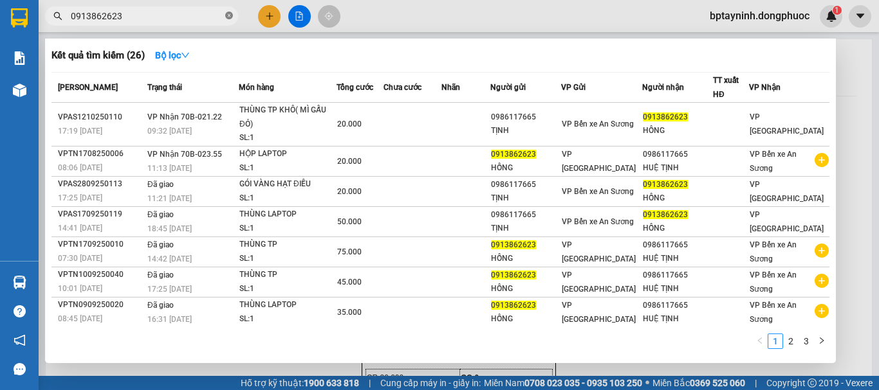
click at [231, 17] on icon "close-circle" at bounding box center [229, 16] width 8 height 8
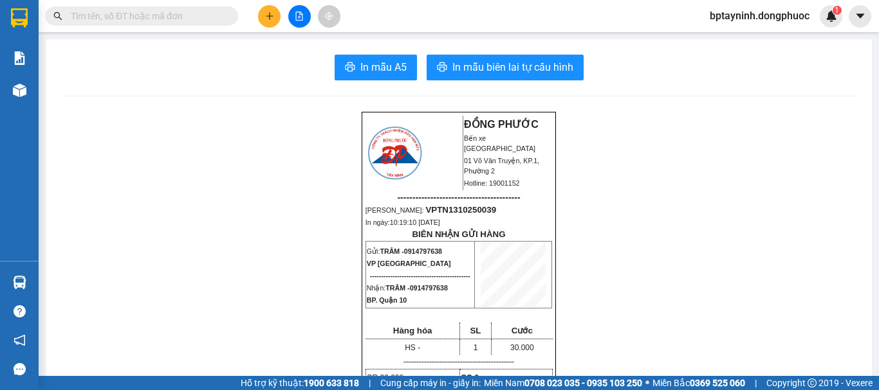
drag, startPoint x: 228, startPoint y: 17, endPoint x: 219, endPoint y: 18, distance: 9.7
click at [228, 17] on span at bounding box center [229, 16] width 8 height 14
click at [219, 18] on input "text" at bounding box center [147, 16] width 152 height 14
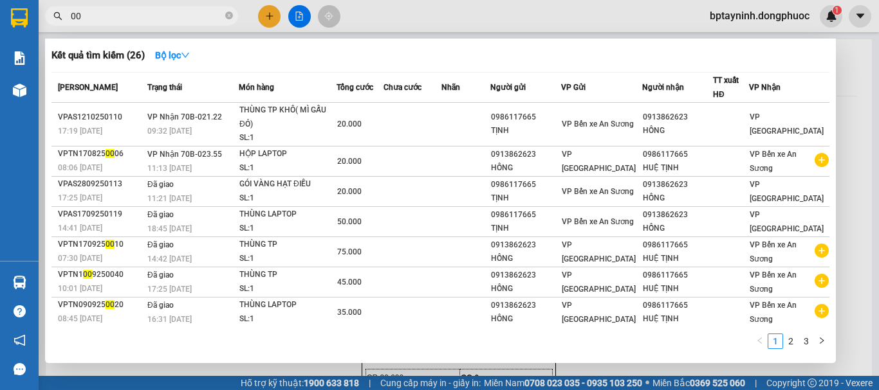
type input "0"
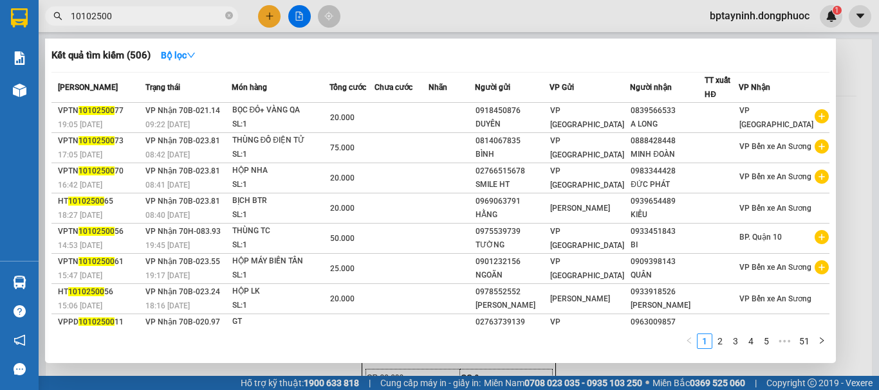
click at [218, 19] on input "10102500" at bounding box center [147, 16] width 152 height 14
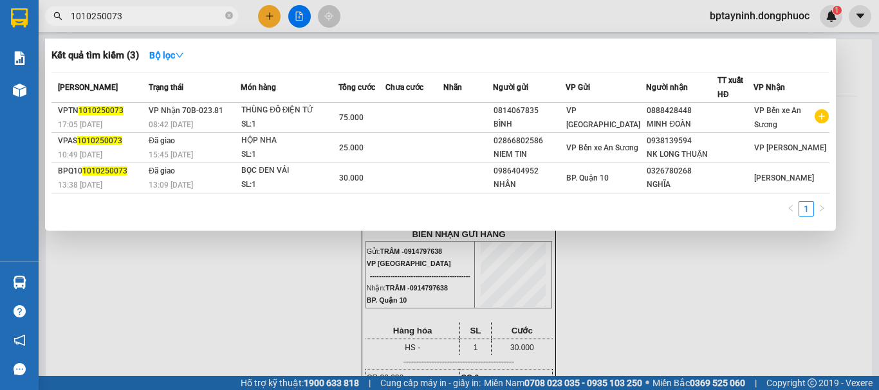
type input "1010250073"
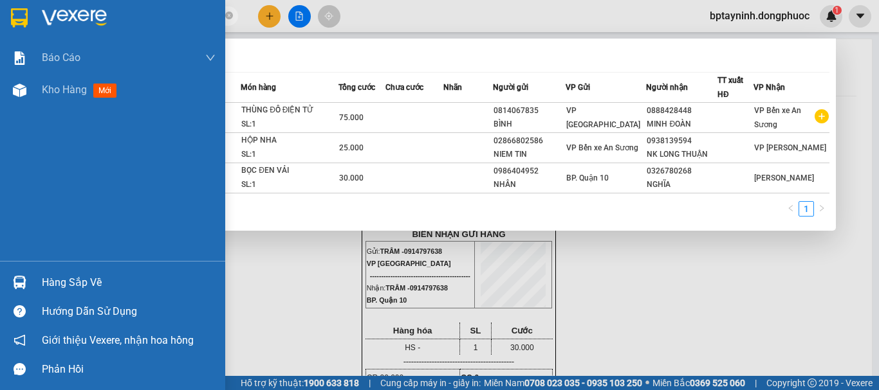
drag, startPoint x: 60, startPoint y: 278, endPoint x: 479, endPoint y: 307, distance: 420.3
click at [62, 280] on div "Hàng sắp về" at bounding box center [129, 282] width 174 height 19
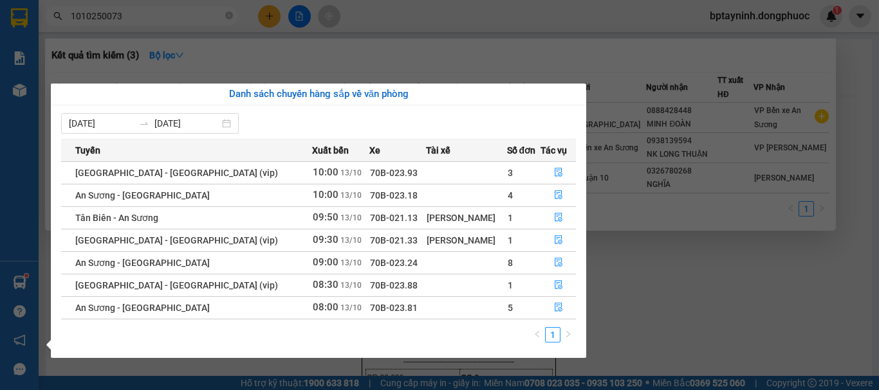
click at [718, 307] on section "Kết quả tìm kiếm ( 3 ) Bộ lọc Mã ĐH Trạng thái Món hàng Tổng cước Chưa cước Nhã…" at bounding box center [439, 195] width 879 height 390
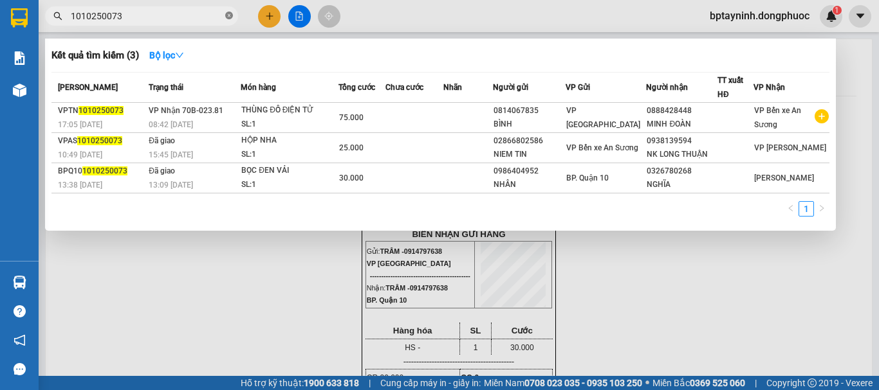
click at [228, 15] on icon "close-circle" at bounding box center [229, 16] width 8 height 8
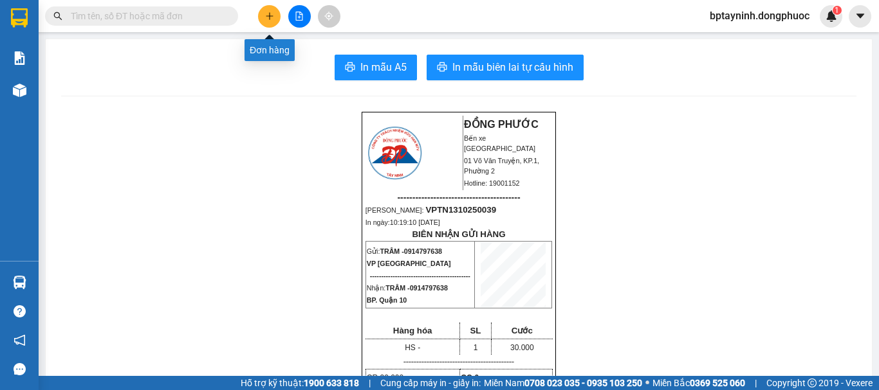
click at [269, 20] on icon "plus" at bounding box center [269, 16] width 9 height 9
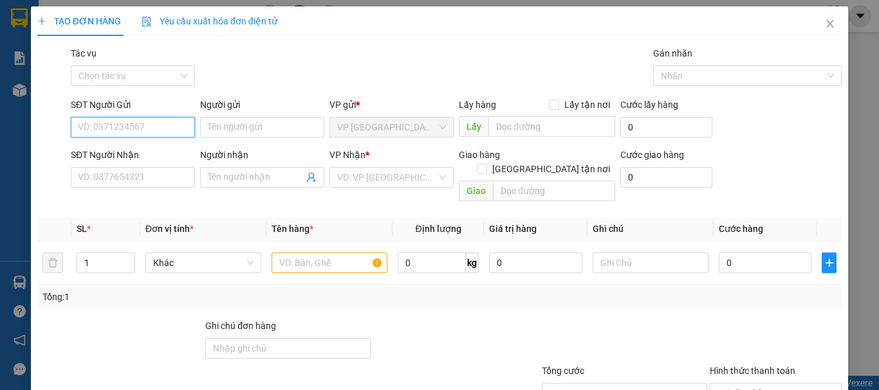
click at [134, 127] on input "SĐT Người Gửi" at bounding box center [133, 127] width 124 height 21
click at [116, 154] on div "0985607080 - LUÂN" at bounding box center [131, 153] width 107 height 14
type input "0985607080"
type input "LUÂN"
type input "0976324252"
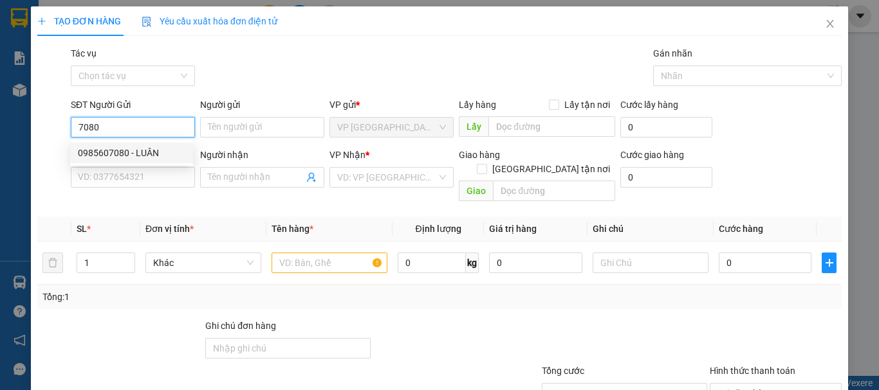
type input "MẠNH"
type input "20.000"
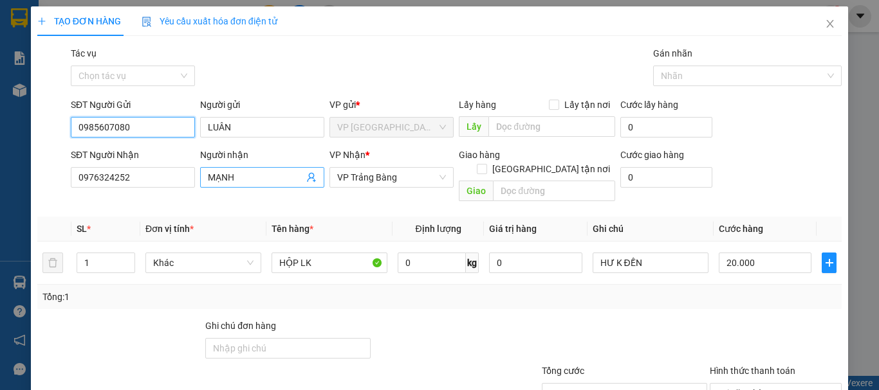
type input "0985607080"
click at [308, 176] on icon "user-add" at bounding box center [311, 177] width 10 height 10
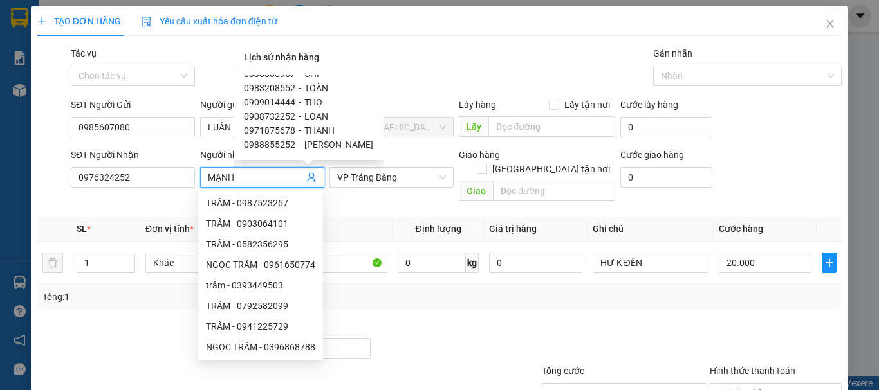
scroll to position [214, 0]
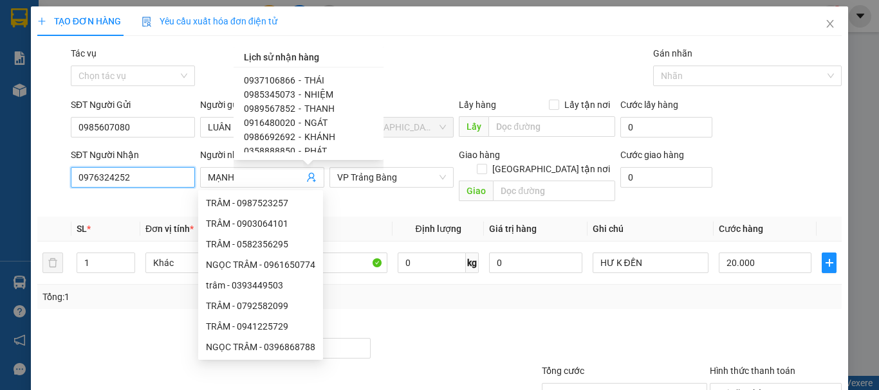
drag, startPoint x: 159, startPoint y: 176, endPoint x: 19, endPoint y: 154, distance: 141.3
click at [0, 164] on div "TẠO ĐƠN HÀNG Yêu cầu xuất hóa đơn điện tử Transit Pickup Surcharge Ids Transit …" at bounding box center [439, 195] width 879 height 390
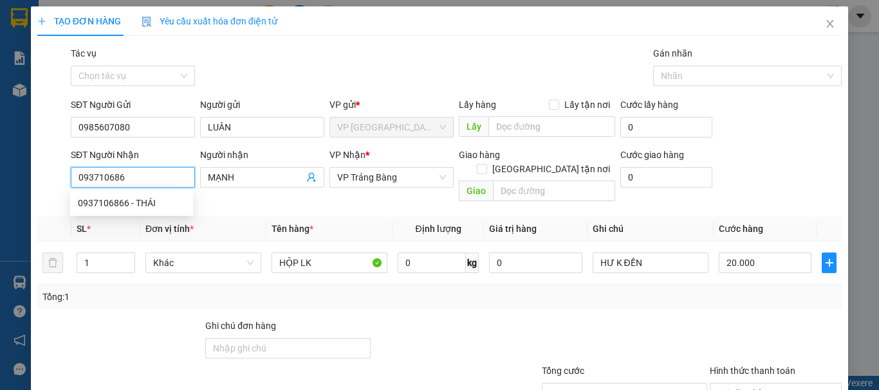
type input "0937106866"
click at [142, 204] on div "0937106866 - THÁI" at bounding box center [131, 203] width 107 height 14
type input "THÁI"
type input "30.000"
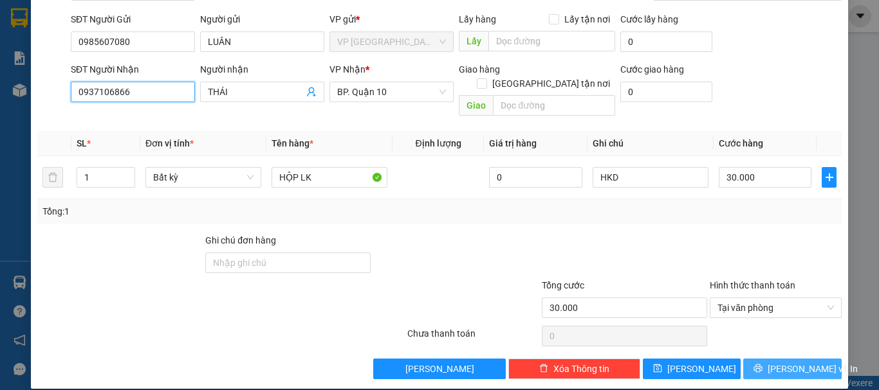
type input "0937106866"
click at [778, 362] on span "[PERSON_NAME] và In" at bounding box center [812, 369] width 90 height 14
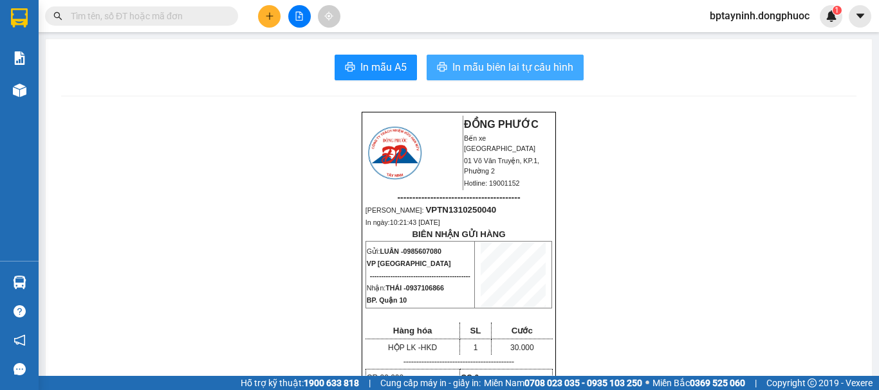
click at [510, 63] on span "In mẫu biên lai tự cấu hình" at bounding box center [512, 67] width 121 height 16
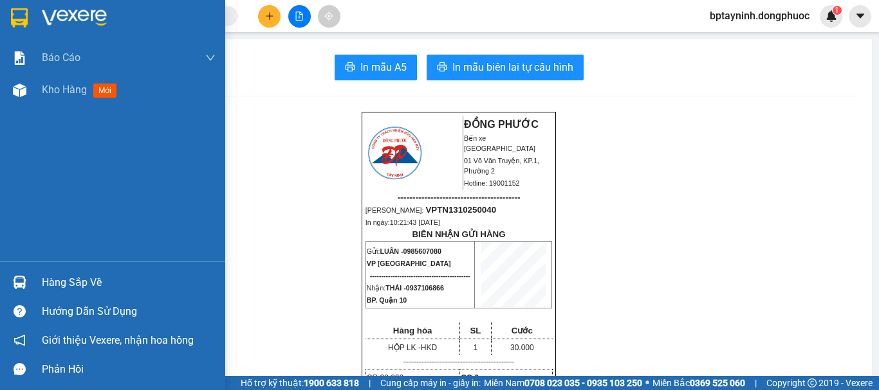
drag, startPoint x: 57, startPoint y: 268, endPoint x: 48, endPoint y: 280, distance: 15.7
click at [57, 269] on div "Hàng sắp về Hướng dẫn sử dụng Giới thiệu Vexere, nhận hoa hồng Phản hồi" at bounding box center [112, 322] width 225 height 123
click at [65, 281] on div "Hàng sắp về" at bounding box center [129, 282] width 174 height 19
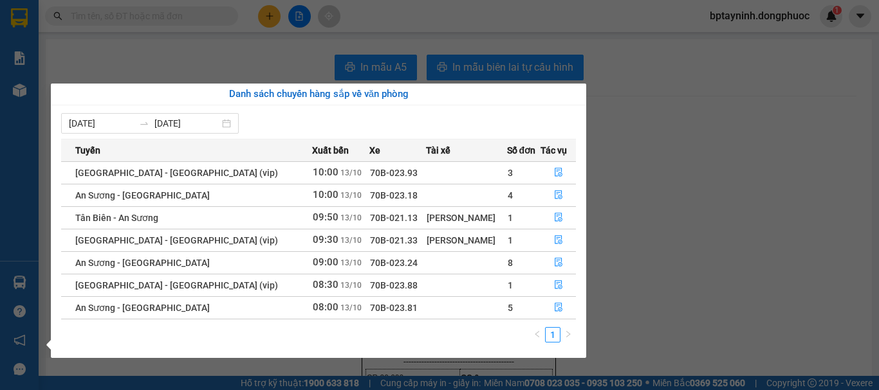
click at [685, 187] on section "Kết quả tìm kiếm ( 3 ) Bộ lọc Mã ĐH Trạng thái Món hàng Tổng cước Chưa cước Nhã…" at bounding box center [439, 195] width 879 height 390
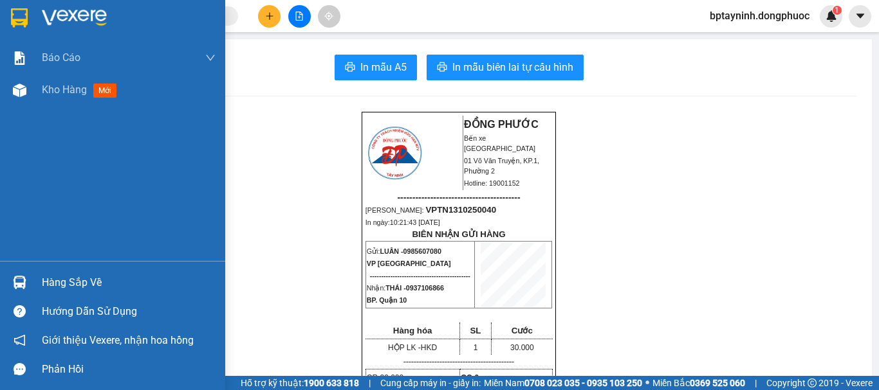
click at [46, 272] on div "Hàng sắp về" at bounding box center [112, 282] width 225 height 29
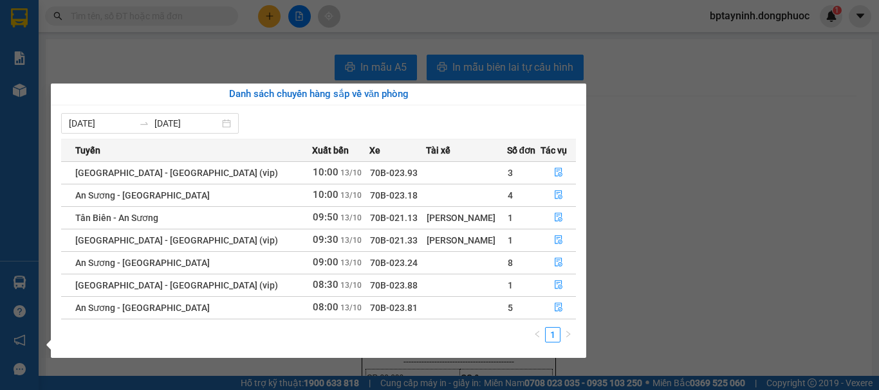
click at [700, 137] on section "Kết quả tìm kiếm ( 3 ) Bộ lọc Mã ĐH Trạng thái Món hàng Tổng cước Chưa cước Nhã…" at bounding box center [439, 195] width 879 height 390
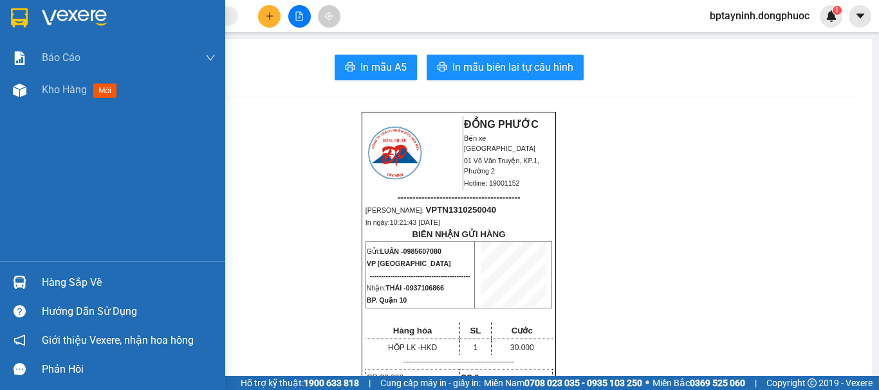
click at [35, 279] on div "Hàng sắp về" at bounding box center [112, 282] width 225 height 29
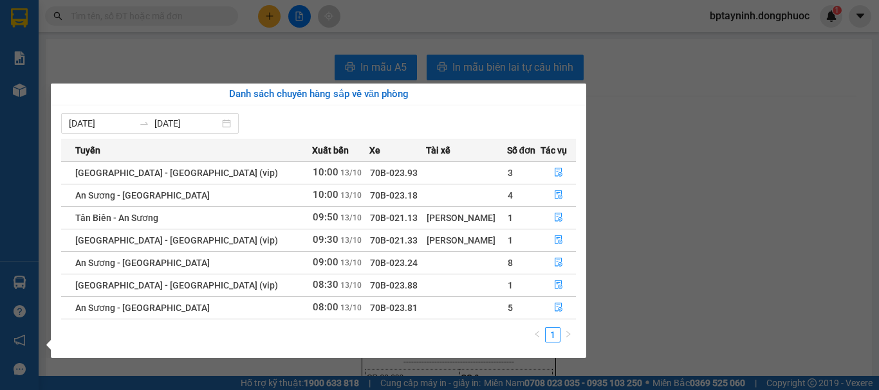
click at [769, 169] on section "Kết quả tìm kiếm ( 3 ) Bộ lọc Mã ĐH Trạng thái Món hàng Tổng cước Chưa cước Nhã…" at bounding box center [439, 195] width 879 height 390
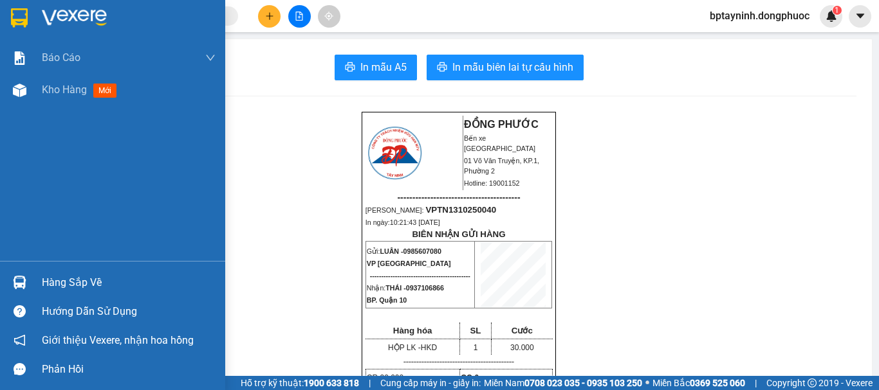
click at [33, 283] on div "Hàng sắp về" at bounding box center [112, 282] width 225 height 29
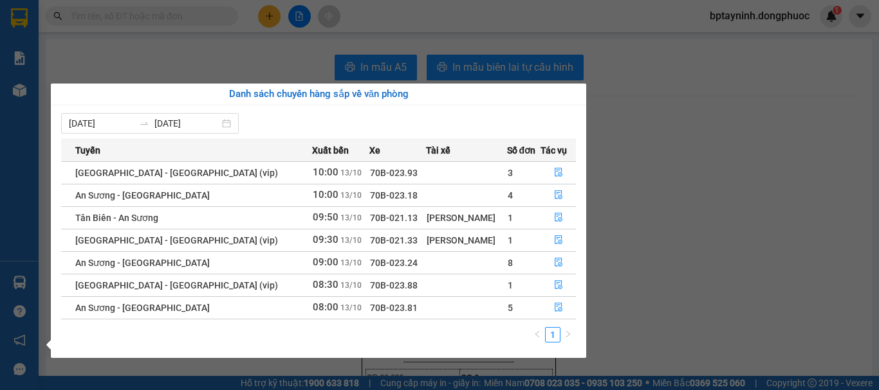
drag, startPoint x: 686, startPoint y: 165, endPoint x: 659, endPoint y: 174, distance: 28.5
click at [686, 170] on section "Kết quả tìm kiếm ( 3 ) Bộ lọc Mã ĐH Trạng thái Món hàng Tổng cước Chưa cước Nhã…" at bounding box center [439, 195] width 879 height 390
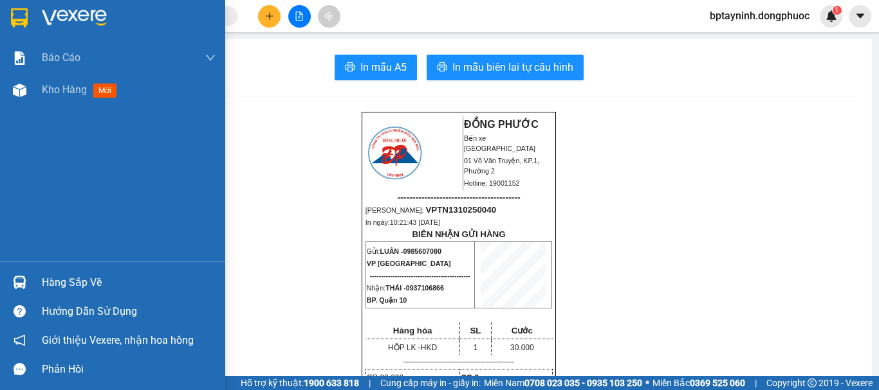
click at [33, 284] on div "Hàng sắp về" at bounding box center [112, 282] width 225 height 29
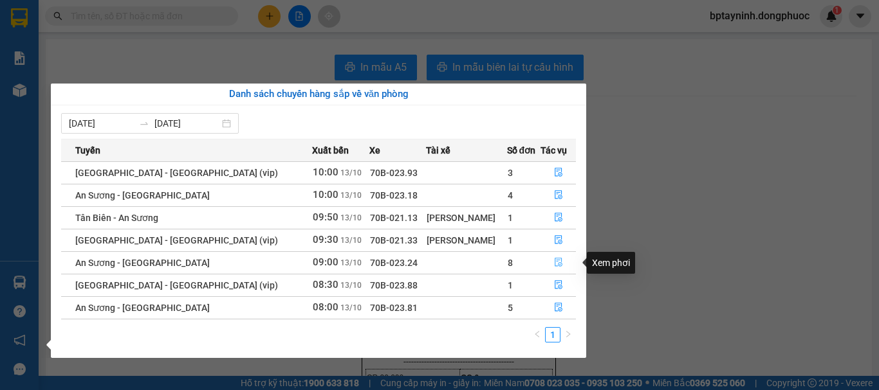
click at [554, 260] on icon "file-done" at bounding box center [558, 263] width 8 height 9
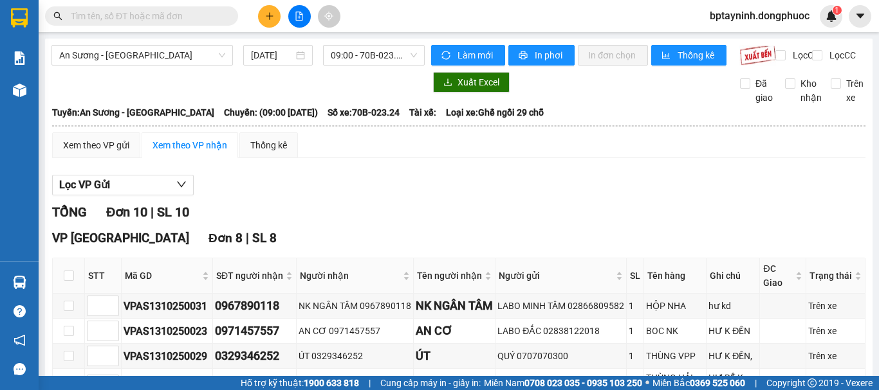
scroll to position [214, 0]
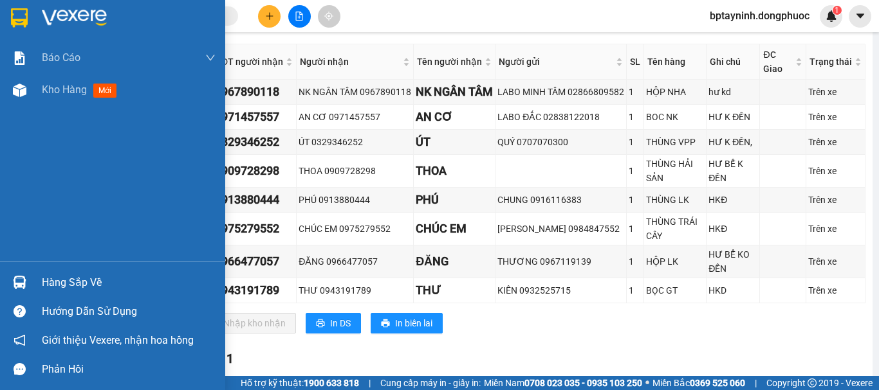
drag, startPoint x: 30, startPoint y: 278, endPoint x: 511, endPoint y: 205, distance: 486.6
click at [32, 278] on div "Hàng sắp về" at bounding box center [112, 282] width 225 height 29
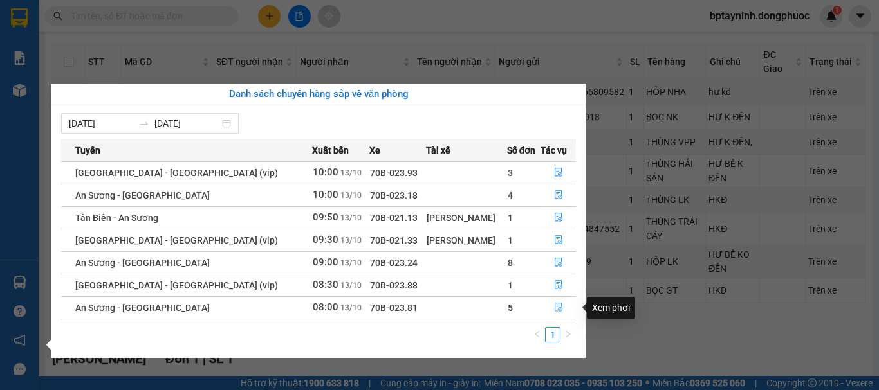
click at [547, 309] on button "button" at bounding box center [558, 308] width 34 height 21
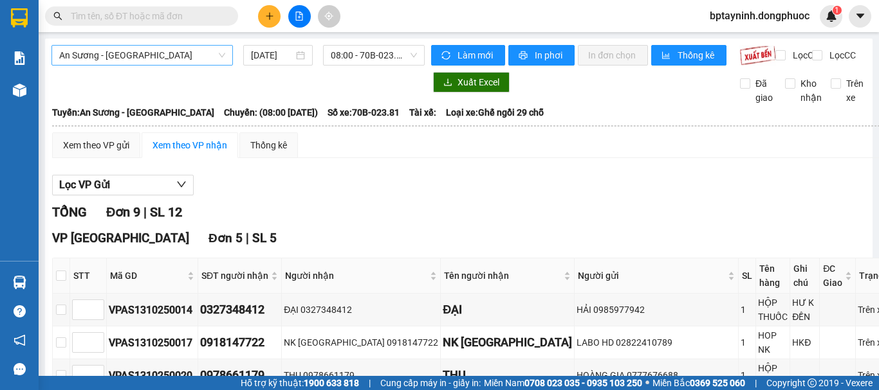
click at [215, 61] on span "An Sương - [GEOGRAPHIC_DATA]" at bounding box center [142, 55] width 166 height 19
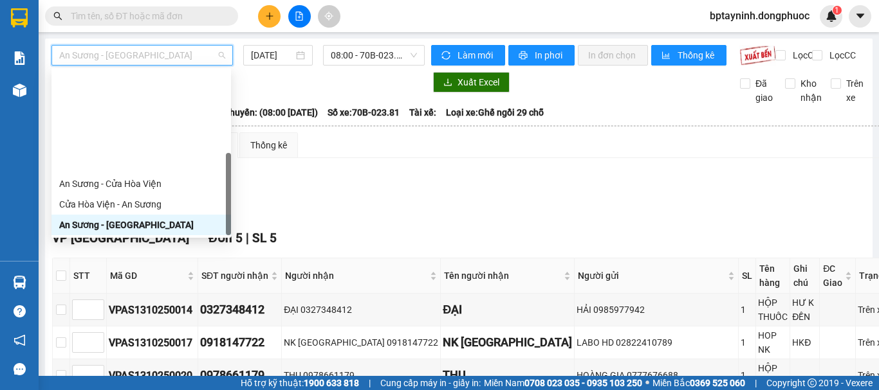
scroll to position [144, 0]
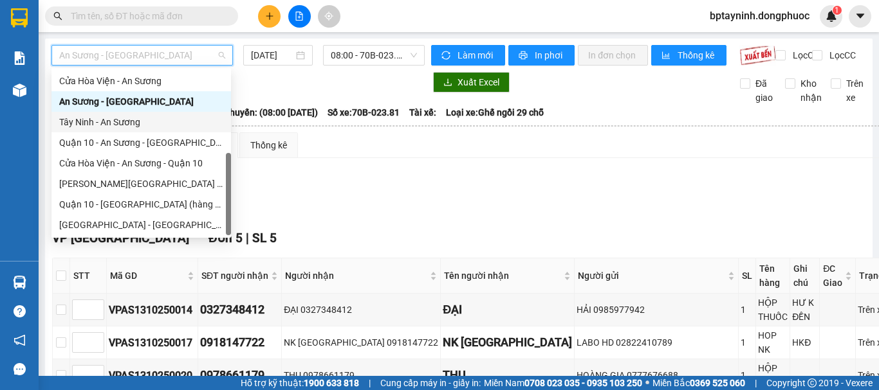
click at [149, 123] on div "Tây Ninh - An Sương" at bounding box center [141, 122] width 164 height 14
type input "[DATE]"
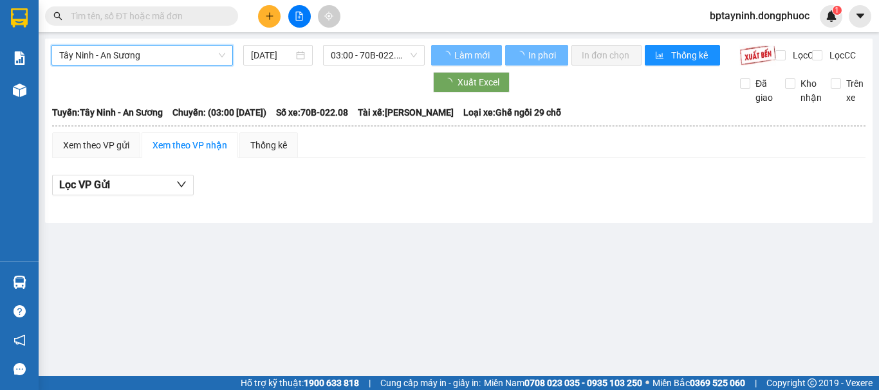
click at [361, 53] on span "03:00 - 70B-022.08" at bounding box center [374, 55] width 86 height 19
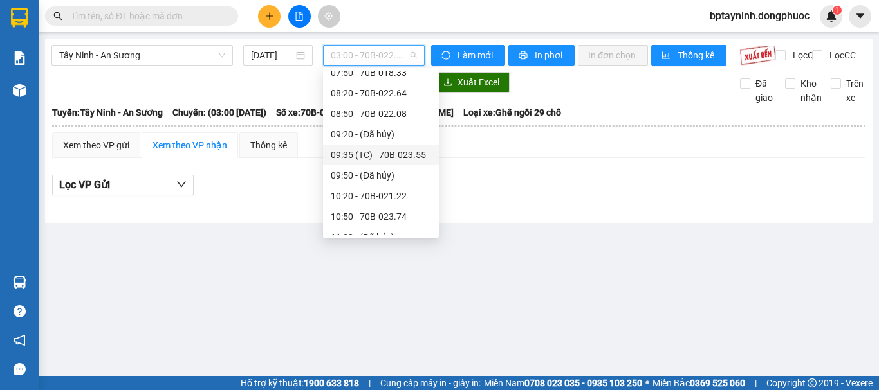
scroll to position [322, 0]
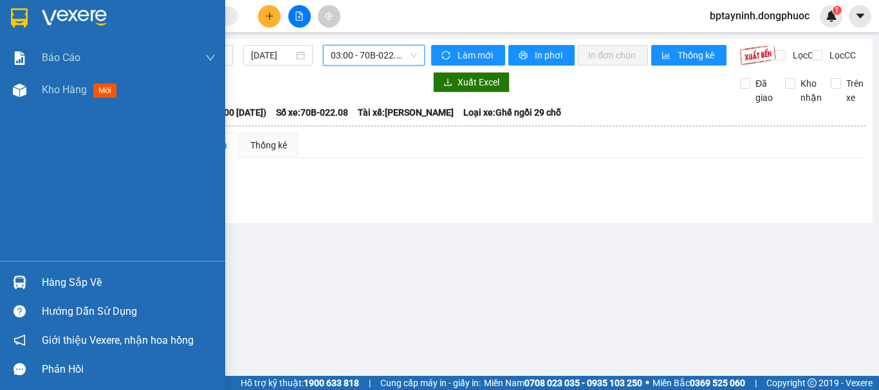
click at [58, 283] on div "Hàng sắp về" at bounding box center [129, 282] width 174 height 19
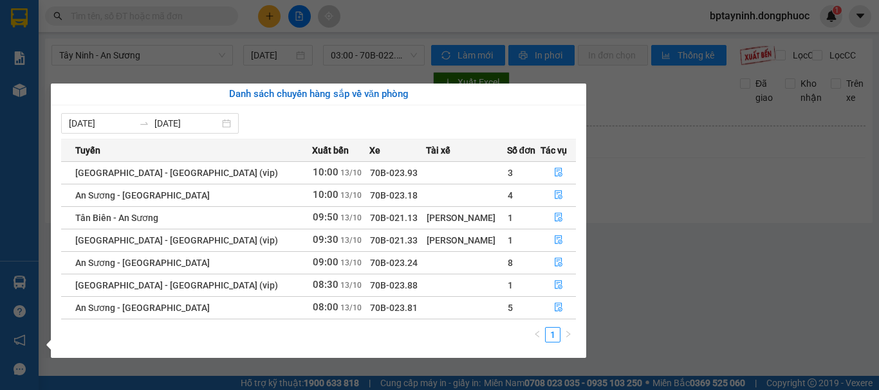
drag, startPoint x: 255, startPoint y: 12, endPoint x: 264, endPoint y: 17, distance: 9.8
click at [257, 12] on section "Kết quả tìm kiếm ( 3 ) Bộ lọc Mã ĐH Trạng thái Món hàng Tổng cước Chưa cước Nhã…" at bounding box center [439, 195] width 879 height 390
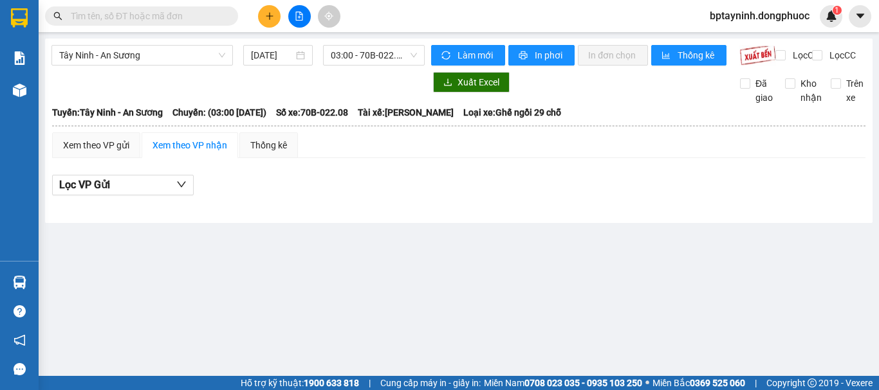
click at [266, 17] on icon "plus" at bounding box center [269, 16] width 9 height 9
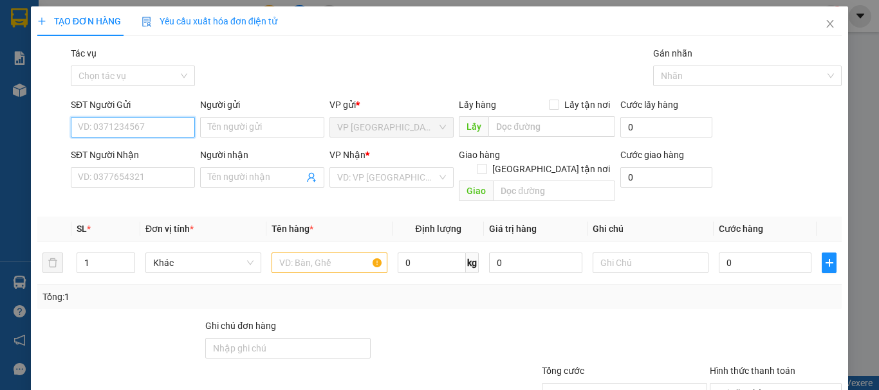
click at [124, 131] on input "SĐT Người Gửi" at bounding box center [133, 127] width 124 height 21
type input "0587962143"
click at [153, 154] on div "0587962143 - KHƯƠNG" at bounding box center [131, 153] width 107 height 14
type input "KHƯƠNG"
type input "0918199910"
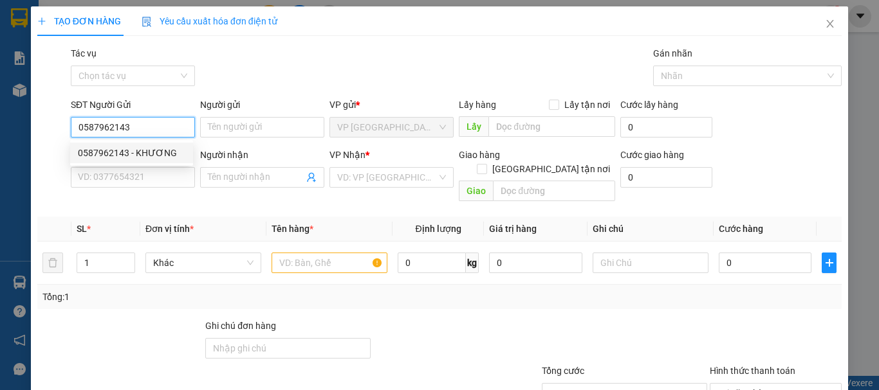
type input "NIỆM"
type input "20.000"
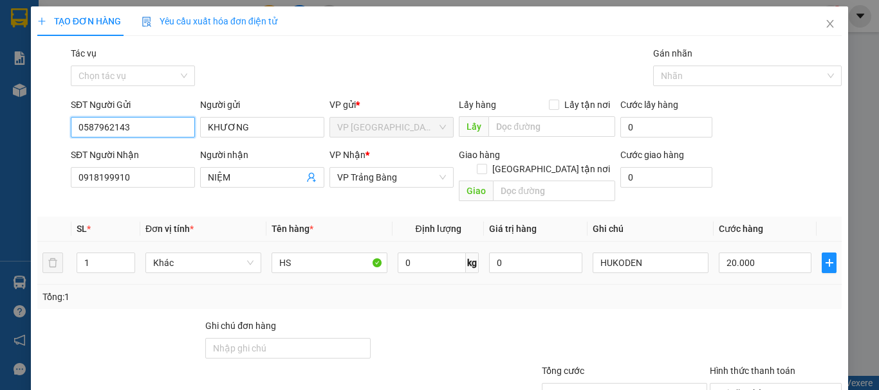
type input "0587962143"
click at [745, 290] on div "Tổng: 1" at bounding box center [439, 297] width 794 height 14
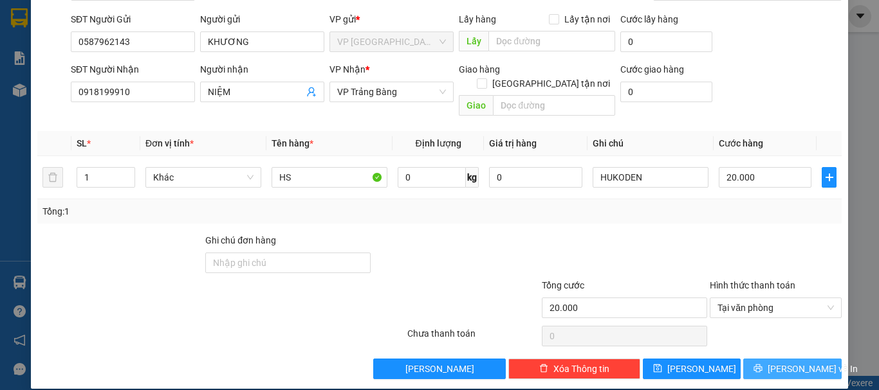
click at [781, 362] on span "[PERSON_NAME] và In" at bounding box center [812, 369] width 90 height 14
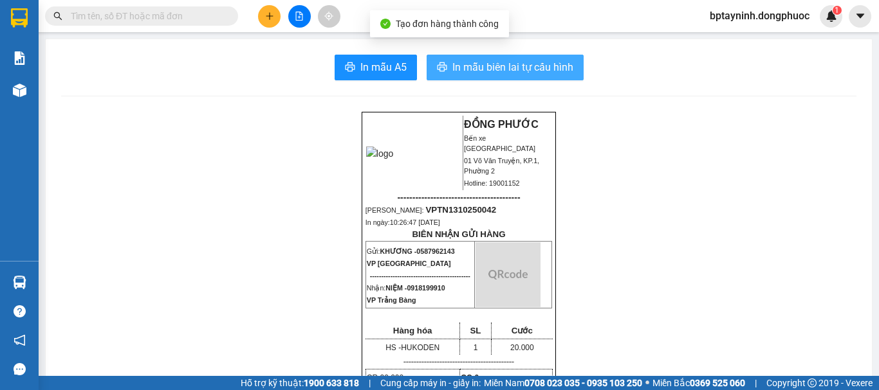
click at [475, 66] on span "In mẫu biên lai tự cấu hình" at bounding box center [512, 67] width 121 height 16
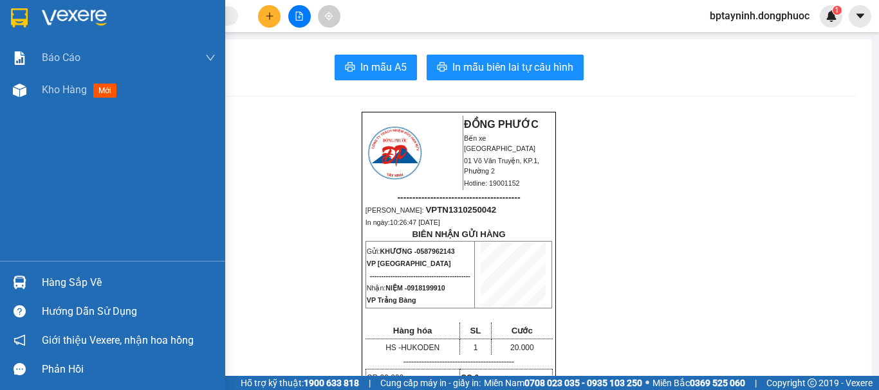
click at [55, 279] on div "Hàng sắp về" at bounding box center [129, 282] width 174 height 19
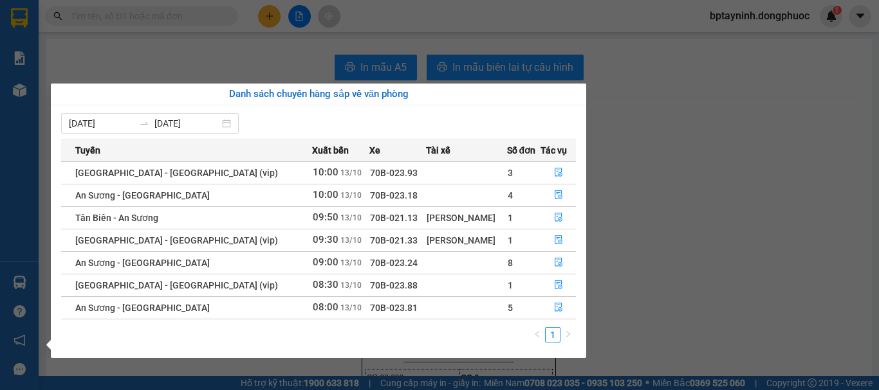
click at [704, 154] on section "Kết quả tìm kiếm ( 3 ) Bộ lọc Mã ĐH Trạng thái Món hàng Tổng cước Chưa cước Nhã…" at bounding box center [439, 195] width 879 height 390
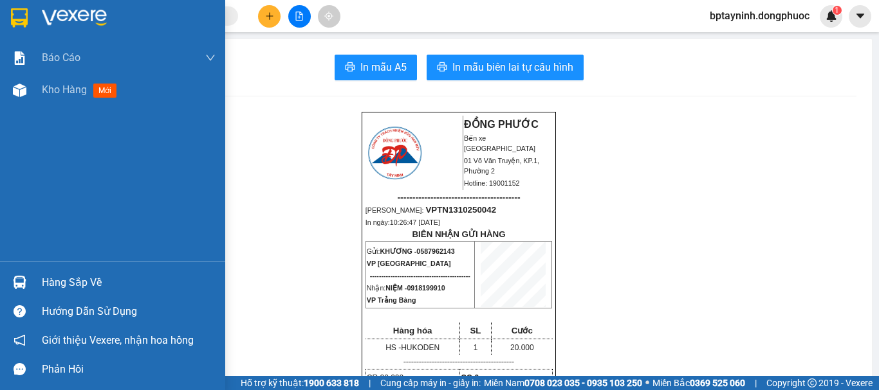
drag, startPoint x: 18, startPoint y: 287, endPoint x: 33, endPoint y: 285, distance: 15.6
click at [19, 289] on div at bounding box center [19, 282] width 23 height 23
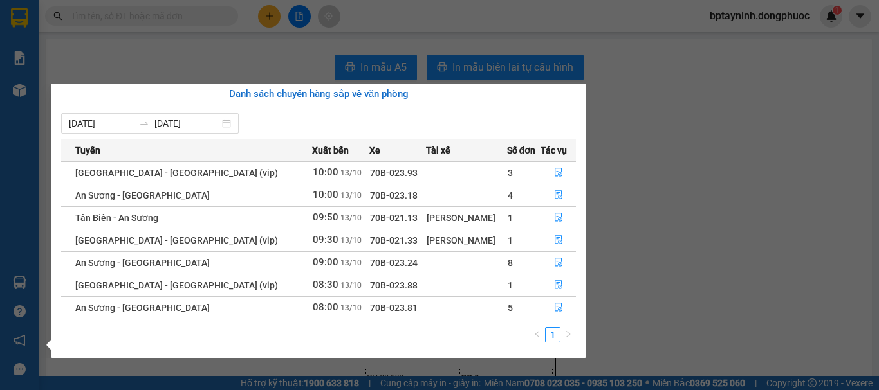
click at [682, 174] on section "Kết quả tìm kiếm ( 3 ) Bộ lọc Mã ĐH Trạng thái Món hàng Tổng cước Chưa cước Nhã…" at bounding box center [439, 195] width 879 height 390
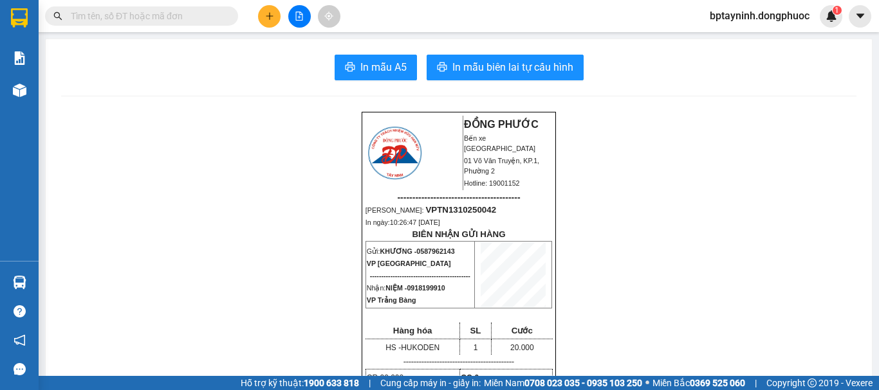
click at [37, 275] on div "Hàng sắp về" at bounding box center [19, 282] width 39 height 29
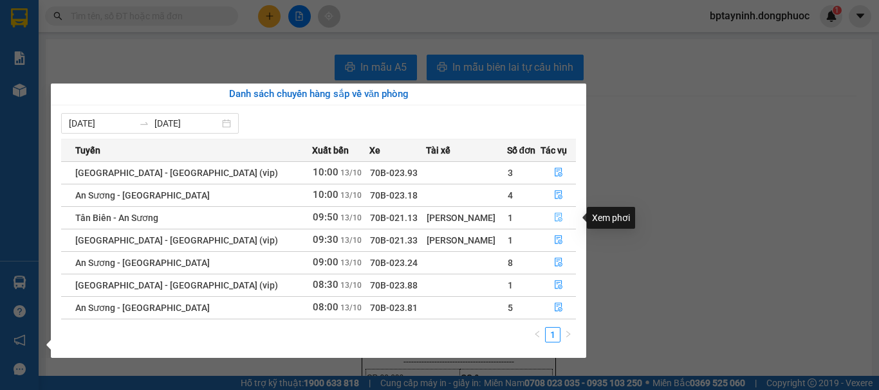
click at [556, 217] on icon "file-done" at bounding box center [558, 217] width 9 height 9
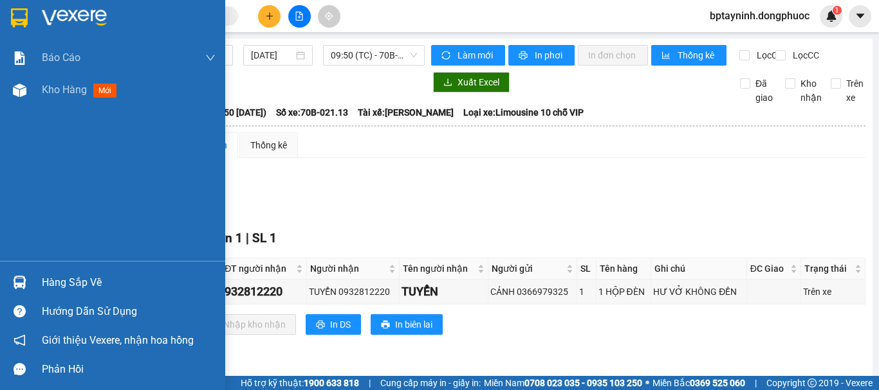
drag, startPoint x: 31, startPoint y: 288, endPoint x: 50, endPoint y: 282, distance: 20.1
click at [31, 287] on div "Hàng sắp về" at bounding box center [112, 282] width 225 height 29
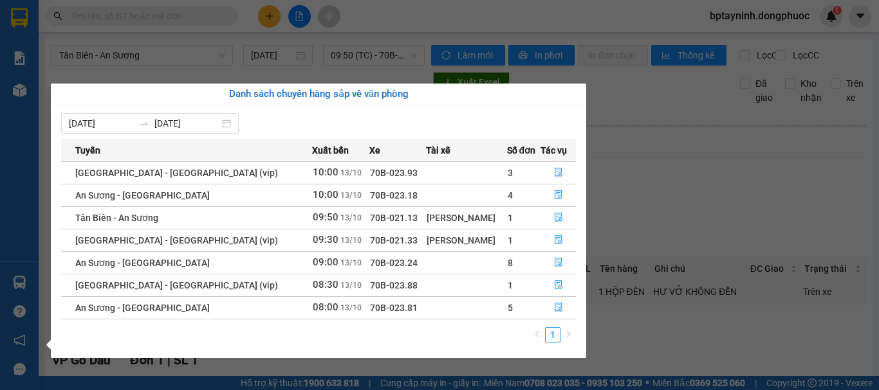
click at [679, 203] on section "Kết quả tìm kiếm ( 3 ) Bộ lọc Mã ĐH Trạng thái Món hàng Tổng cước Chưa cước Nhã…" at bounding box center [439, 195] width 879 height 390
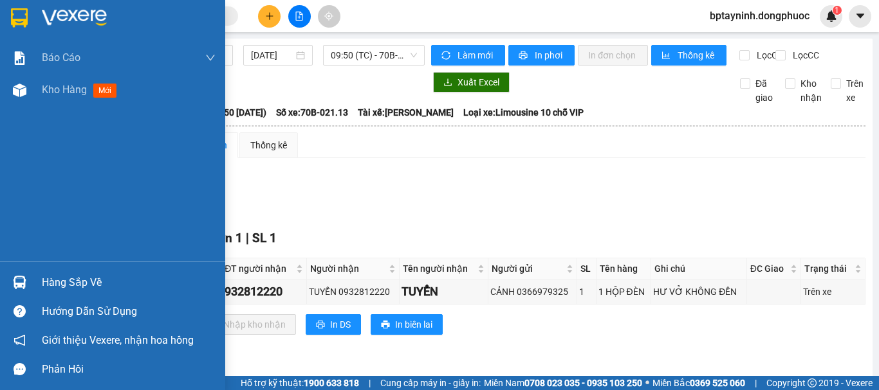
drag, startPoint x: 33, startPoint y: 282, endPoint x: 66, endPoint y: 265, distance: 37.7
click at [35, 280] on div "Hàng sắp về" at bounding box center [112, 282] width 225 height 29
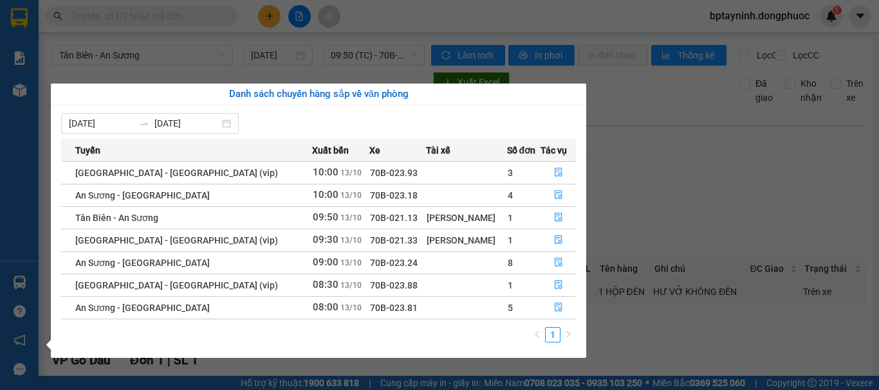
click at [657, 222] on section "Kết quả tìm kiếm ( 3 ) Bộ lọc Mã ĐH Trạng thái Món hàng Tổng cước Chưa cước Nhã…" at bounding box center [439, 195] width 879 height 390
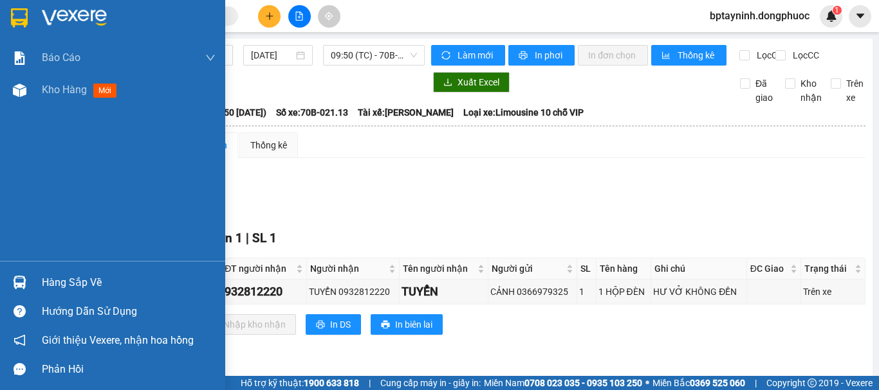
drag, startPoint x: 27, startPoint y: 289, endPoint x: 300, endPoint y: 191, distance: 289.9
click at [28, 289] on div at bounding box center [19, 282] width 23 height 23
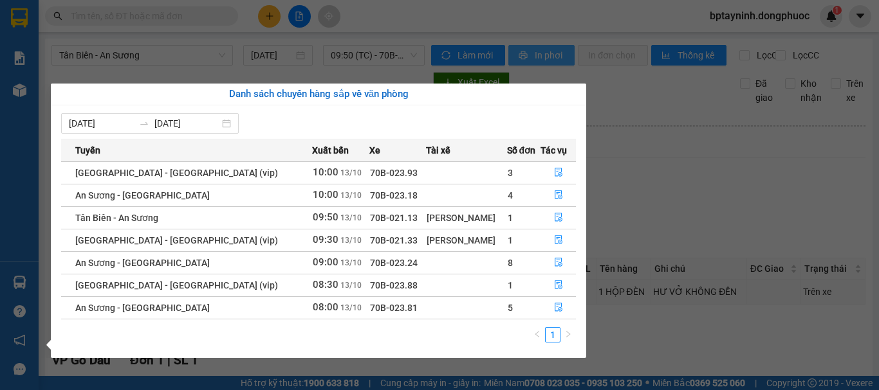
click at [645, 173] on section "Kết quả tìm kiếm ( 3 ) Bộ lọc Mã ĐH Trạng thái Món hàng Tổng cước Chưa cước Nhã…" at bounding box center [439, 195] width 879 height 390
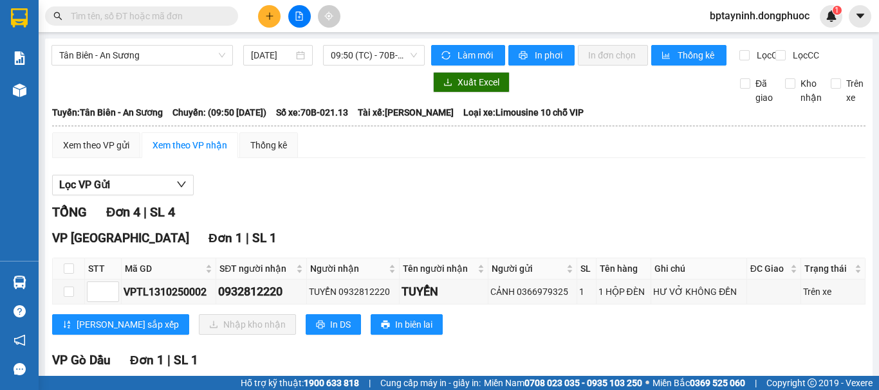
scroll to position [214, 0]
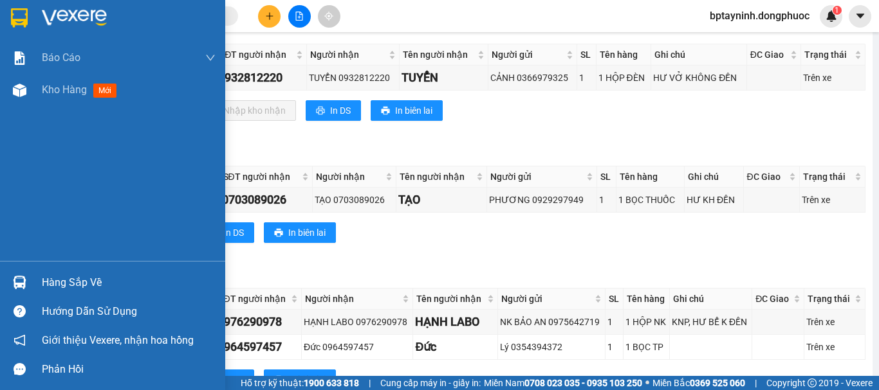
click at [40, 283] on div "Hàng sắp về" at bounding box center [112, 282] width 225 height 29
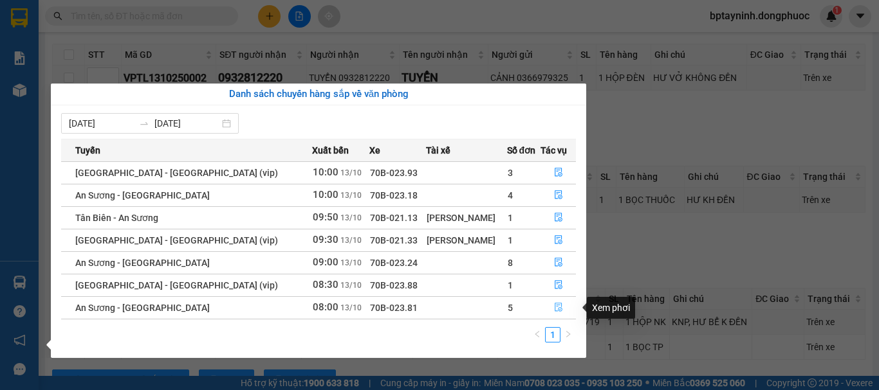
click at [548, 307] on button "button" at bounding box center [558, 308] width 34 height 21
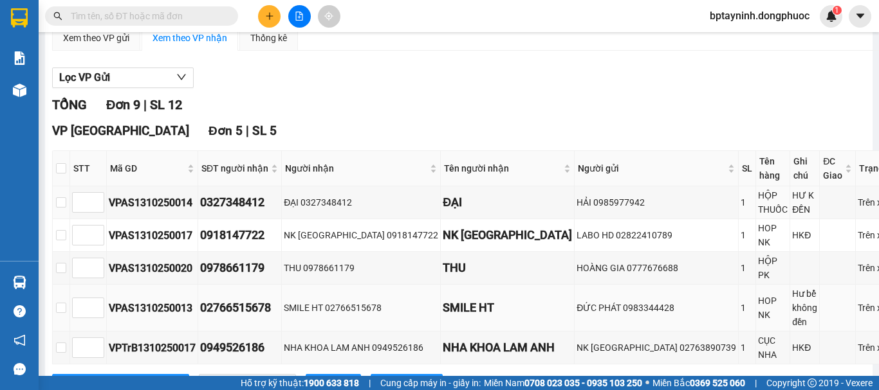
scroll to position [214, 0]
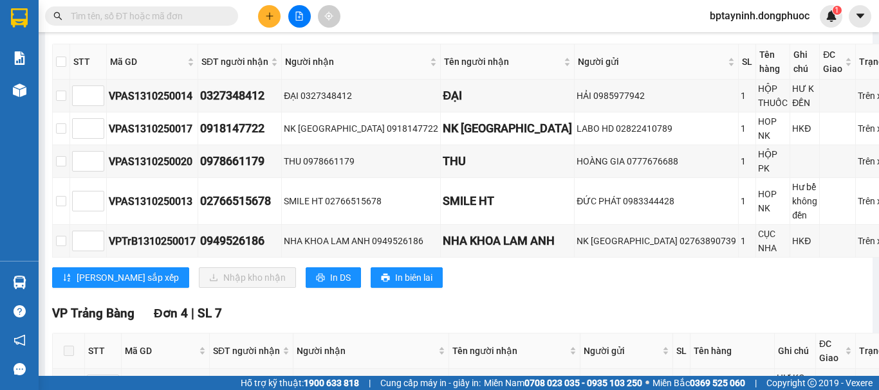
click at [526, 273] on div "Lưu sắp xếp Nhập kho nhận In DS In biên lai" at bounding box center [483, 278] width 862 height 21
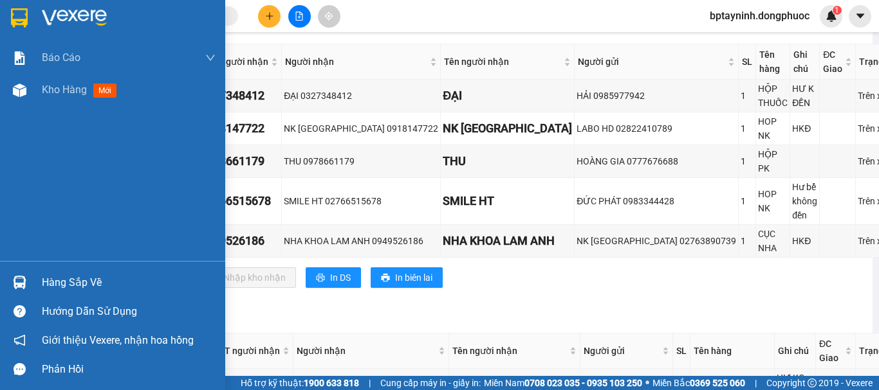
click at [56, 285] on div "Hàng sắp về" at bounding box center [129, 282] width 174 height 19
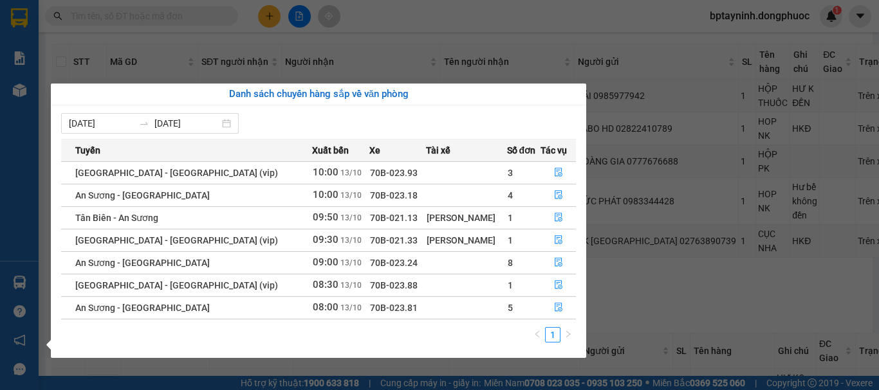
click at [668, 298] on section "Kết quả tìm kiếm ( 3 ) Bộ lọc Mã ĐH Trạng thái Món hàng Tổng cước Chưa cước Nhã…" at bounding box center [439, 195] width 879 height 390
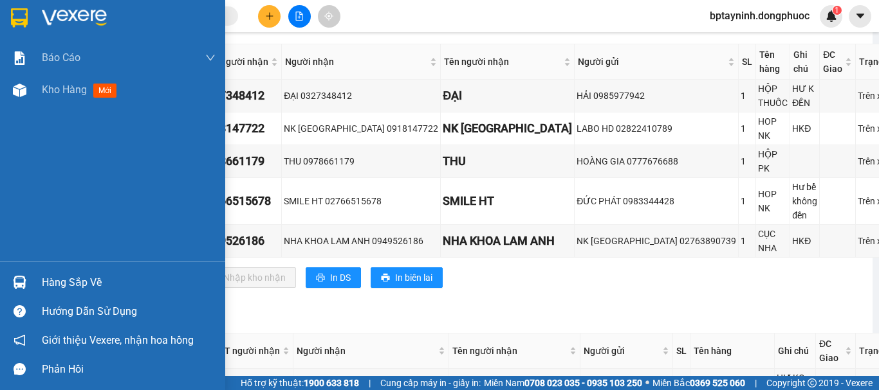
click at [68, 282] on div "Hàng sắp về" at bounding box center [129, 282] width 174 height 19
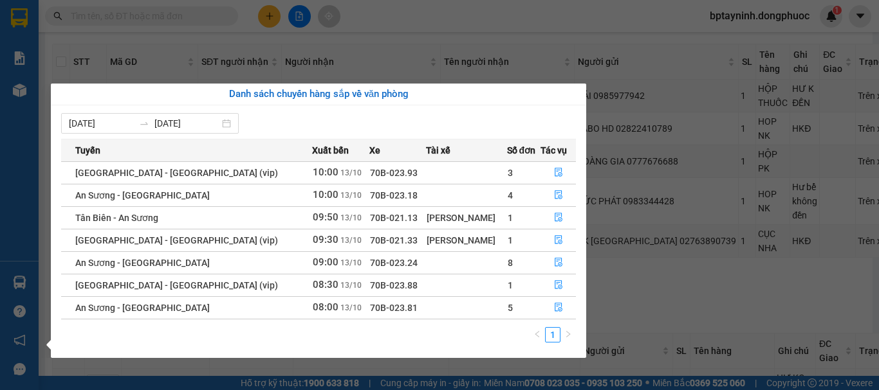
click at [611, 140] on section "Kết quả tìm kiếm ( 3 ) Bộ lọc Mã ĐH Trạng thái Món hàng Tổng cước Chưa cước Nhã…" at bounding box center [439, 195] width 879 height 390
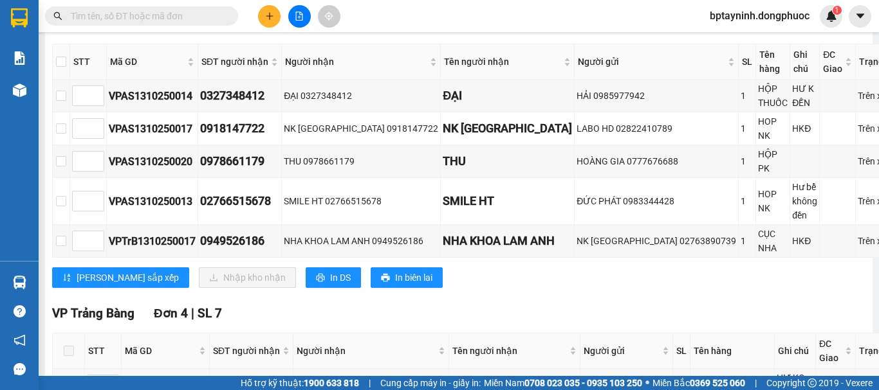
scroll to position [0, 0]
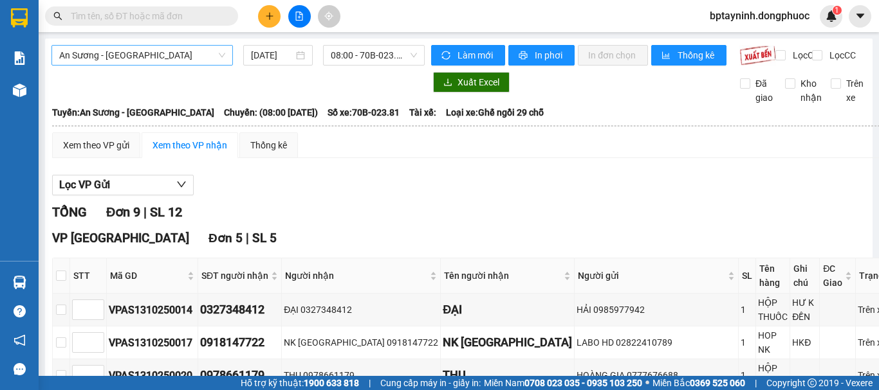
click at [204, 54] on span "An Sương - [GEOGRAPHIC_DATA]" at bounding box center [142, 55] width 166 height 19
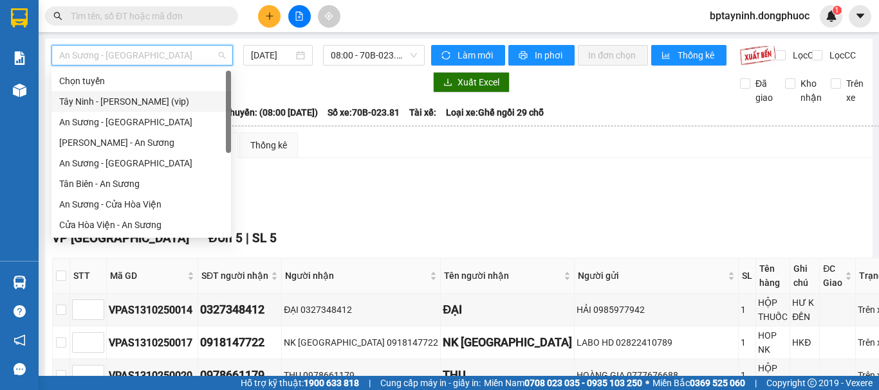
click at [178, 102] on div "Tây Ninh - Hồ Chí Minh (vip)" at bounding box center [141, 102] width 164 height 14
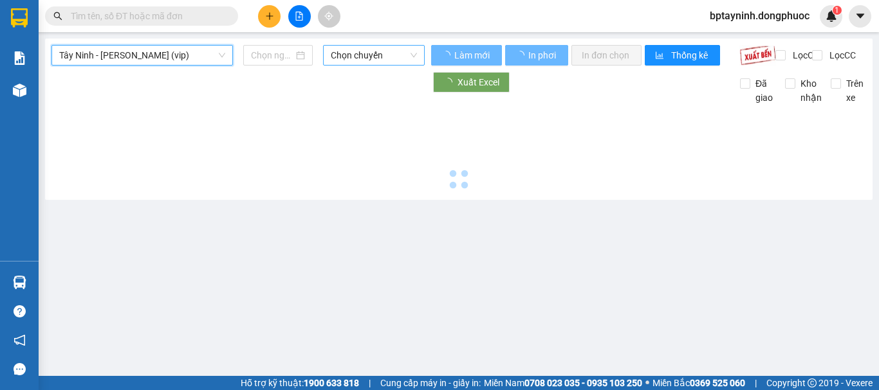
click at [399, 50] on span "Chọn chuyến" at bounding box center [374, 55] width 86 height 19
type input "[DATE]"
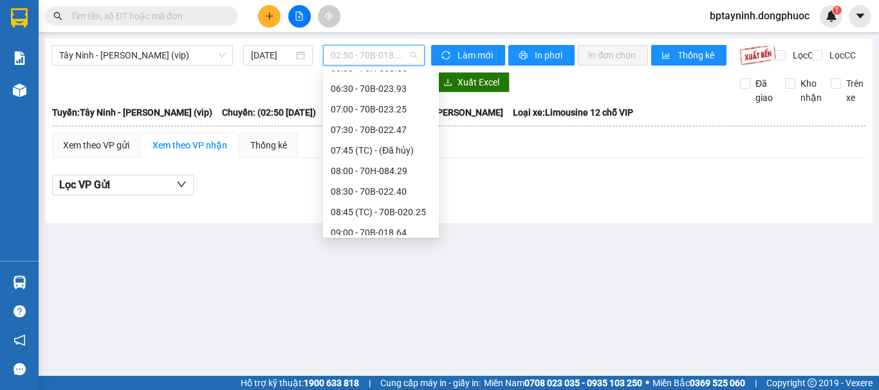
scroll to position [107, 0]
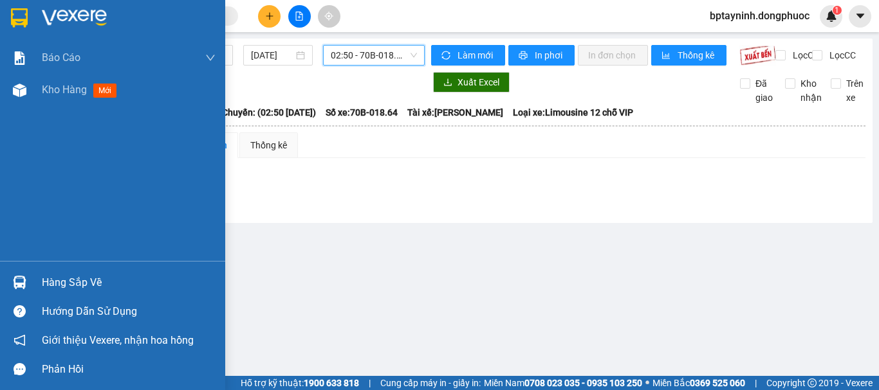
drag, startPoint x: 51, startPoint y: 273, endPoint x: 66, endPoint y: 273, distance: 14.8
click at [51, 273] on div "Hàng sắp về" at bounding box center [129, 282] width 174 height 19
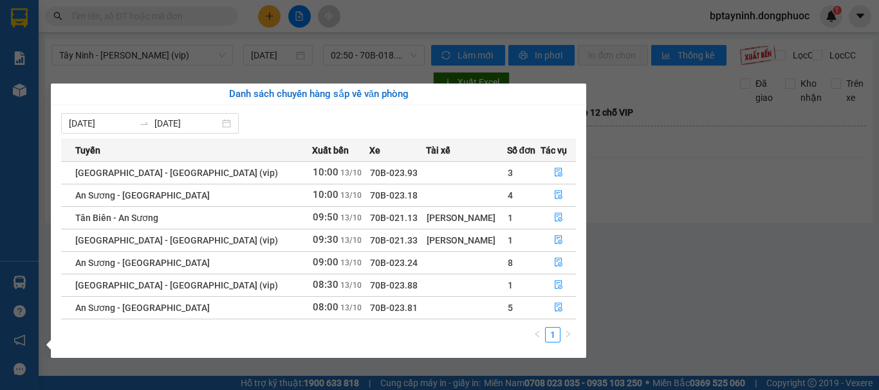
click at [632, 199] on section "Kết quả tìm kiếm ( 3 ) Bộ lọc Mã ĐH Trạng thái Món hàng Tổng cước Chưa cước Nhã…" at bounding box center [439, 195] width 879 height 390
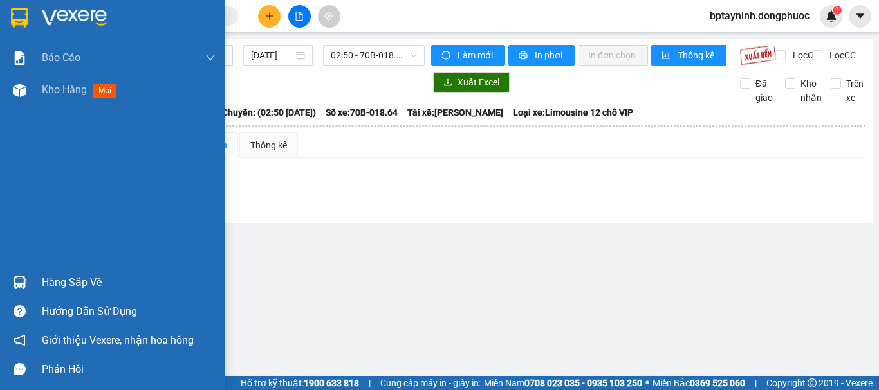
drag, startPoint x: 37, startPoint y: 280, endPoint x: 171, endPoint y: 252, distance: 136.7
click at [38, 280] on div "Hàng sắp về" at bounding box center [112, 282] width 225 height 29
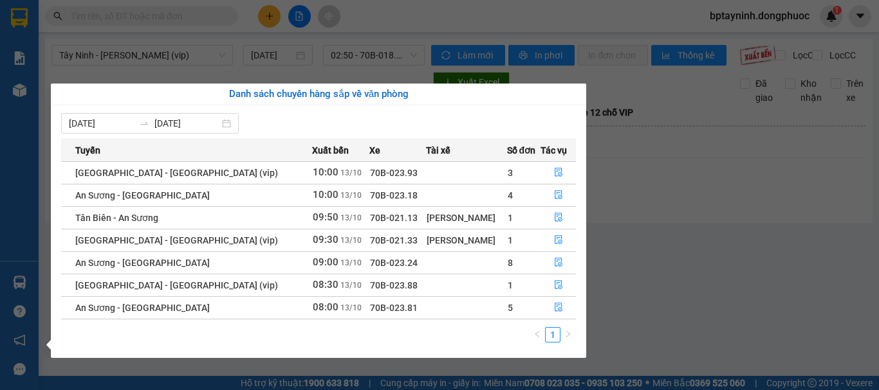
click at [686, 192] on section "Kết quả tìm kiếm ( 3 ) Bộ lọc Mã ĐH Trạng thái Món hàng Tổng cước Chưa cước Nhã…" at bounding box center [439, 195] width 879 height 390
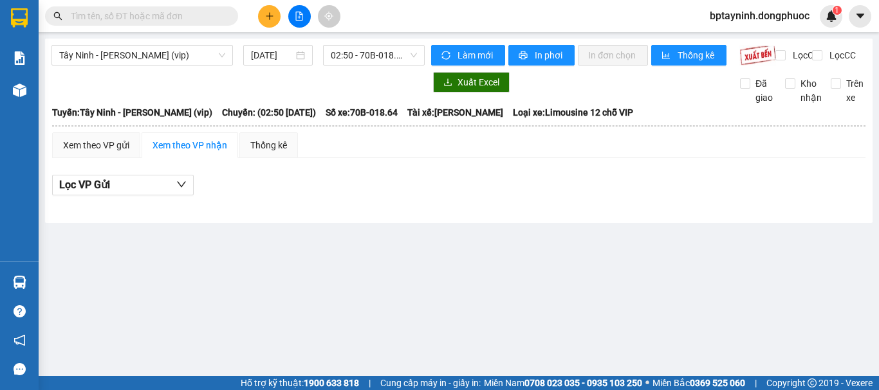
click at [44, 289] on main "Tây Ninh - Hồ Chí Minh (vip) 13/10/2025 02:50 - 70B-018.64 Làm mới In phơi In đ…" at bounding box center [439, 188] width 879 height 376
click at [36, 277] on div "Hàng sắp về" at bounding box center [19, 282] width 39 height 29
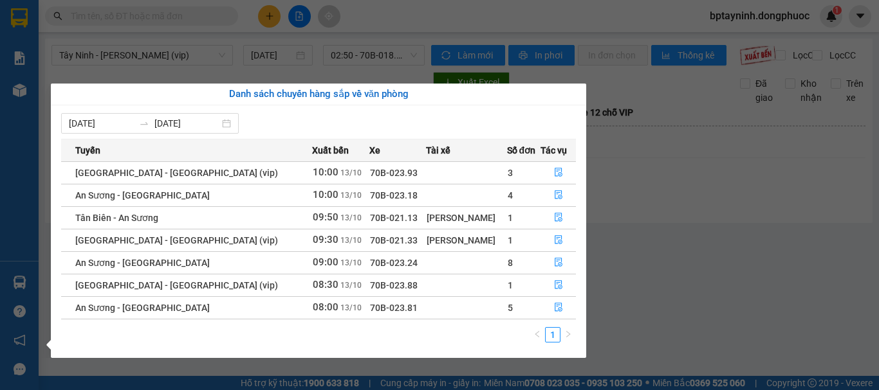
drag, startPoint x: 661, startPoint y: 229, endPoint x: 619, endPoint y: 190, distance: 57.3
click at [657, 224] on section "Kết quả tìm kiếm ( 3 ) Bộ lọc Mã ĐH Trạng thái Món hàng Tổng cước Chưa cước Nhã…" at bounding box center [439, 195] width 879 height 390
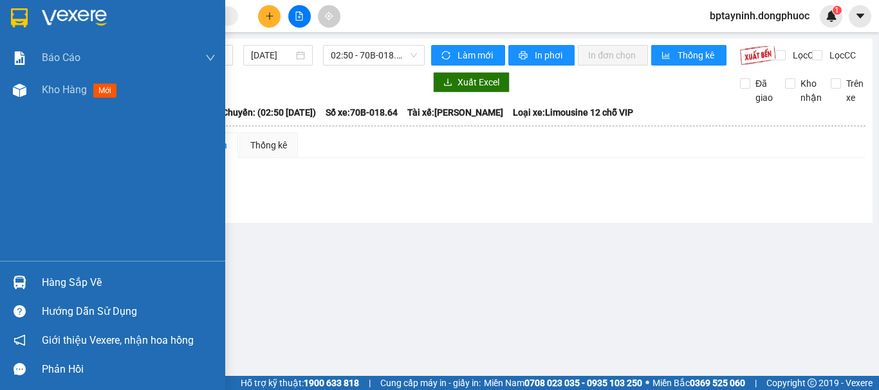
drag, startPoint x: 28, startPoint y: 289, endPoint x: 54, endPoint y: 277, distance: 28.5
click at [28, 288] on div at bounding box center [19, 282] width 23 height 23
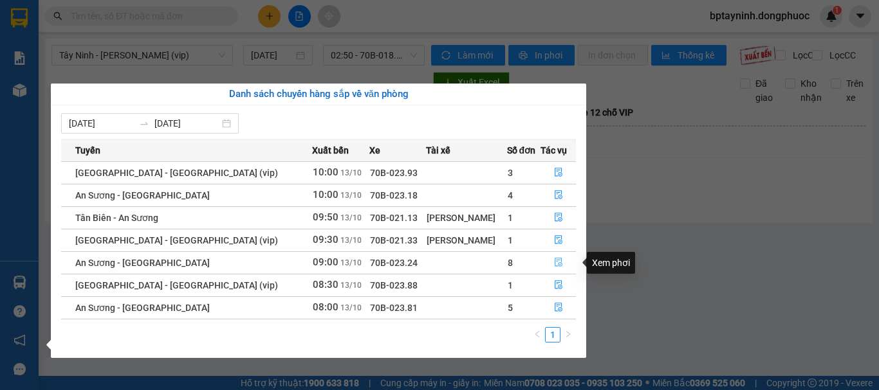
click at [556, 262] on icon "file-done" at bounding box center [558, 262] width 9 height 9
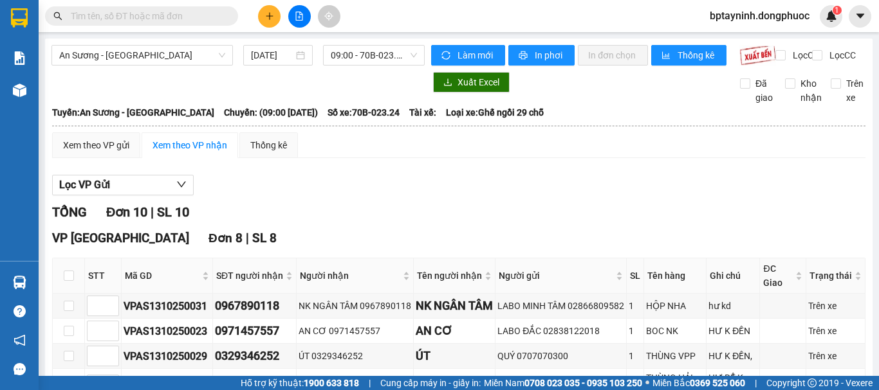
click at [458, 223] on div "TỔNG Đơn 10 | SL 10" at bounding box center [458, 213] width 813 height 20
click at [30, 285] on div at bounding box center [19, 282] width 23 height 23
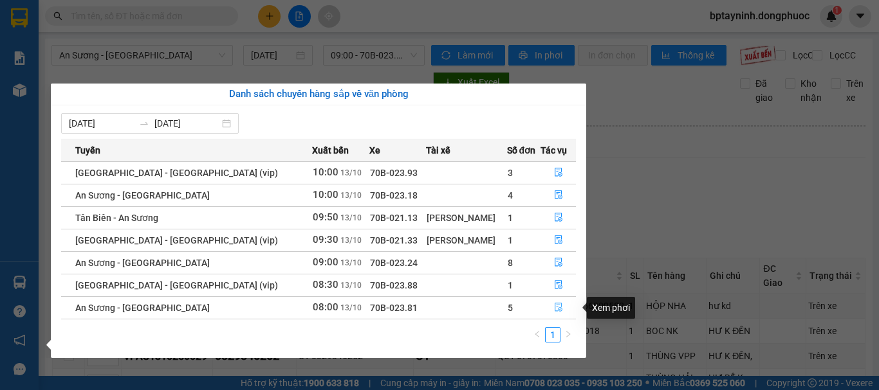
click at [554, 309] on icon "file-done" at bounding box center [558, 307] width 9 height 9
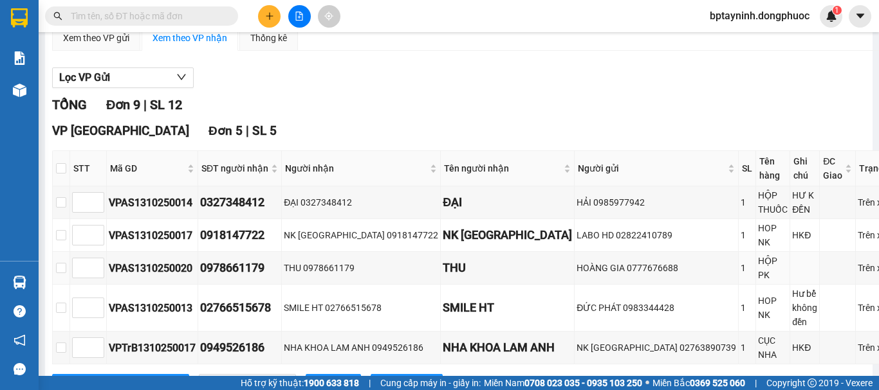
scroll to position [214, 0]
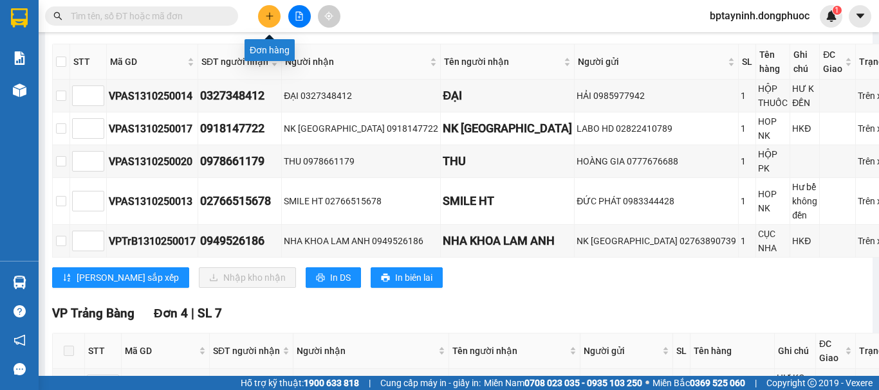
click at [260, 22] on button at bounding box center [269, 16] width 23 height 23
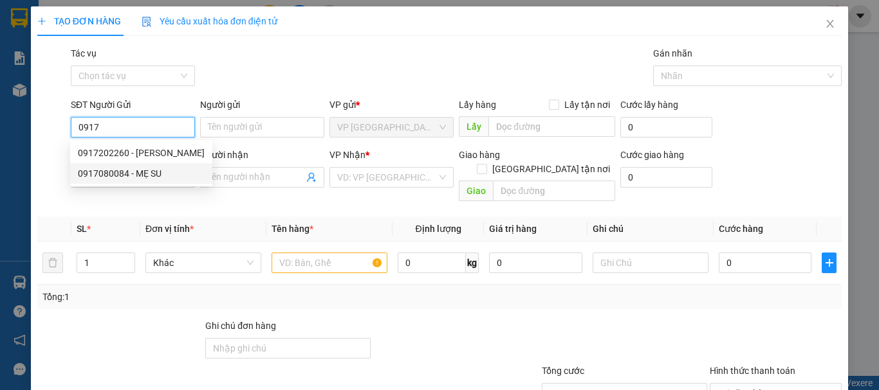
click at [140, 171] on div "0917080084 - MẸ SU" at bounding box center [141, 174] width 127 height 14
type input "0917080084"
type input "MẸ SU"
type input "0763447970"
type input "HOA"
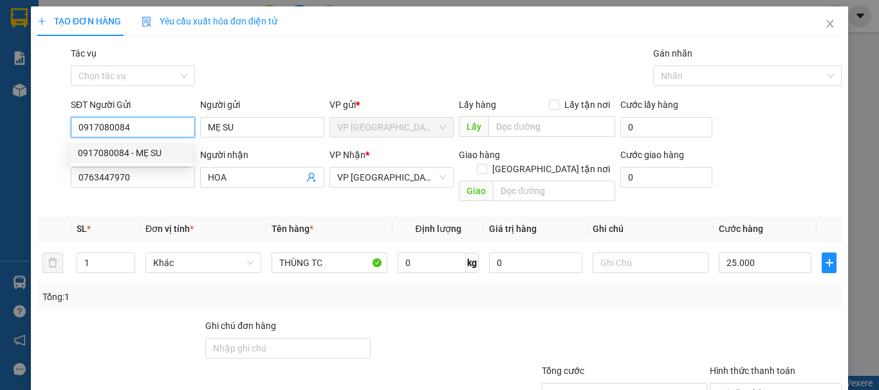
type input "25.000"
type input "0917080084"
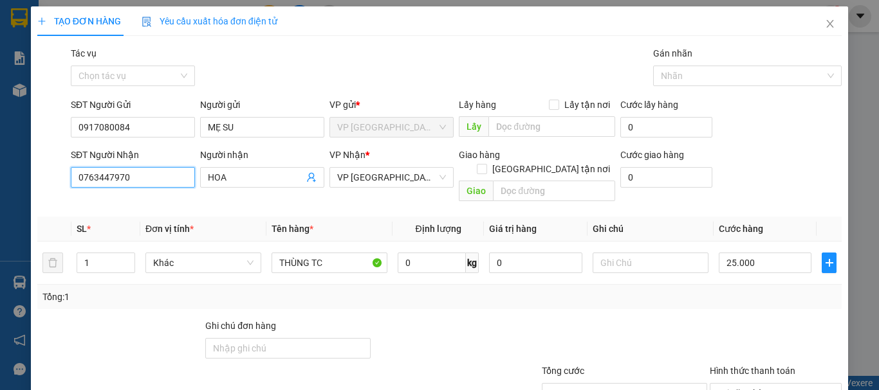
drag, startPoint x: 161, startPoint y: 173, endPoint x: 20, endPoint y: 174, distance: 140.9
click at [20, 174] on div "TẠO ĐƠN HÀNG Yêu cầu xuất hóa đơn điện tử Transit Pickup Surcharge Ids Transit …" at bounding box center [439, 195] width 879 height 390
type input "0987068727"
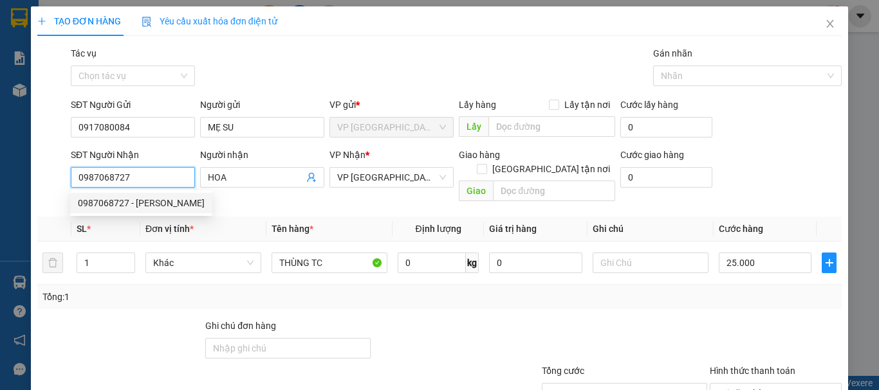
click at [160, 204] on div "0987068727 - LINH" at bounding box center [141, 203] width 127 height 14
type input "LINH"
type input "20.000"
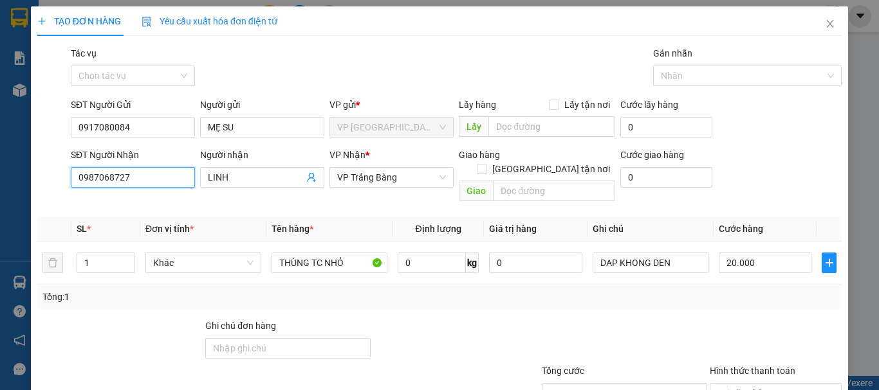
type input "0987068727"
click at [754, 302] on div "Transit Pickup Surcharge Ids Transit Deliver Surcharge Ids Transit Deliver Surc…" at bounding box center [439, 255] width 804 height 419
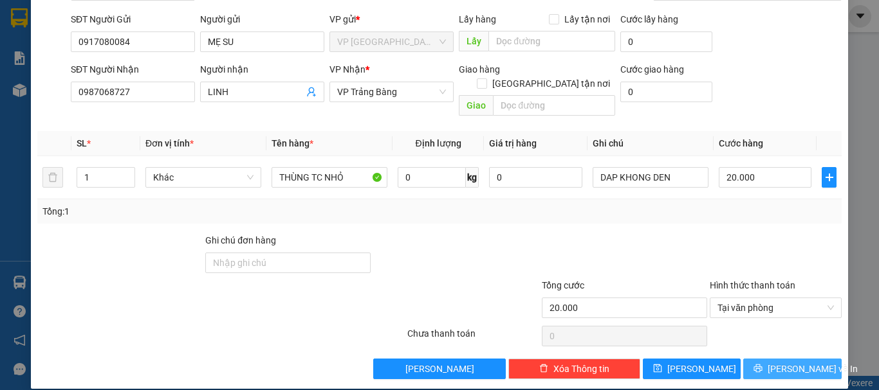
click at [781, 362] on span "[PERSON_NAME] và In" at bounding box center [812, 369] width 90 height 14
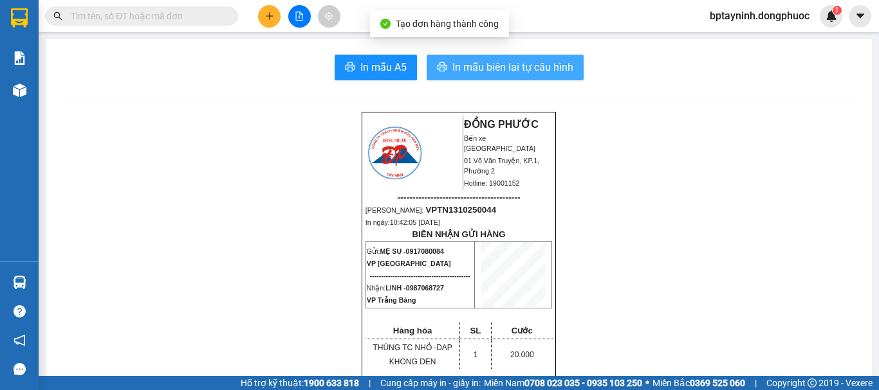
click at [533, 71] on span "In mẫu biên lai tự cấu hình" at bounding box center [512, 67] width 121 height 16
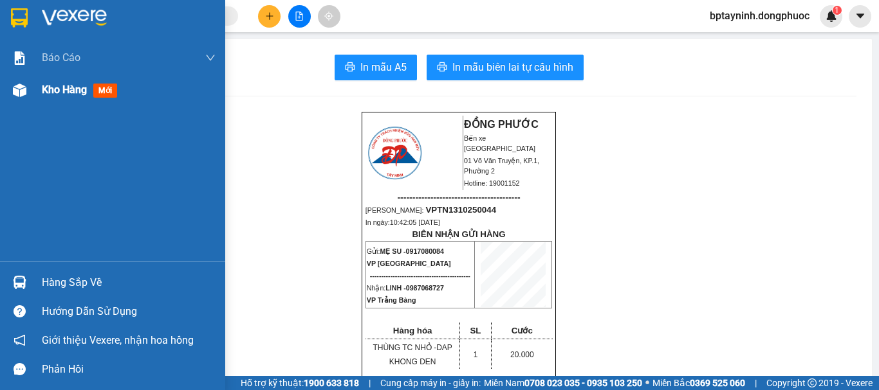
click at [64, 89] on span "Kho hàng" at bounding box center [64, 90] width 45 height 12
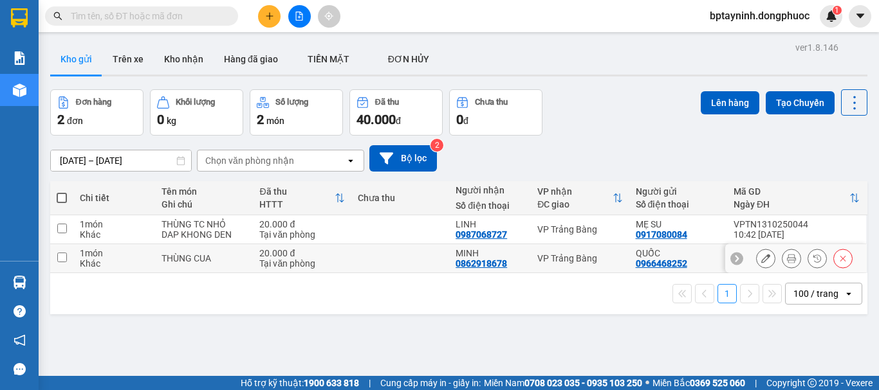
drag, startPoint x: 543, startPoint y: 269, endPoint x: 543, endPoint y: 262, distance: 7.1
click at [543, 269] on td "VP Trảng Bàng" at bounding box center [580, 258] width 98 height 29
checkbox input "true"
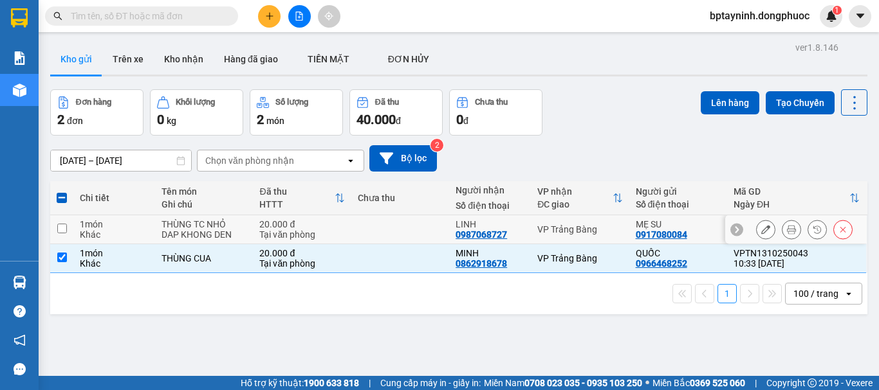
click at [546, 242] on td "VP Trảng Bàng" at bounding box center [580, 229] width 98 height 29
checkbox input "true"
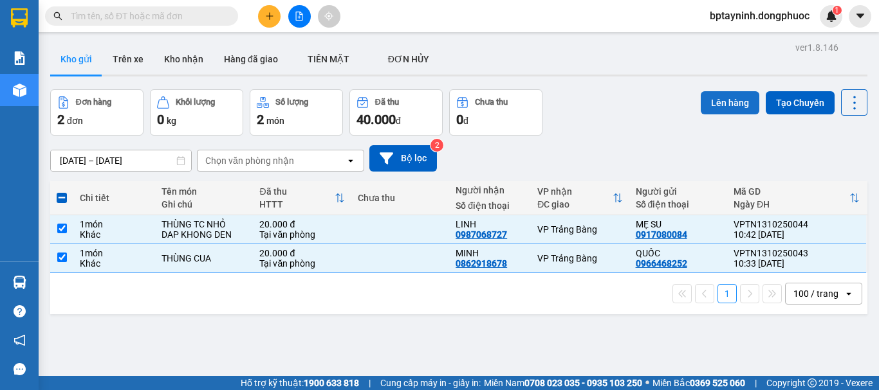
click at [731, 105] on button "Lên hàng" at bounding box center [729, 102] width 59 height 23
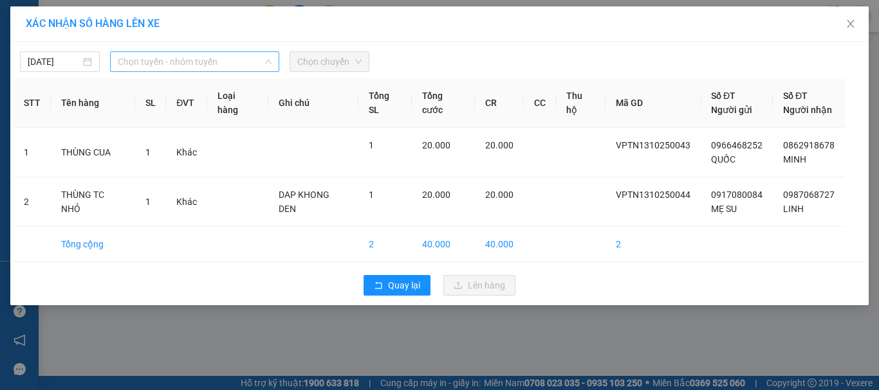
click at [239, 59] on span "Chọn tuyến - nhóm tuyến" at bounding box center [195, 61] width 154 height 19
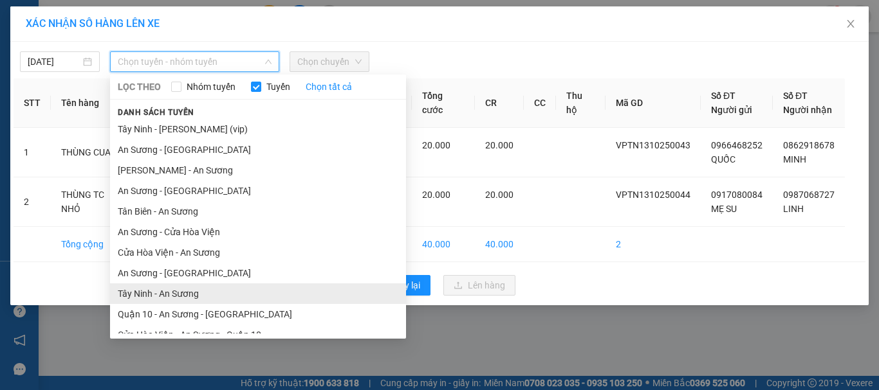
click at [151, 297] on li "Tây Ninh - An Sương" at bounding box center [258, 294] width 296 height 21
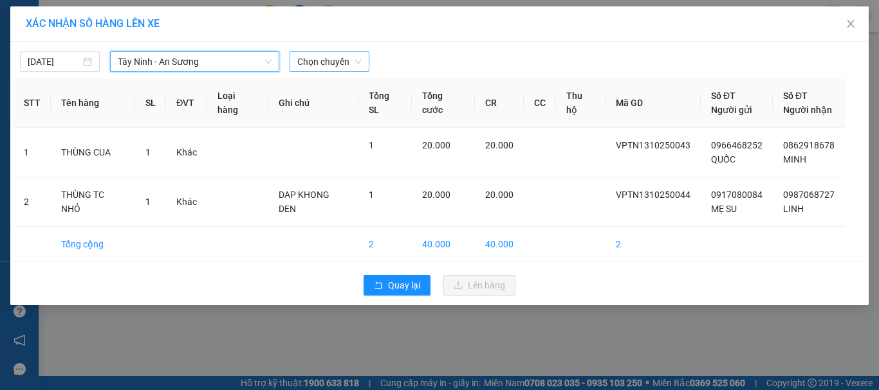
click at [345, 64] on span "Chọn chuyến" at bounding box center [329, 61] width 64 height 19
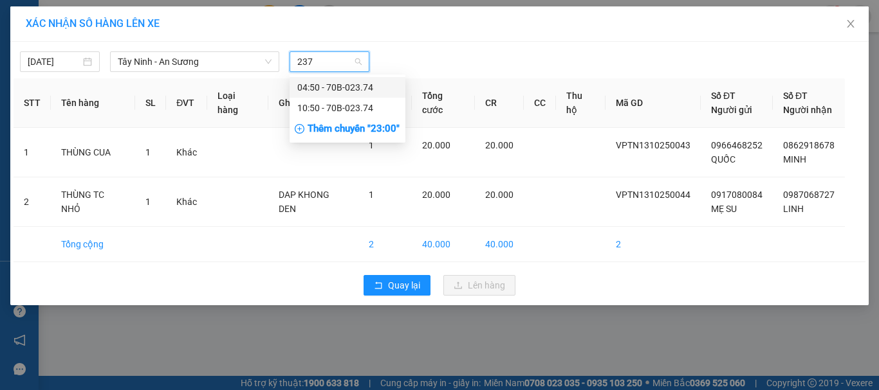
type input "2374"
click at [343, 109] on div "10:50 - 70B-023.74" at bounding box center [347, 108] width 100 height 14
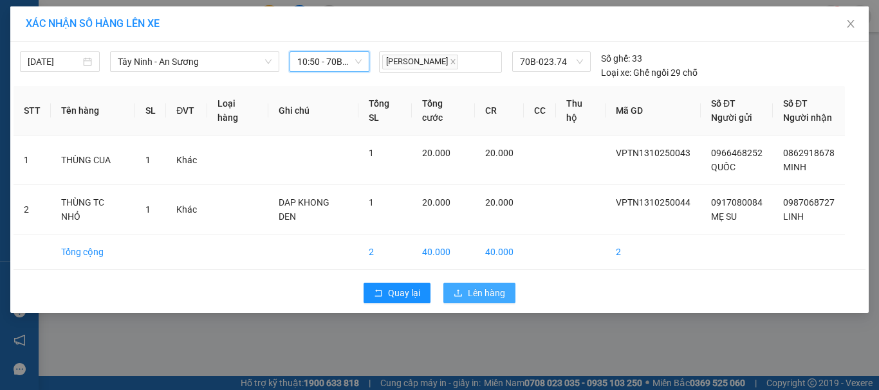
click at [497, 296] on span "Lên hàng" at bounding box center [486, 293] width 37 height 14
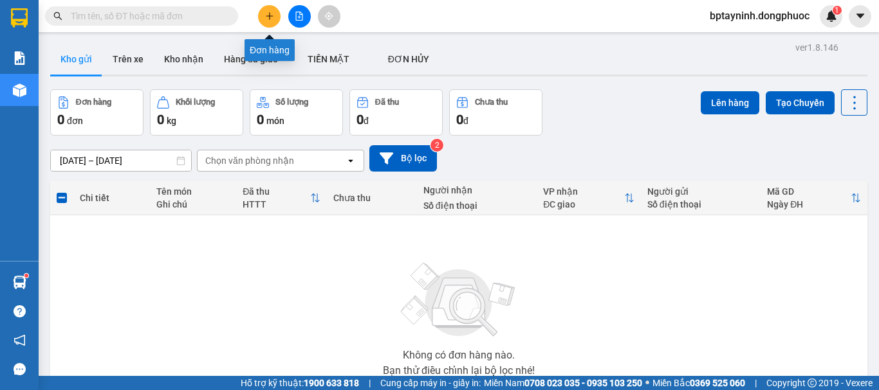
click at [277, 15] on button at bounding box center [269, 16] width 23 height 23
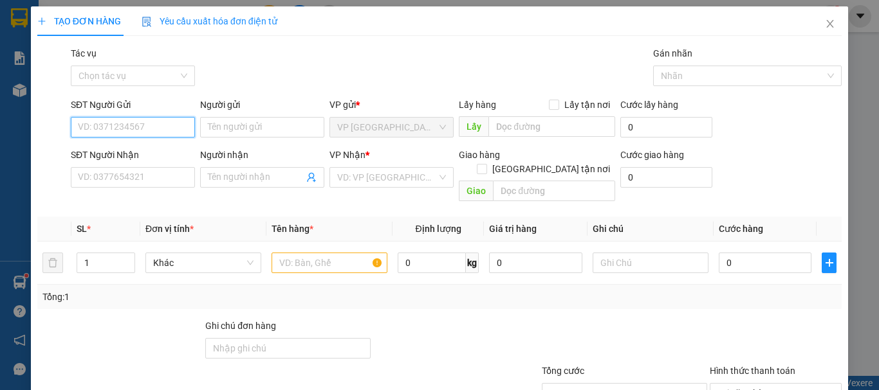
click at [123, 128] on input "SĐT Người Gửi" at bounding box center [133, 127] width 124 height 21
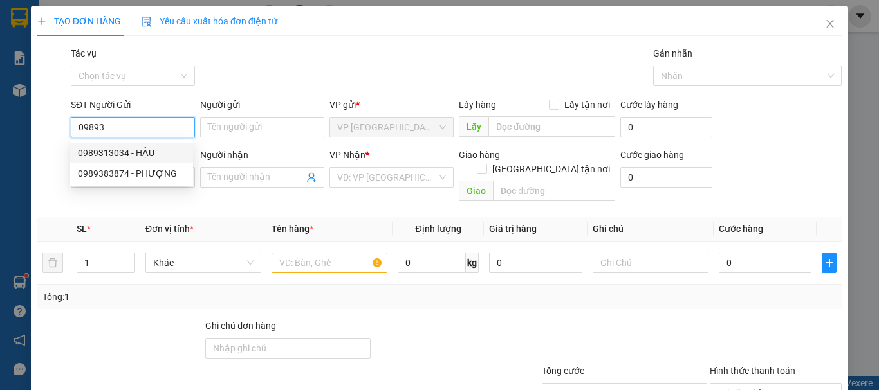
click at [138, 147] on div "0989313034 - HẬU" at bounding box center [131, 153] width 107 height 14
type input "0989313034"
type input "HẬU"
type input "0896331996"
type input "KHÁNH"
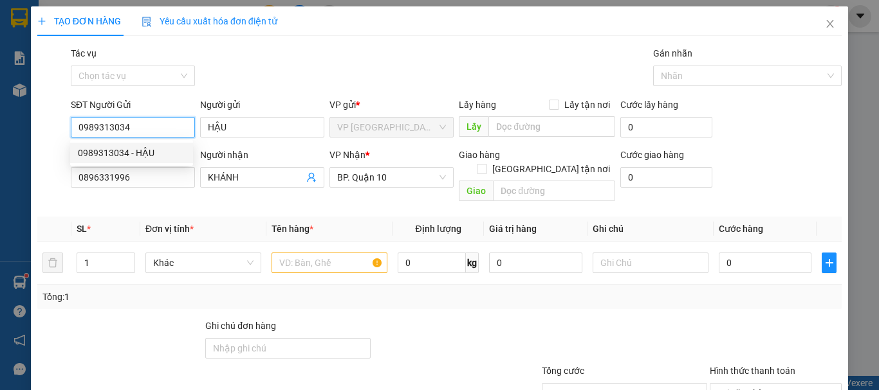
type input "30.000"
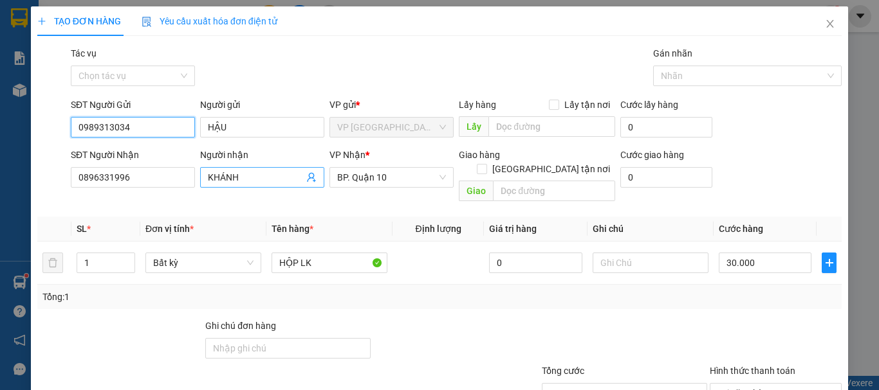
type input "0989313034"
click at [306, 177] on icon "user-add" at bounding box center [311, 177] width 10 height 10
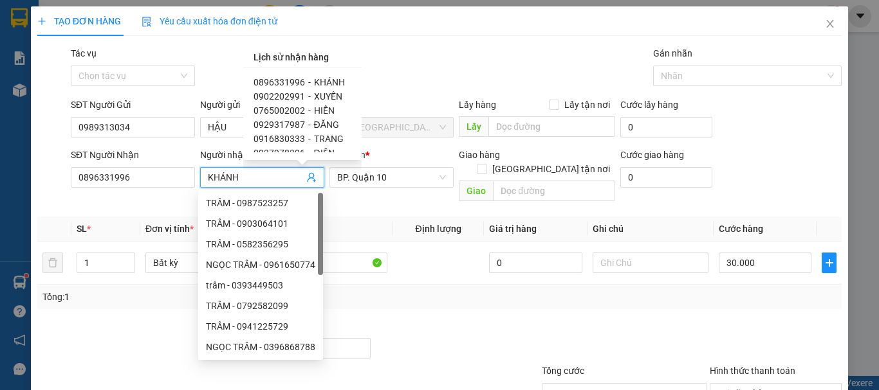
click at [314, 109] on span "HIỀN" at bounding box center [324, 110] width 21 height 10
type input "0765002002"
type input "HIỀN"
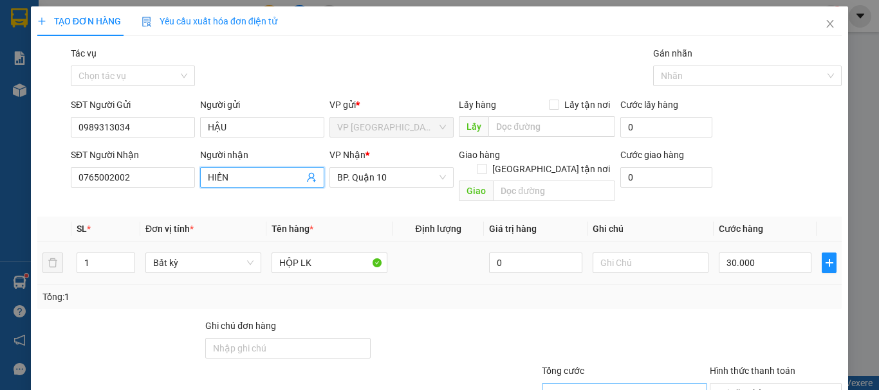
scroll to position [86, 0]
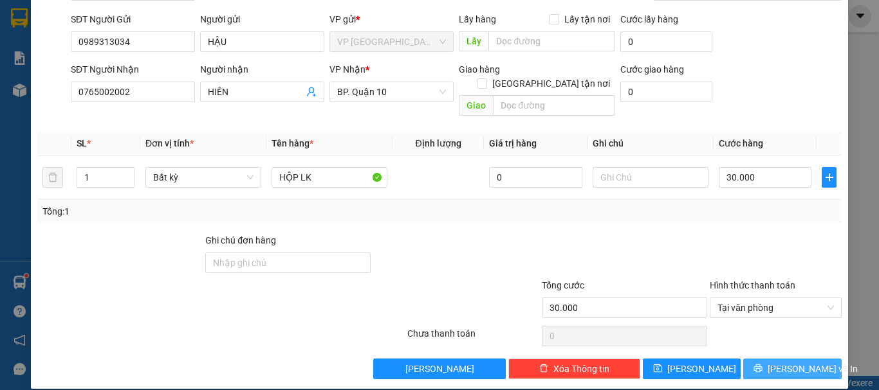
click at [799, 362] on span "[PERSON_NAME] và In" at bounding box center [812, 369] width 90 height 14
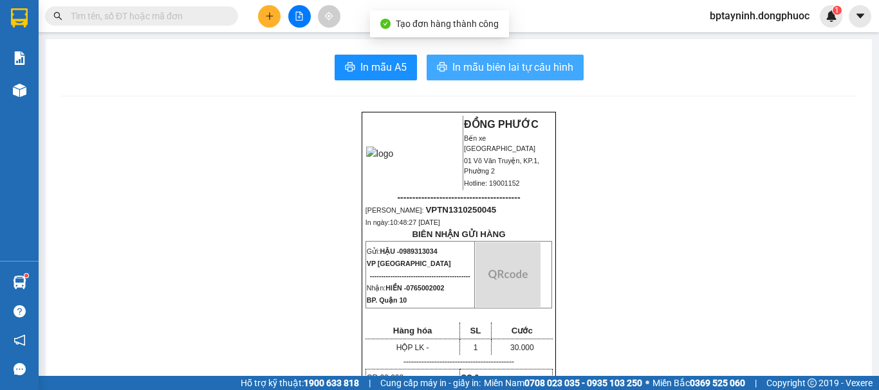
click at [531, 59] on button "In mẫu biên lai tự cấu hình" at bounding box center [504, 68] width 157 height 26
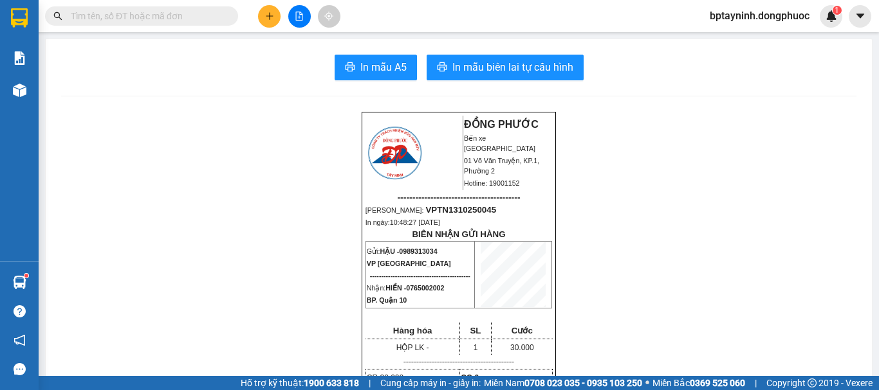
click at [269, 11] on button at bounding box center [269, 16] width 23 height 23
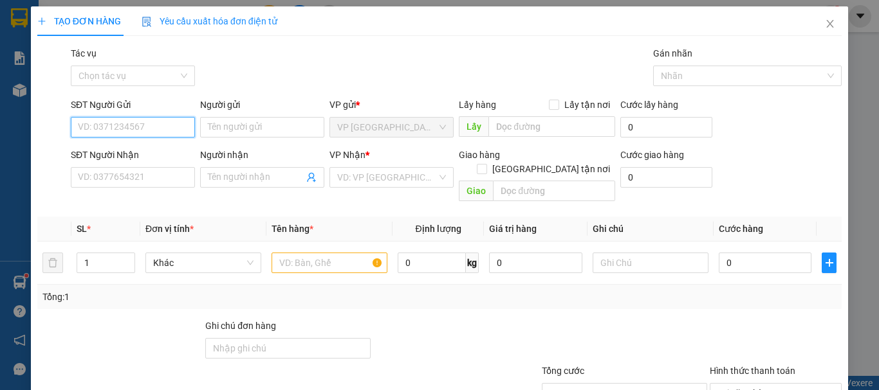
click at [149, 128] on input "SĐT Người Gửi" at bounding box center [133, 127] width 124 height 21
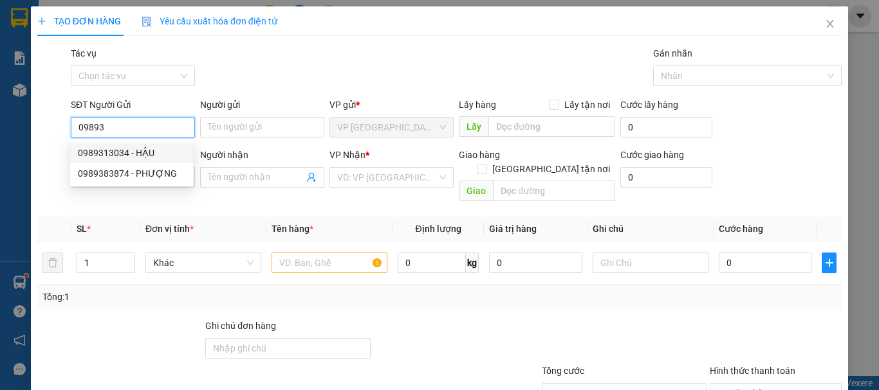
drag, startPoint x: 137, startPoint y: 152, endPoint x: 263, endPoint y: 192, distance: 132.0
click at [137, 152] on div "0989313034 - HẬU" at bounding box center [131, 153] width 107 height 14
type input "0989313034"
type input "HẬU"
type input "0765002002"
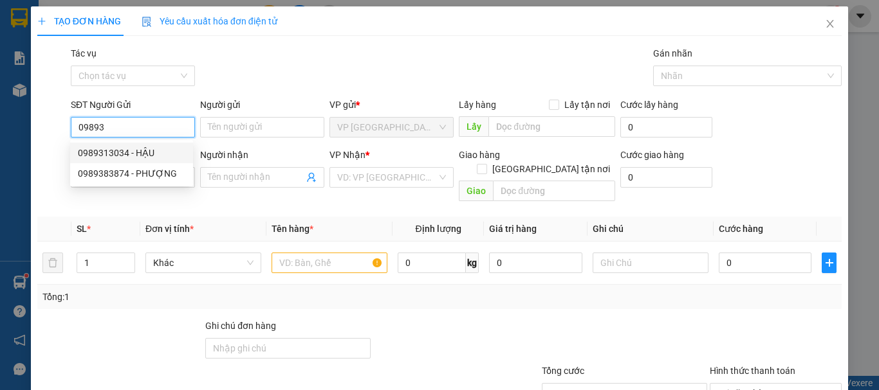
type input "HIỀN"
type input "30.000"
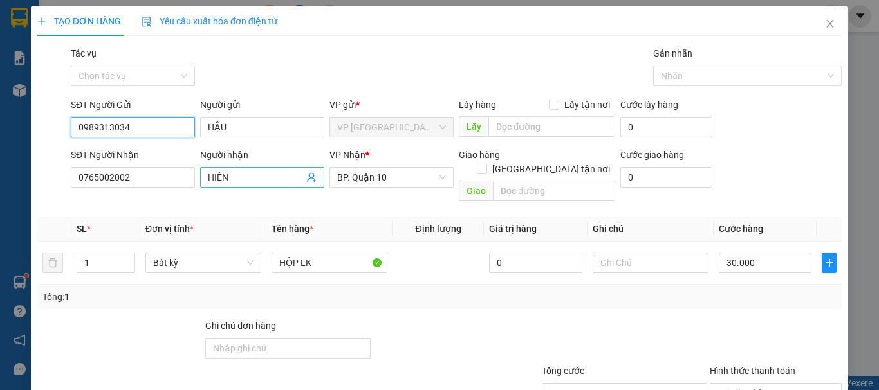
type input "0989313034"
click at [306, 175] on icon "user-add" at bounding box center [311, 177] width 10 height 10
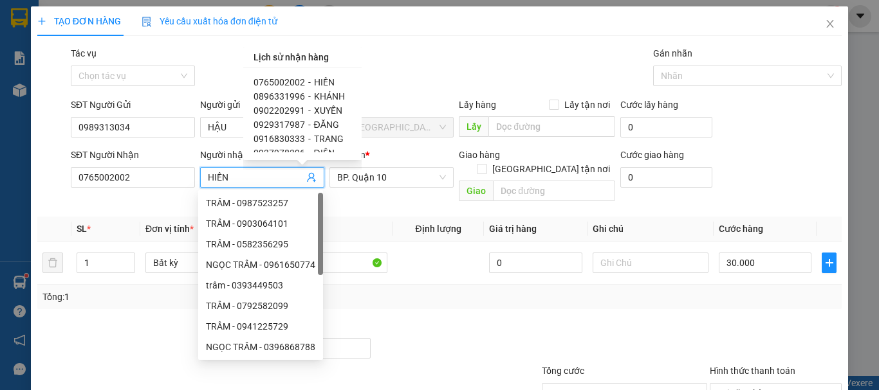
click at [297, 105] on span "0902202991" at bounding box center [278, 110] width 51 height 10
type input "0902202991"
type input "XUYẾN"
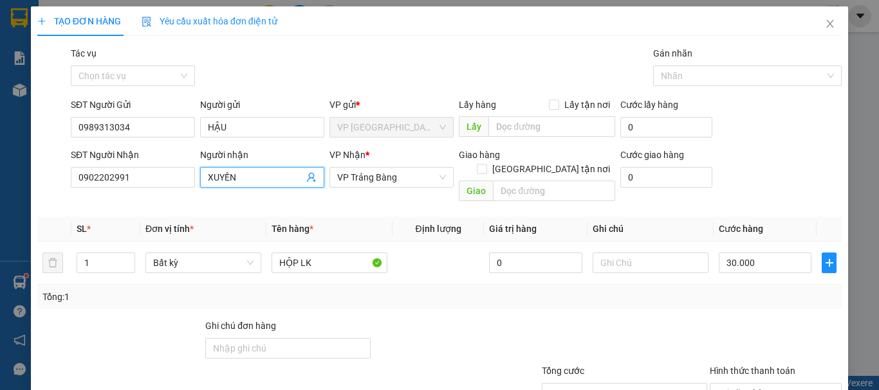
scroll to position [86, 0]
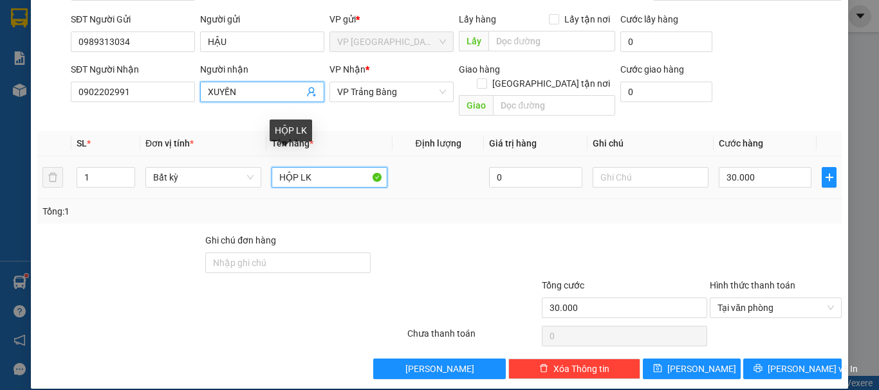
drag, startPoint x: 295, startPoint y: 164, endPoint x: 0, endPoint y: 131, distance: 297.1
click at [27, 153] on div "TẠO ĐƠN HÀNG Yêu cầu xuất hóa đơn điện tử Transit Pickup Surcharge Ids Transit …" at bounding box center [439, 195] width 879 height 390
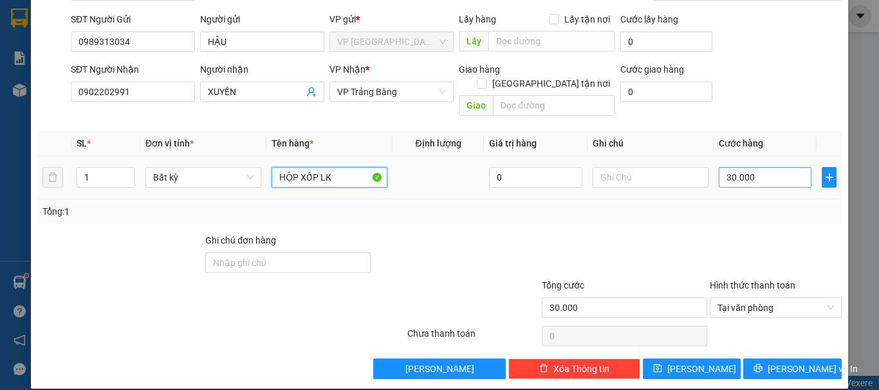
type input "HỘP XỐP LK"
click at [744, 167] on input "30.000" at bounding box center [764, 177] width 93 height 21
type input "2"
type input "20"
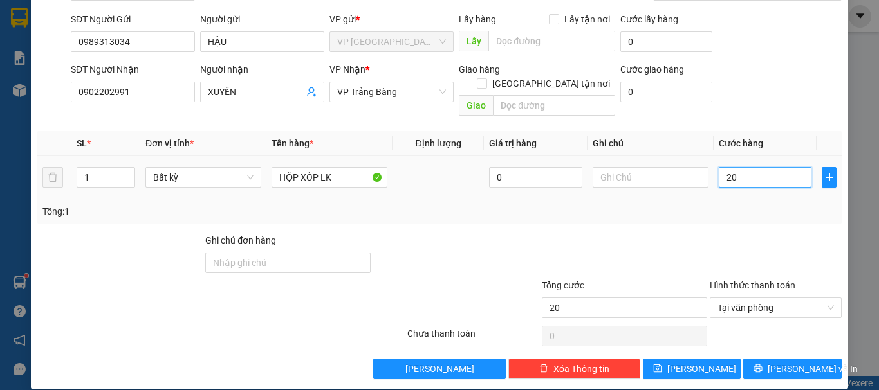
type input "20"
type input "20.000"
click at [664, 205] on div "Tổng: 1" at bounding box center [439, 212] width 794 height 14
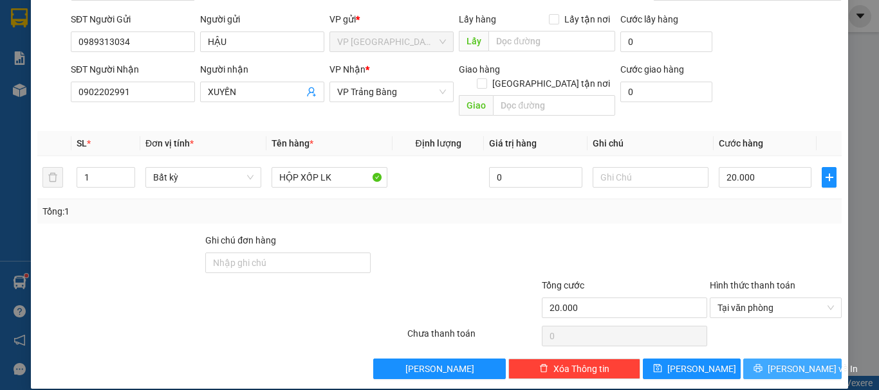
click at [814, 359] on button "[PERSON_NAME] và In" at bounding box center [792, 369] width 98 height 21
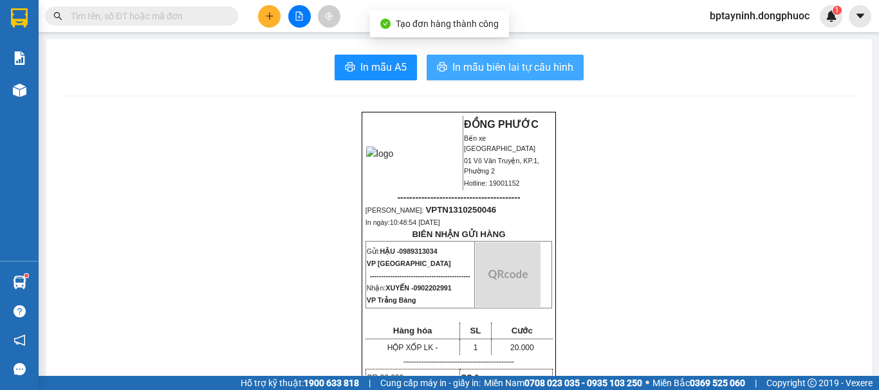
click at [576, 63] on button "In mẫu biên lai tự cấu hình" at bounding box center [504, 68] width 157 height 26
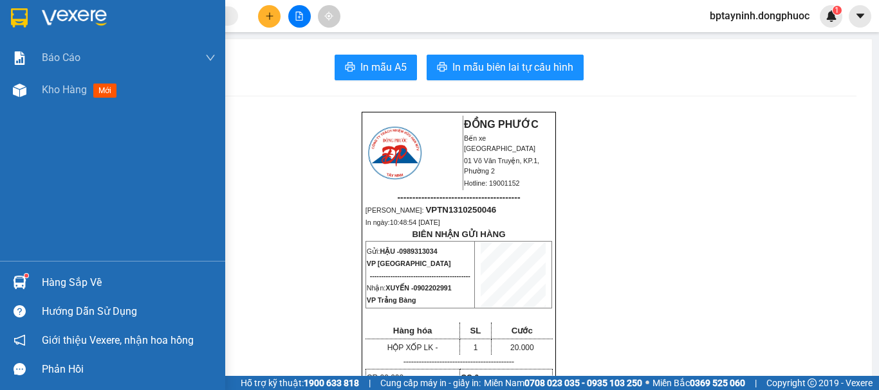
click at [35, 286] on div "Hàng sắp về" at bounding box center [112, 282] width 225 height 29
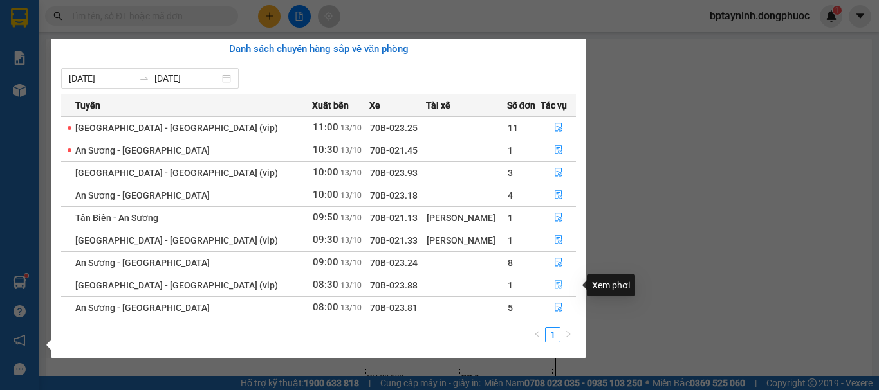
click at [554, 288] on icon "file-done" at bounding box center [558, 284] width 9 height 9
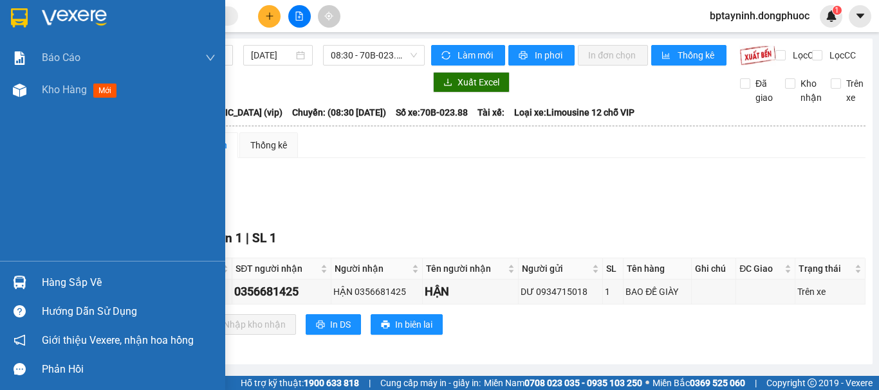
click at [49, 289] on div "Hàng sắp về" at bounding box center [129, 282] width 174 height 19
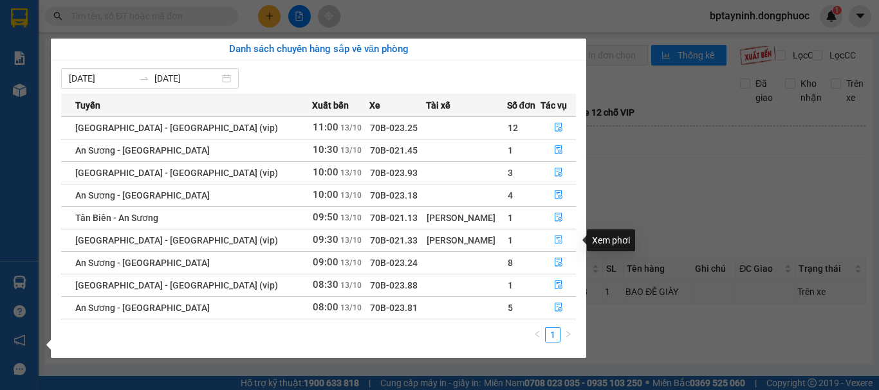
click at [554, 241] on icon "file-done" at bounding box center [558, 239] width 9 height 9
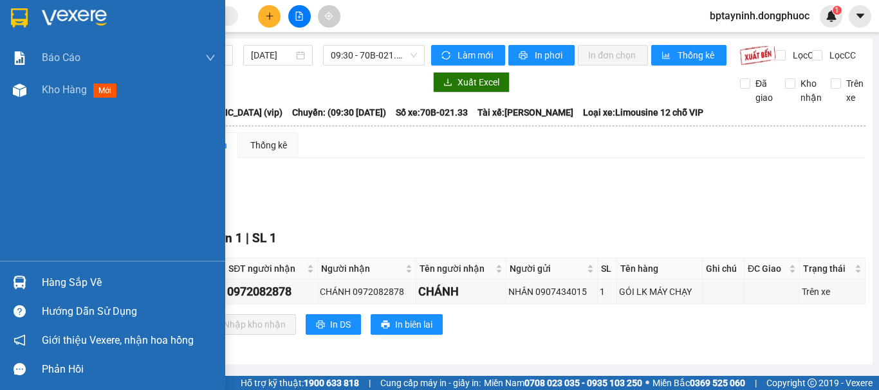
click at [28, 286] on div at bounding box center [19, 282] width 23 height 23
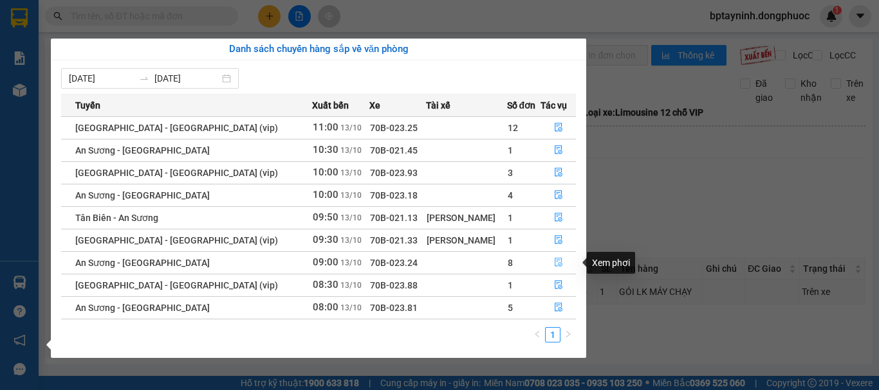
click at [554, 264] on icon "file-done" at bounding box center [558, 262] width 9 height 9
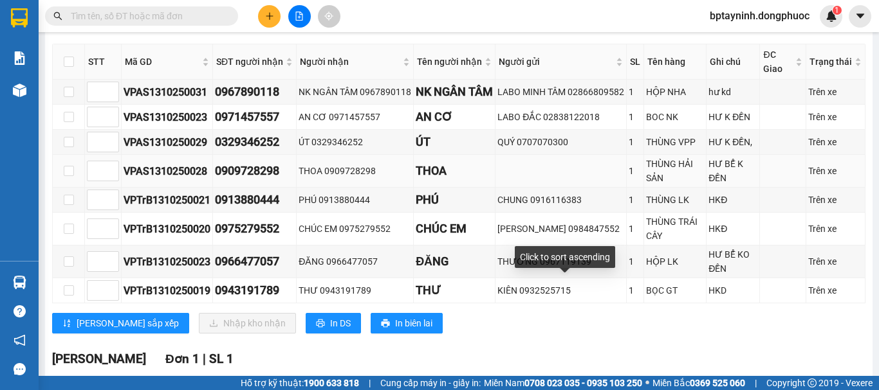
scroll to position [322, 0]
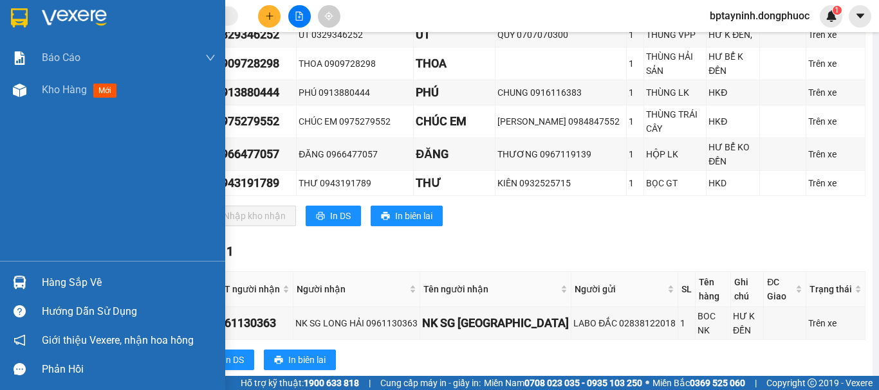
click at [31, 288] on div "Hàng sắp về" at bounding box center [112, 282] width 225 height 29
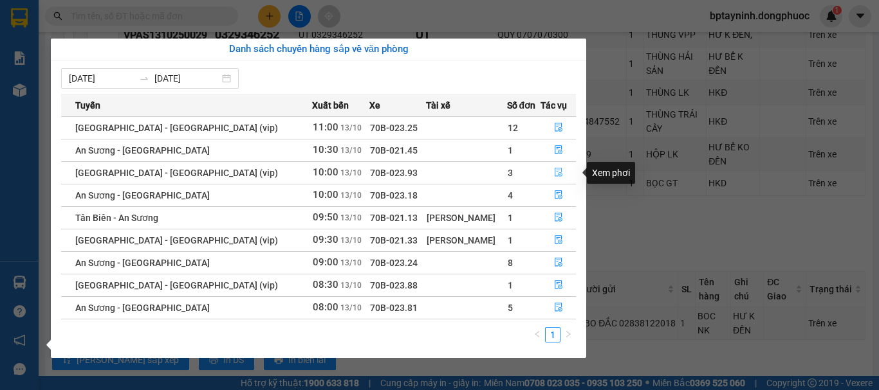
click at [554, 170] on icon "file-done" at bounding box center [558, 172] width 9 height 9
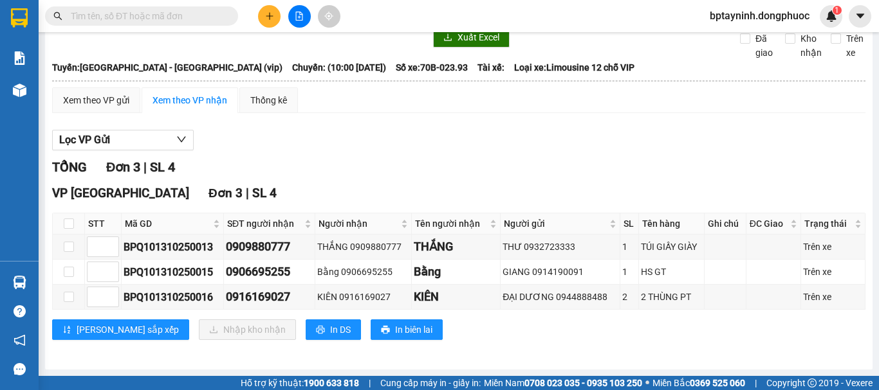
scroll to position [56, 0]
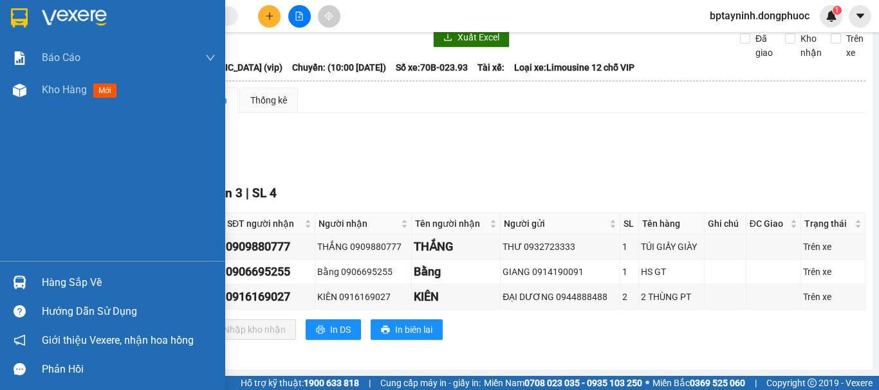
drag, startPoint x: 47, startPoint y: 283, endPoint x: 224, endPoint y: 259, distance: 179.2
click at [50, 283] on div "Hàng sắp về" at bounding box center [129, 282] width 174 height 19
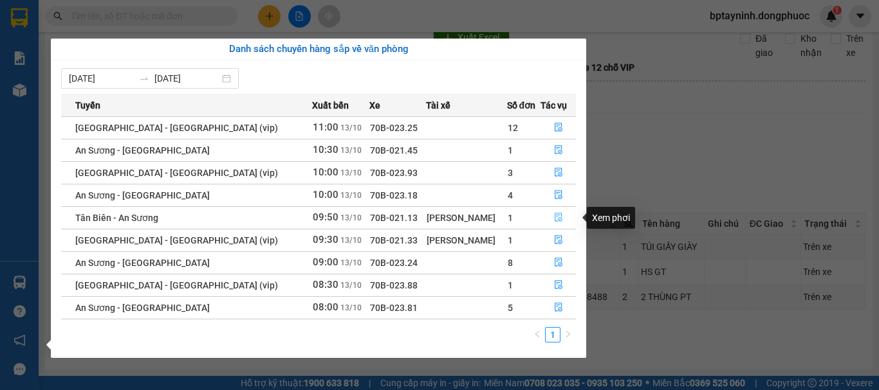
click at [554, 215] on icon "file-done" at bounding box center [558, 217] width 9 height 9
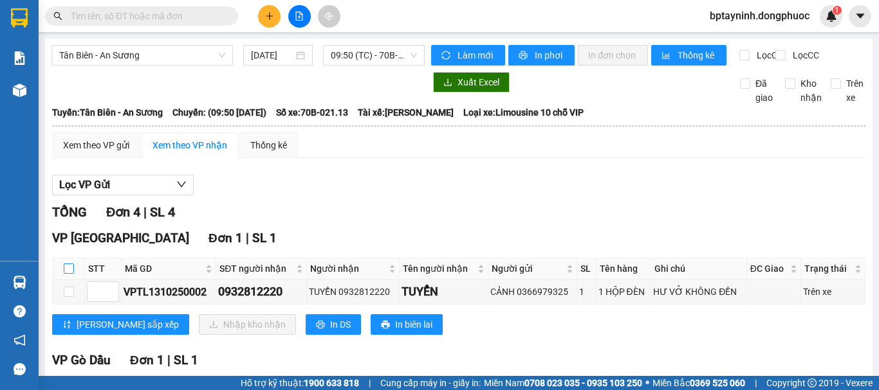
click at [66, 274] on input "checkbox" at bounding box center [69, 269] width 10 height 10
checkbox input "true"
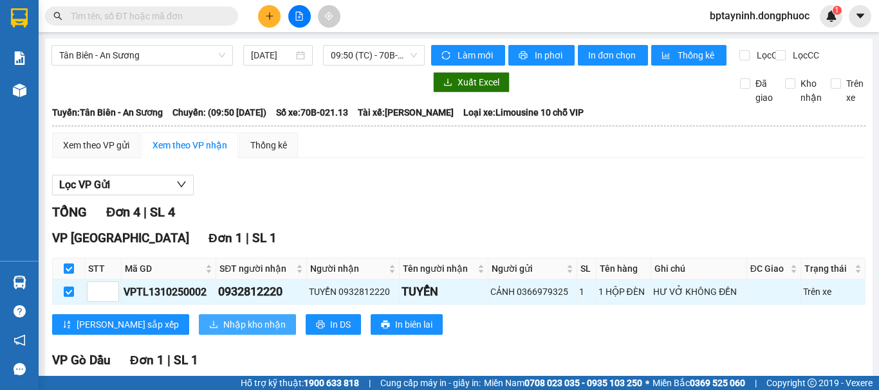
click at [223, 332] on span "Nhập kho nhận" at bounding box center [254, 325] width 62 height 14
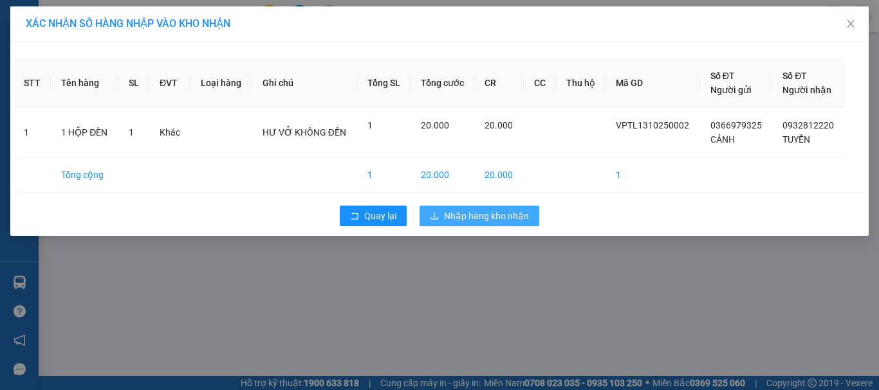
click at [502, 219] on span "Nhập hàng kho nhận" at bounding box center [486, 216] width 85 height 14
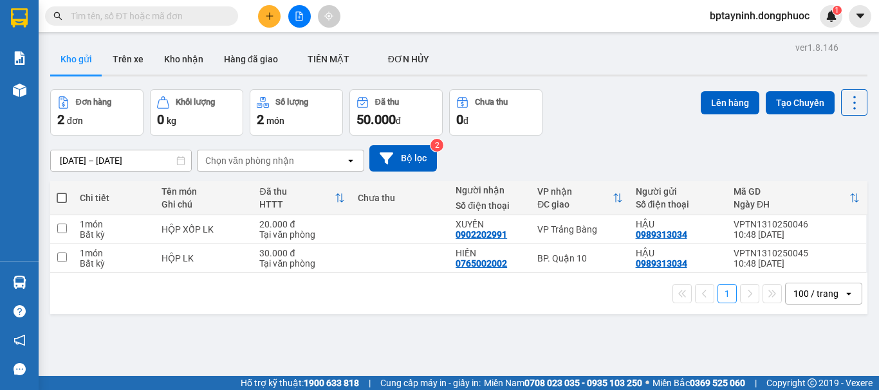
click at [589, 111] on div "Đơn hàng 2 đơn Khối lượng 0 kg Số lượng 2 món Đã thu 50.000 đ Chưa thu 0 đ Lên …" at bounding box center [458, 112] width 817 height 46
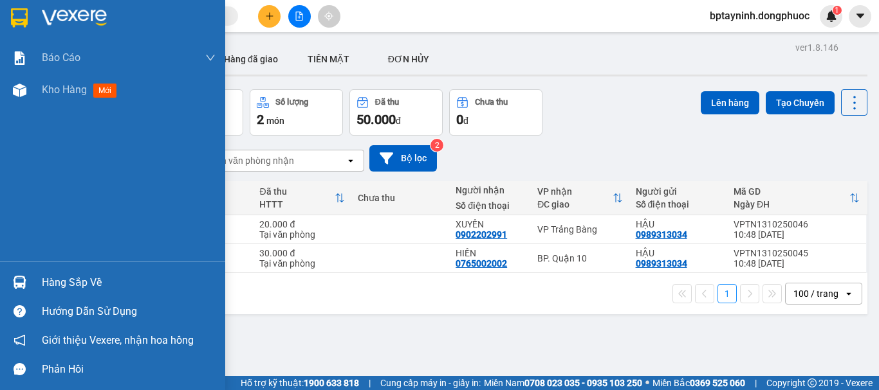
click at [35, 278] on div "Hàng sắp về" at bounding box center [112, 282] width 225 height 29
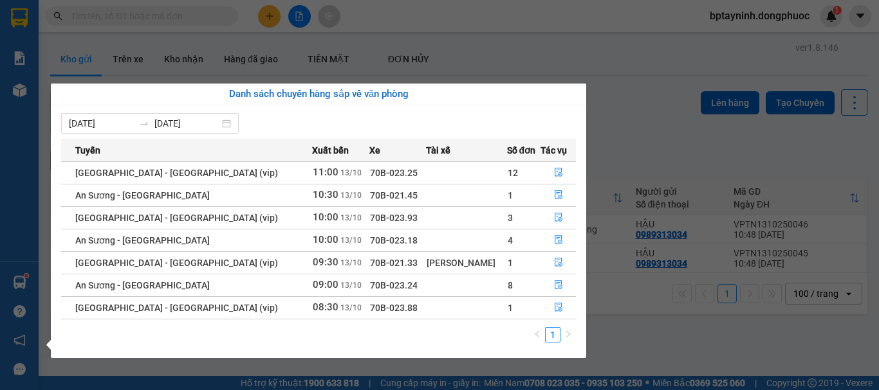
click at [640, 69] on section "Kết quả tìm kiếm ( 3 ) Bộ lọc Mã ĐH Trạng thái Món hàng Tổng cước Chưa cước Nhã…" at bounding box center [439, 195] width 879 height 390
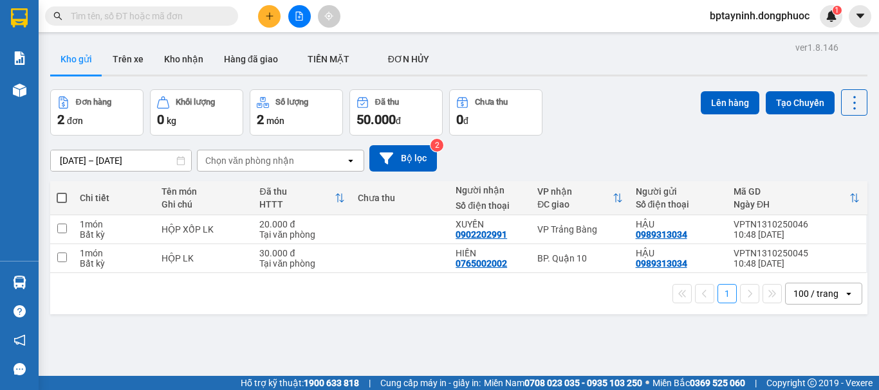
click at [260, 14] on button at bounding box center [269, 16] width 23 height 23
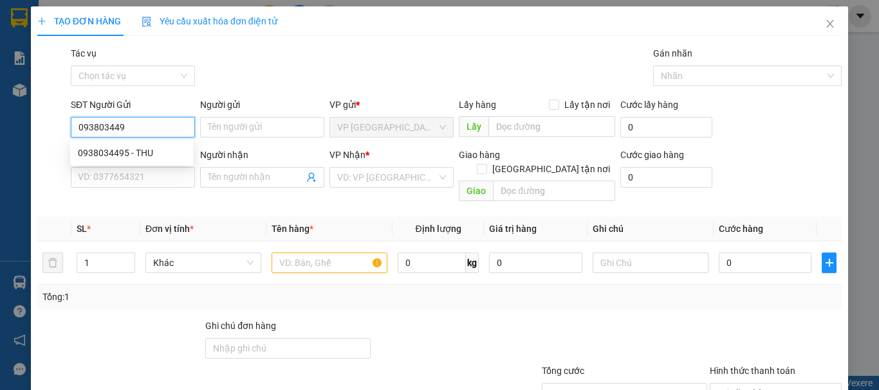
type input "0938034495"
click at [131, 154] on div "0938034495 - THU" at bounding box center [131, 153] width 107 height 14
type input "THU"
type input "0325400033"
type input "GIÀU"
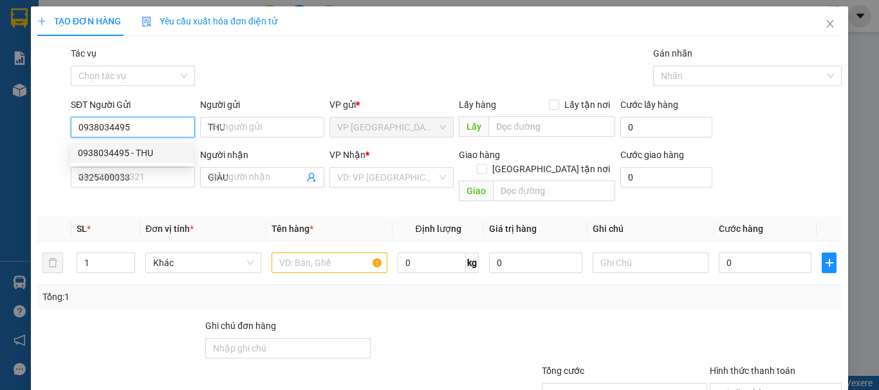
type input "20.000"
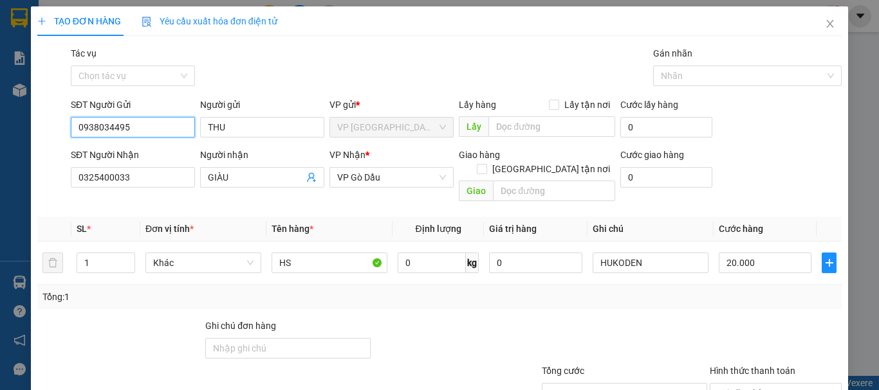
click at [140, 127] on input "0938034495" at bounding box center [133, 127] width 124 height 21
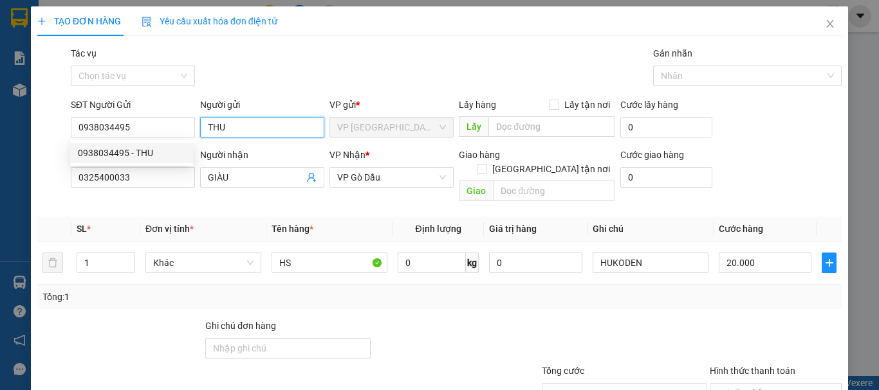
drag, startPoint x: 250, startPoint y: 123, endPoint x: 205, endPoint y: 136, distance: 46.2
click at [205, 136] on input "THU" at bounding box center [262, 127] width 124 height 21
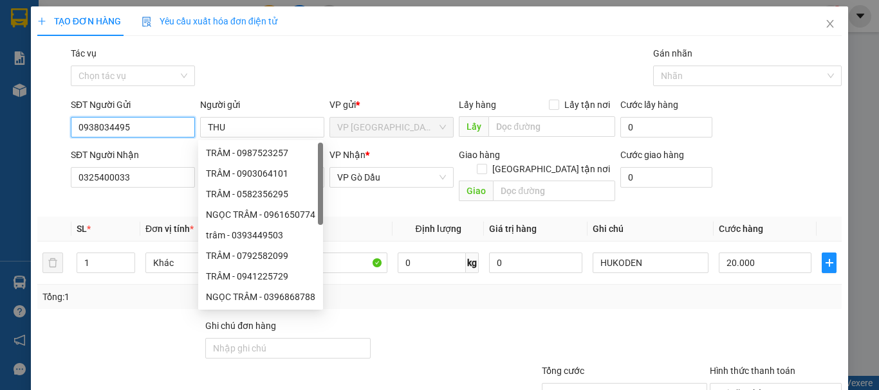
click at [149, 129] on input "0938034495" at bounding box center [133, 127] width 124 height 21
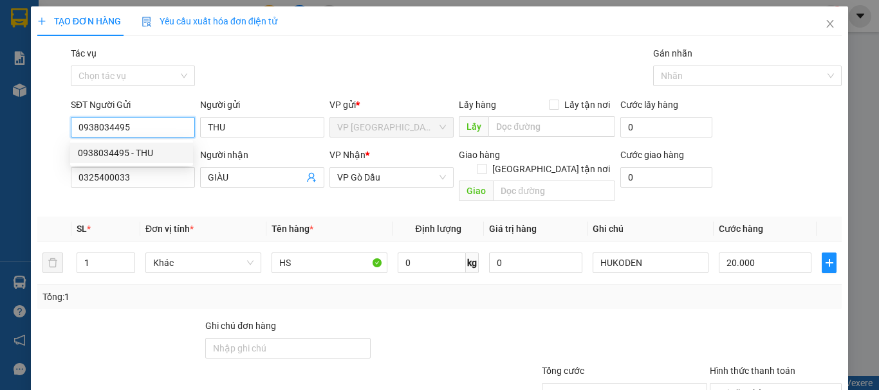
click at [152, 151] on div "0938034495 - THU" at bounding box center [131, 153] width 107 height 14
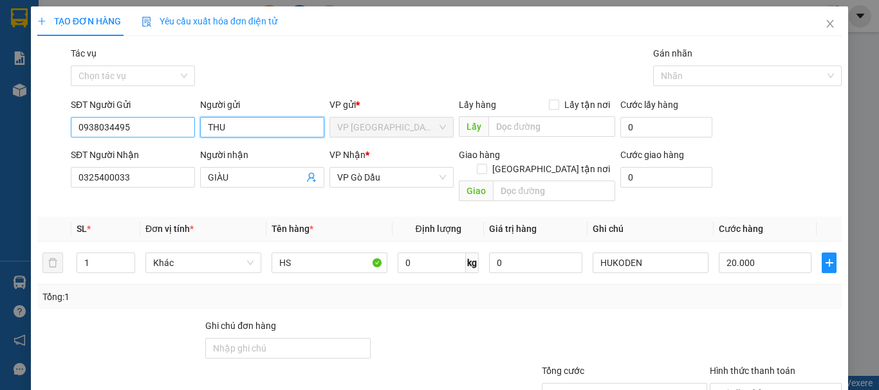
drag, startPoint x: 241, startPoint y: 120, endPoint x: 183, endPoint y: 132, distance: 59.8
click at [185, 131] on div "SĐT Người Gửi 0938034495 Người gửi THU THU VP gửi * VP Tây Ninh Lấy hàng Lấy tậ…" at bounding box center [456, 120] width 776 height 45
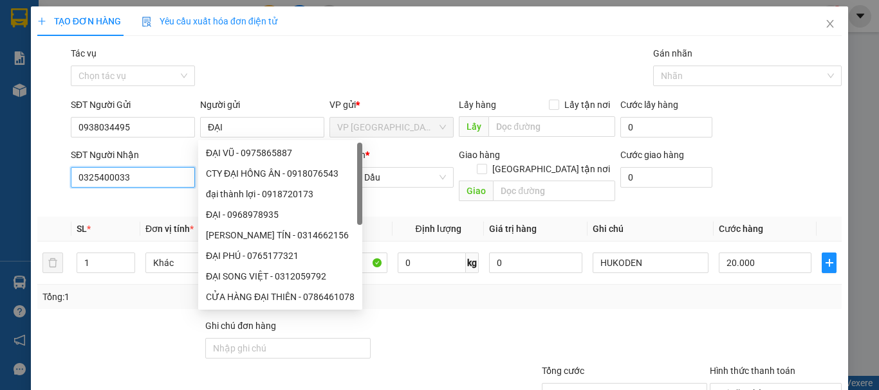
click at [164, 171] on input "0325400033" at bounding box center [133, 177] width 124 height 21
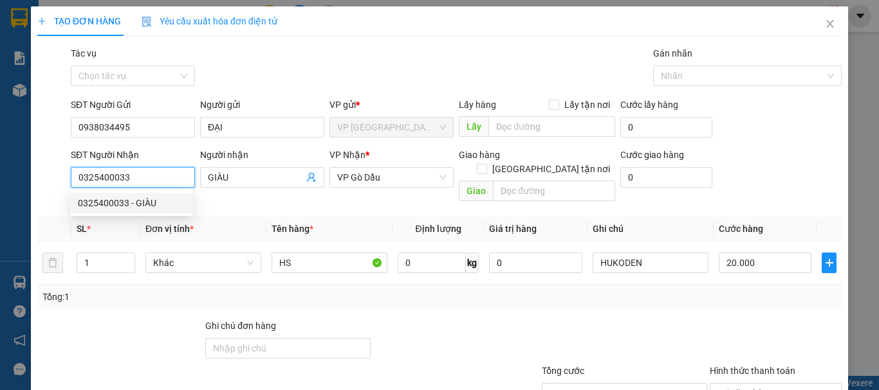
drag, startPoint x: 139, startPoint y: 185, endPoint x: 0, endPoint y: 208, distance: 140.9
click at [0, 208] on div "TẠO ĐƠN HÀNG Yêu cầu xuất hóa đơn điện tử Transit Pickup Surcharge Ids Transit …" at bounding box center [439, 195] width 879 height 390
click at [157, 202] on div "0966708084 - ĐẠT" at bounding box center [131, 203] width 107 height 14
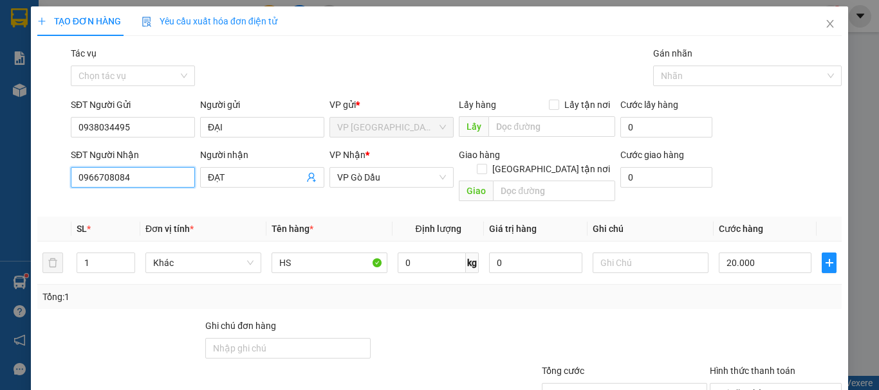
scroll to position [86, 0]
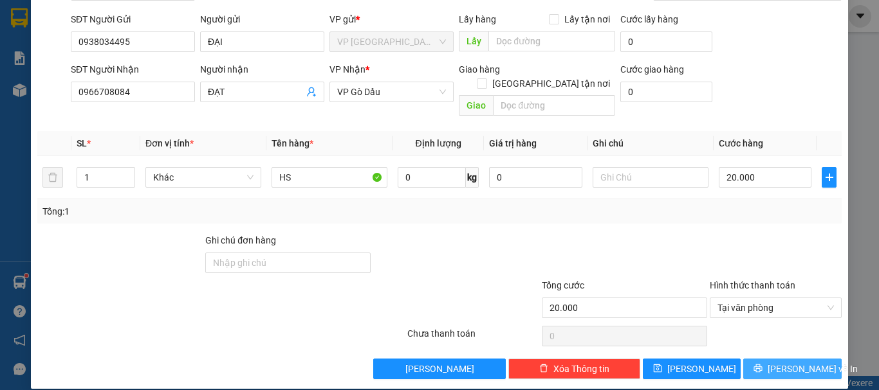
click at [786, 362] on span "[PERSON_NAME] và In" at bounding box center [812, 369] width 90 height 14
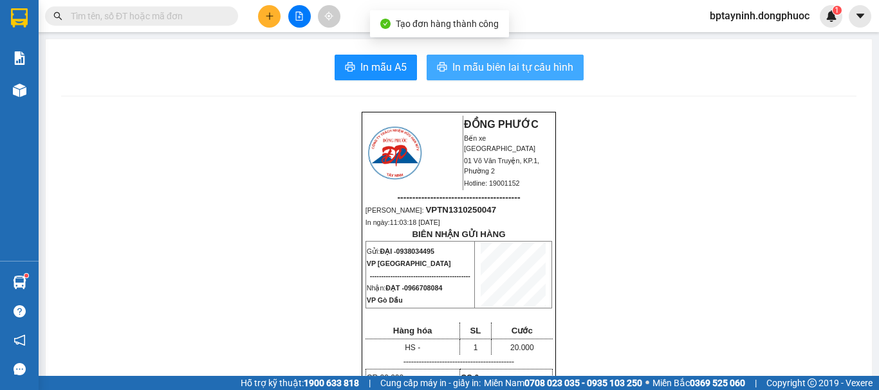
click at [560, 62] on span "In mẫu biên lai tự cấu hình" at bounding box center [512, 67] width 121 height 16
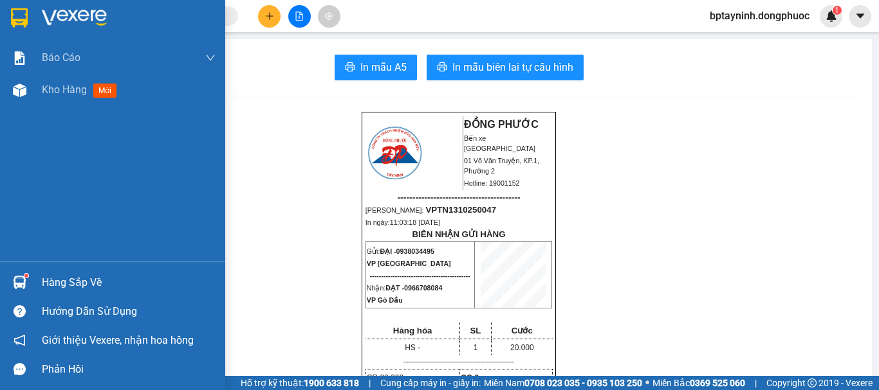
click at [77, 278] on div "Hàng sắp về" at bounding box center [129, 282] width 174 height 19
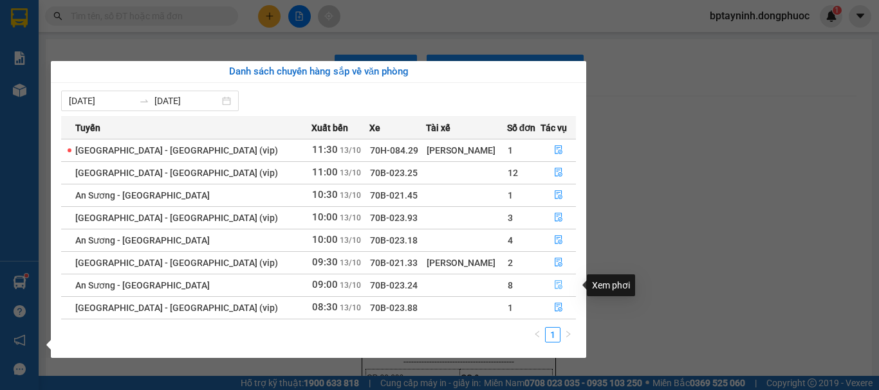
click at [555, 285] on icon "file-done" at bounding box center [558, 284] width 9 height 9
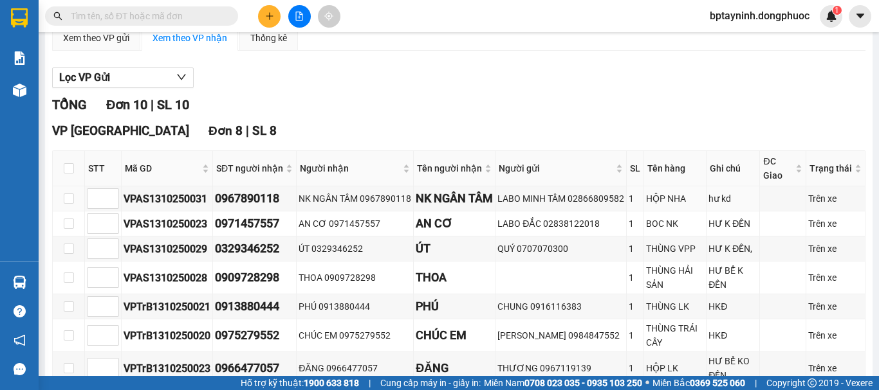
scroll to position [214, 0]
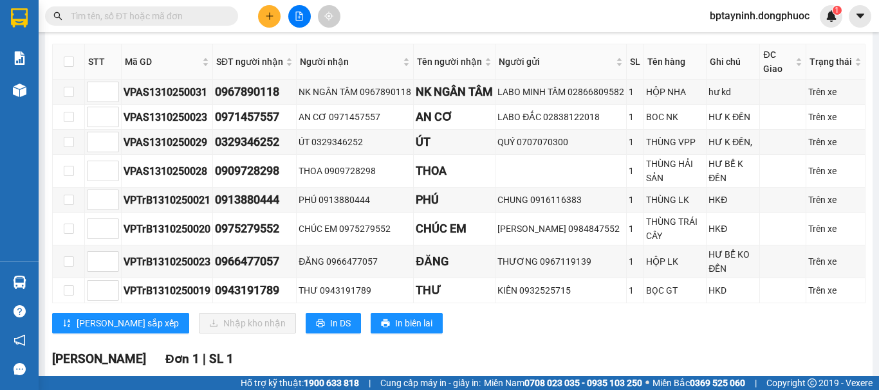
click at [134, 12] on input "text" at bounding box center [147, 16] width 152 height 14
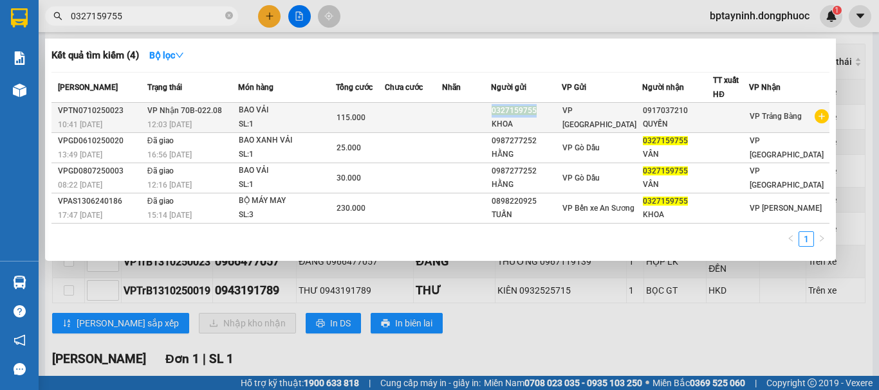
drag, startPoint x: 554, startPoint y: 105, endPoint x: 488, endPoint y: 109, distance: 67.0
click at [488, 109] on tr "VPTN0710250023 10:41 - 07/10 VP Nhận 70B-022.08 12:03 - 07/10 BAO VẢI SL: 1 115…" at bounding box center [440, 118] width 778 height 30
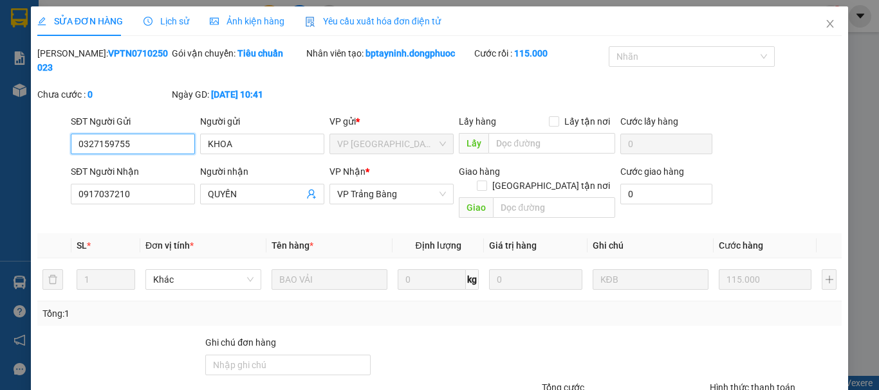
drag, startPoint x: 135, startPoint y: 127, endPoint x: 1, endPoint y: 151, distance: 136.5
click at [0, 151] on div "SỬA ĐƠN HÀNG Lịch sử Ảnh kiện hàng Yêu cầu xuất hóa đơn điện tử Total Paid Fee …" at bounding box center [439, 195] width 879 height 390
click at [825, 25] on icon "close" at bounding box center [830, 24] width 10 height 10
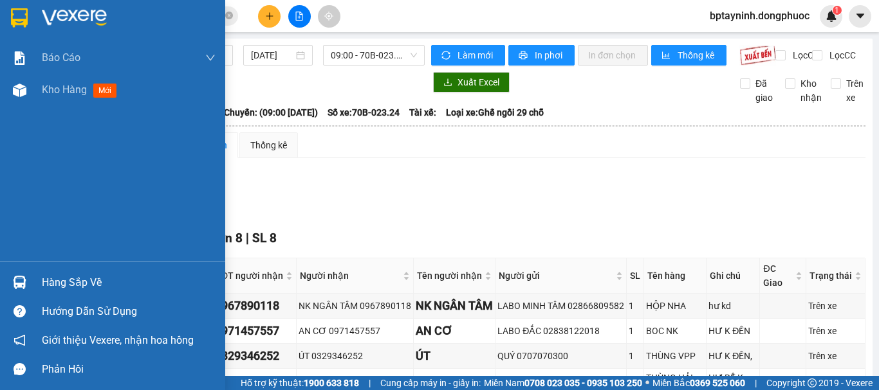
click at [20, 286] on img at bounding box center [20, 283] width 14 height 14
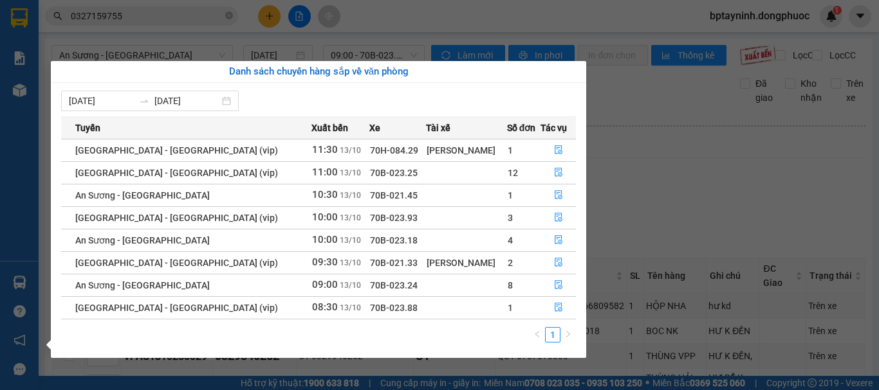
click at [680, 170] on section "Kết quả tìm kiếm ( 4 ) Bộ lọc Mã ĐH Trạng thái Món hàng Tổng cước Chưa cước Nhã…" at bounding box center [439, 195] width 879 height 390
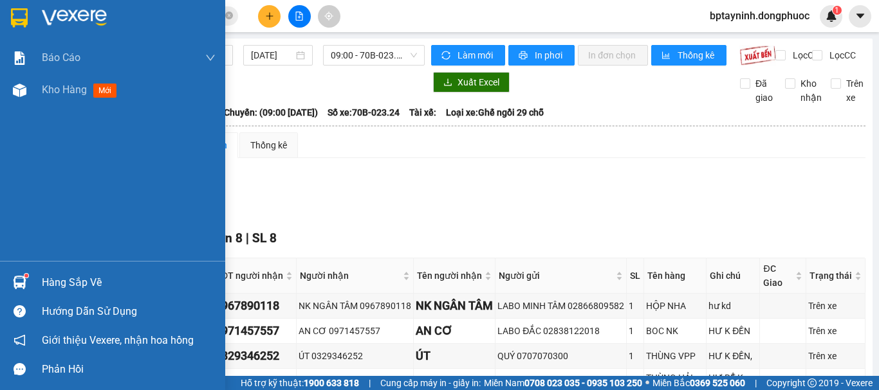
click at [28, 275] on sup at bounding box center [26, 276] width 4 height 4
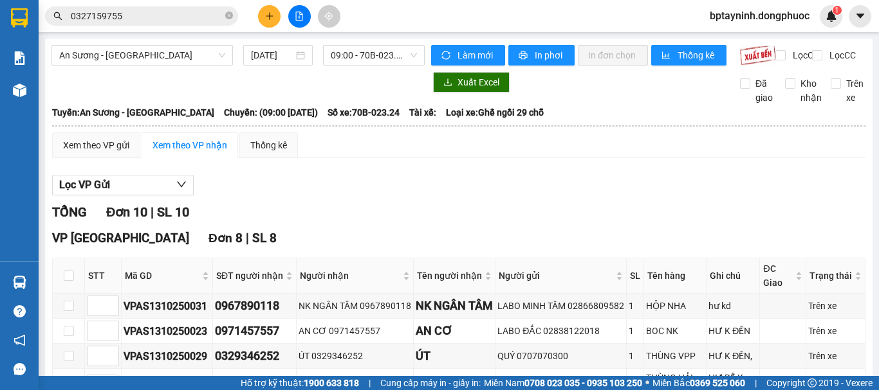
click at [488, 12] on section "Kết quả tìm kiếm ( 4 ) Bộ lọc Mã ĐH Trạng thái Món hàng Tổng cước Chưa cước Nhã…" at bounding box center [439, 195] width 879 height 390
click at [265, 19] on icon "plus" at bounding box center [269, 16] width 9 height 9
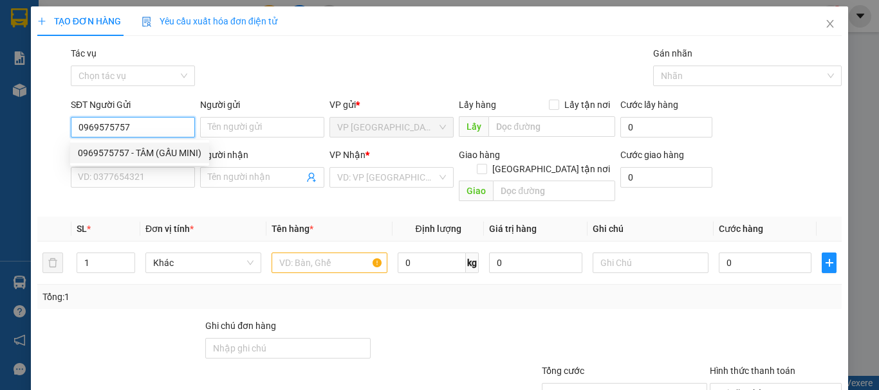
click at [169, 151] on div "0969575757 - TÂM (GẤU MINI)" at bounding box center [139, 153] width 123 height 14
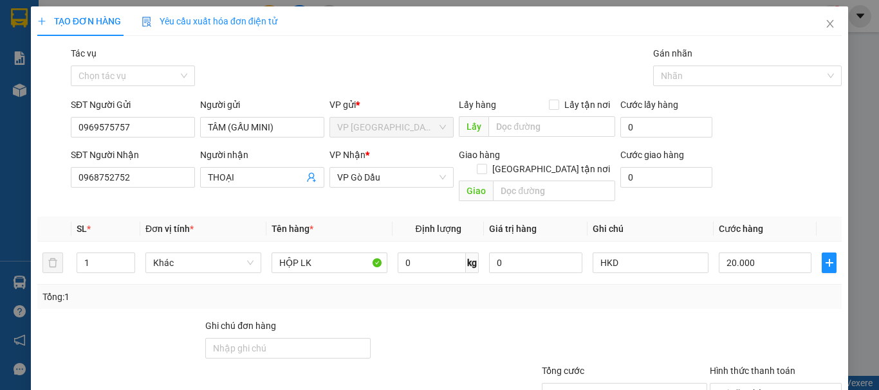
drag, startPoint x: 771, startPoint y: 290, endPoint x: 765, endPoint y: 319, distance: 29.5
click at [771, 296] on div "Transit Pickup Surcharge Ids Transit Deliver Surcharge Ids Transit Deliver Surc…" at bounding box center [439, 255] width 804 height 419
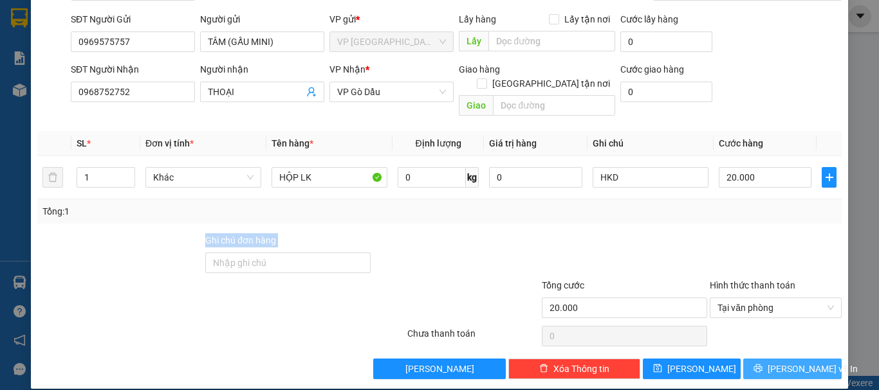
click at [792, 362] on span "[PERSON_NAME] và In" at bounding box center [812, 369] width 90 height 14
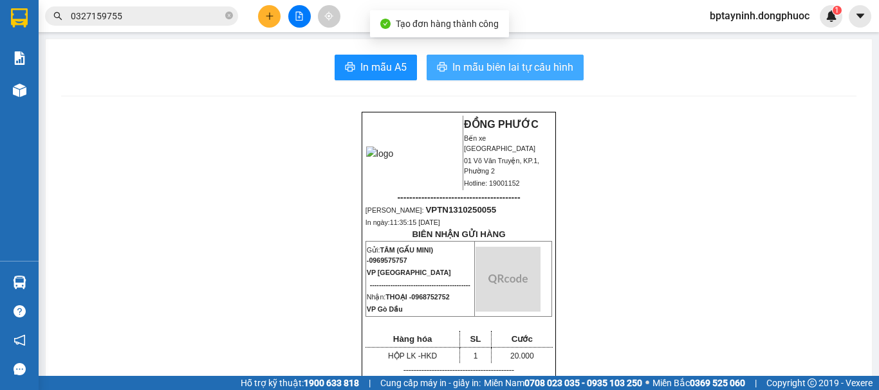
click at [473, 73] on span "In mẫu biên lai tự cấu hình" at bounding box center [512, 67] width 121 height 16
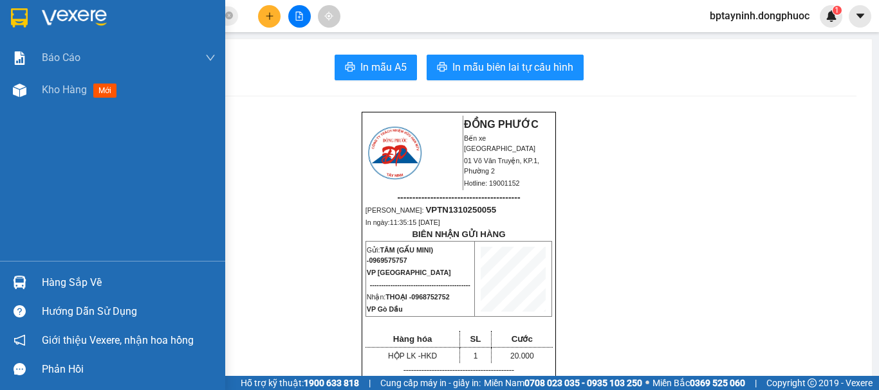
click at [95, 277] on div "Hàng sắp về" at bounding box center [129, 282] width 174 height 19
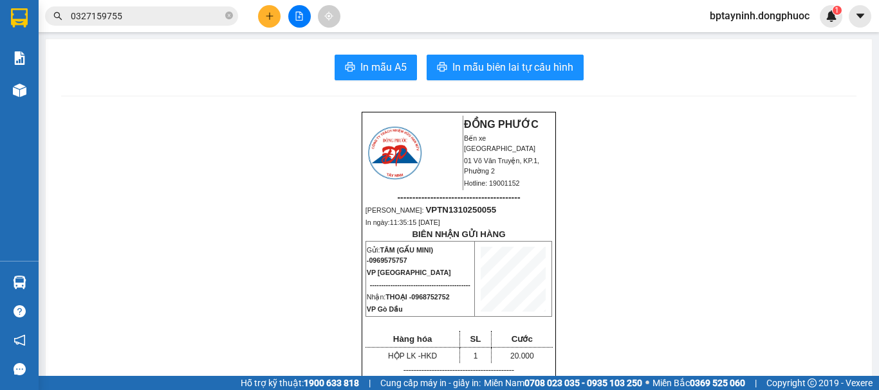
click at [226, 68] on section "Kết quả tìm kiếm ( 4 ) Bộ lọc Mã ĐH Trạng thái Món hàng Tổng cước Chưa cước Nhã…" at bounding box center [439, 195] width 879 height 390
click at [34, 55] on div "Báo cáo" at bounding box center [19, 58] width 39 height 32
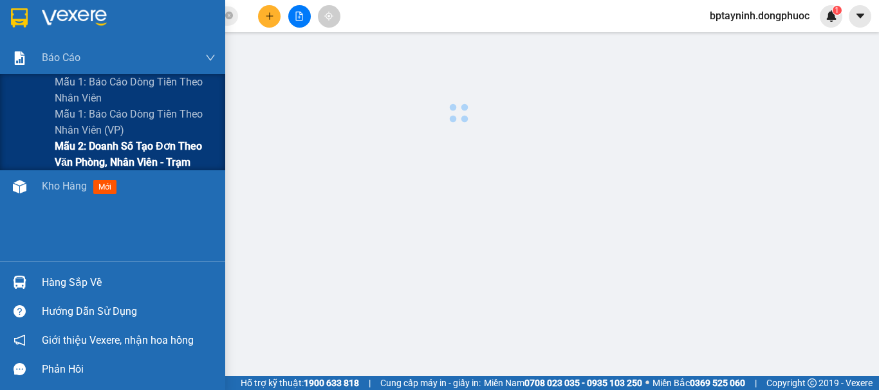
click at [103, 151] on span "Mẫu 2: Doanh số tạo đơn theo Văn phòng, nhân viên - Trạm" at bounding box center [135, 154] width 161 height 32
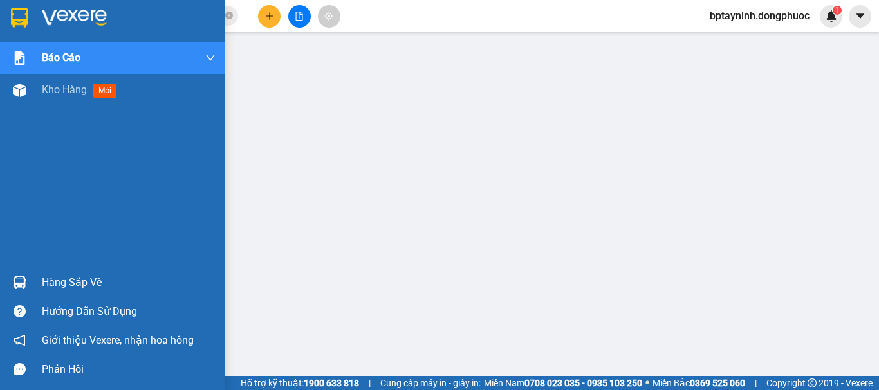
click at [46, 85] on span "Kho hàng" at bounding box center [64, 90] width 45 height 12
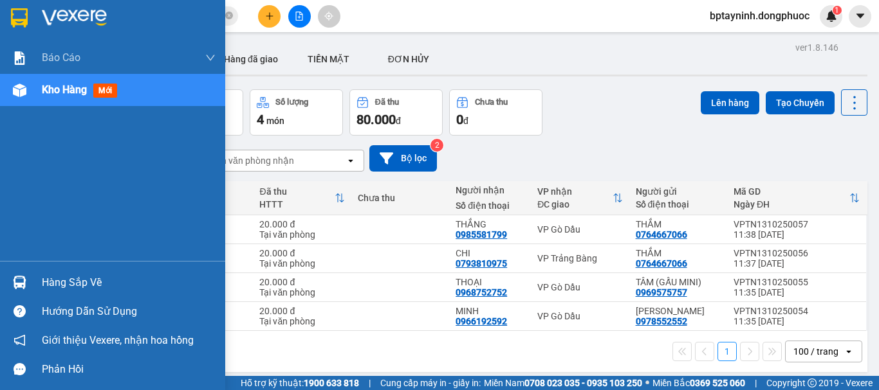
drag, startPoint x: 32, startPoint y: 278, endPoint x: 197, endPoint y: 185, distance: 189.8
click at [33, 278] on div "Hàng sắp về" at bounding box center [112, 282] width 225 height 29
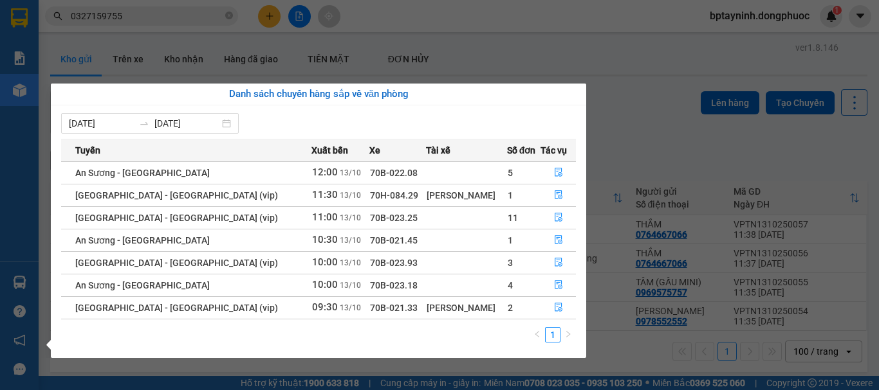
click at [626, 57] on section "Kết quả tìm kiếm ( 4 ) Bộ lọc Mã ĐH Trạng thái Món hàng Tổng cước Chưa cước Nhã…" at bounding box center [439, 195] width 879 height 390
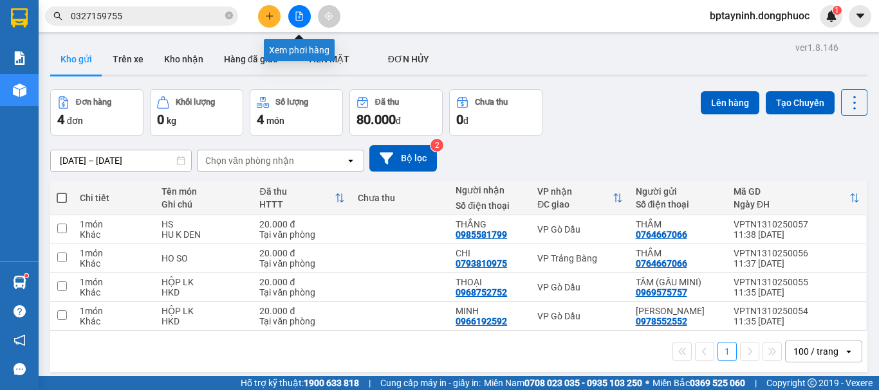
click at [298, 15] on icon "file-add" at bounding box center [299, 16] width 9 height 9
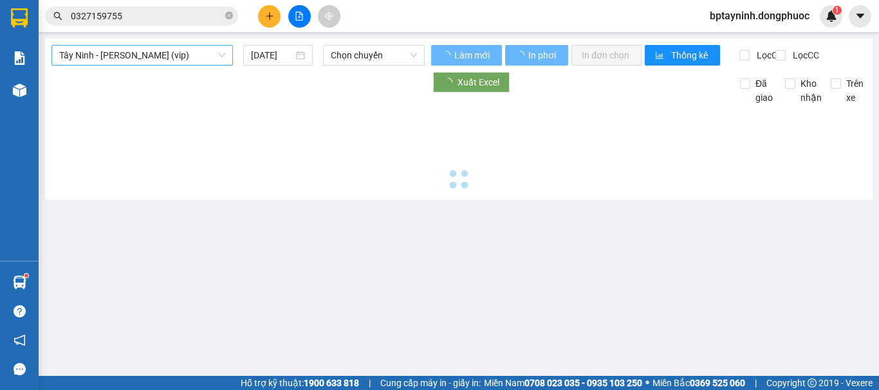
click at [213, 52] on span "Tây Ninh - Hồ Chí Minh (vip)" at bounding box center [142, 55] width 166 height 19
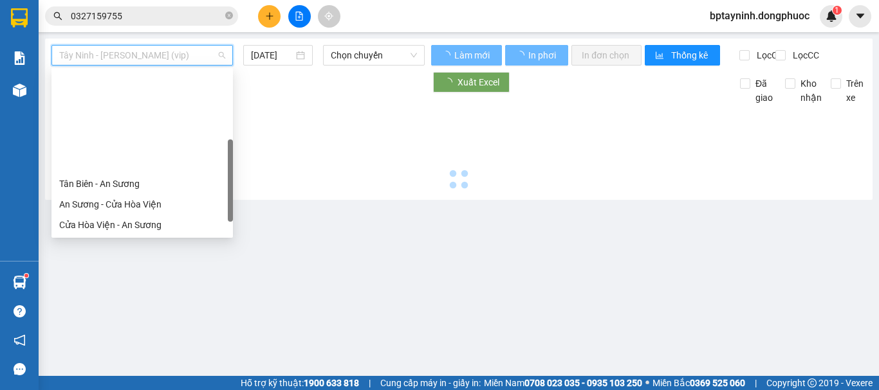
scroll to position [144, 0]
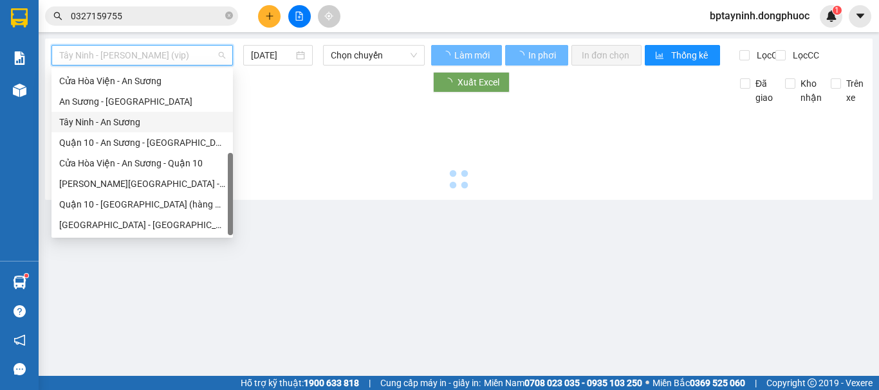
click at [145, 120] on div "Tây Ninh - An Sương" at bounding box center [142, 122] width 166 height 14
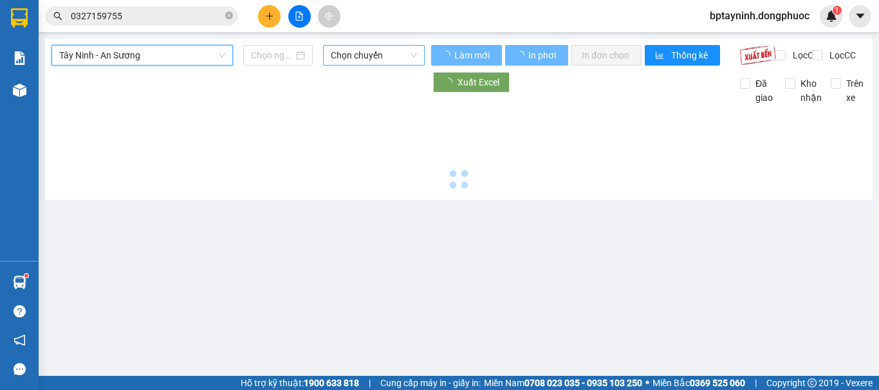
click at [378, 65] on div "Tây Ninh - An Sương Tây Ninh - An Sương Chọn chuyến" at bounding box center [237, 55] width 373 height 21
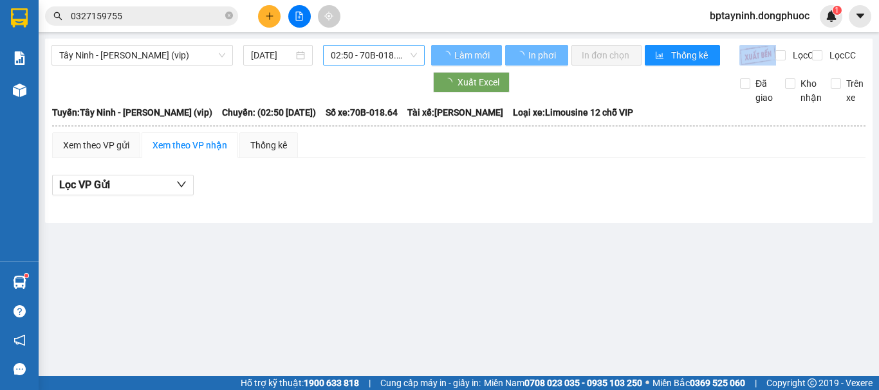
click at [381, 64] on span "02:50 - 70B-018.64" at bounding box center [374, 55] width 86 height 19
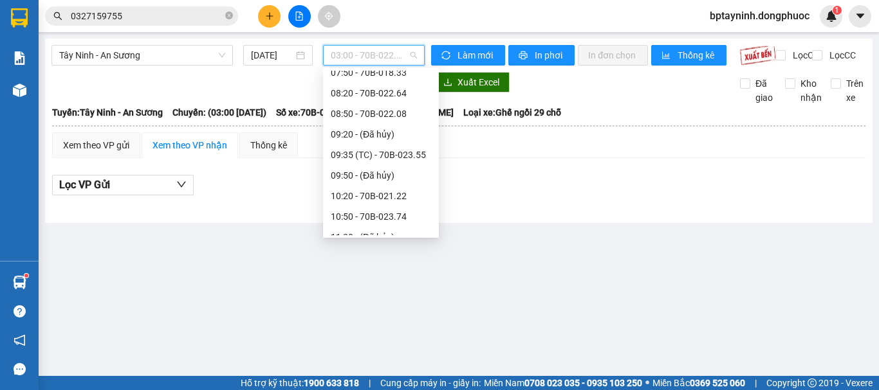
scroll to position [322, 0]
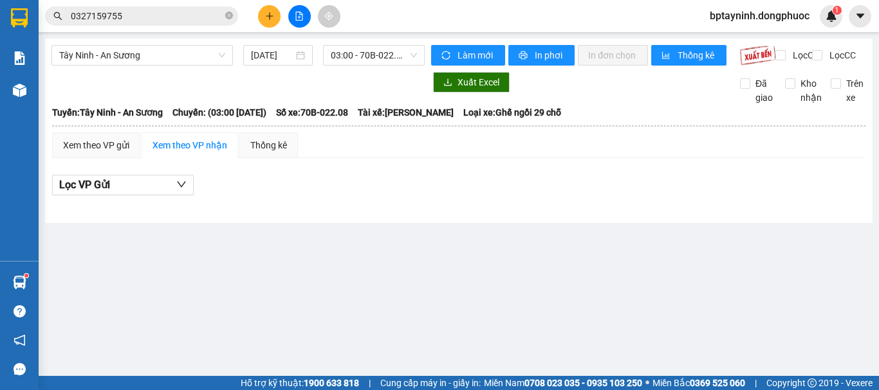
drag, startPoint x: 545, startPoint y: 194, endPoint x: 538, endPoint y: 193, distance: 6.5
click at [544, 193] on div "Lọc VP Gửi" at bounding box center [458, 185] width 813 height 21
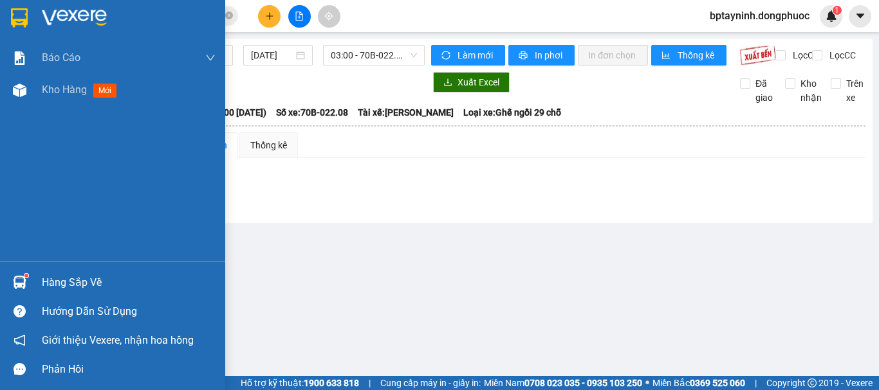
click at [76, 278] on div "Hàng sắp về" at bounding box center [129, 282] width 174 height 19
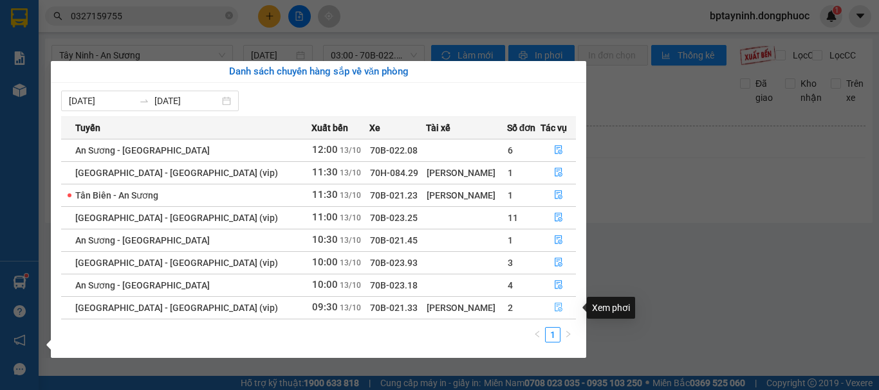
click at [558, 306] on icon "file-done" at bounding box center [558, 308] width 8 height 9
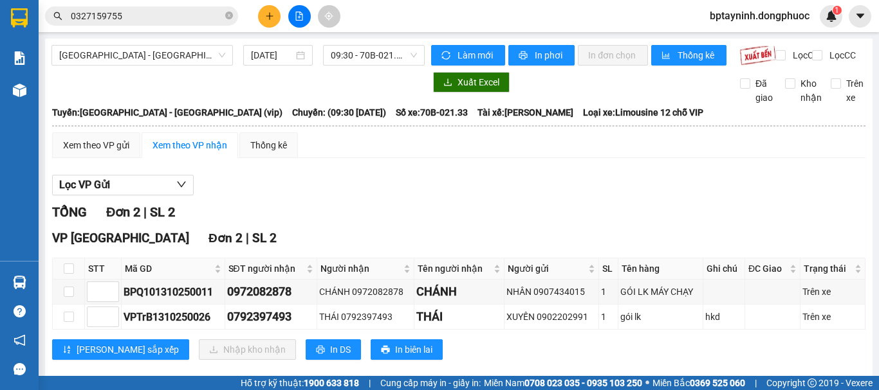
scroll to position [31, 0]
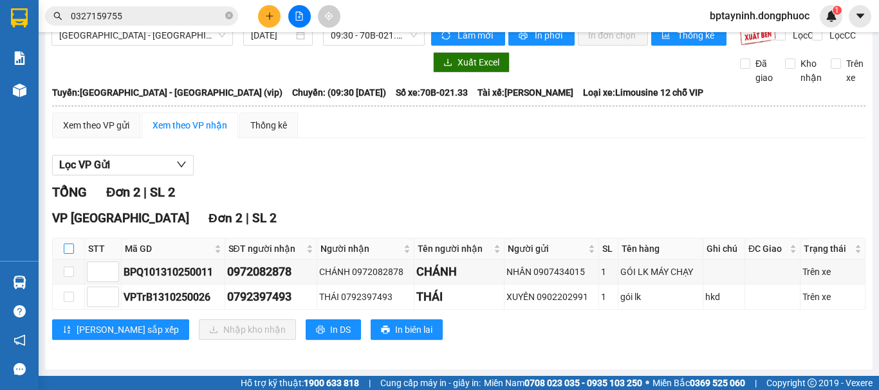
click at [68, 248] on input "checkbox" at bounding box center [69, 249] width 10 height 10
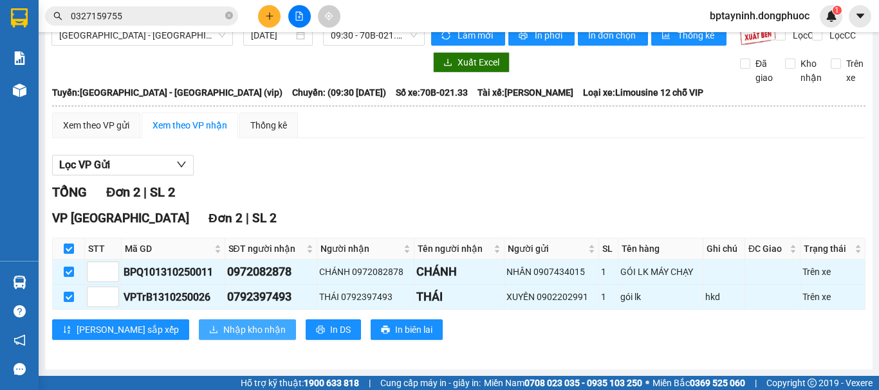
click at [223, 325] on span "Nhập kho nhận" at bounding box center [254, 330] width 62 height 14
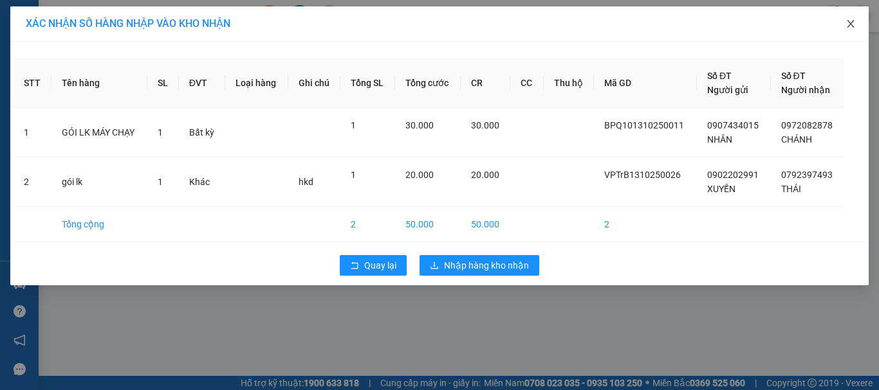
click at [852, 21] on icon "close" at bounding box center [850, 24] width 10 height 10
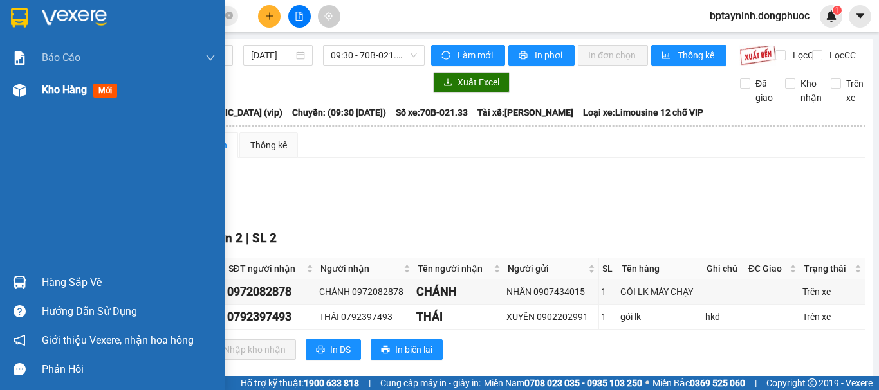
click at [66, 80] on div "Kho hàng mới" at bounding box center [129, 90] width 174 height 32
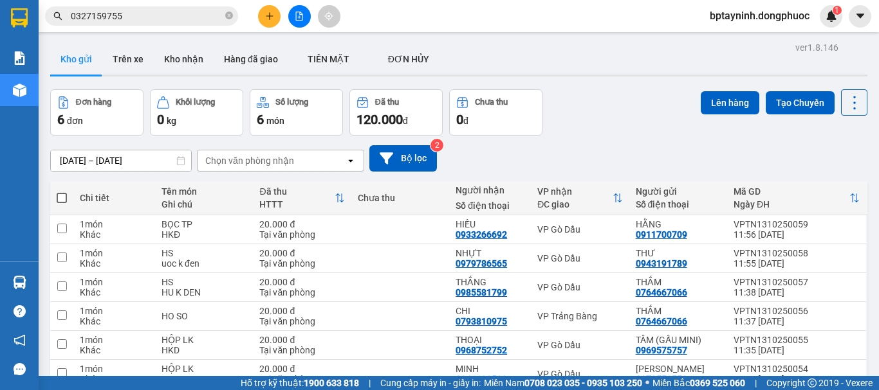
scroll to position [66, 0]
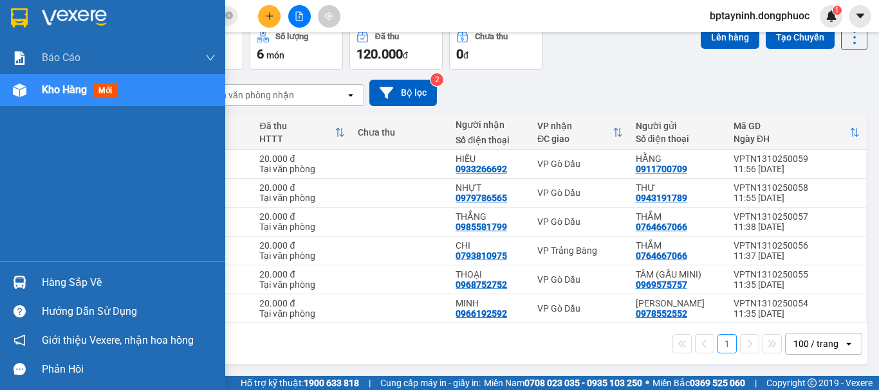
drag, startPoint x: 69, startPoint y: 277, endPoint x: 83, endPoint y: 277, distance: 14.2
click at [70, 277] on div "Hàng sắp về" at bounding box center [129, 282] width 174 height 19
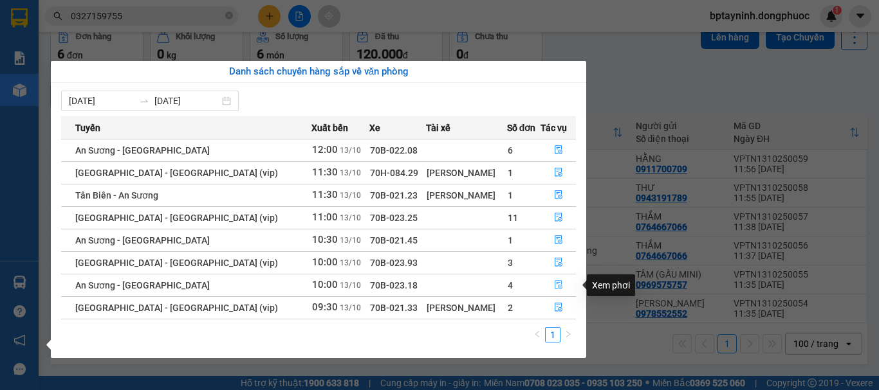
click at [554, 282] on icon "file-done" at bounding box center [558, 284] width 9 height 9
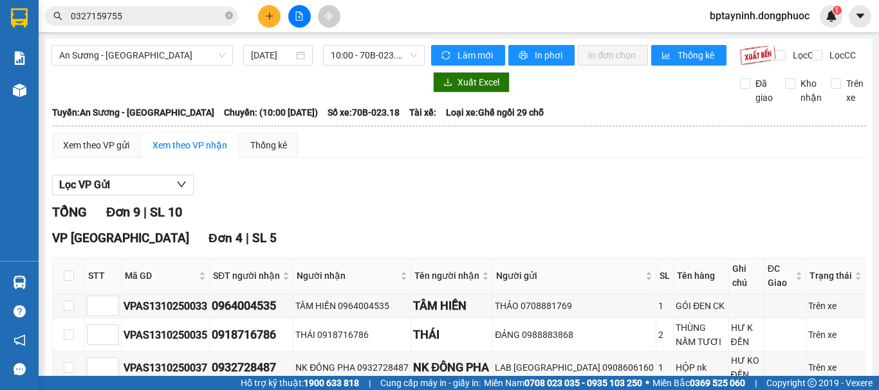
scroll to position [107, 0]
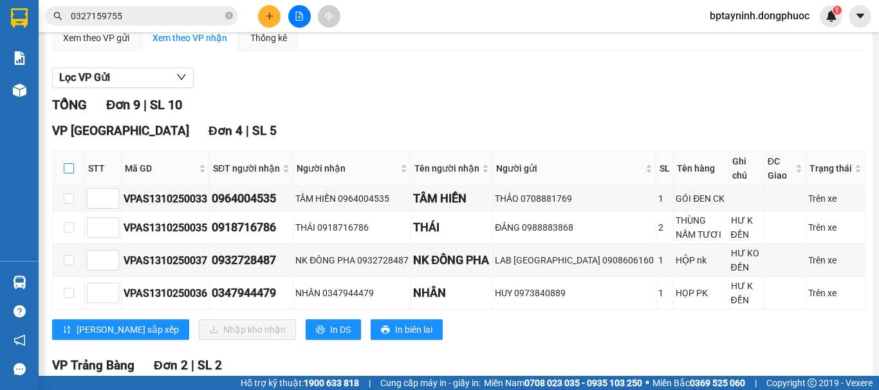
drag, startPoint x: 69, startPoint y: 177, endPoint x: 73, endPoint y: 192, distance: 16.1
click at [68, 174] on input "checkbox" at bounding box center [69, 168] width 10 height 10
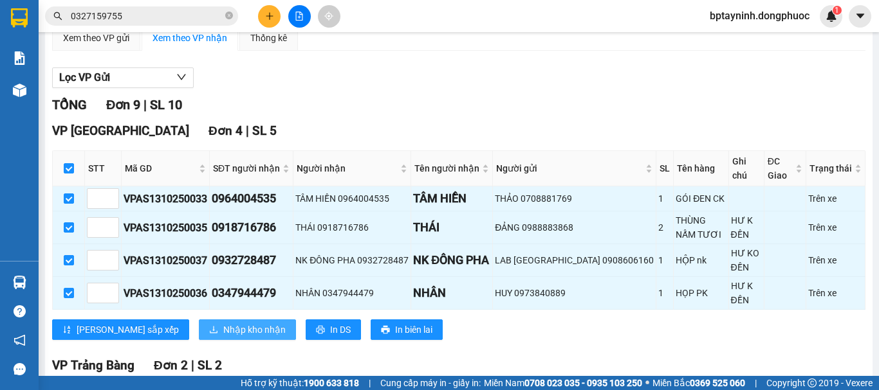
click at [223, 327] on span "Nhập kho nhận" at bounding box center [254, 330] width 62 height 14
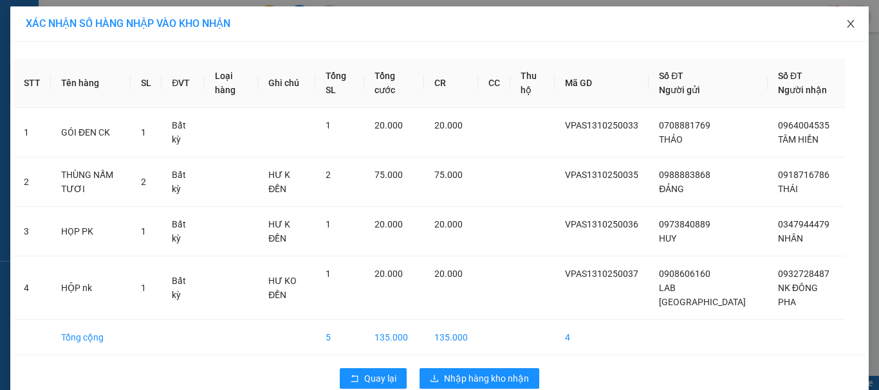
drag, startPoint x: 849, startPoint y: 24, endPoint x: 715, endPoint y: 1, distance: 135.8
click at [846, 24] on icon "close" at bounding box center [850, 24] width 10 height 10
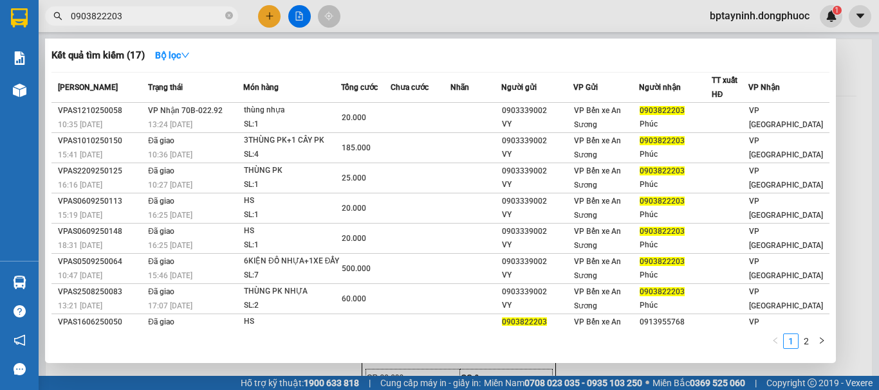
drag, startPoint x: 0, startPoint y: 0, endPoint x: 0, endPoint y: 22, distance: 21.9
click at [58, 10] on span "0903822203" at bounding box center [141, 15] width 193 height 19
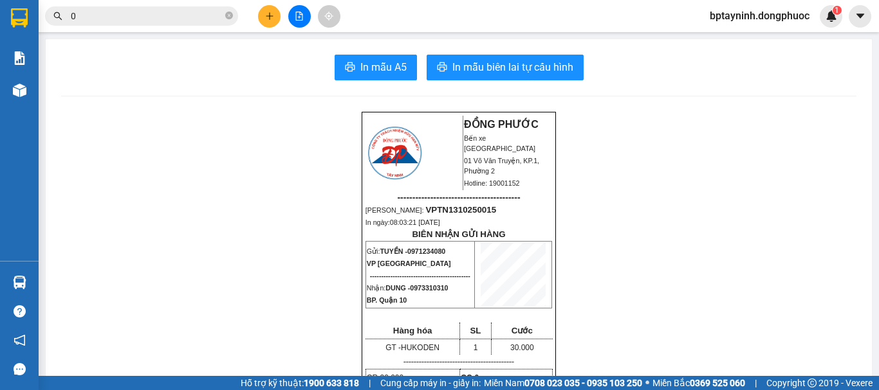
type input "0"
click at [297, 7] on button at bounding box center [299, 16] width 23 height 23
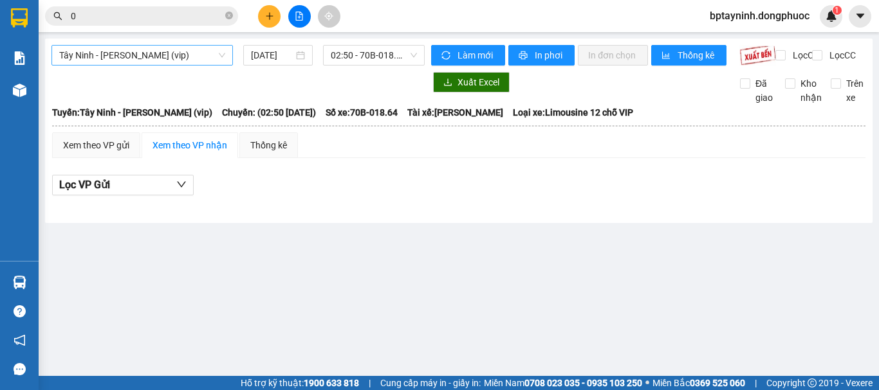
click at [208, 55] on span "Tây Ninh - [PERSON_NAME] (vip)" at bounding box center [142, 55] width 166 height 19
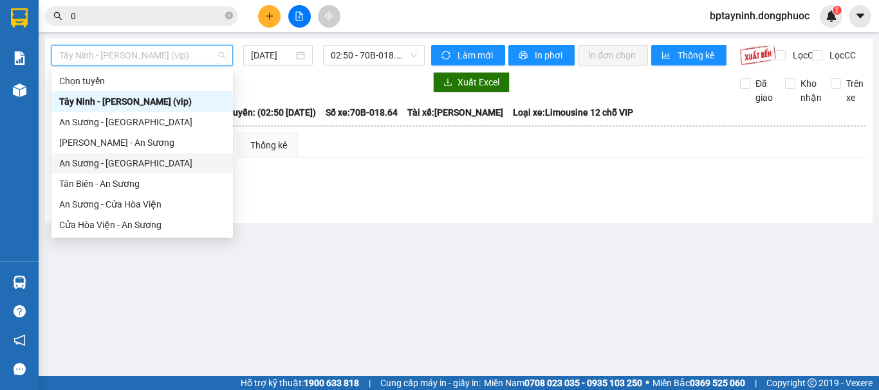
scroll to position [144, 0]
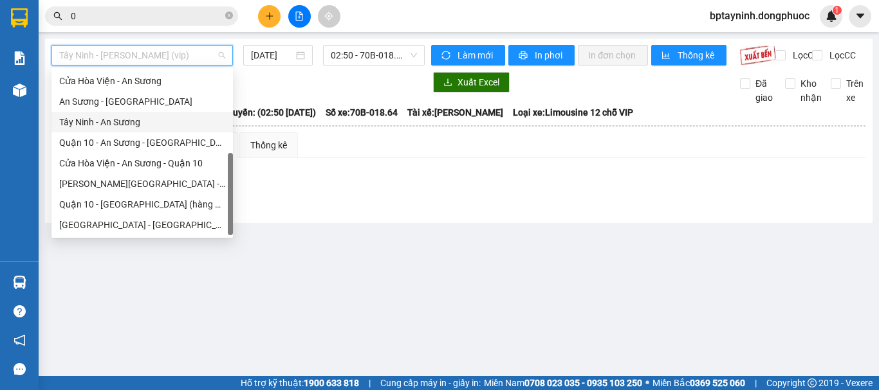
click at [134, 122] on div "Tây Ninh - An Sương" at bounding box center [142, 122] width 166 height 14
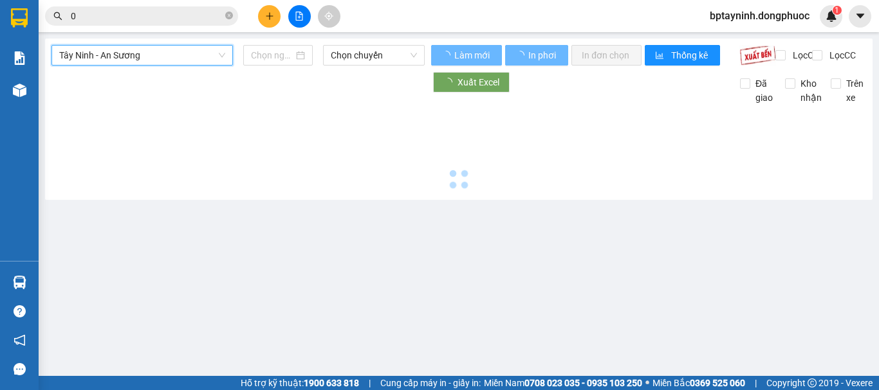
type input "[DATE]"
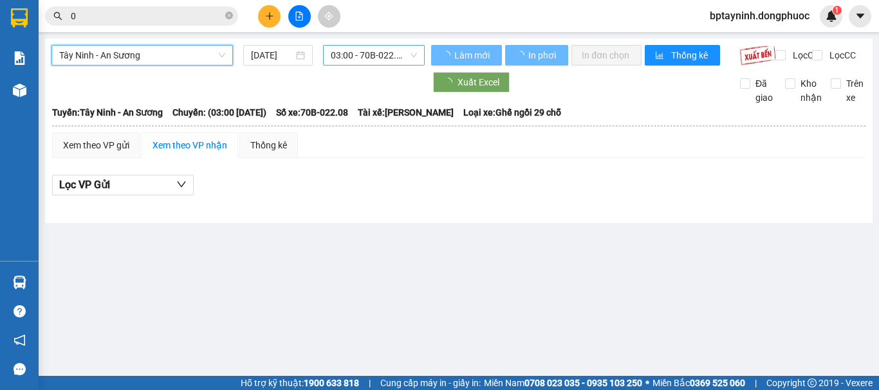
click at [366, 53] on span "03:00 - 70B-022.08" at bounding box center [374, 55] width 86 height 19
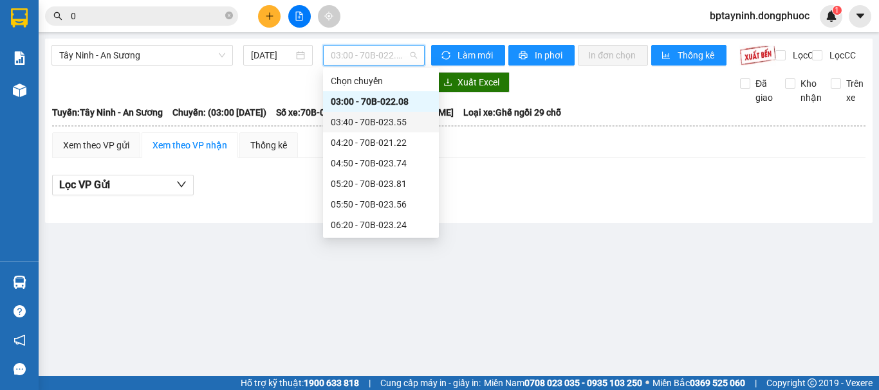
scroll to position [214, 0]
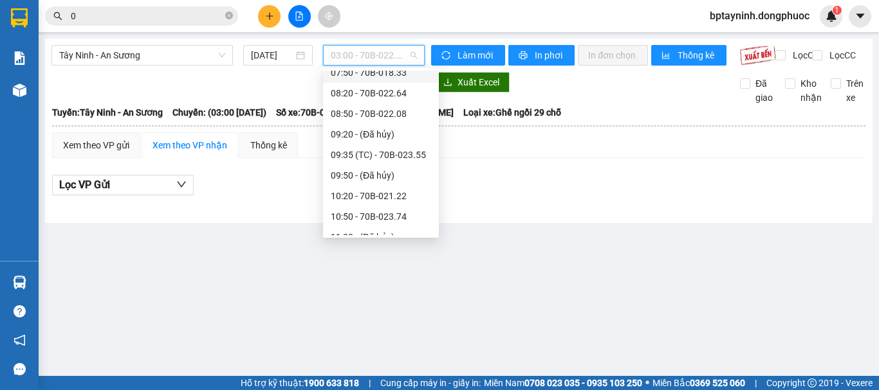
click at [390, 73] on div "07:50 - 70B-018.33" at bounding box center [381, 73] width 100 height 14
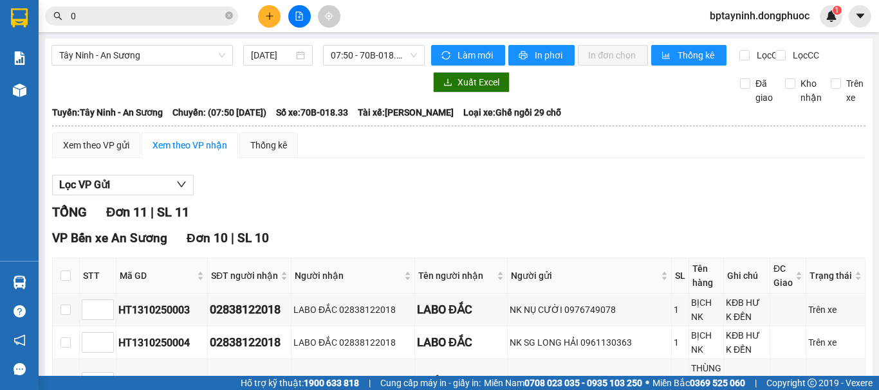
click at [39, 280] on main "Tây Ninh - An Sương [DATE] 07:50 - 70B-018.33 Làm mới In phơi In đơn chọn Thống…" at bounding box center [439, 188] width 879 height 376
click at [37, 281] on div "Hàng sắp về" at bounding box center [19, 282] width 39 height 29
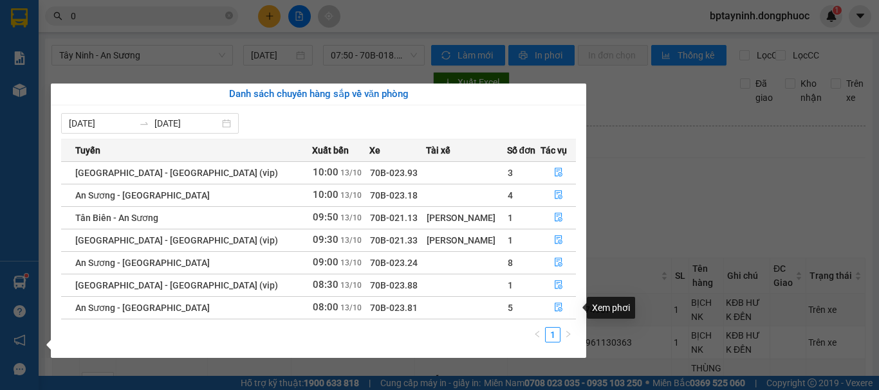
click at [706, 199] on section "Kết quả tìm kiếm ( 17 ) Bộ lọc Mã ĐH Trạng thái Món hàng Tổng cước Chưa cước Nh…" at bounding box center [439, 195] width 879 height 390
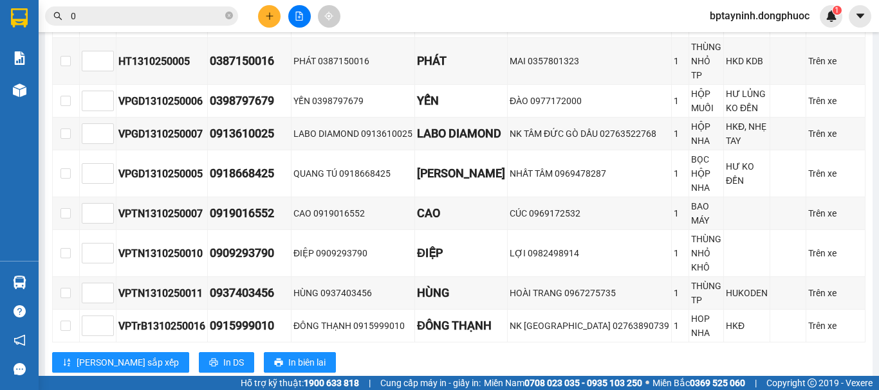
scroll to position [429, 0]
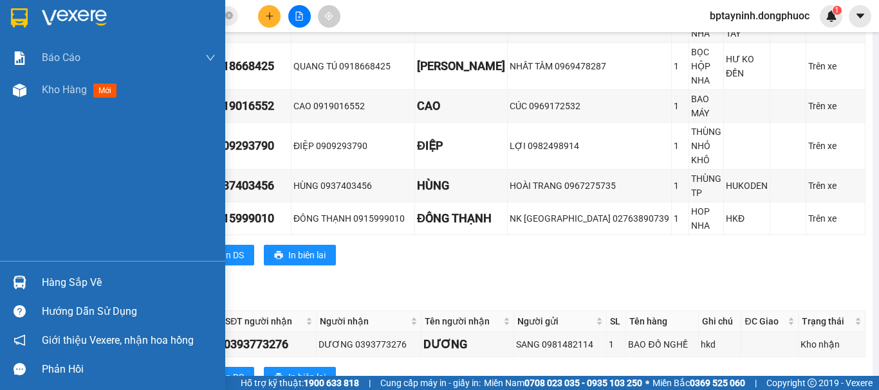
click at [26, 282] on img at bounding box center [20, 283] width 14 height 14
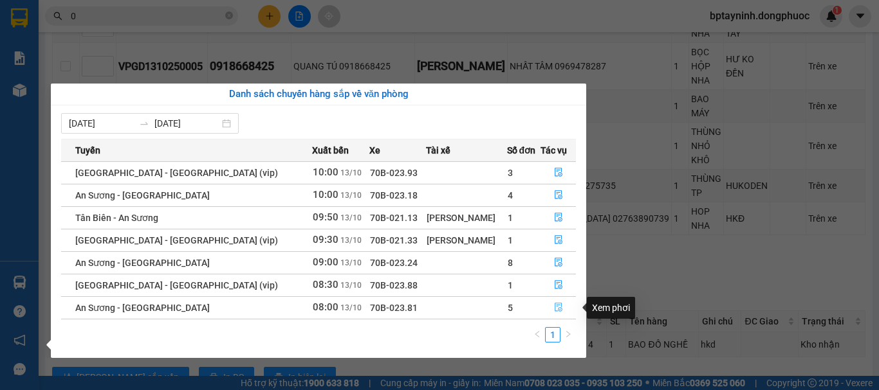
click at [554, 307] on icon "file-done" at bounding box center [558, 307] width 9 height 9
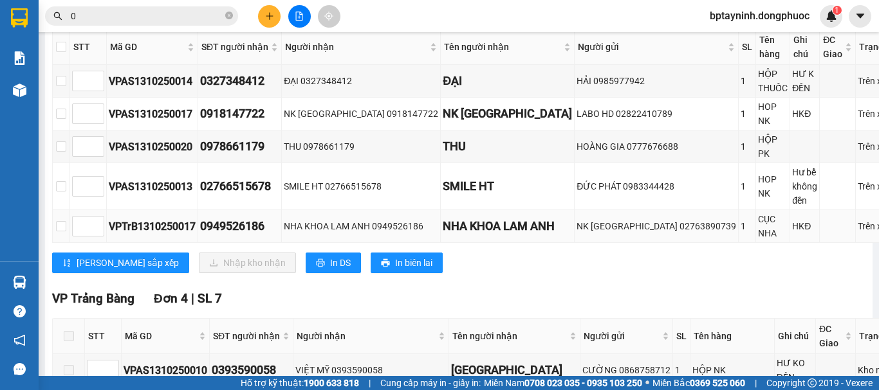
scroll to position [122, 0]
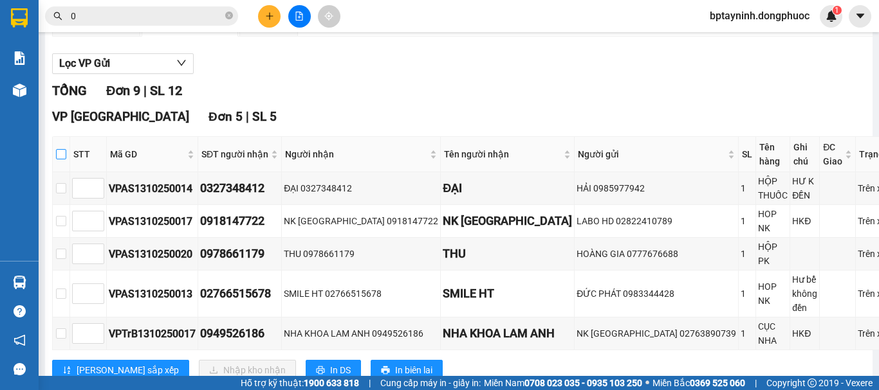
click at [66, 161] on label at bounding box center [61, 154] width 10 height 14
click at [66, 160] on input "checkbox" at bounding box center [61, 154] width 10 height 10
checkbox input "true"
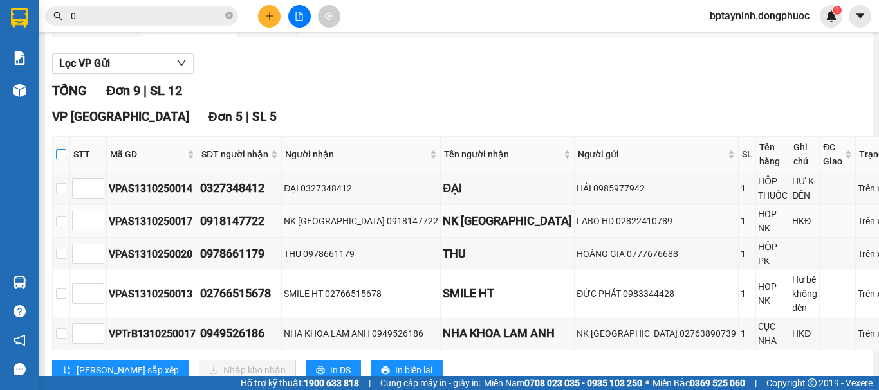
checkbox input "true"
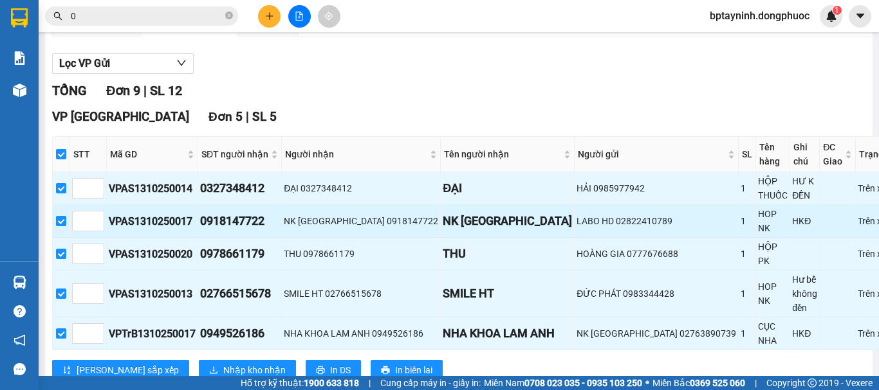
scroll to position [229, 0]
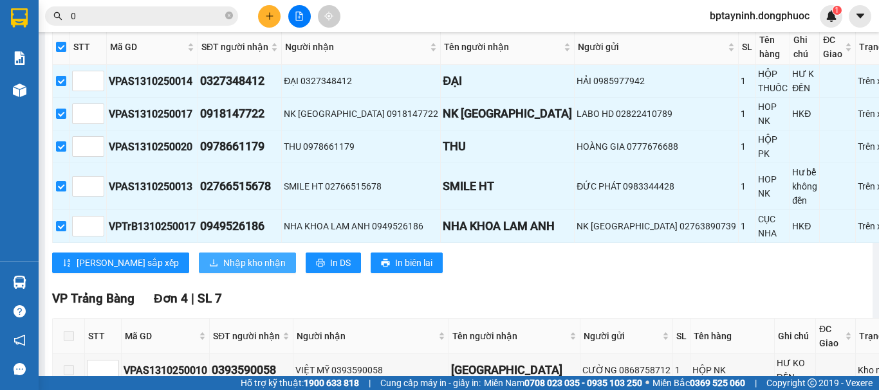
click at [223, 269] on span "Nhập kho nhận" at bounding box center [254, 263] width 62 height 14
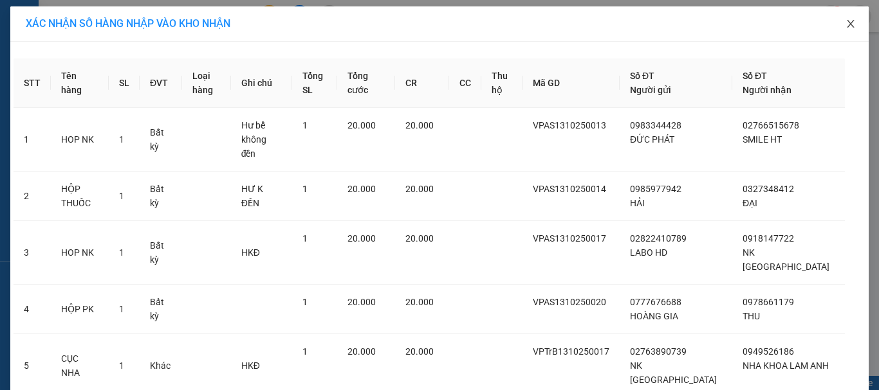
click at [845, 21] on icon "close" at bounding box center [850, 24] width 10 height 10
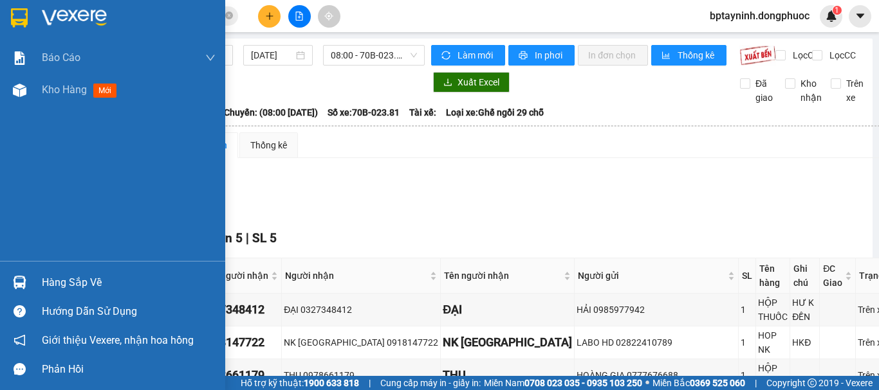
drag, startPoint x: 37, startPoint y: 280, endPoint x: 78, endPoint y: 273, distance: 41.8
click at [38, 279] on div "Hàng sắp về" at bounding box center [112, 282] width 225 height 29
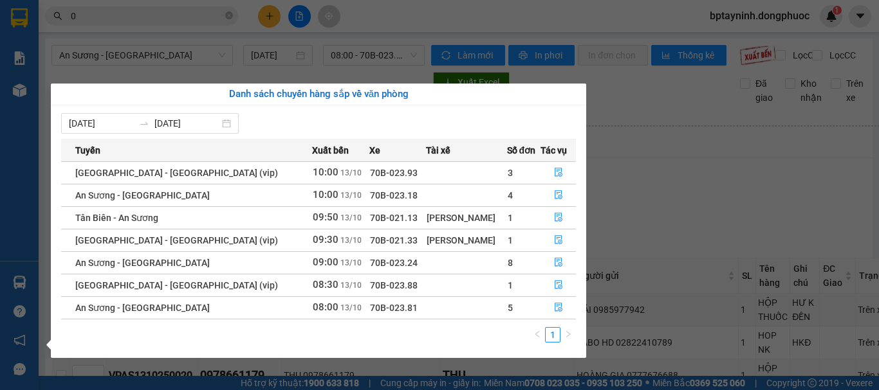
click at [645, 196] on section "Kết quả tìm kiếm ( 17 ) Bộ lọc Mã ĐH Trạng thái Món hàng Tổng cước Chưa cước Nh…" at bounding box center [439, 195] width 879 height 390
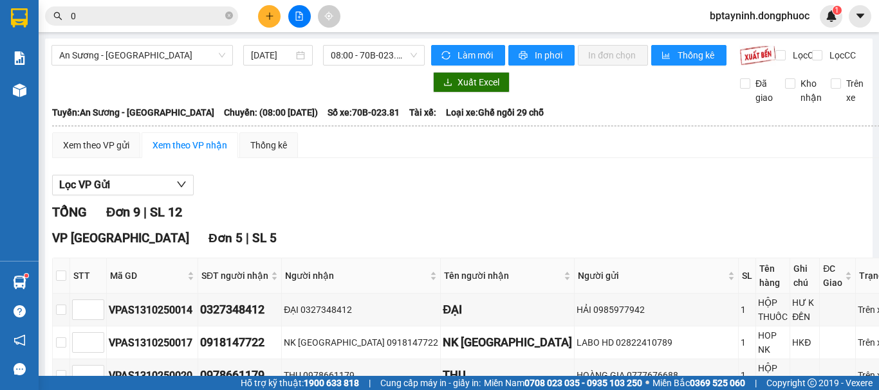
click at [130, 12] on input "0" at bounding box center [147, 16] width 152 height 14
paste input "TRÂN"
type input "0TRÂN"
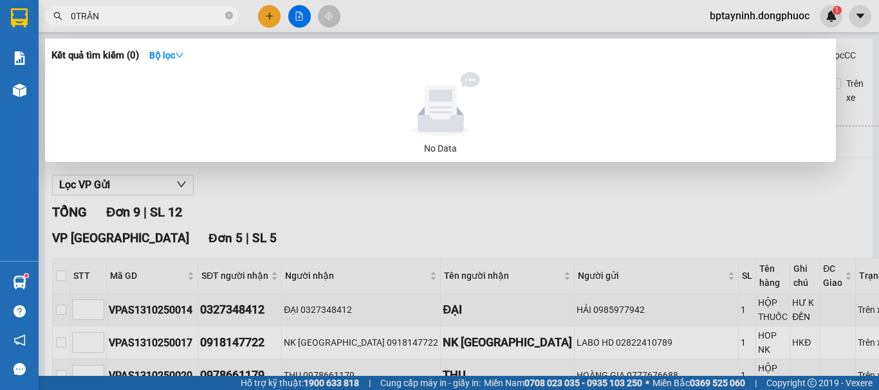
drag, startPoint x: 114, startPoint y: 10, endPoint x: 0, endPoint y: 35, distance: 116.4
click at [0, 37] on section "Kết quả tìm kiếm ( 0 ) Bộ lọc No Data 0TRÂN bptayninh.dongphuoc 1 Báo cáo Mẫu 1…" at bounding box center [439, 195] width 879 height 390
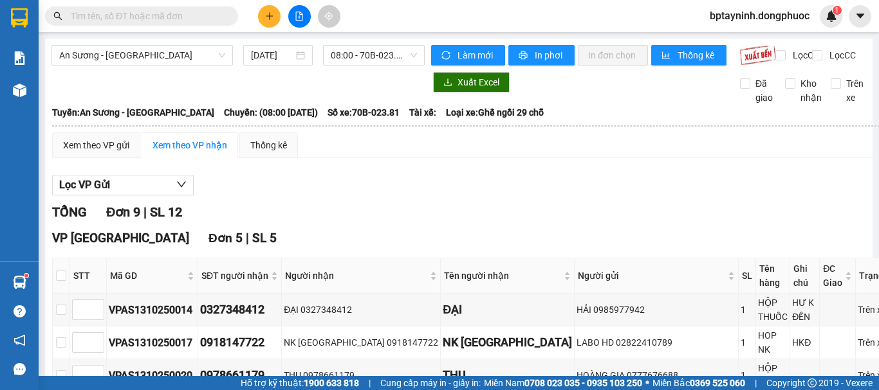
click at [116, 20] on input "text" at bounding box center [147, 16] width 152 height 14
paste input "0327159755"
type input "0327159755"
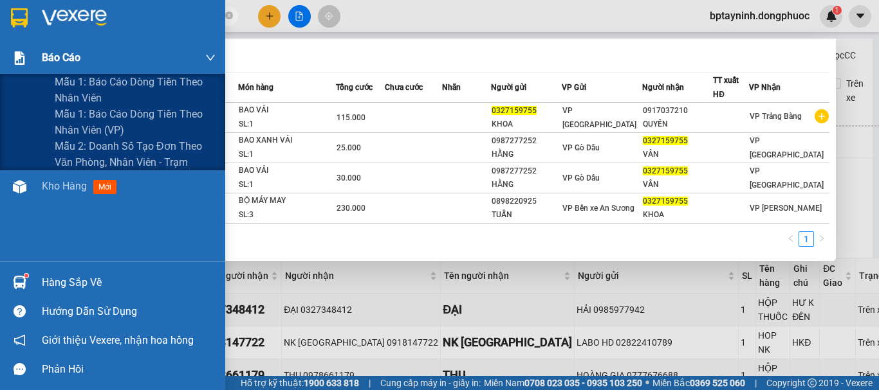
drag, startPoint x: 133, startPoint y: 14, endPoint x: 0, endPoint y: 73, distance: 145.7
click at [0, 73] on section "Kết quả tìm kiếm ( 4 ) Bộ lọc Mã ĐH Trạng thái Món hàng Tổng cước Chưa cước Nhã…" at bounding box center [439, 195] width 879 height 390
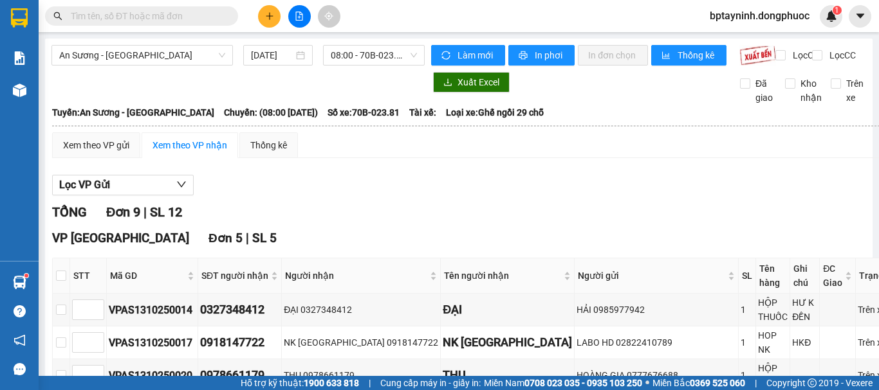
click at [174, 15] on input "text" at bounding box center [147, 16] width 152 height 14
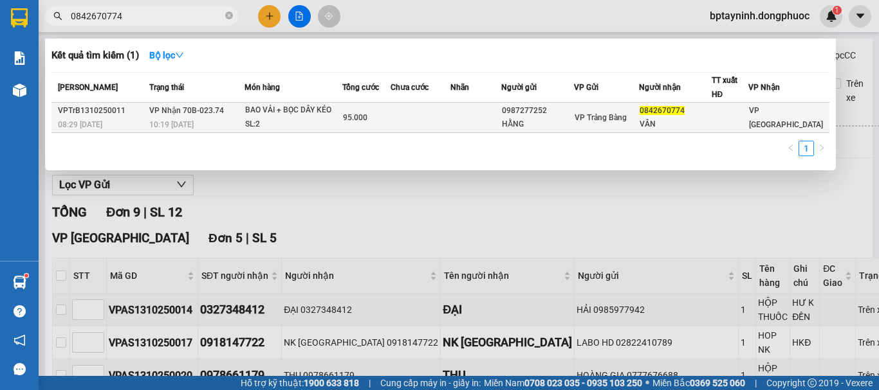
type input "0842670774"
click at [326, 104] on div "BAO VẢI + BỌC DÂY KÉO" at bounding box center [293, 111] width 96 height 14
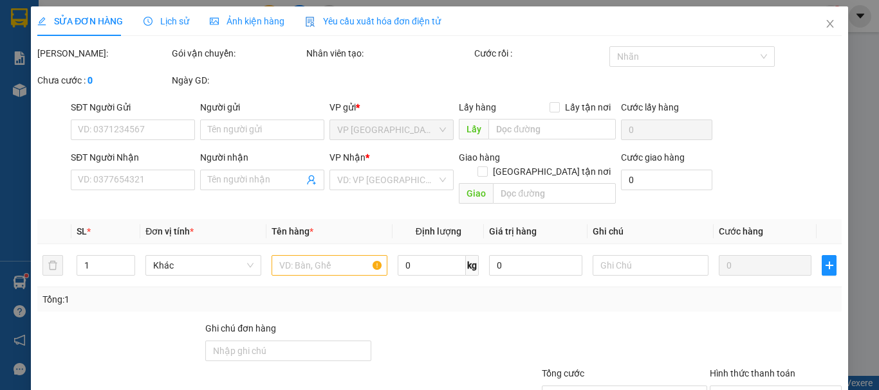
type input "0987277252"
type input "HẰNG"
type input "0842670774"
type input "VÂN"
type input "95.000"
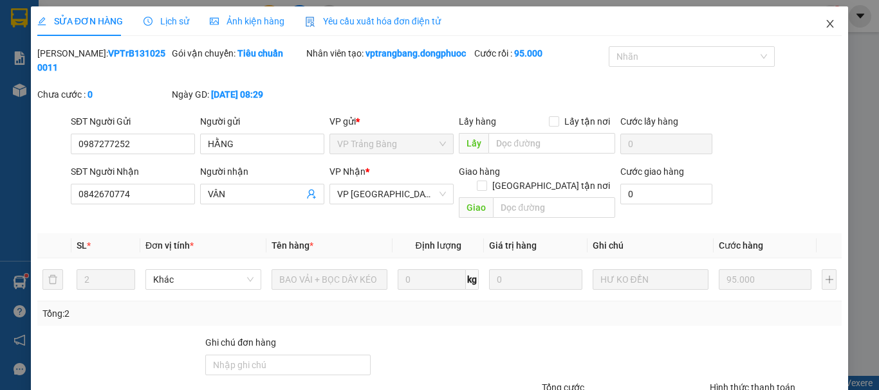
click at [825, 24] on icon "close" at bounding box center [830, 24] width 10 height 10
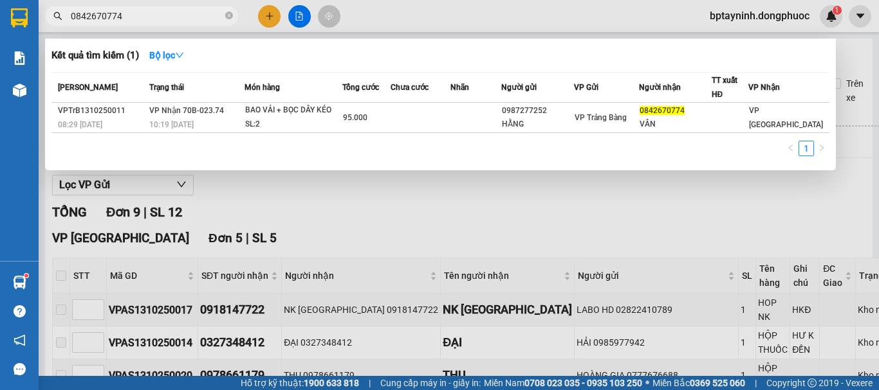
click at [147, 17] on input "0842670774" at bounding box center [147, 16] width 152 height 14
click at [13, 33] on section "Kết quả tìm kiếm ( 1 ) Bộ lọc Mã ĐH Trạng thái Món hàng Tổng cước Chưa cước Nhã…" at bounding box center [439, 195] width 879 height 390
drag, startPoint x: 181, startPoint y: 15, endPoint x: 172, endPoint y: 15, distance: 9.0
click at [181, 15] on input "0842670774" at bounding box center [147, 16] width 152 height 14
drag, startPoint x: 140, startPoint y: 15, endPoint x: 12, endPoint y: 34, distance: 130.0
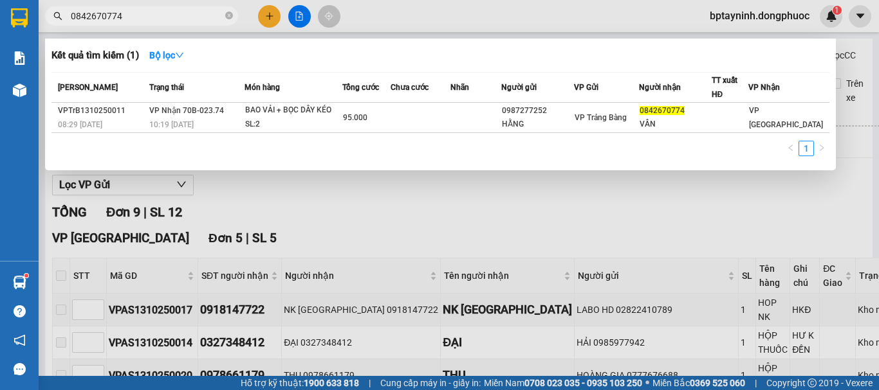
click at [0, 32] on section "Kết quả tìm kiếm ( 1 ) Bộ lọc Mã ĐH Trạng thái Món hàng Tổng cước Chưa cước Nhã…" at bounding box center [439, 195] width 879 height 390
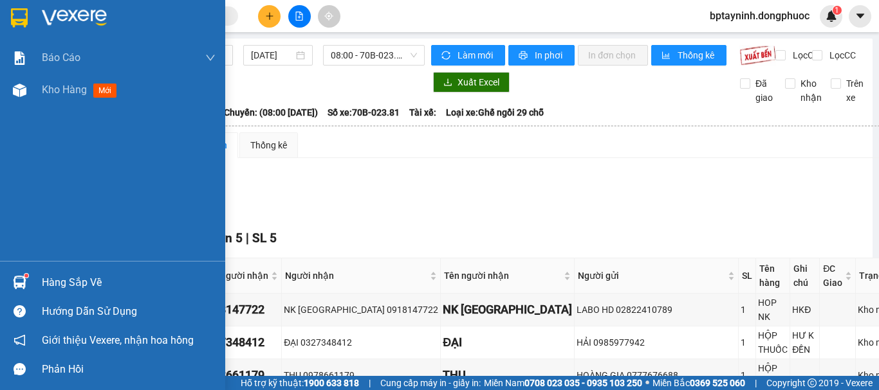
click at [30, 279] on div at bounding box center [19, 282] width 23 height 23
